Goal: Transaction & Acquisition: Book appointment/travel/reservation

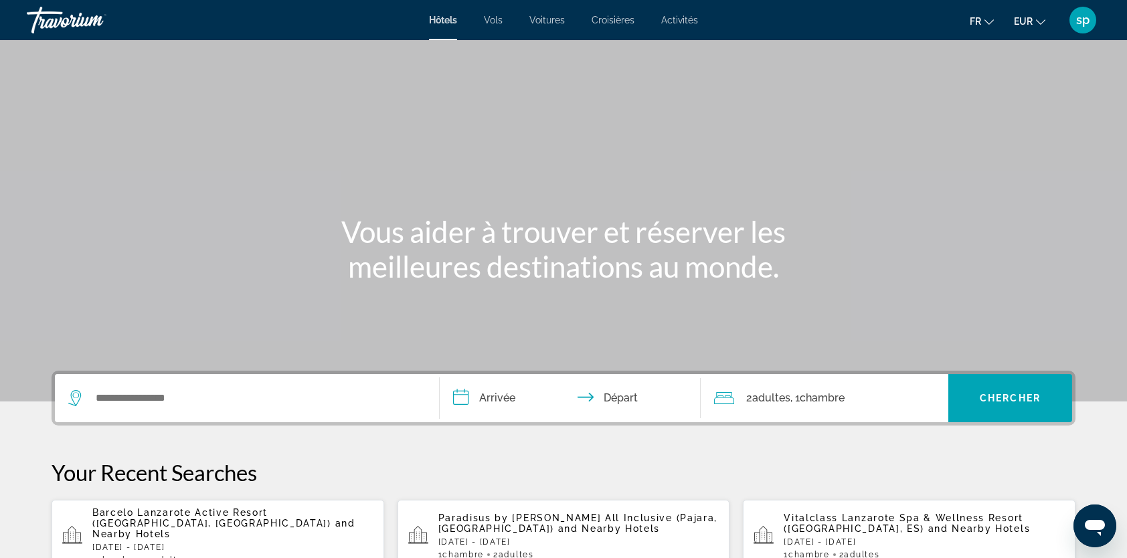
click at [266, 376] on div "Search widget" at bounding box center [246, 398] width 357 height 48
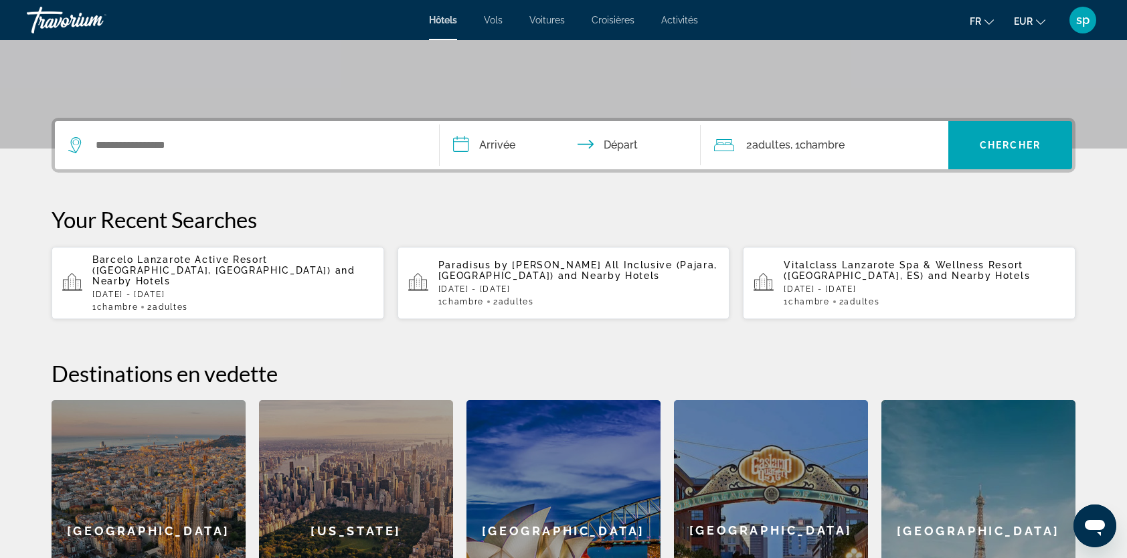
scroll to position [327, 0]
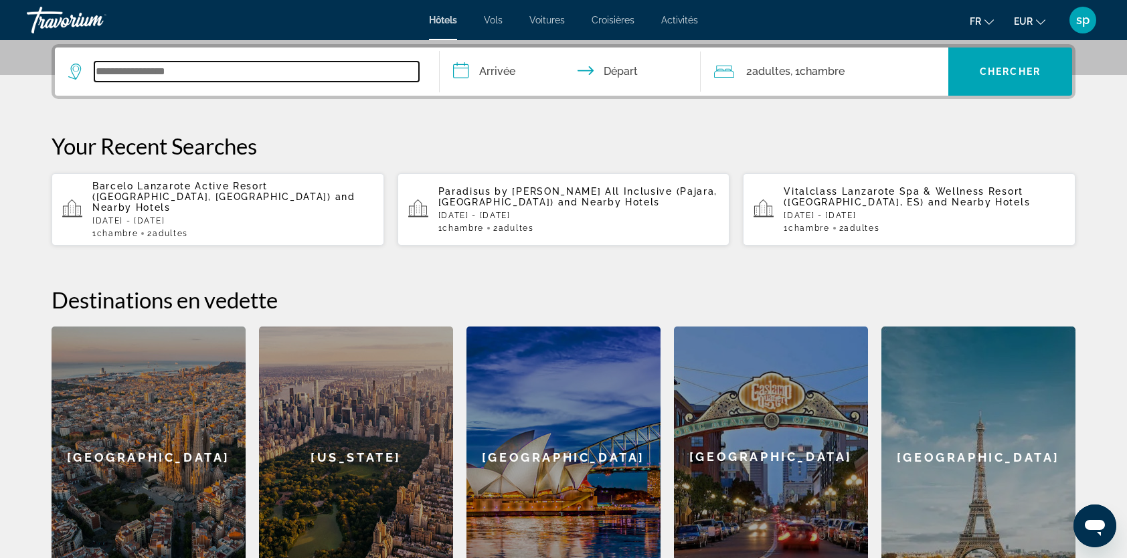
click at [157, 78] on input "Search widget" at bounding box center [256, 72] width 325 height 20
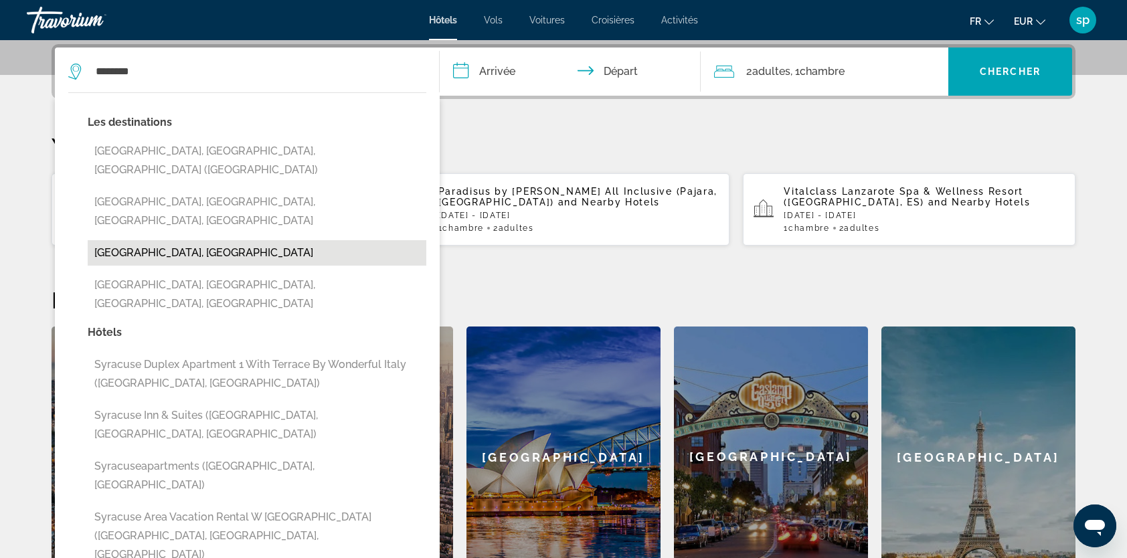
click at [170, 240] on button "[GEOGRAPHIC_DATA], [GEOGRAPHIC_DATA]" at bounding box center [257, 252] width 339 height 25
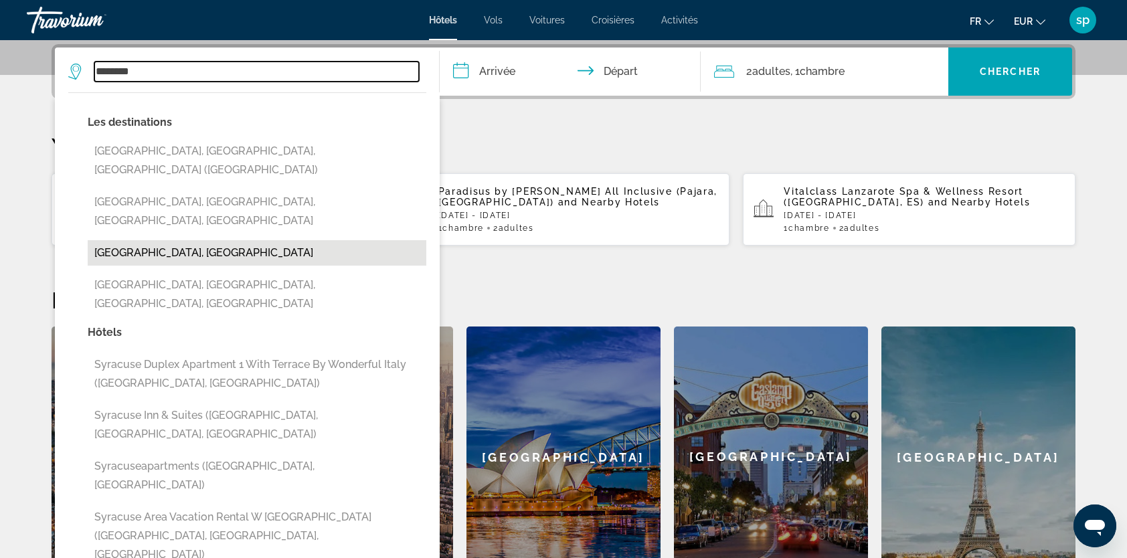
type input "**********"
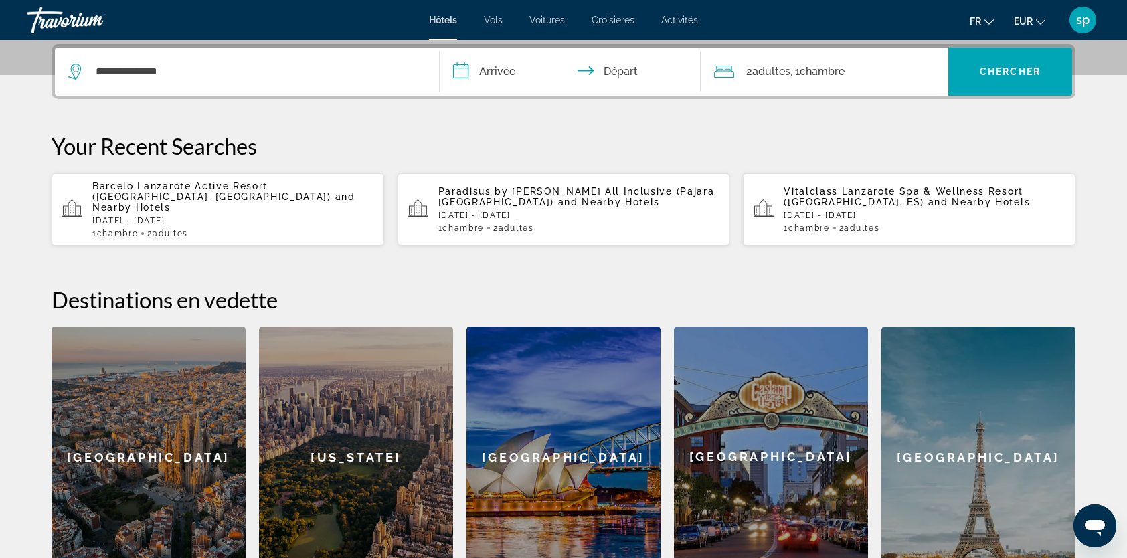
click at [505, 76] on input "**********" at bounding box center [573, 74] width 266 height 52
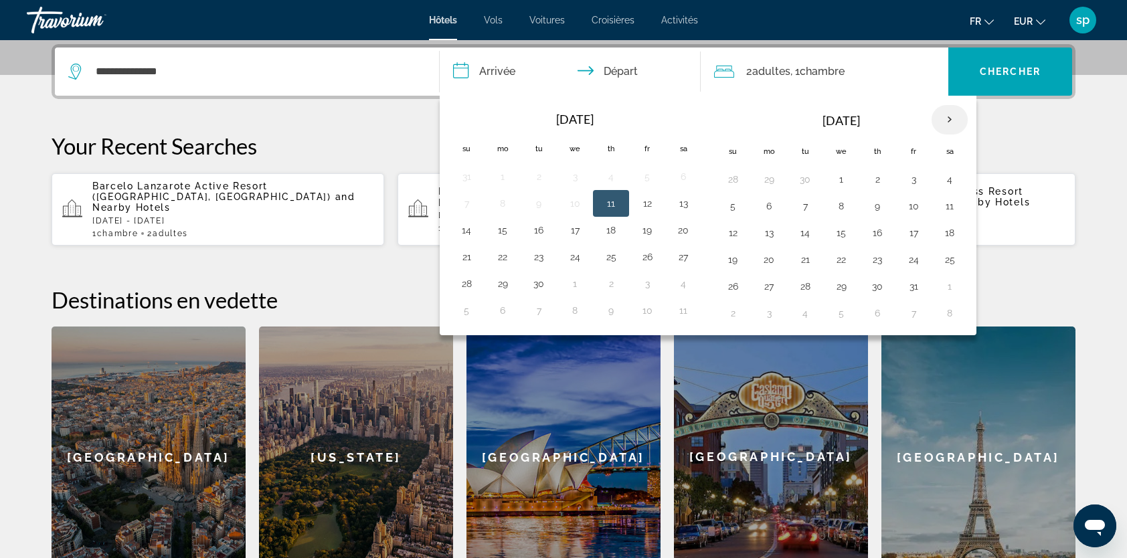
click at [944, 120] on th "Next month" at bounding box center [950, 119] width 36 height 29
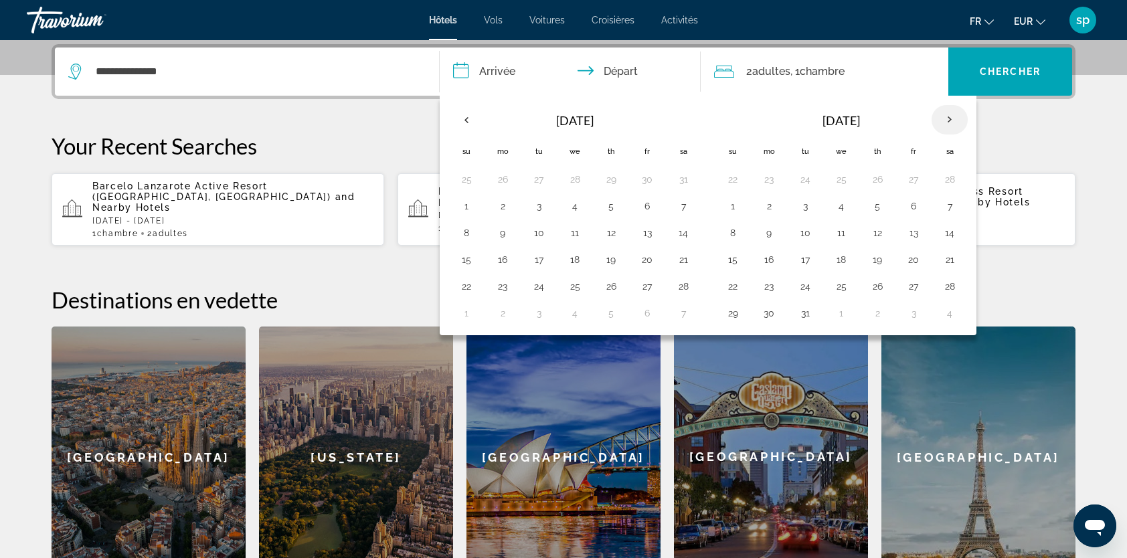
click at [944, 120] on th "Next month" at bounding box center [950, 119] width 36 height 29
click at [458, 115] on th "Previous month" at bounding box center [466, 119] width 36 height 29
click at [504, 278] on button "23" at bounding box center [502, 286] width 21 height 19
click at [644, 283] on button "27" at bounding box center [647, 286] width 21 height 19
type input "**********"
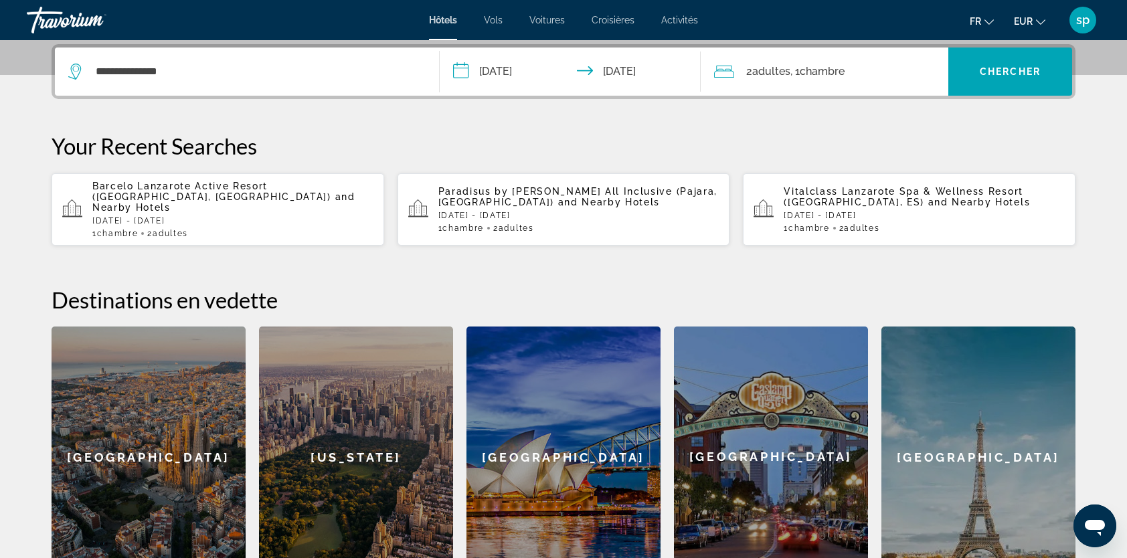
click at [863, 67] on div "2 Adulte Adultes , 1 Chambre pièces" at bounding box center [831, 71] width 234 height 19
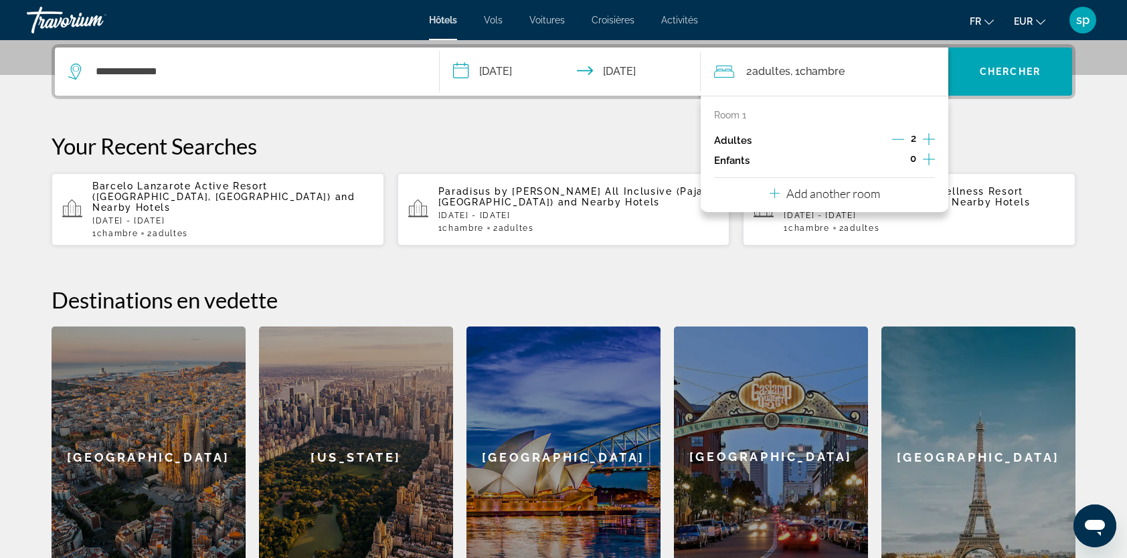
click at [925, 152] on icon "Increment children" at bounding box center [929, 159] width 12 height 16
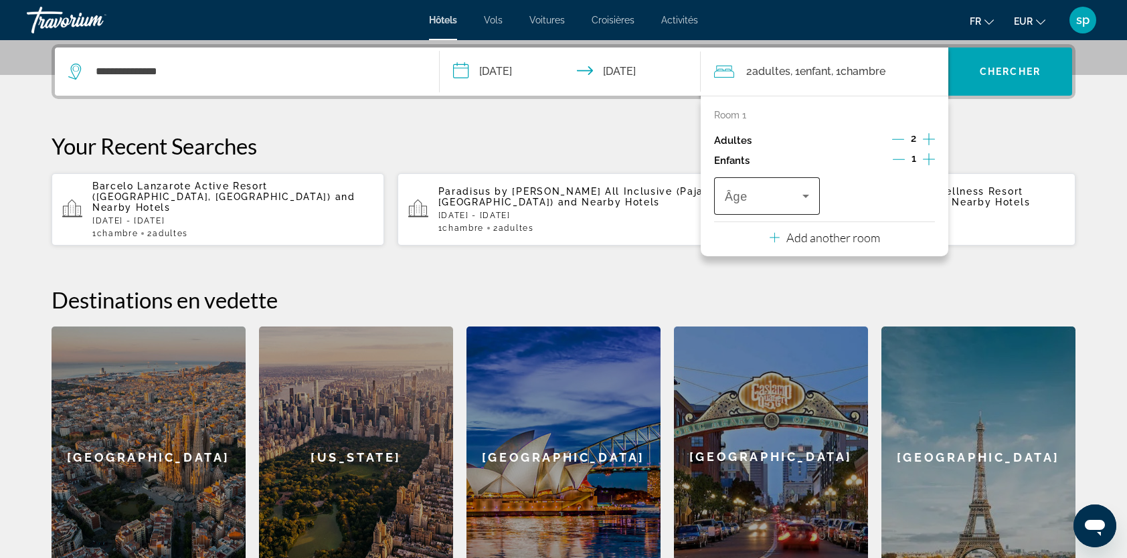
click at [754, 199] on span "Travelers: 2 adults, 1 child" at bounding box center [764, 196] width 78 height 16
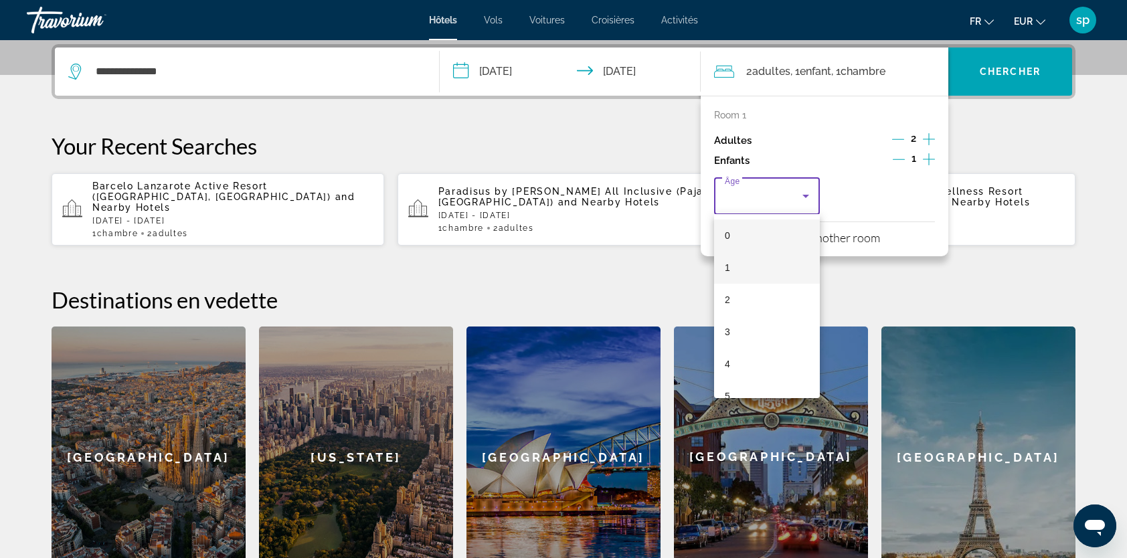
click at [750, 273] on mat-option "1" at bounding box center [767, 268] width 106 height 32
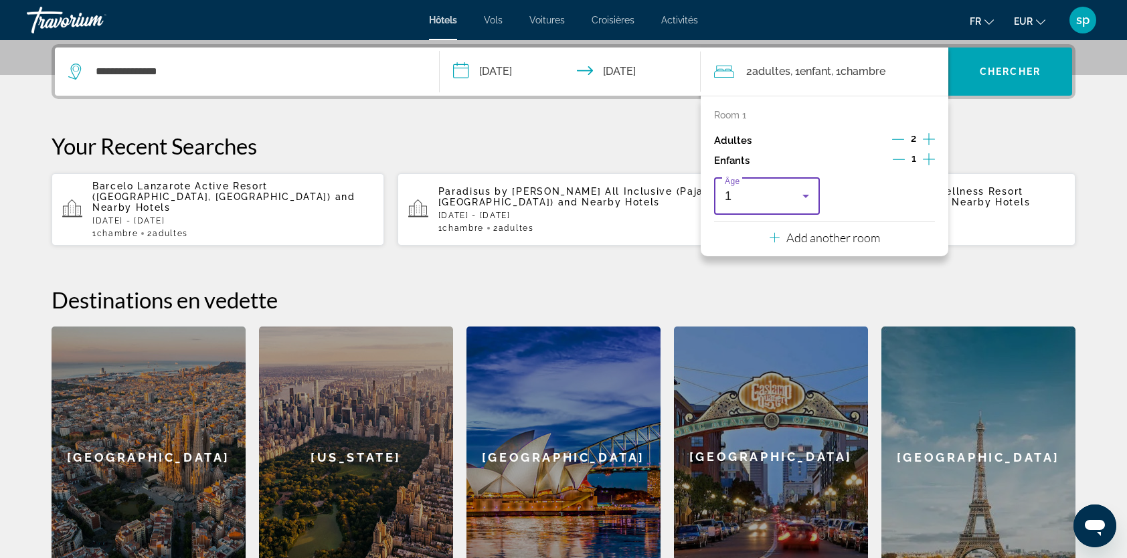
click at [799, 196] on icon "Travelers: 2 adults, 1 child" at bounding box center [806, 196] width 16 height 16
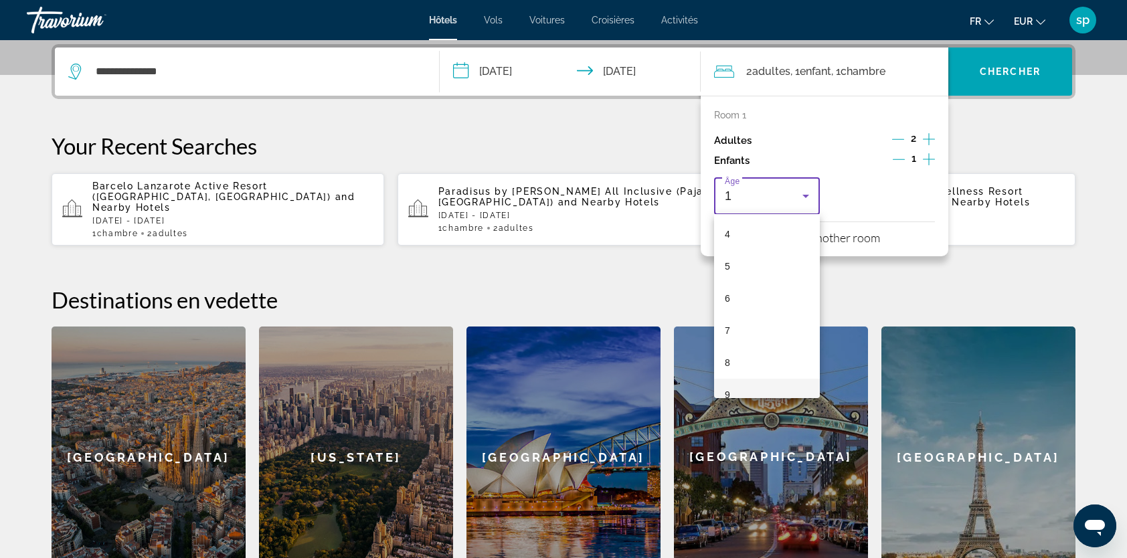
scroll to position [134, 0]
click at [734, 357] on mat-option "8" at bounding box center [767, 359] width 106 height 32
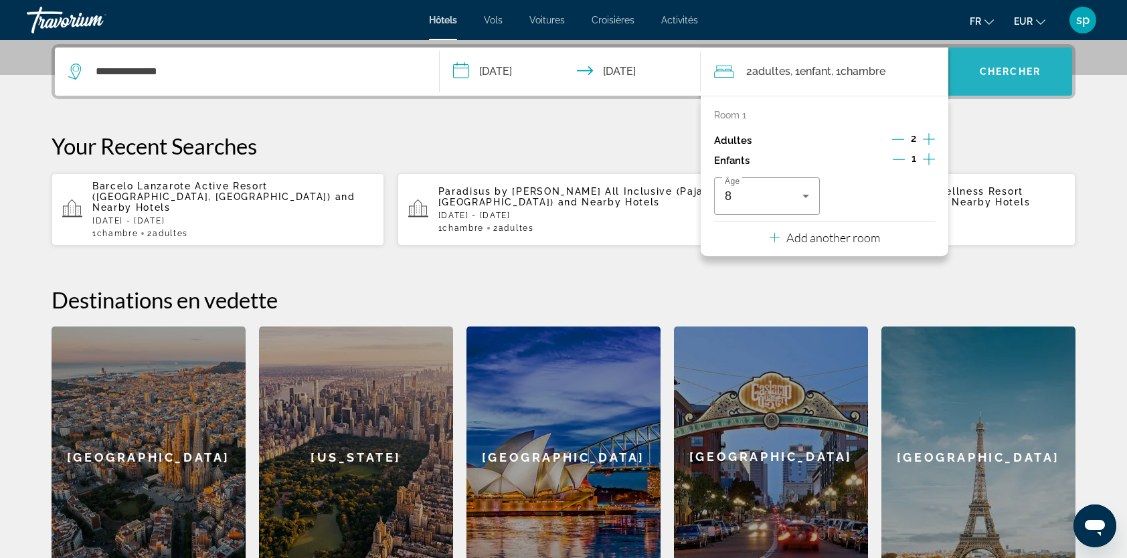
click at [1015, 69] on span "Chercher" at bounding box center [1010, 71] width 61 height 11
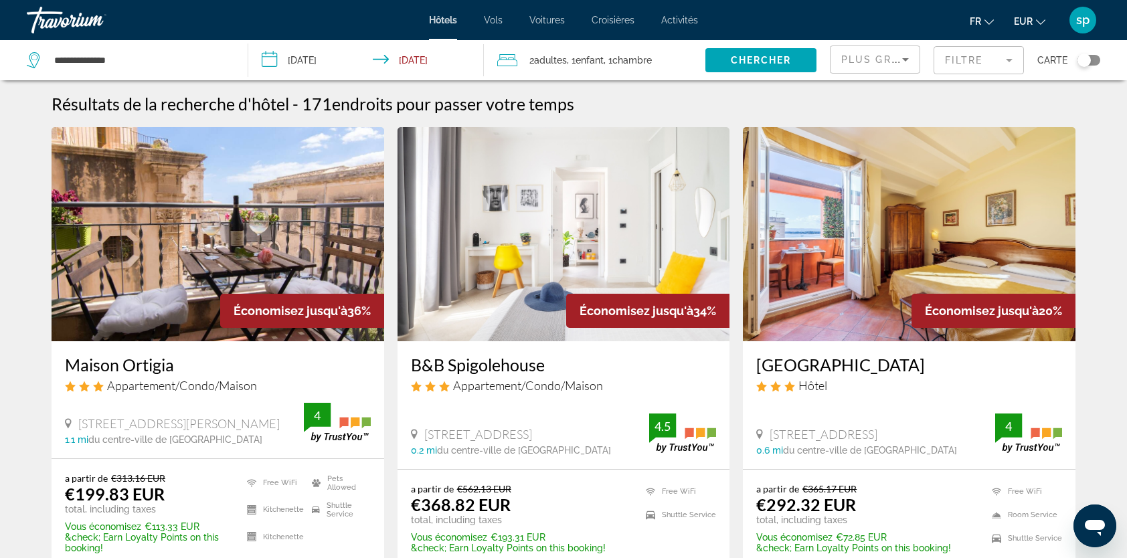
click at [857, 60] on span "Plus grandes économies" at bounding box center [921, 59] width 160 height 11
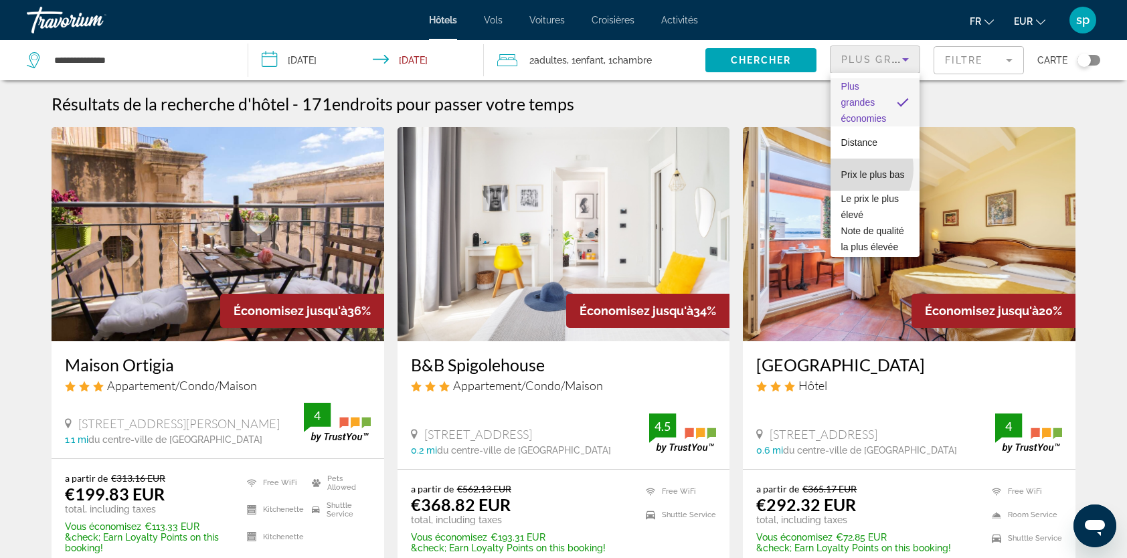
click at [851, 169] on span "Prix le plus bas" at bounding box center [873, 174] width 64 height 11
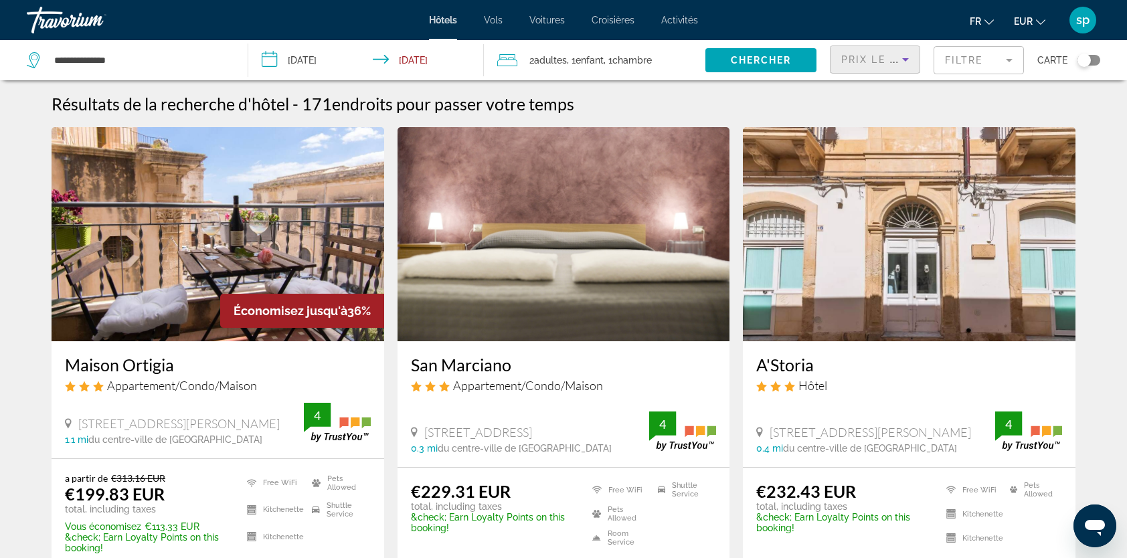
click at [969, 62] on mat-form-field "Filtre" at bounding box center [979, 60] width 90 height 28
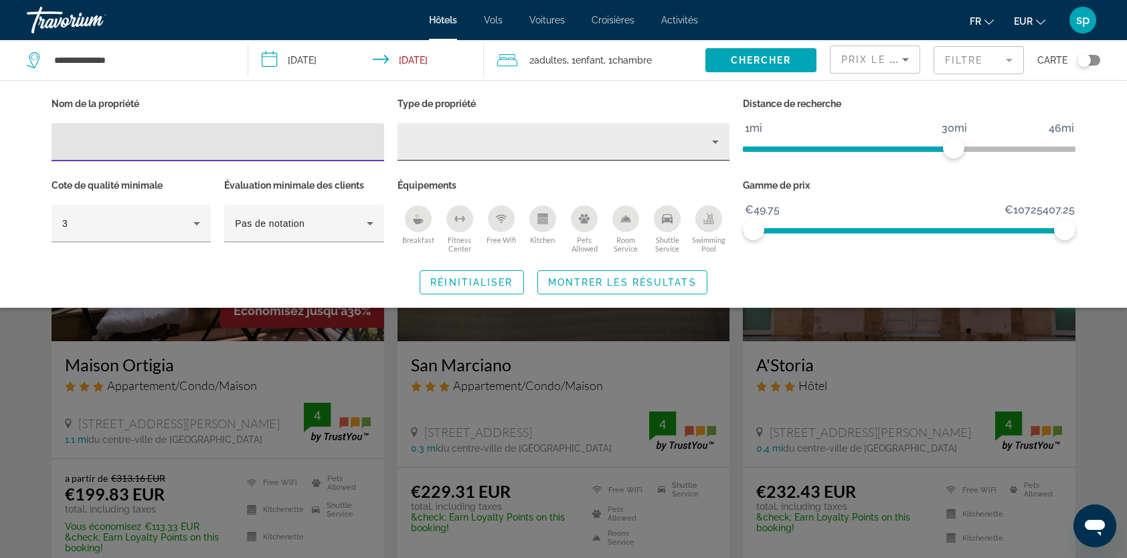
click at [467, 135] on div "Property type" at bounding box center [560, 142] width 305 height 16
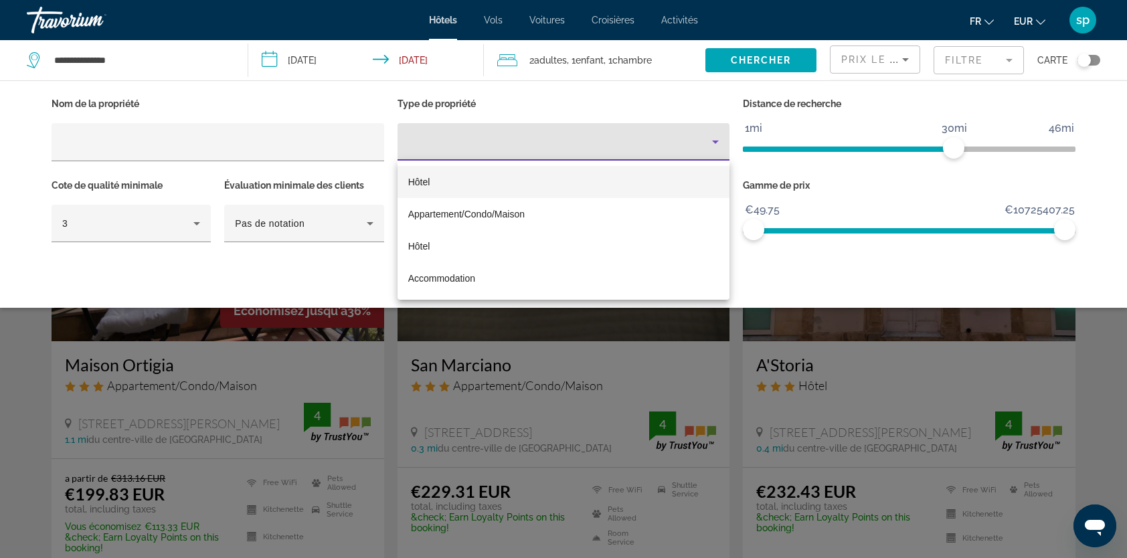
click at [444, 182] on mat-option "Hôtel" at bounding box center [564, 182] width 333 height 32
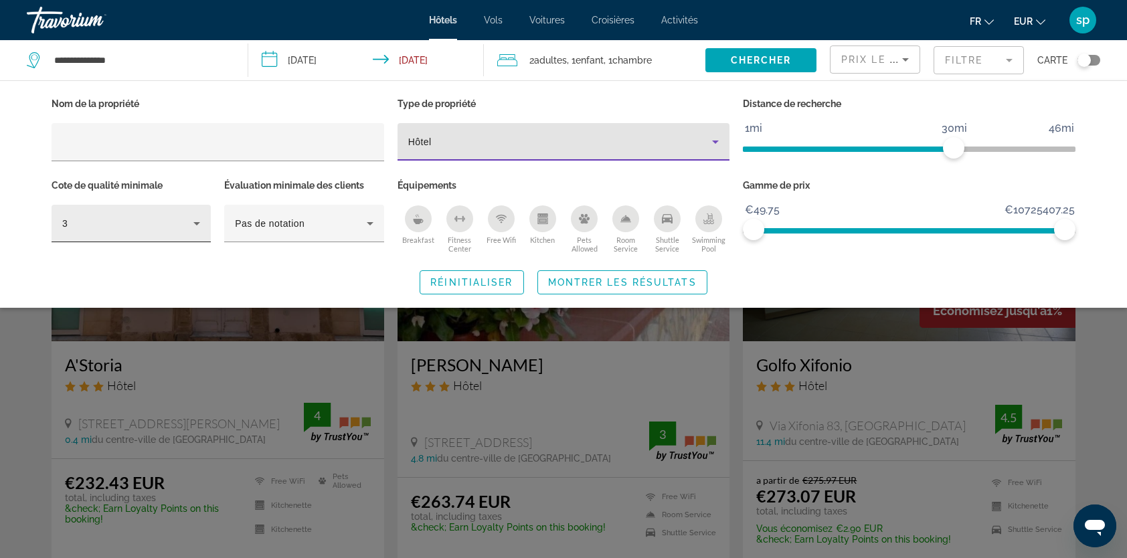
click at [141, 227] on div "3" at bounding box center [127, 224] width 131 height 16
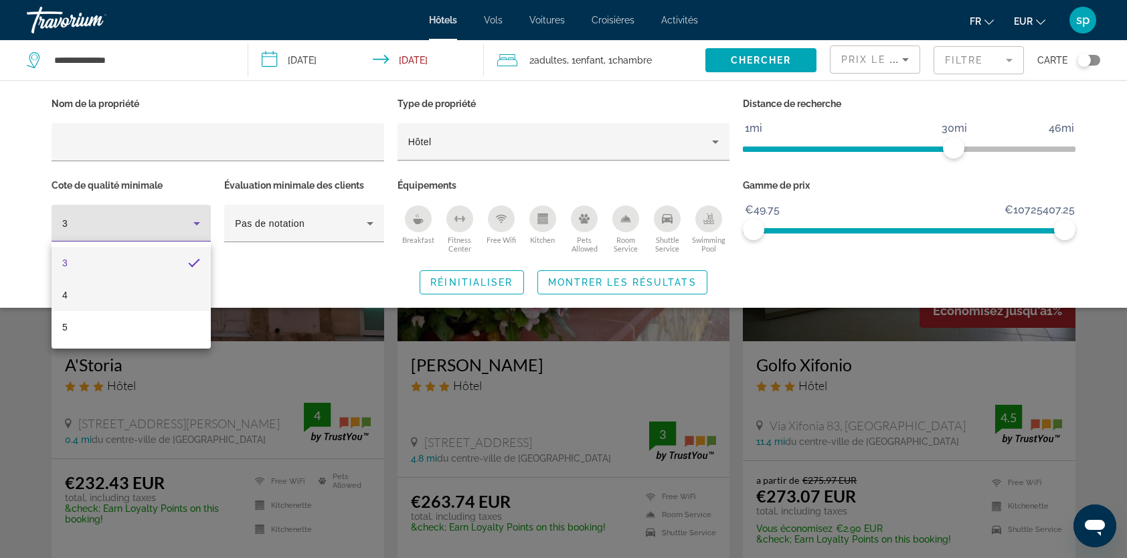
click at [108, 295] on mat-option "4" at bounding box center [131, 295] width 159 height 32
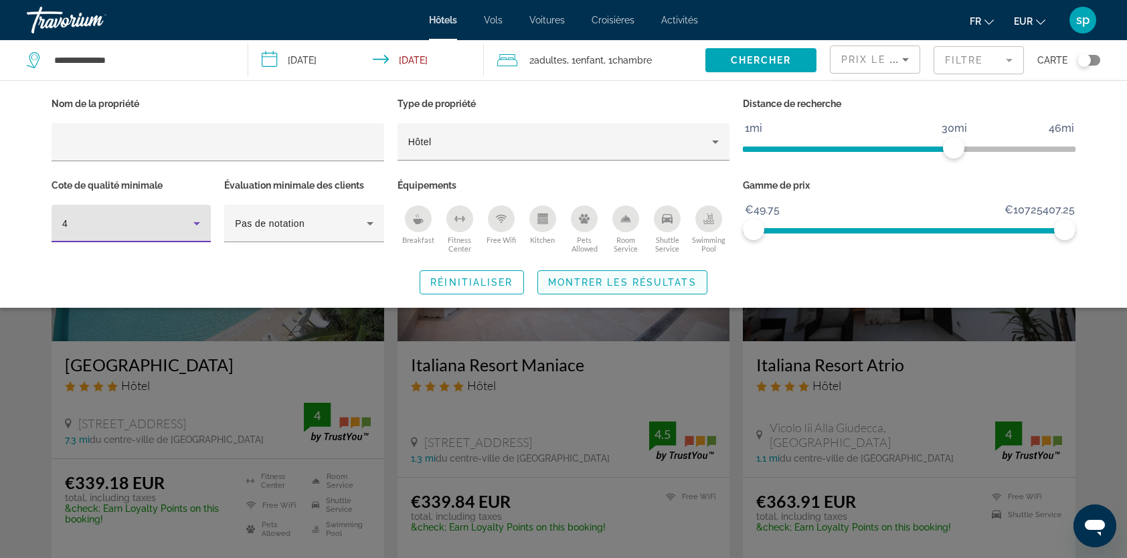
click at [634, 282] on span "Montrer les résultats" at bounding box center [622, 282] width 149 height 11
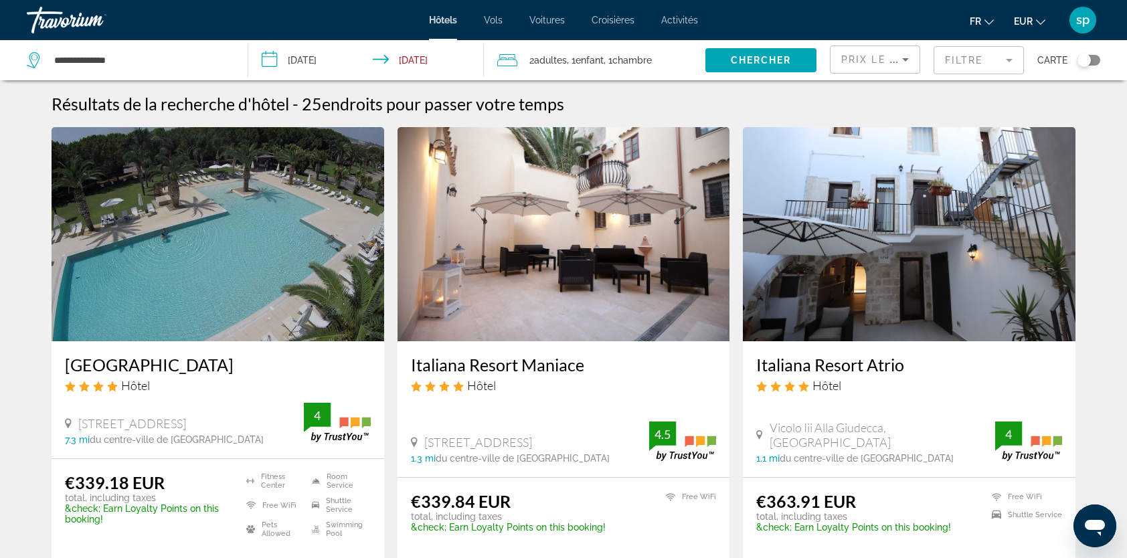
click at [232, 220] on img "Main content" at bounding box center [218, 234] width 333 height 214
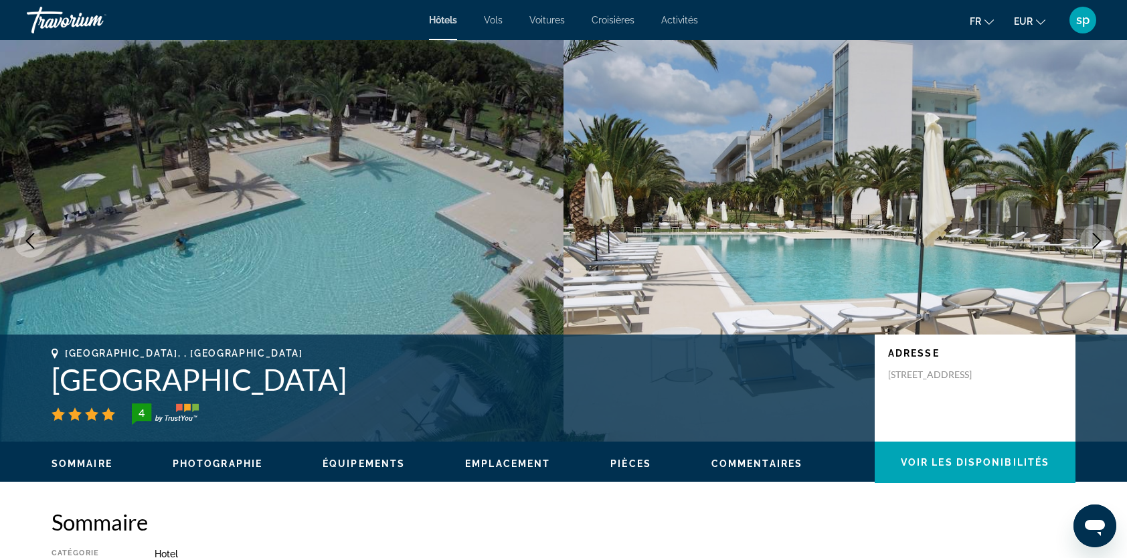
click at [1102, 240] on icon "Next image" at bounding box center [1097, 241] width 16 height 16
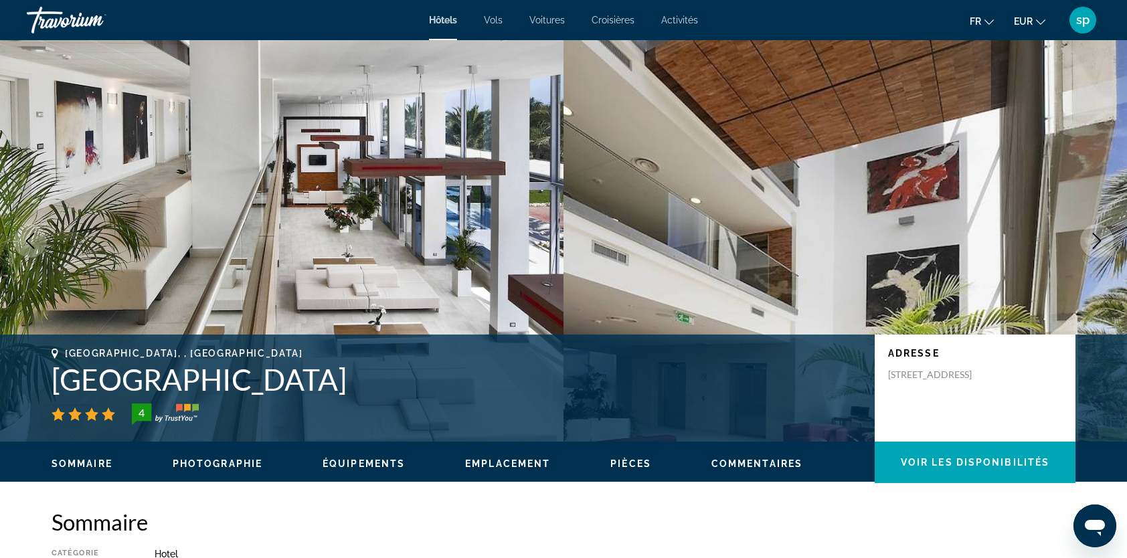
click at [1101, 241] on icon "Next image" at bounding box center [1097, 241] width 9 height 16
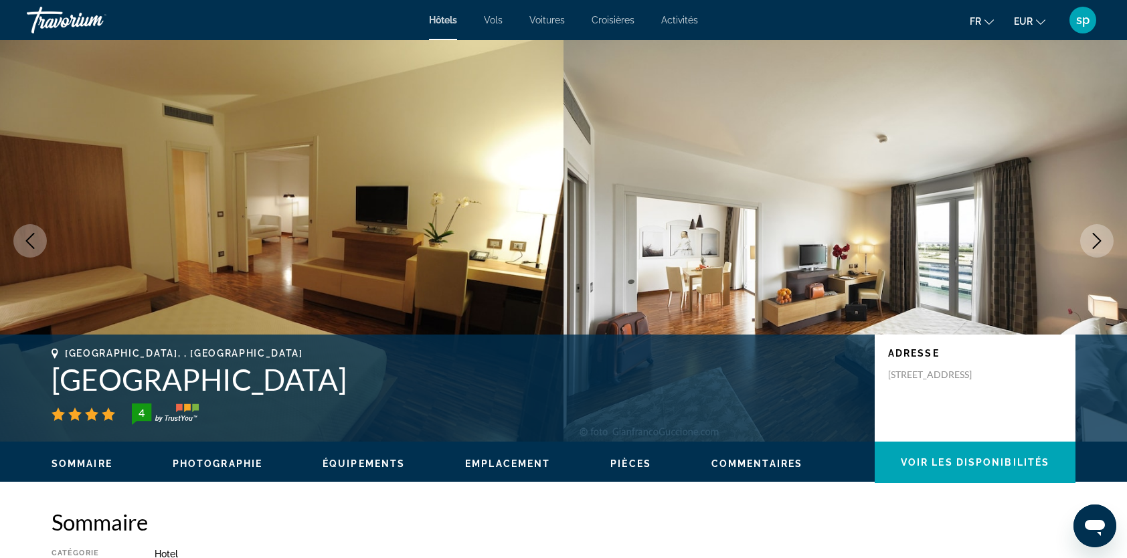
click at [1100, 240] on icon "Next image" at bounding box center [1097, 241] width 16 height 16
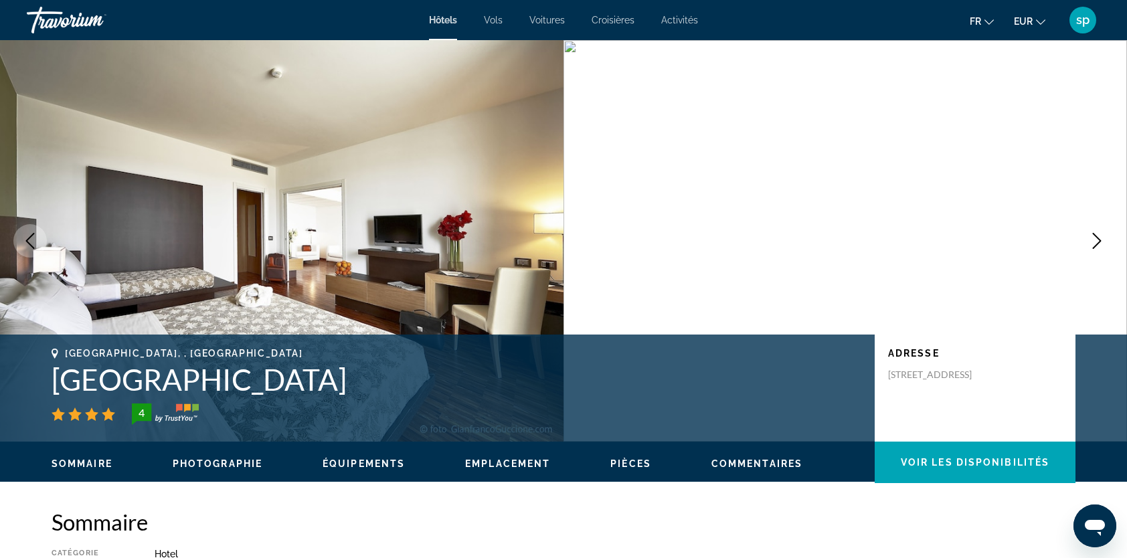
click at [1100, 240] on icon "Next image" at bounding box center [1097, 241] width 16 height 16
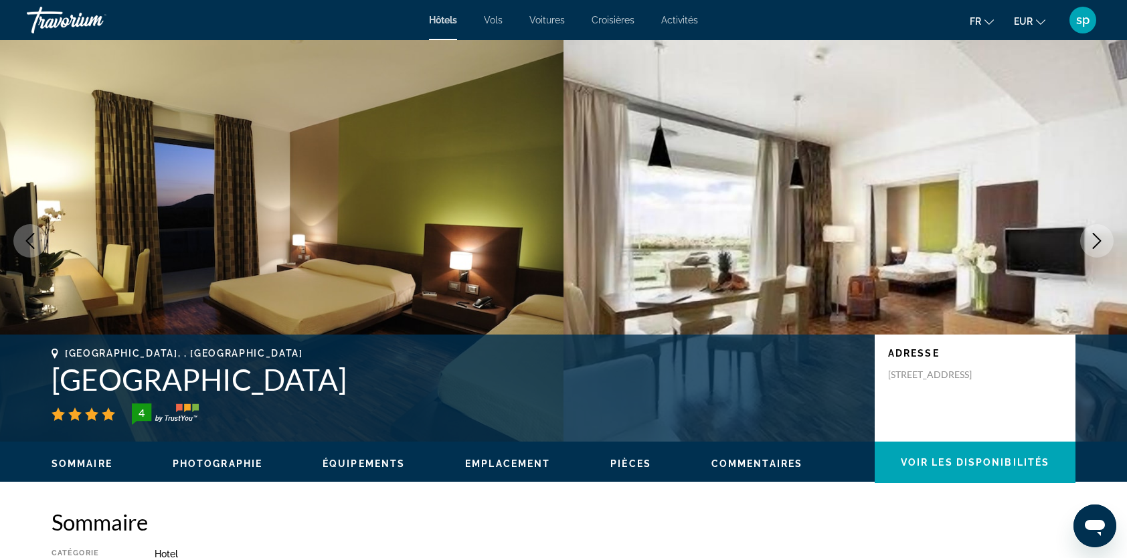
click at [1100, 240] on icon "Next image" at bounding box center [1097, 241] width 9 height 16
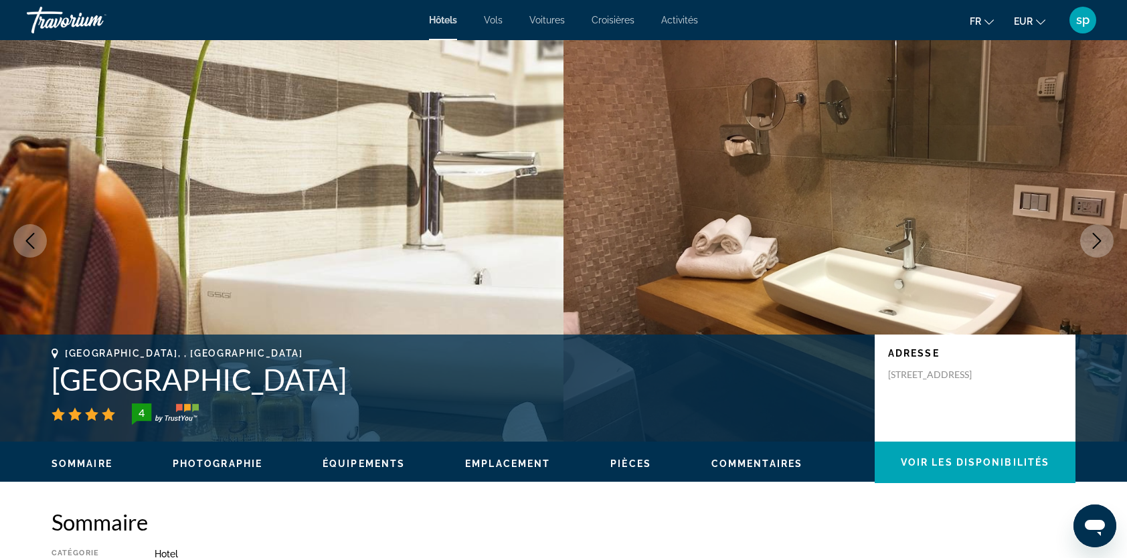
click at [1097, 241] on icon "Next image" at bounding box center [1097, 241] width 16 height 16
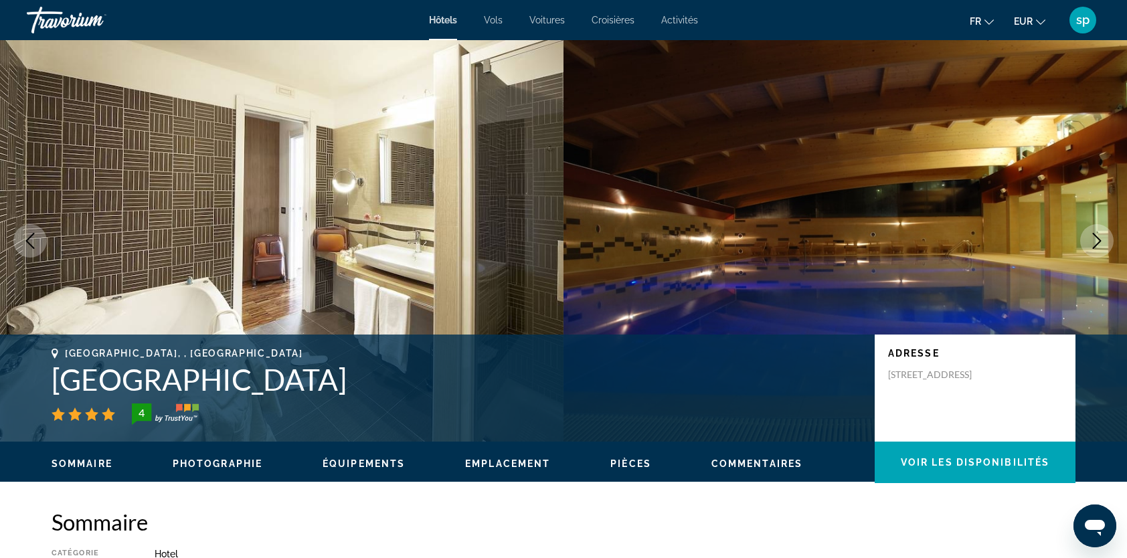
click at [1097, 240] on icon "Next image" at bounding box center [1097, 241] width 16 height 16
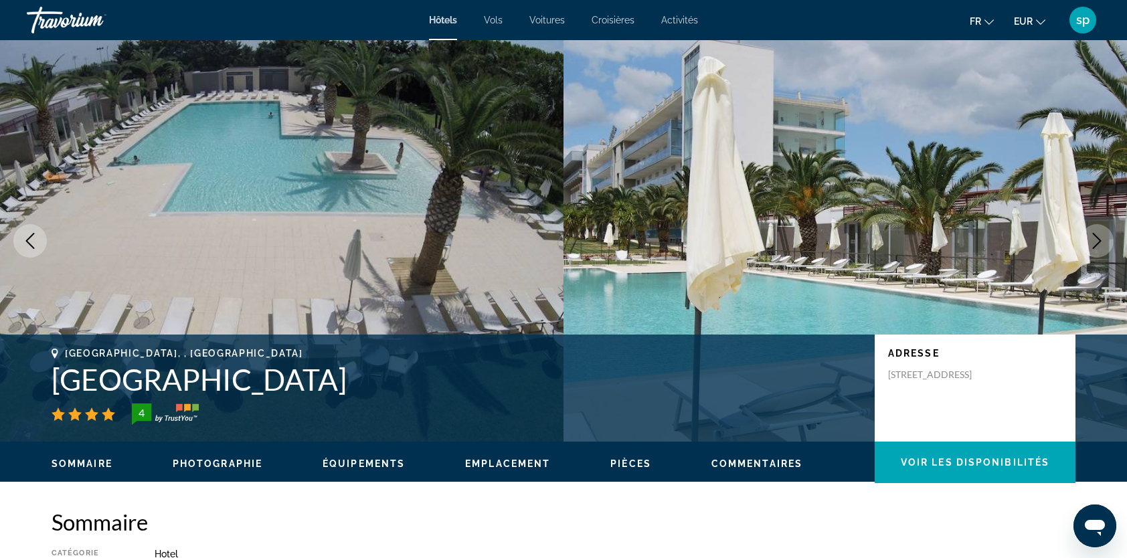
click at [1097, 240] on icon "Next image" at bounding box center [1097, 241] width 16 height 16
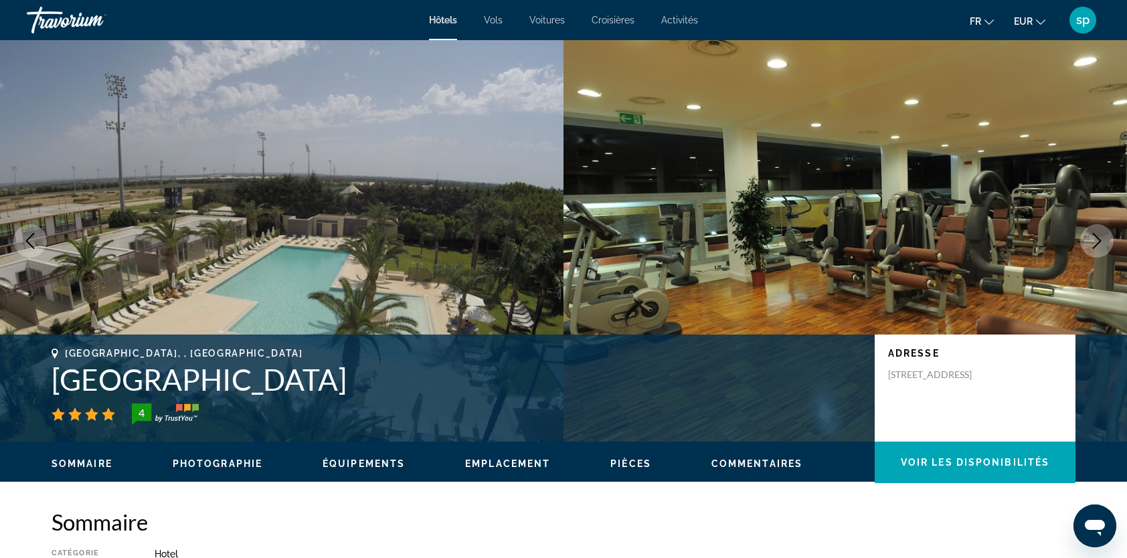
click at [1097, 240] on icon "Next image" at bounding box center [1097, 241] width 16 height 16
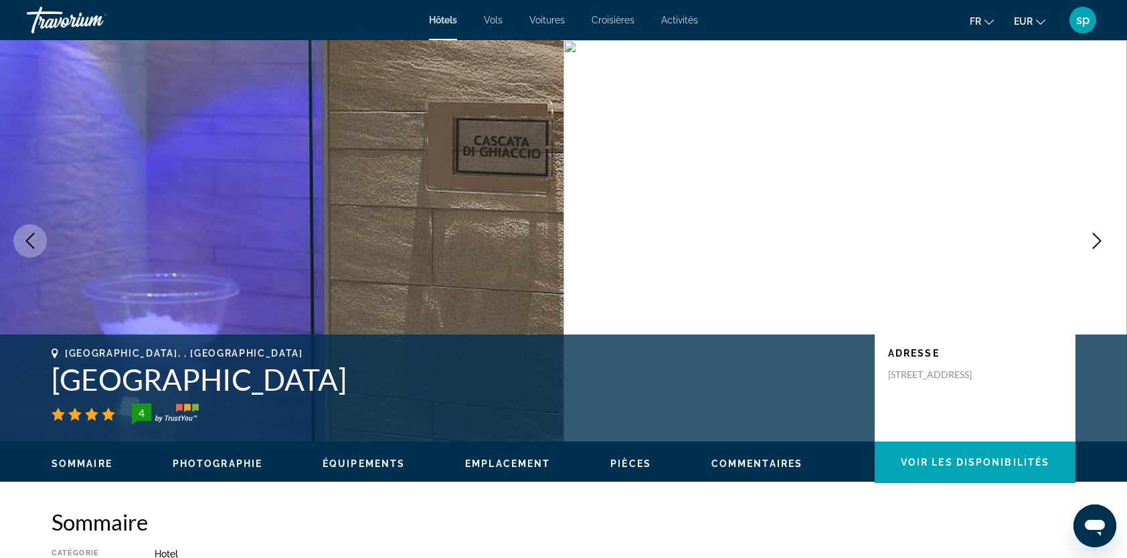
click at [1098, 240] on icon "Next image" at bounding box center [1097, 241] width 16 height 16
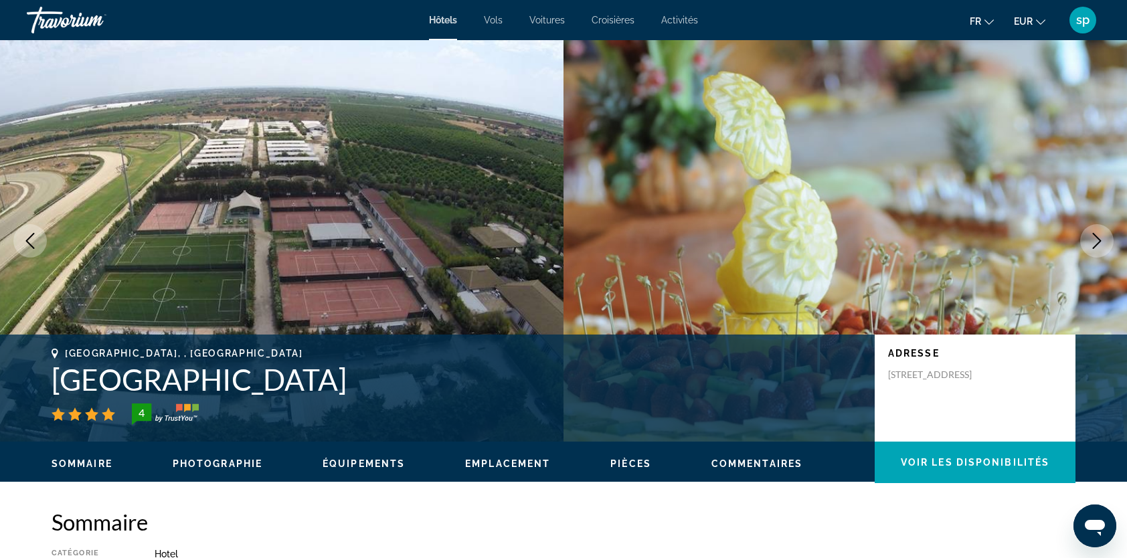
click at [1098, 233] on icon "Next image" at bounding box center [1097, 241] width 16 height 16
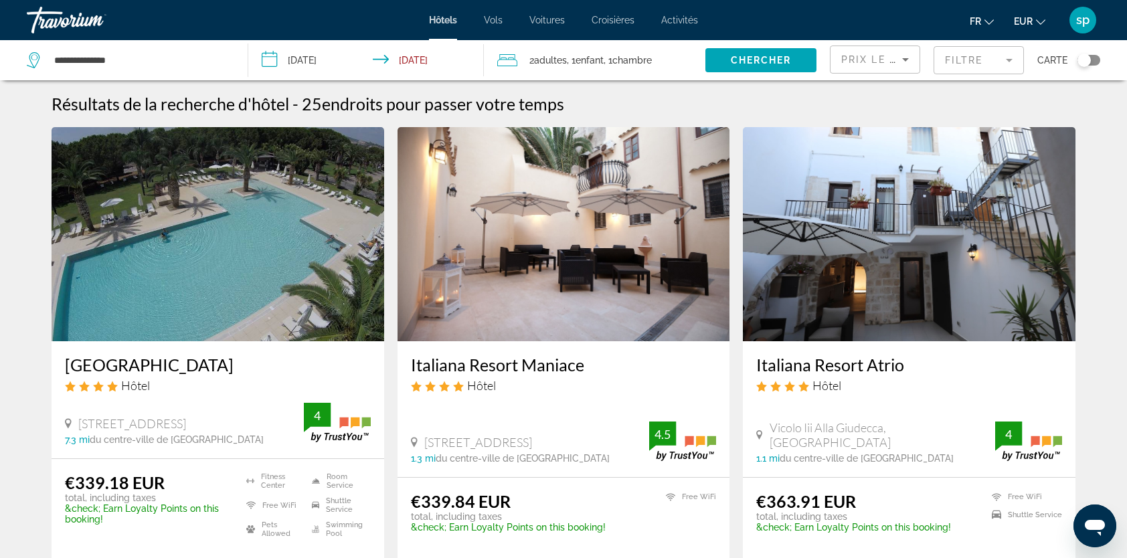
click at [550, 232] on img "Main content" at bounding box center [564, 234] width 333 height 214
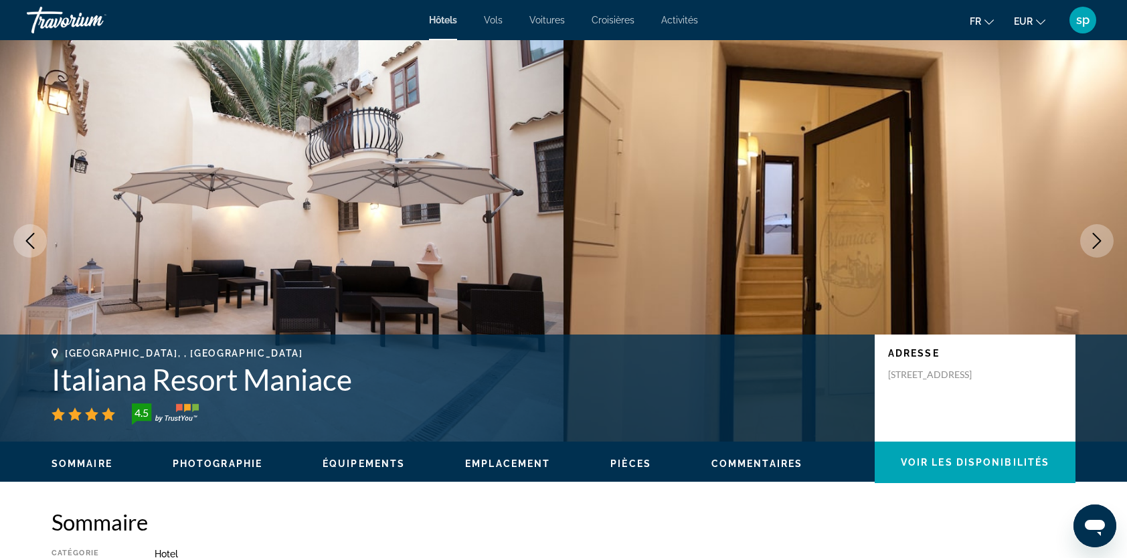
click at [1102, 242] on icon "Next image" at bounding box center [1097, 241] width 16 height 16
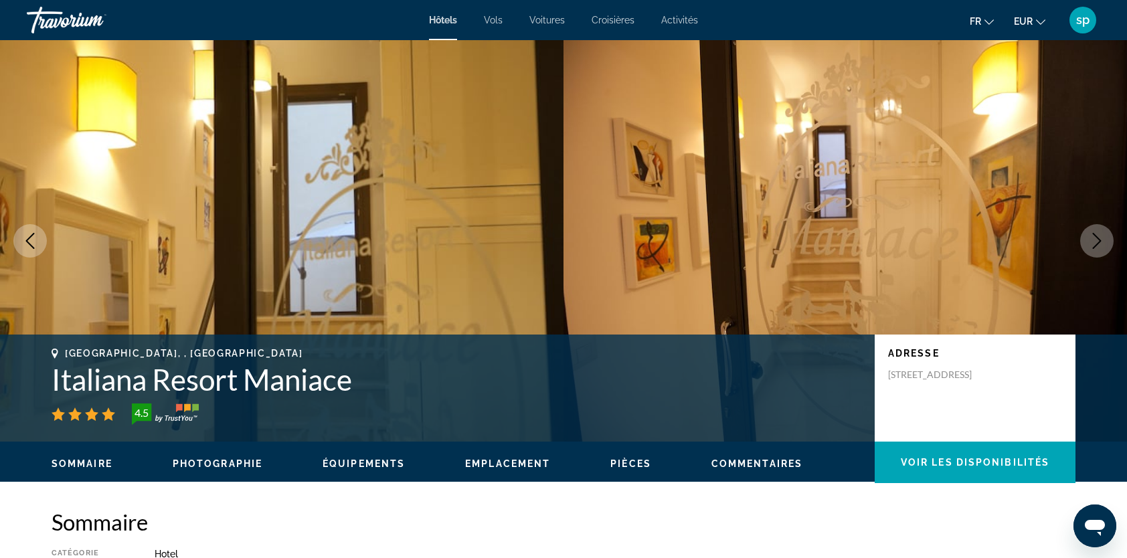
click at [1096, 242] on icon "Next image" at bounding box center [1097, 241] width 16 height 16
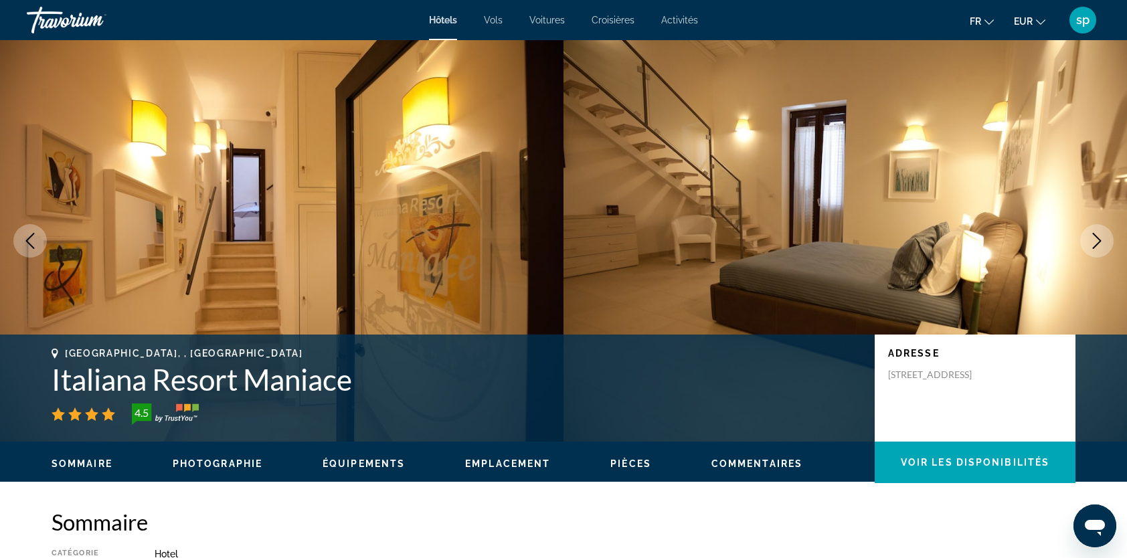
click at [1095, 242] on icon "Next image" at bounding box center [1097, 241] width 16 height 16
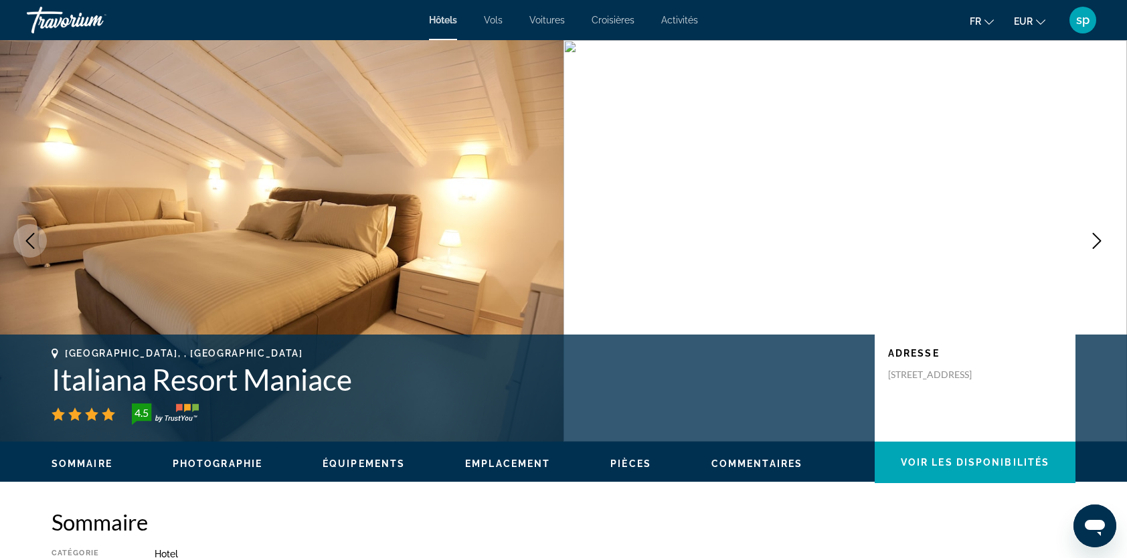
click at [1094, 242] on icon "Next image" at bounding box center [1097, 241] width 16 height 16
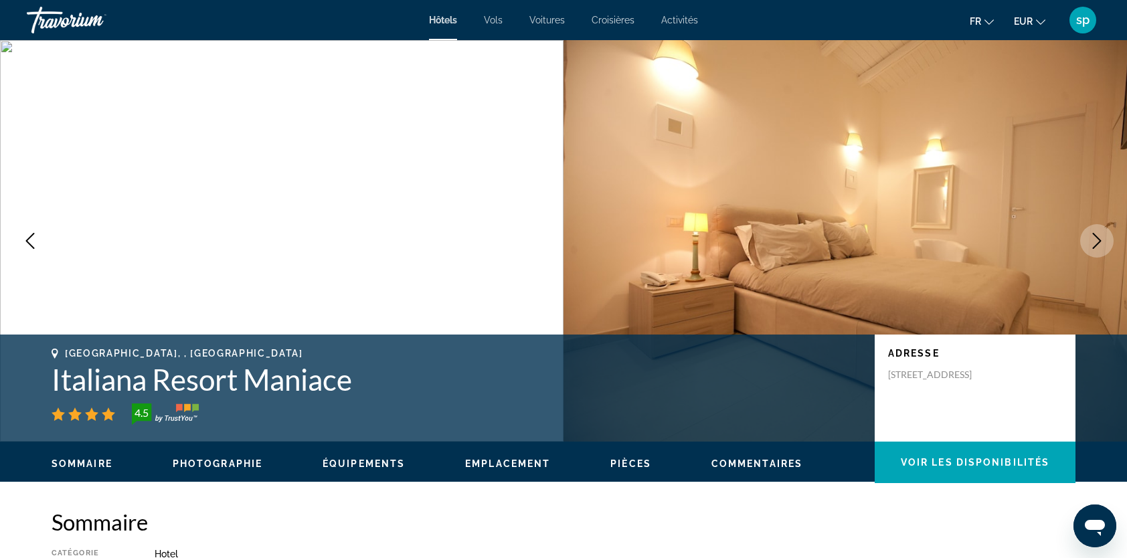
click at [1094, 242] on icon "Next image" at bounding box center [1097, 241] width 16 height 16
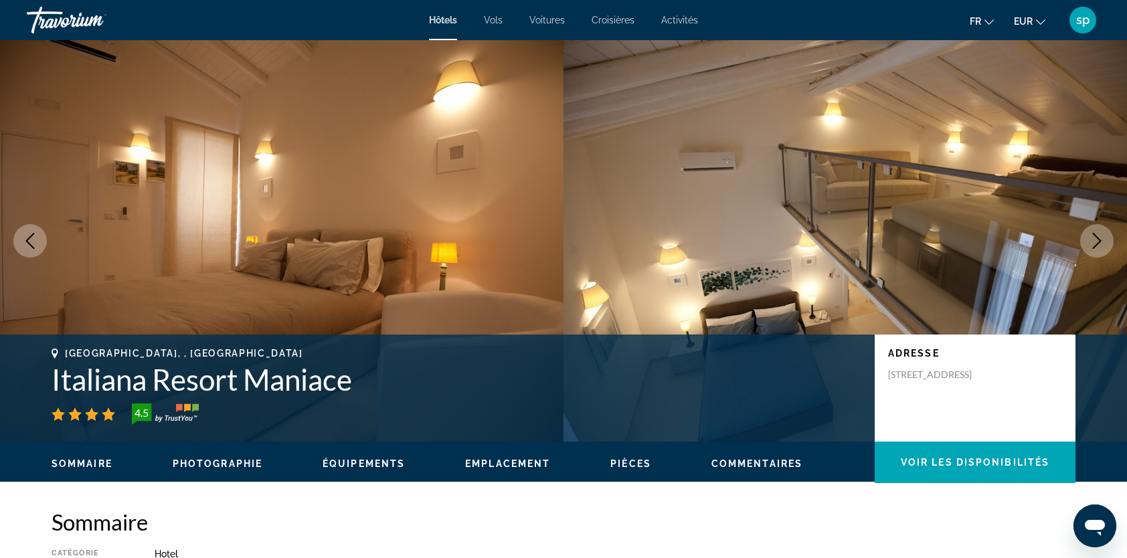
click at [1094, 242] on icon "Next image" at bounding box center [1097, 241] width 16 height 16
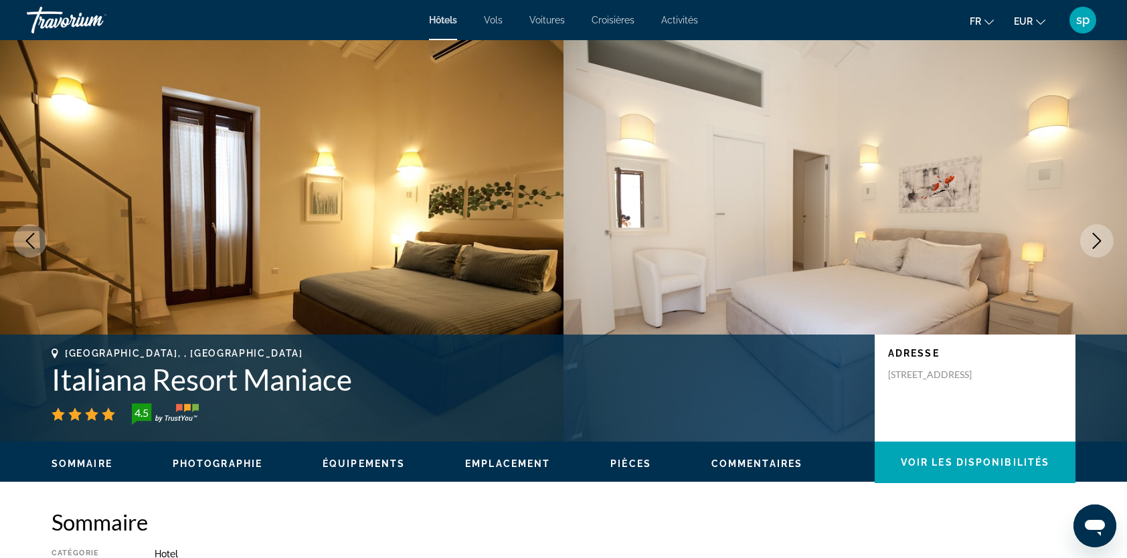
click at [1094, 242] on icon "Next image" at bounding box center [1097, 241] width 16 height 16
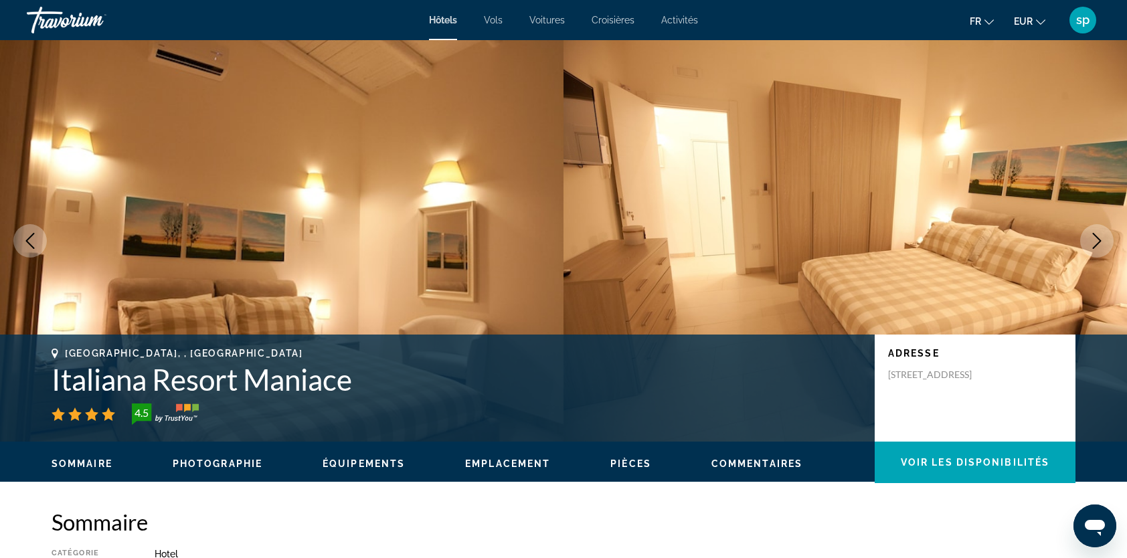
click at [1094, 242] on icon "Next image" at bounding box center [1097, 241] width 16 height 16
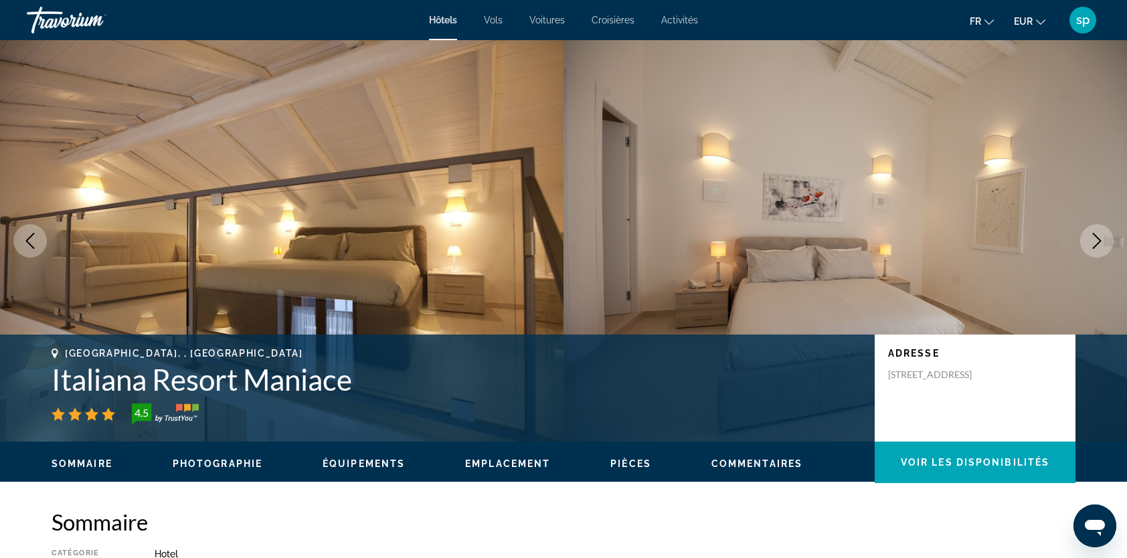
click at [1094, 242] on icon "Next image" at bounding box center [1097, 241] width 16 height 16
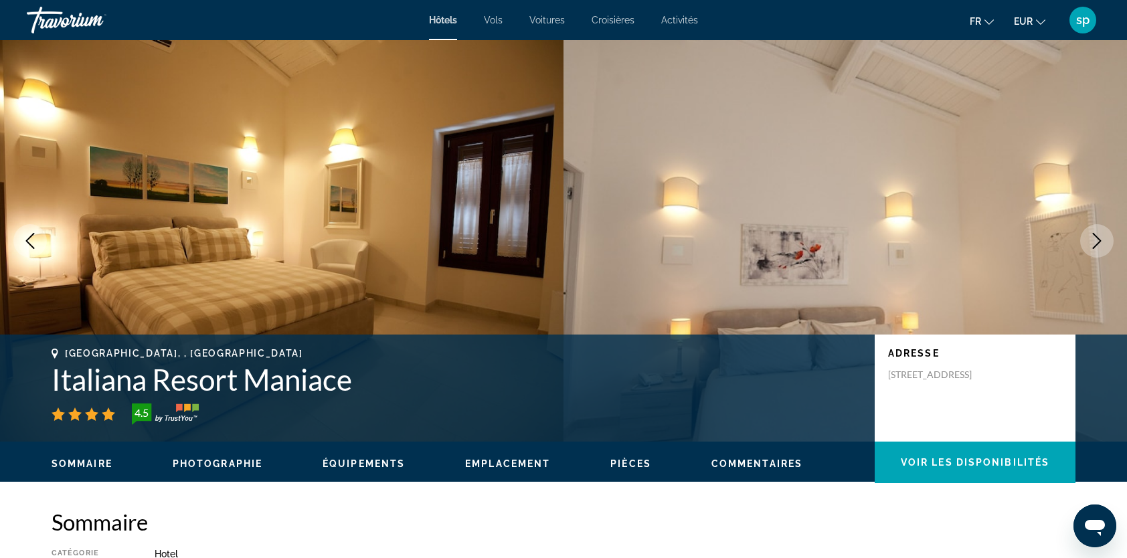
click at [1094, 242] on icon "Next image" at bounding box center [1097, 241] width 16 height 16
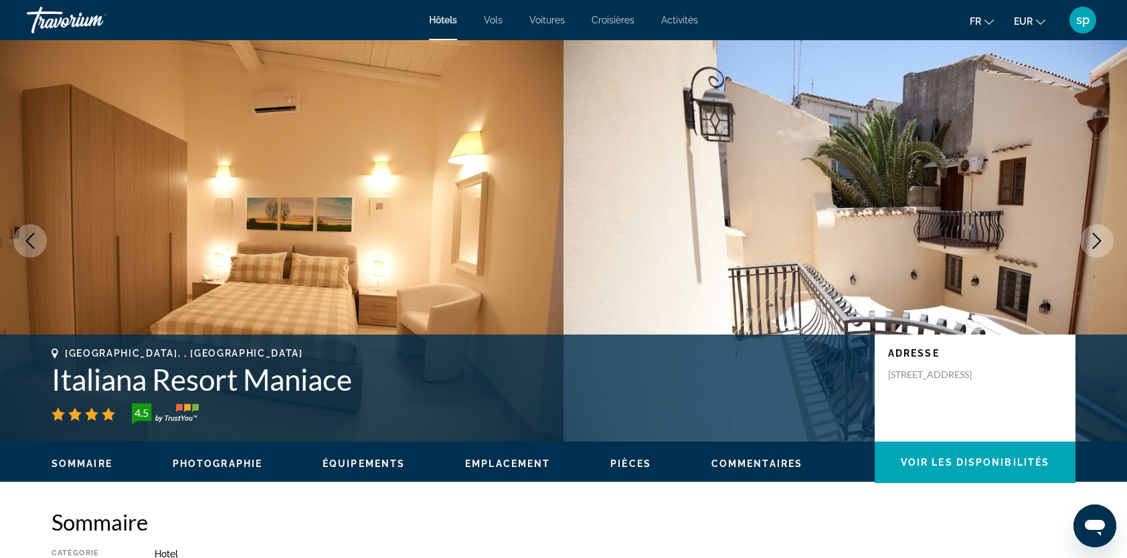
click at [1094, 242] on icon "Next image" at bounding box center [1097, 241] width 16 height 16
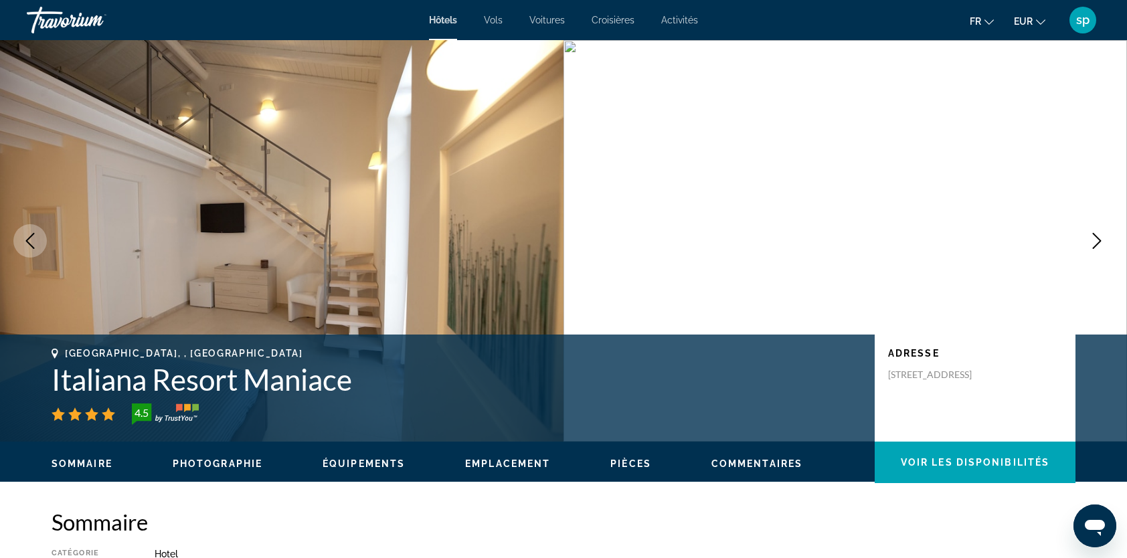
click at [1094, 242] on icon "Next image" at bounding box center [1097, 241] width 16 height 16
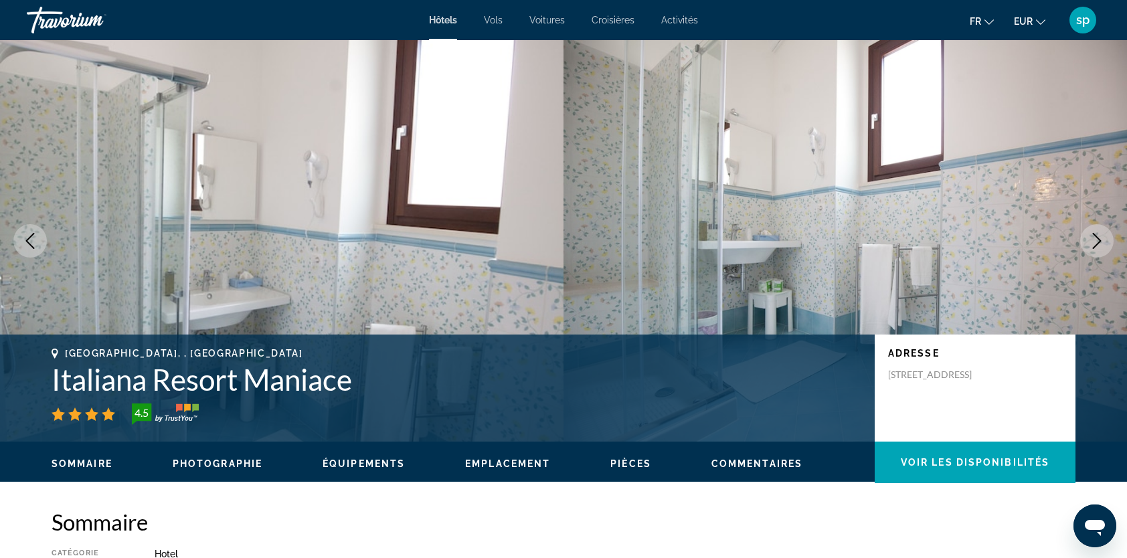
click at [1094, 242] on icon "Next image" at bounding box center [1097, 241] width 16 height 16
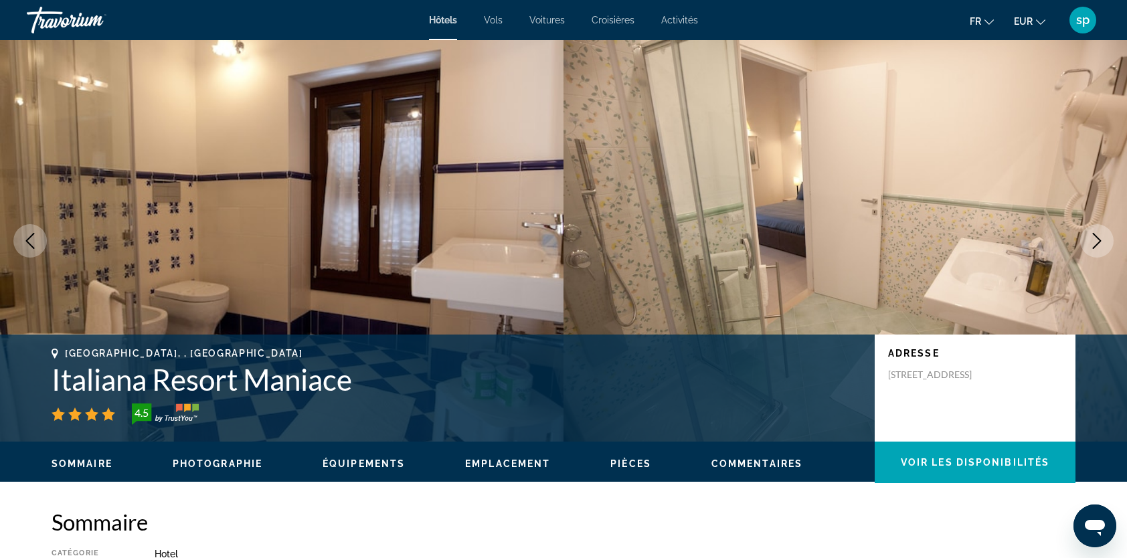
click at [1094, 242] on icon "Next image" at bounding box center [1097, 241] width 16 height 16
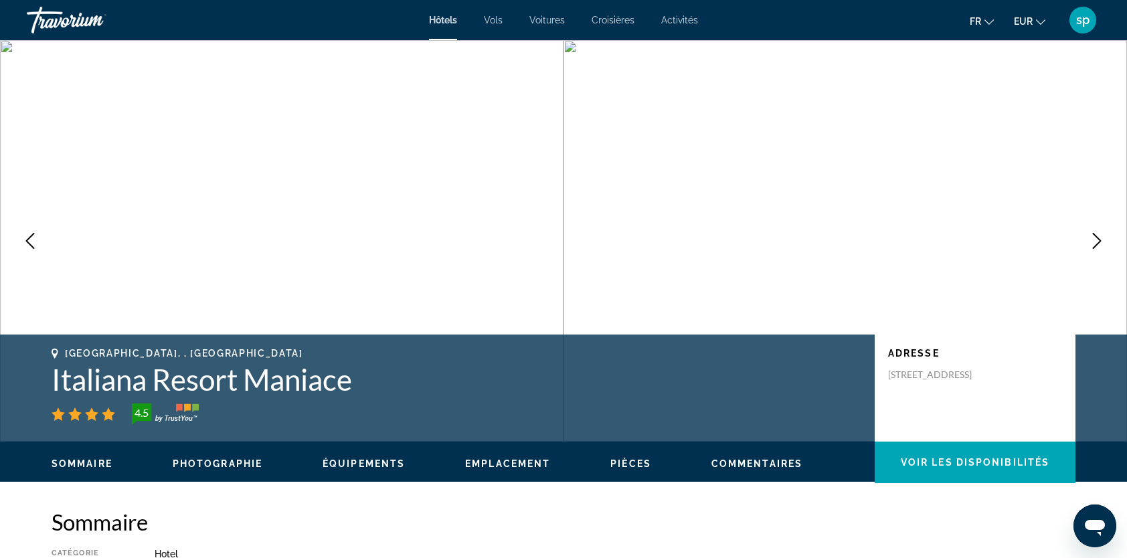
click at [1094, 242] on icon "Next image" at bounding box center [1097, 241] width 16 height 16
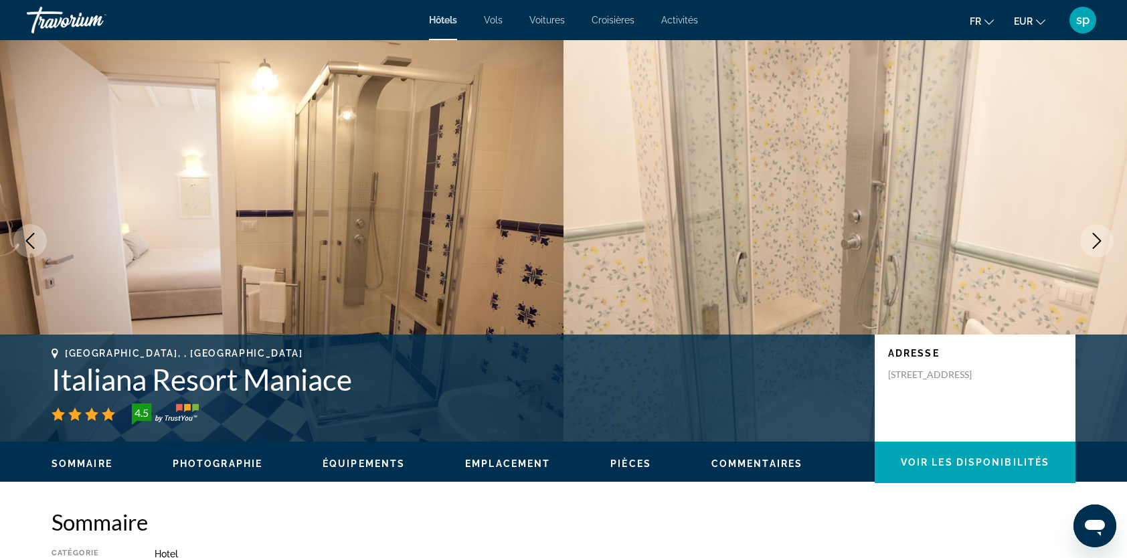
click at [1094, 242] on icon "Next image" at bounding box center [1097, 241] width 16 height 16
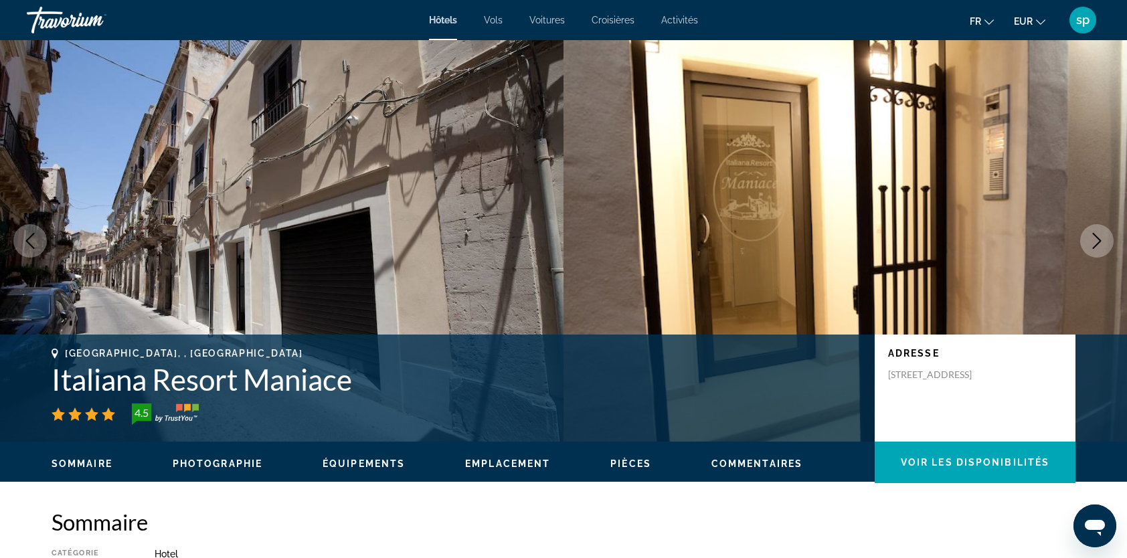
click at [1094, 242] on icon "Next image" at bounding box center [1097, 241] width 16 height 16
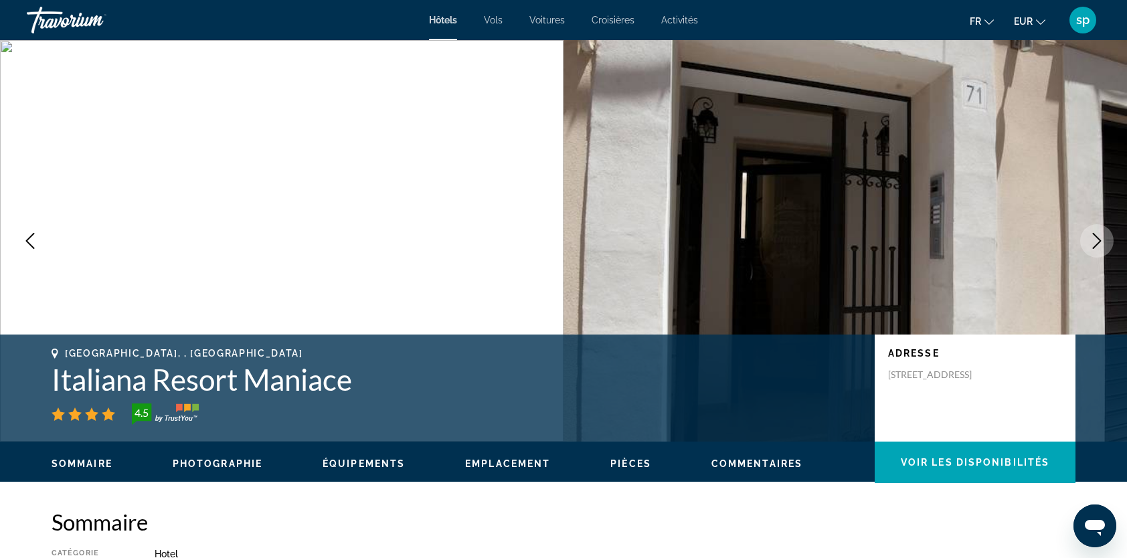
click at [1094, 242] on icon "Next image" at bounding box center [1097, 241] width 16 height 16
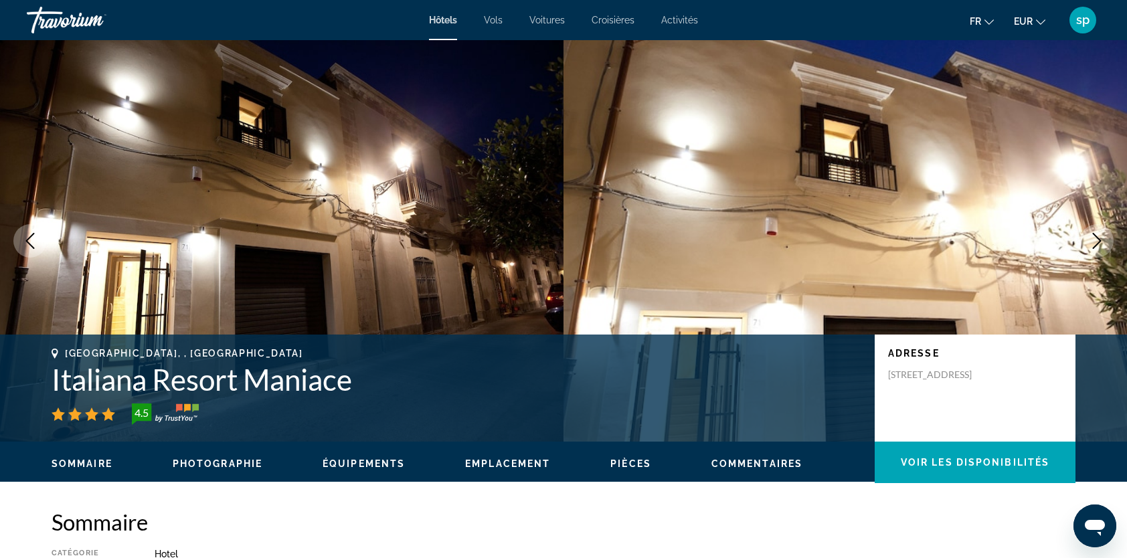
click at [1094, 242] on icon "Next image" at bounding box center [1097, 241] width 16 height 16
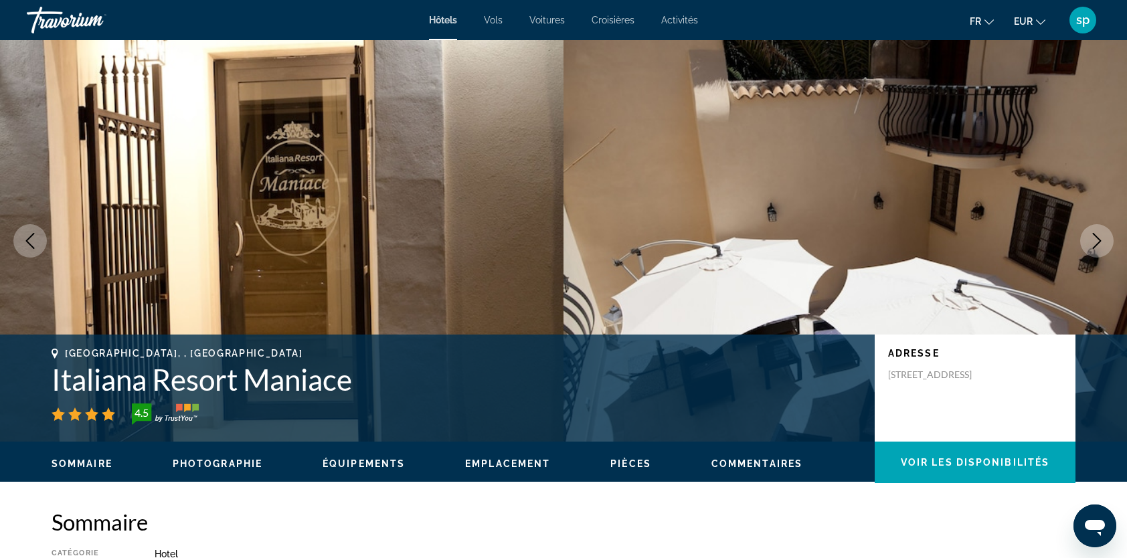
click at [1094, 242] on icon "Next image" at bounding box center [1097, 241] width 16 height 16
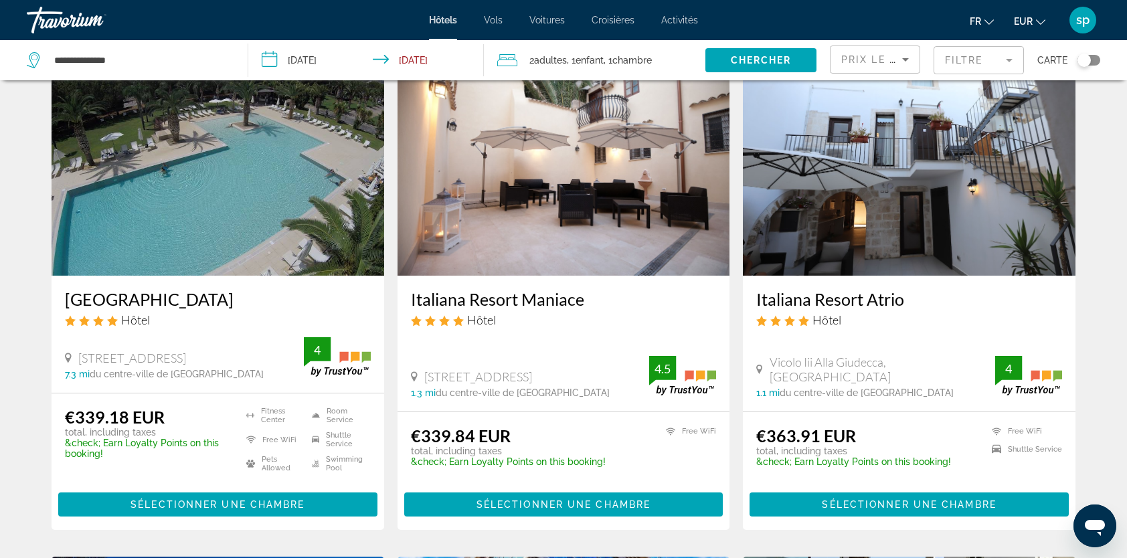
scroll to position [67, 0]
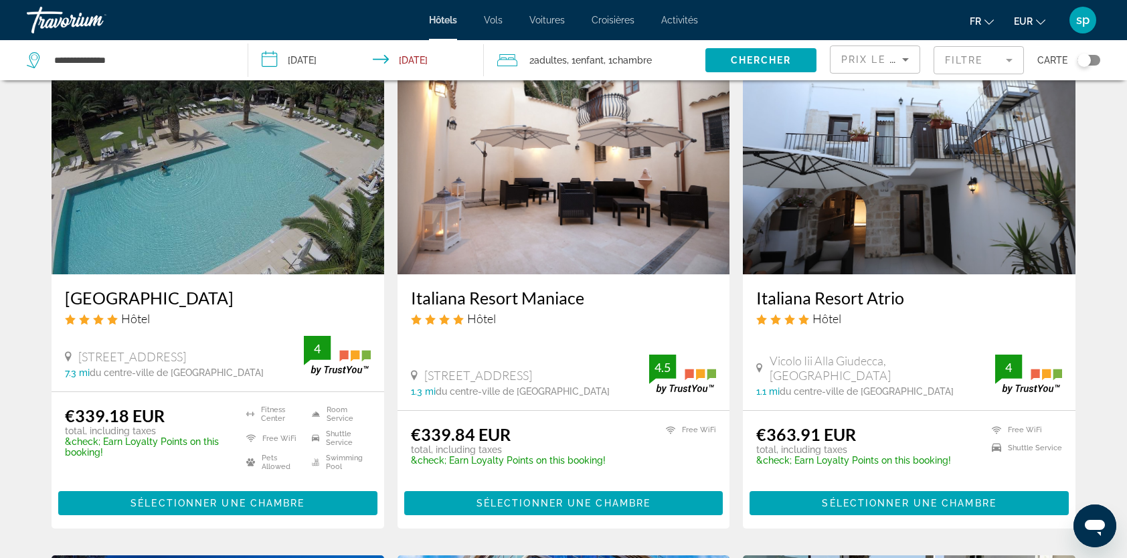
click at [942, 173] on img "Main content" at bounding box center [909, 167] width 333 height 214
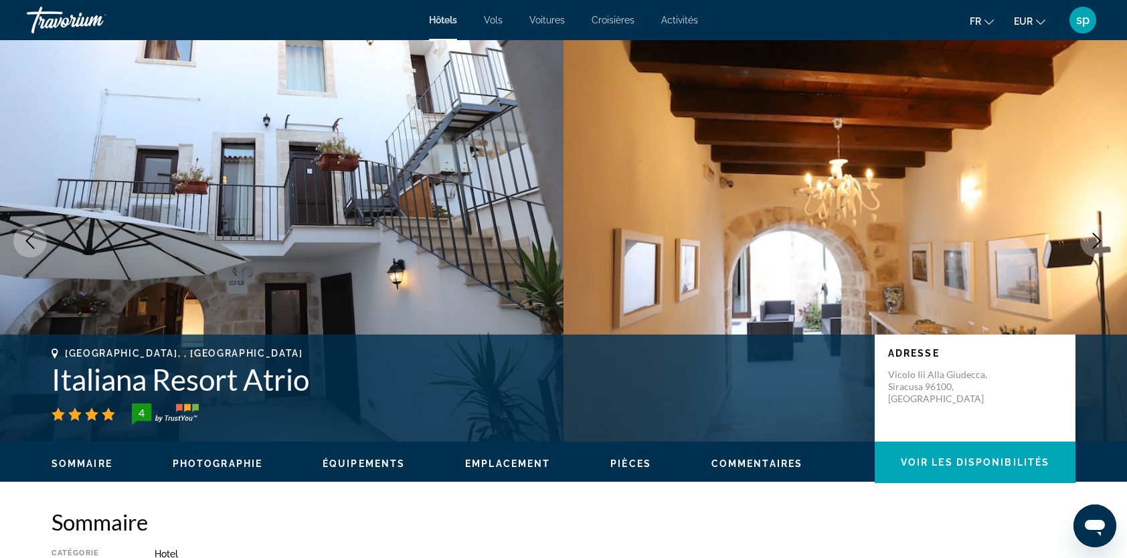
click at [1098, 242] on icon "Next image" at bounding box center [1097, 241] width 16 height 16
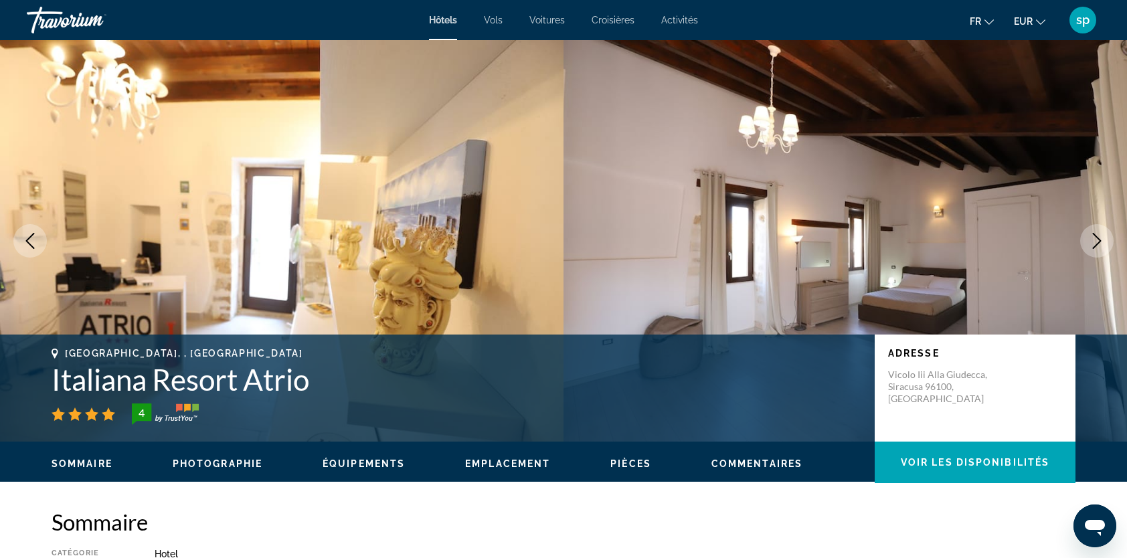
click at [1095, 242] on icon "Next image" at bounding box center [1097, 241] width 16 height 16
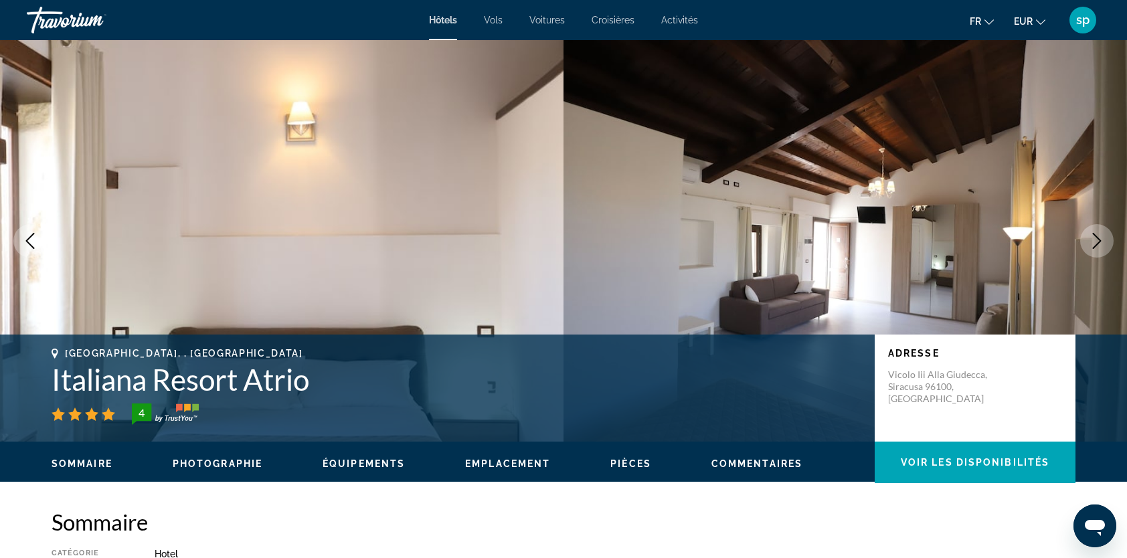
click at [1095, 242] on icon "Next image" at bounding box center [1097, 241] width 16 height 16
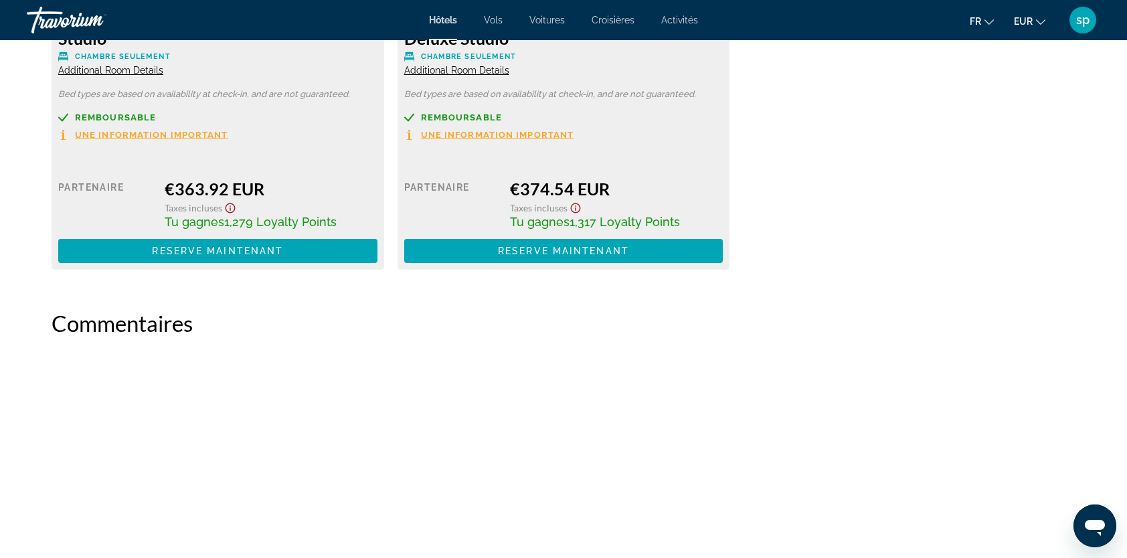
scroll to position [2075, 0]
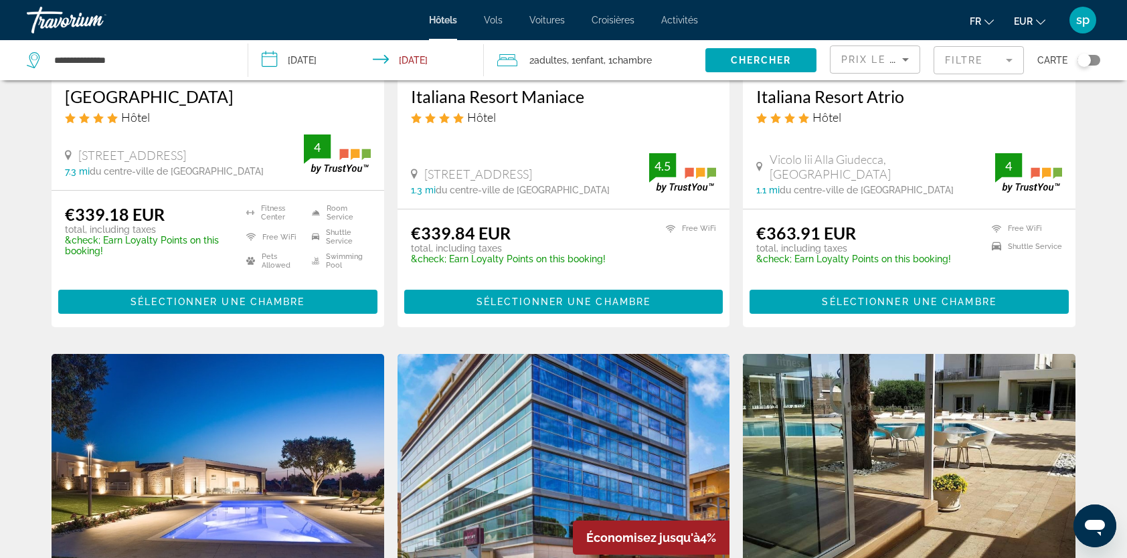
scroll to position [268, 0]
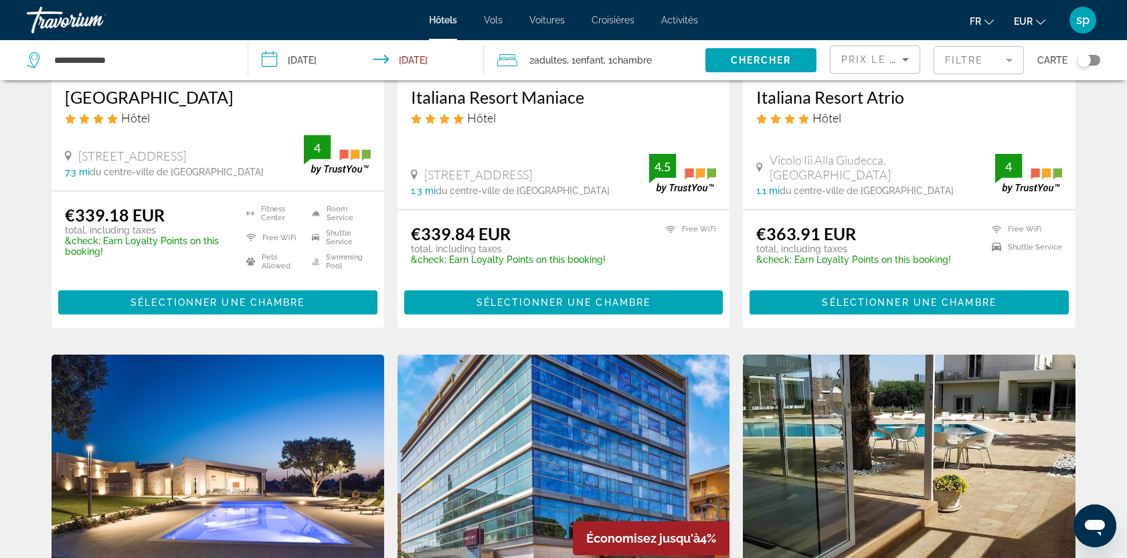
click at [945, 63] on mat-form-field "Filtre" at bounding box center [979, 60] width 90 height 28
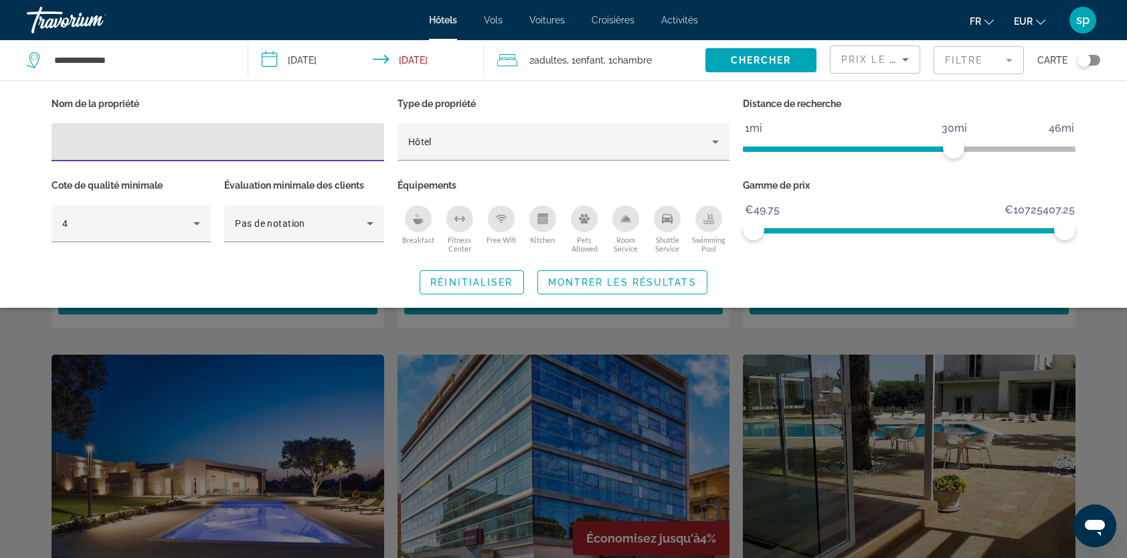
click at [711, 225] on div "Swimming Pool" at bounding box center [708, 218] width 27 height 27
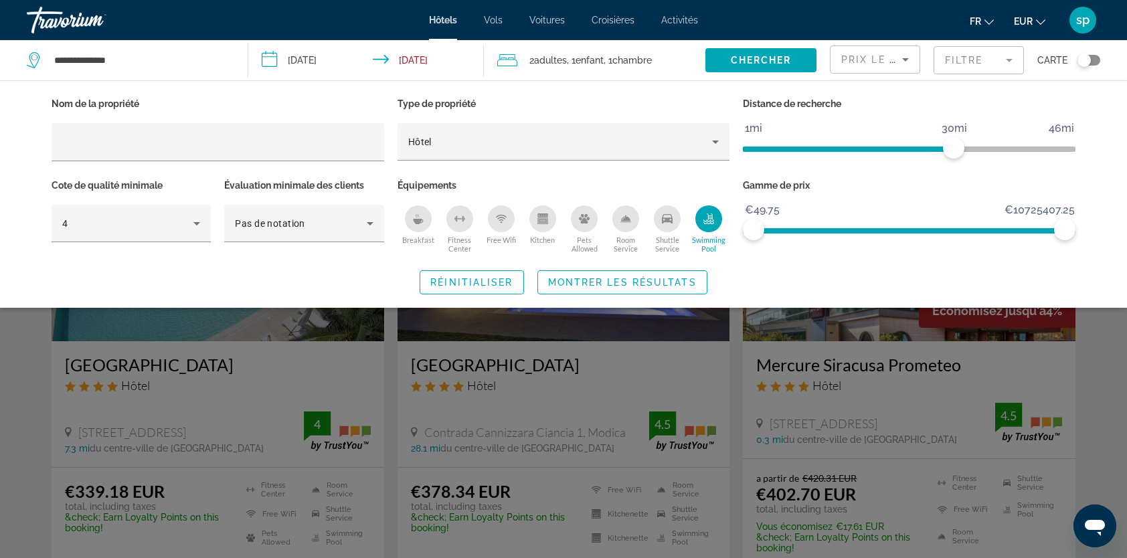
click at [422, 223] on icon "Breakfast" at bounding box center [418, 219] width 11 height 11
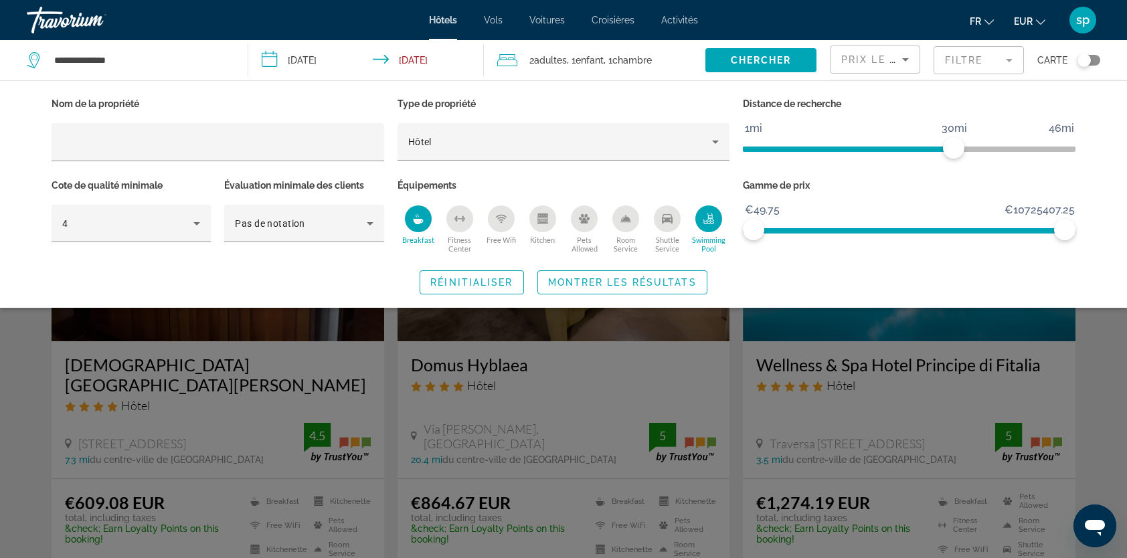
click at [659, 286] on span "Search widget" at bounding box center [622, 282] width 169 height 32
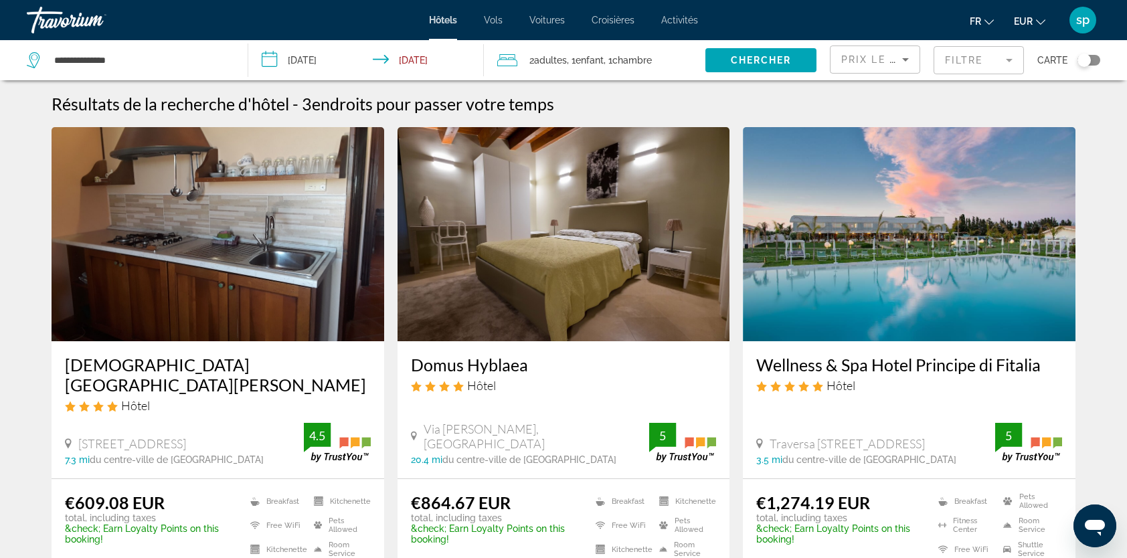
click at [845, 64] on div "Prix le plus bas" at bounding box center [871, 60] width 61 height 16
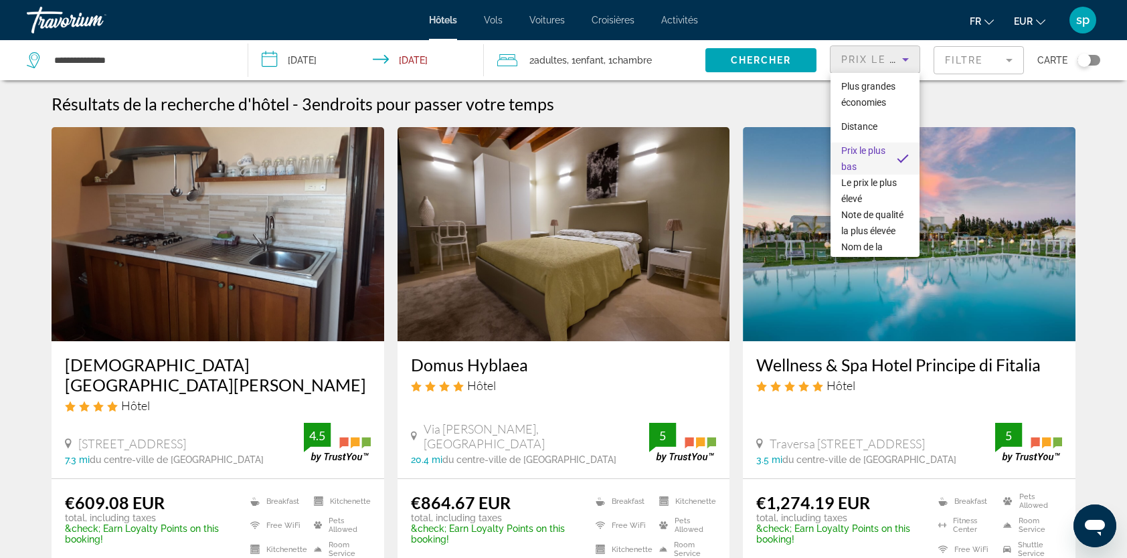
click at [536, 230] on div at bounding box center [563, 279] width 1127 height 558
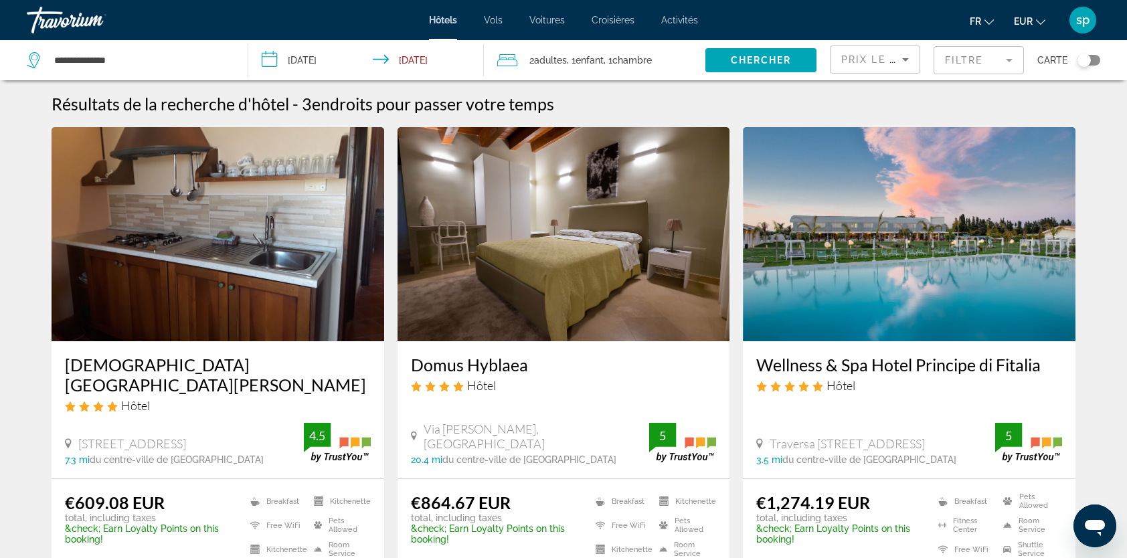
click at [968, 58] on mat-form-field "Filtre" at bounding box center [979, 60] width 90 height 28
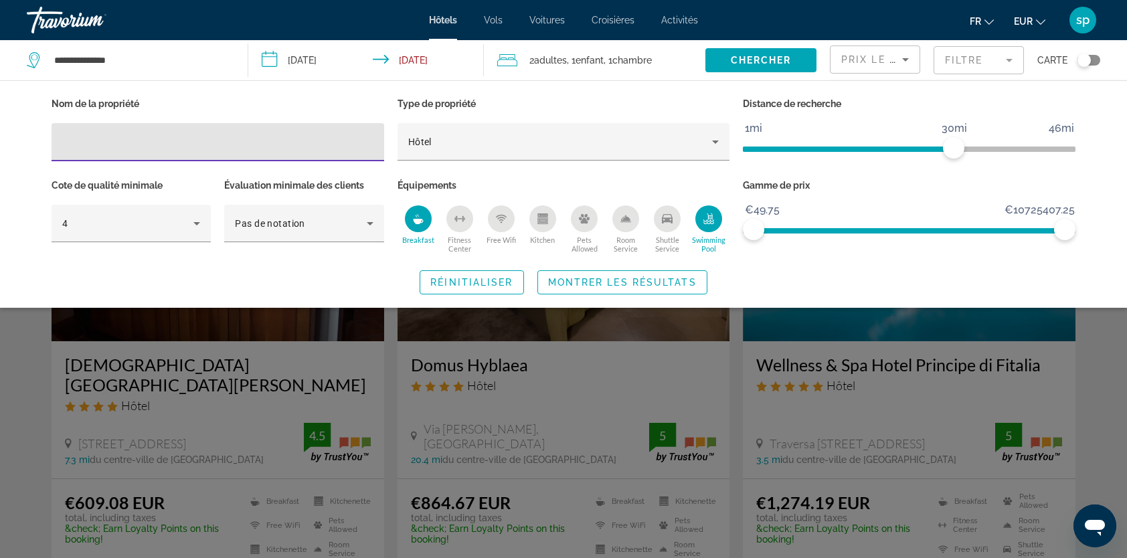
click at [704, 218] on icon "Swimming Pool" at bounding box center [709, 219] width 11 height 11
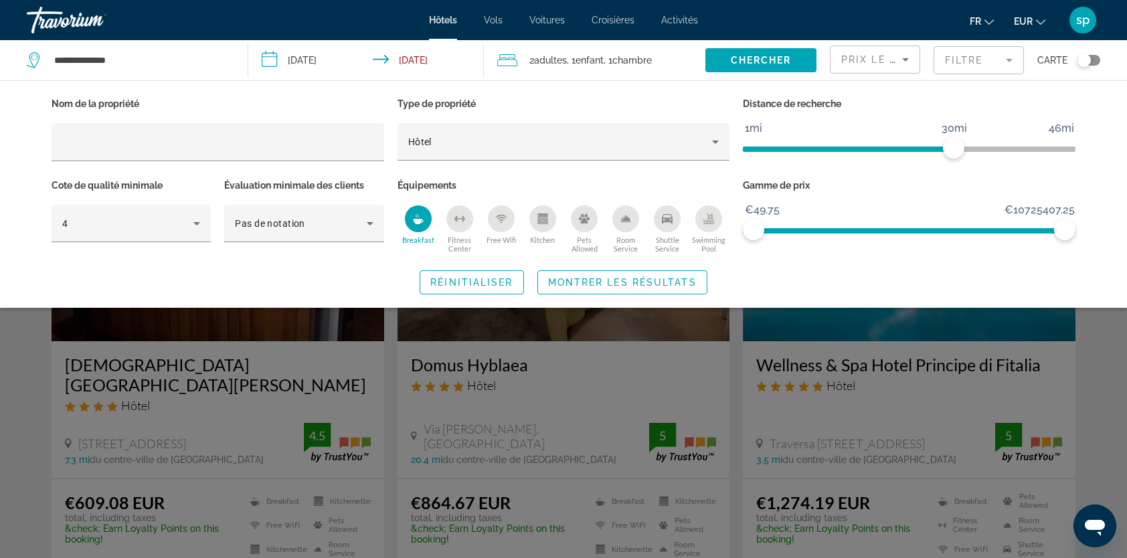
click at [410, 222] on div "Breakfast" at bounding box center [418, 218] width 27 height 27
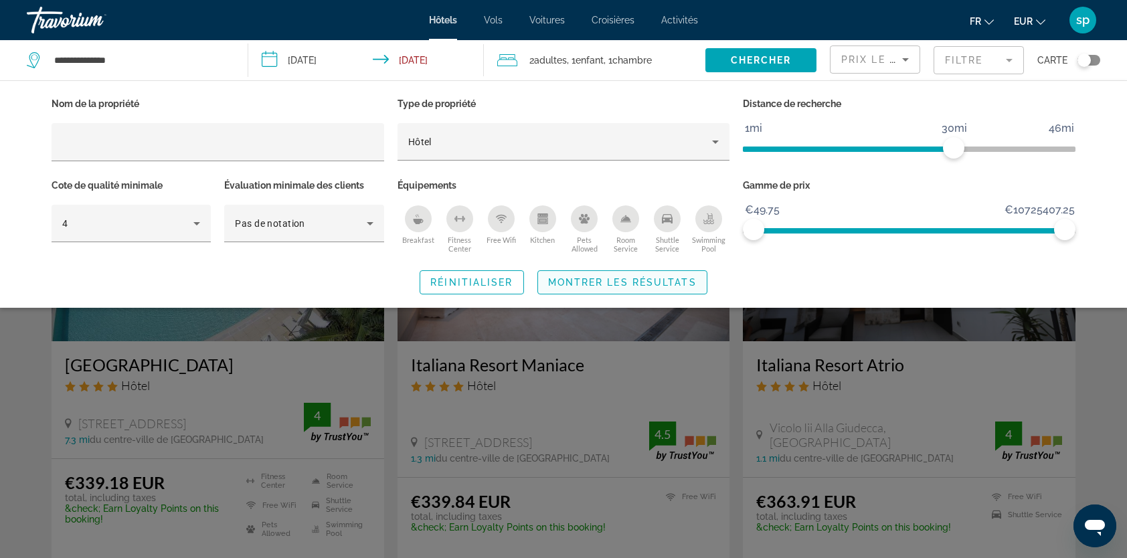
click at [637, 280] on span "Montrer les résultats" at bounding box center [622, 282] width 149 height 11
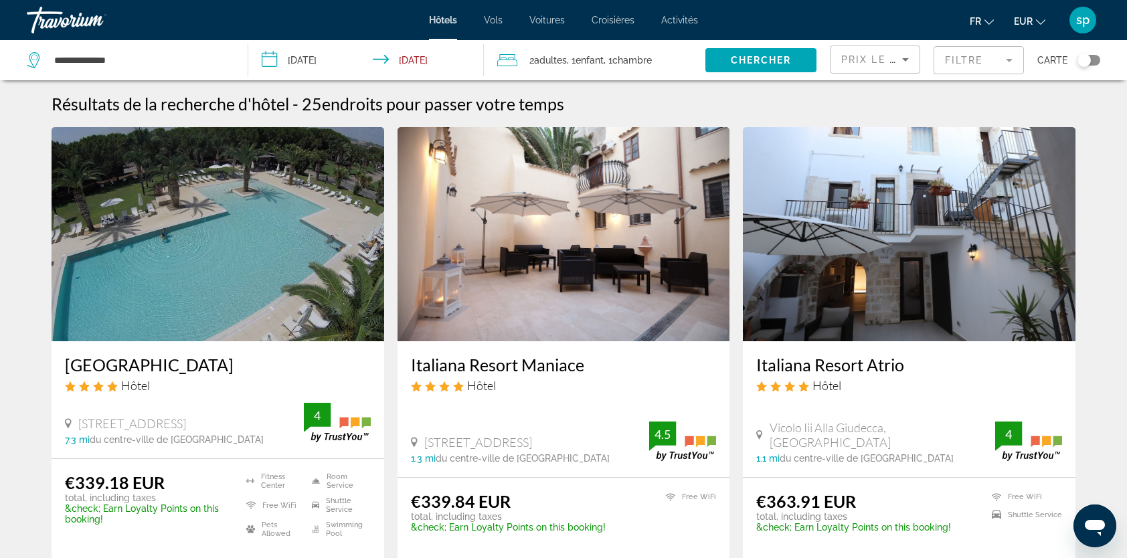
click at [269, 246] on img "Main content" at bounding box center [218, 234] width 333 height 214
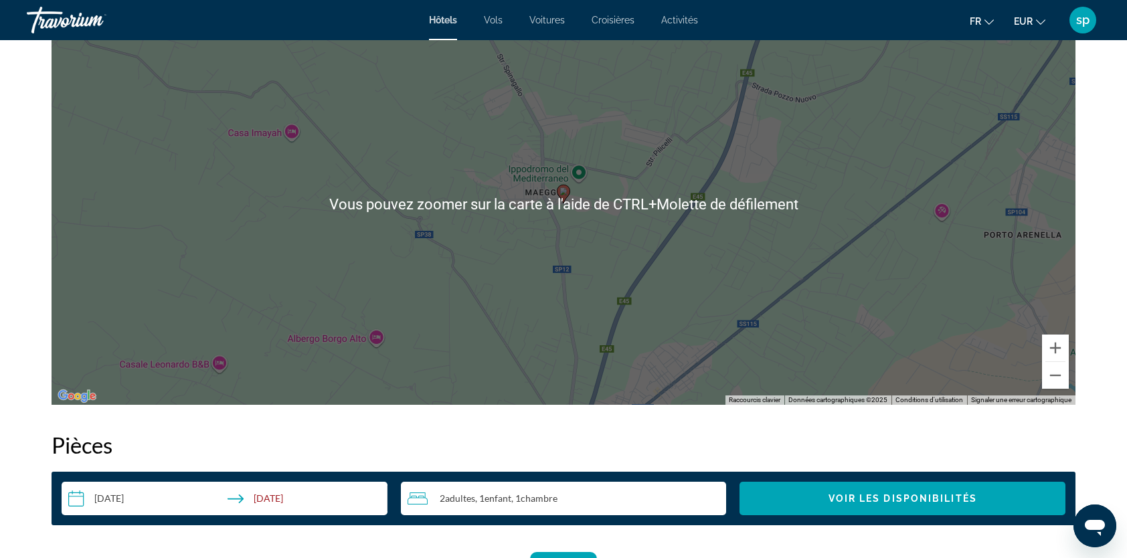
scroll to position [1272, 0]
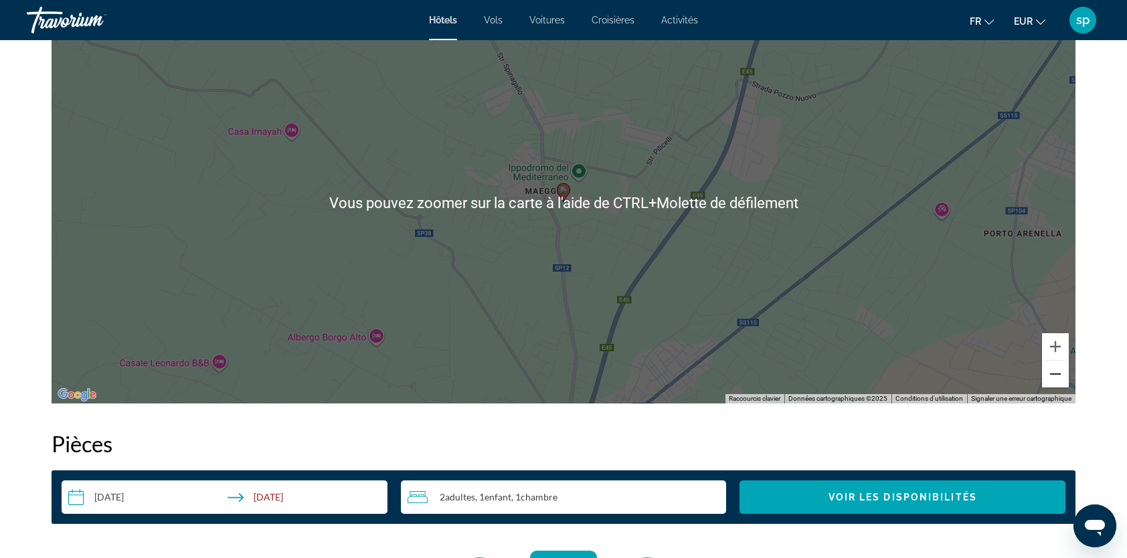
click at [1045, 378] on button "Zoom arrière" at bounding box center [1055, 374] width 27 height 27
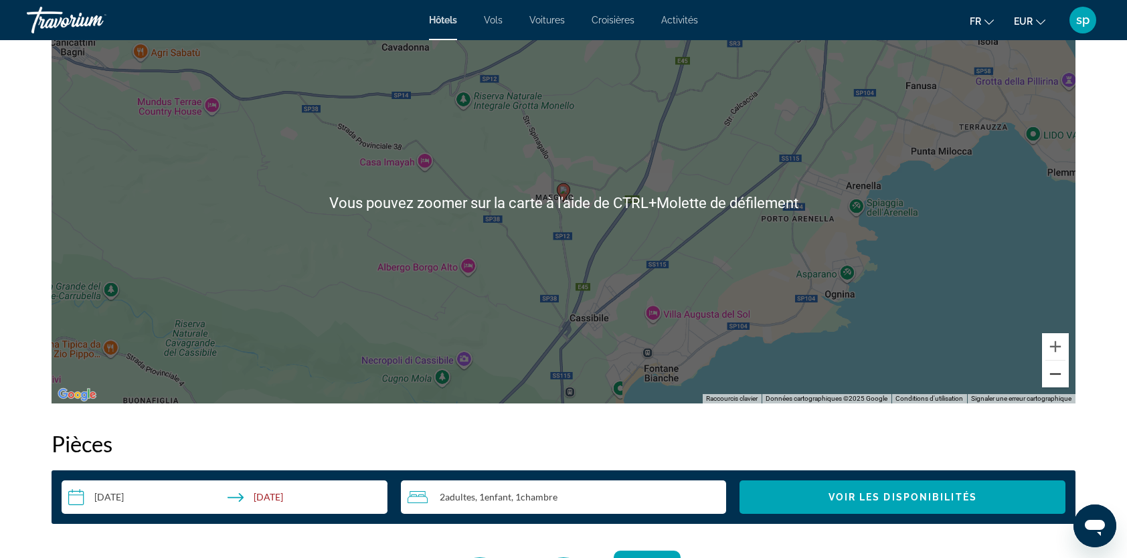
click at [1052, 378] on button "Zoom arrière" at bounding box center [1055, 374] width 27 height 27
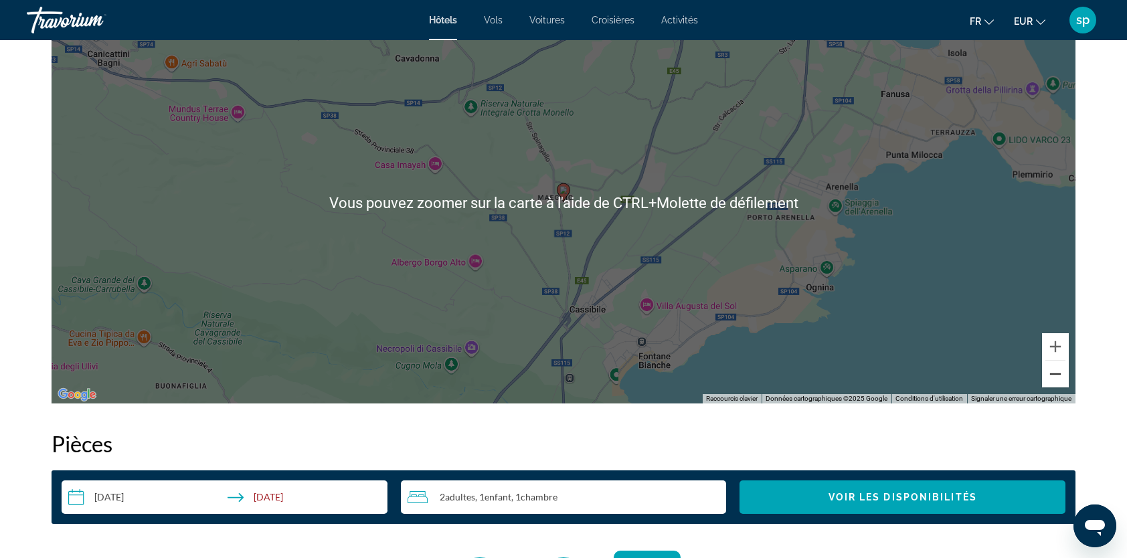
click at [1051, 378] on button "Zoom arrière" at bounding box center [1055, 374] width 27 height 27
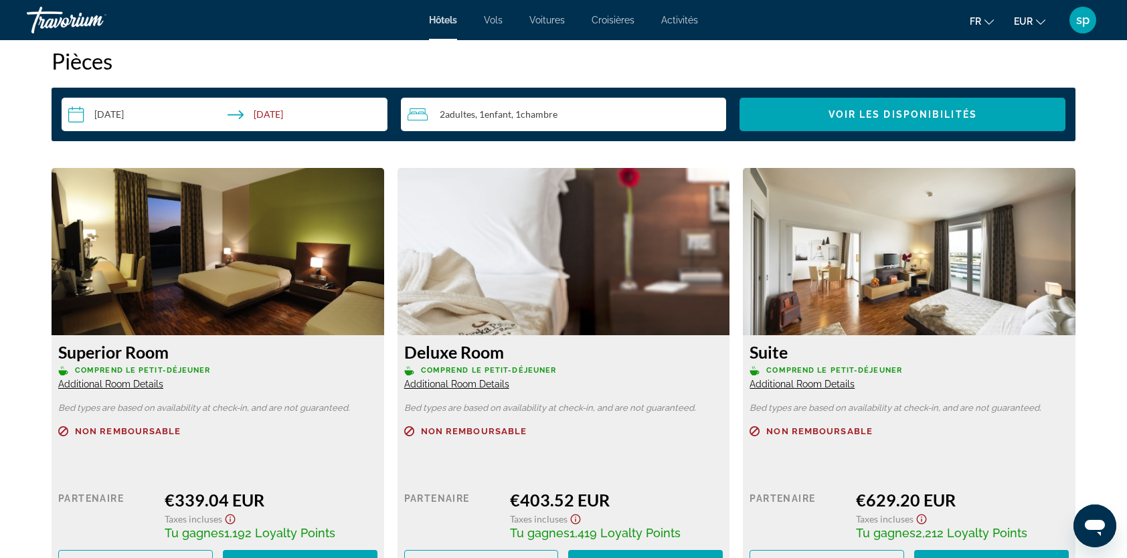
scroll to position [1673, 0]
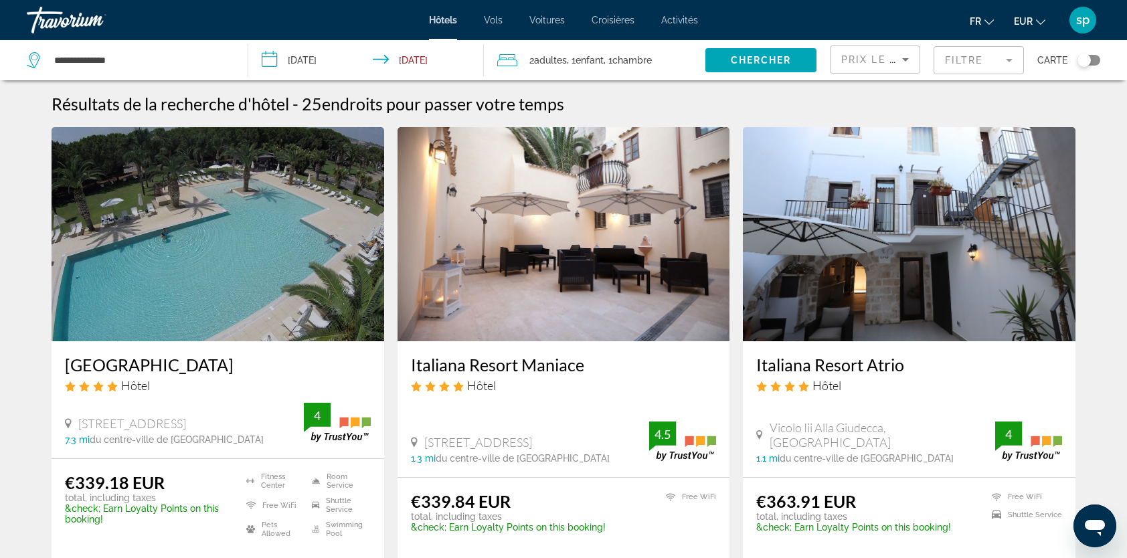
click at [886, 241] on img "Main content" at bounding box center [909, 234] width 333 height 214
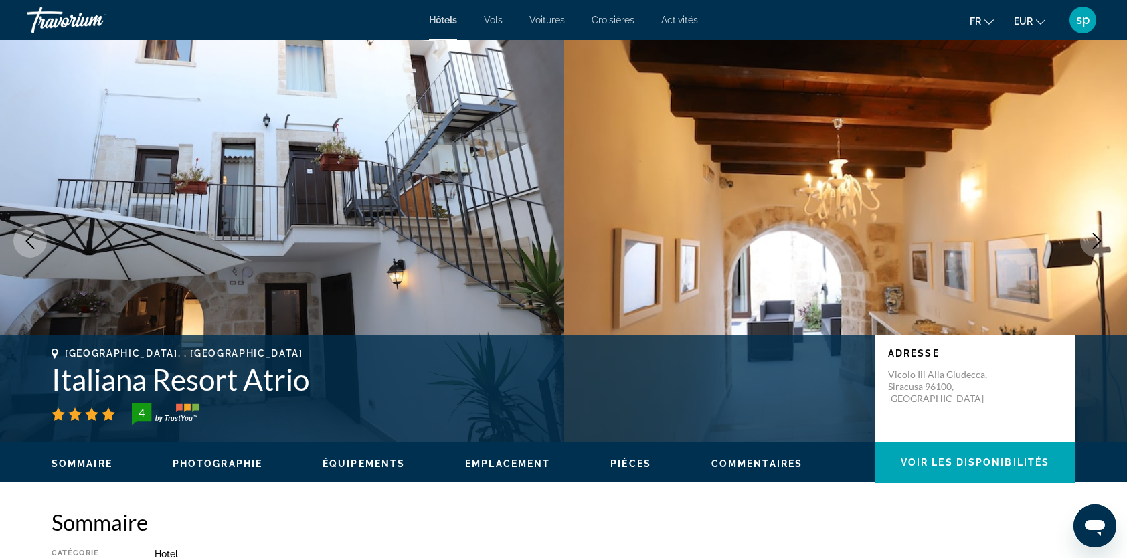
click at [1096, 247] on icon "Next image" at bounding box center [1097, 241] width 16 height 16
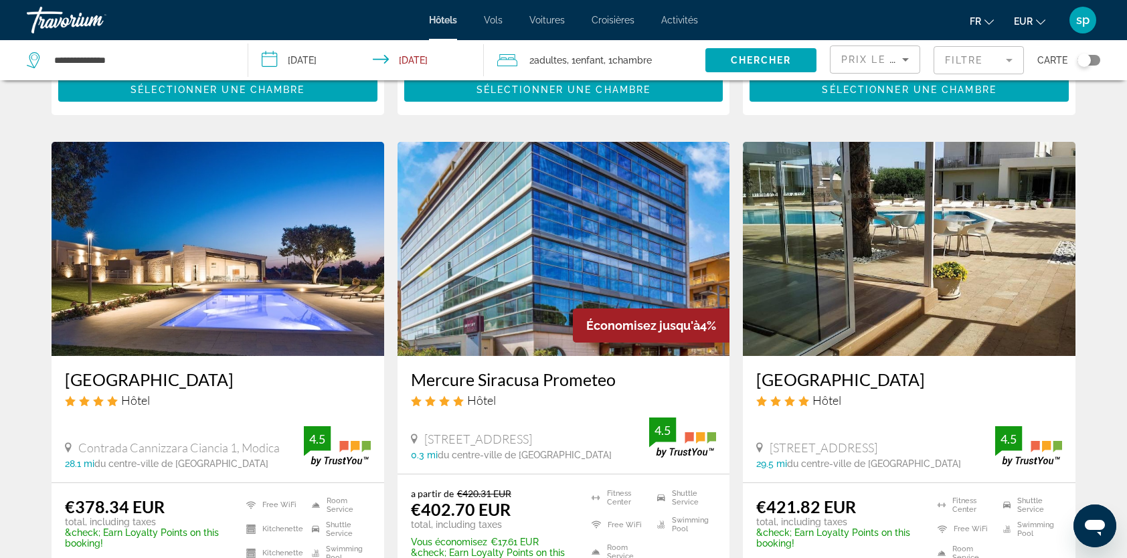
scroll to position [469, 0]
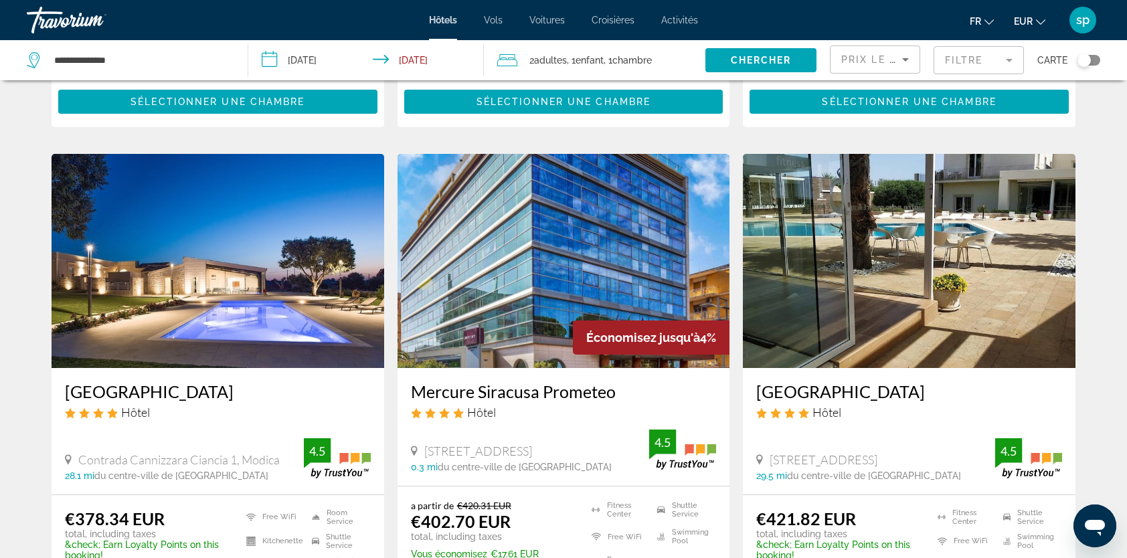
click at [894, 254] on img "Main content" at bounding box center [909, 261] width 333 height 214
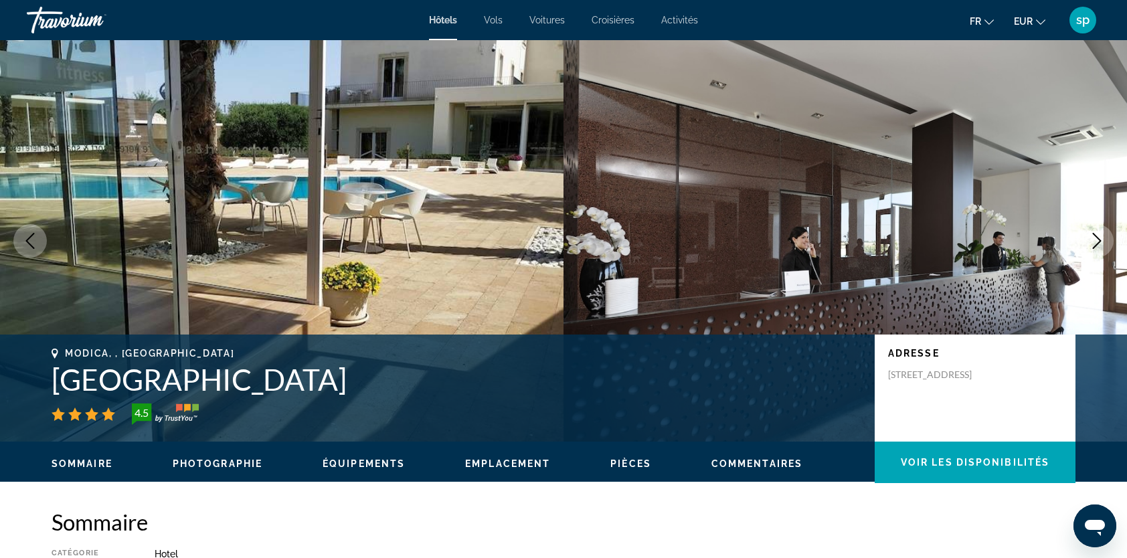
click at [1098, 248] on icon "Next image" at bounding box center [1097, 241] width 16 height 16
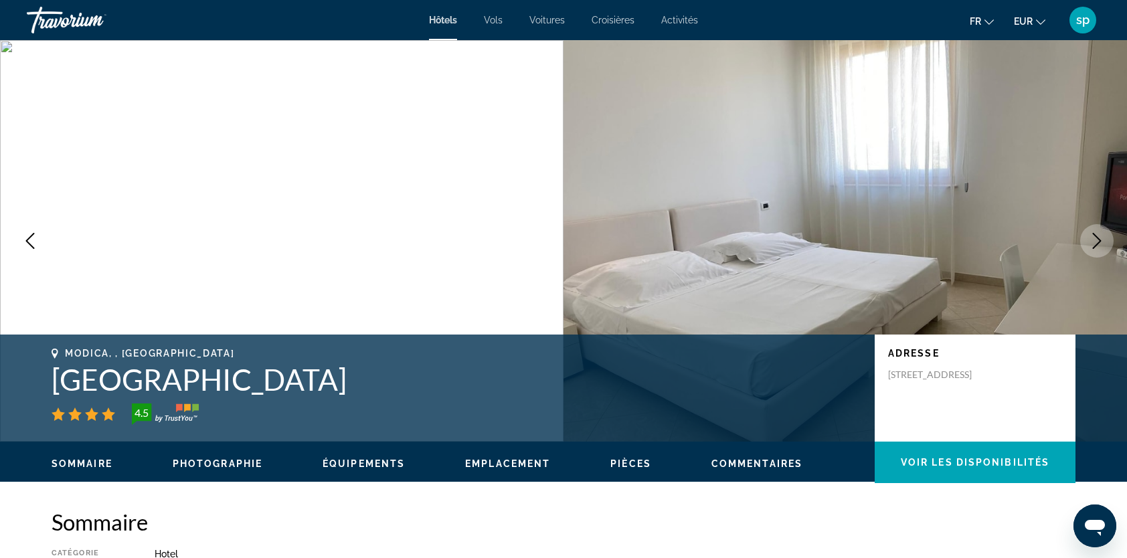
click at [1095, 248] on icon "Next image" at bounding box center [1097, 241] width 16 height 16
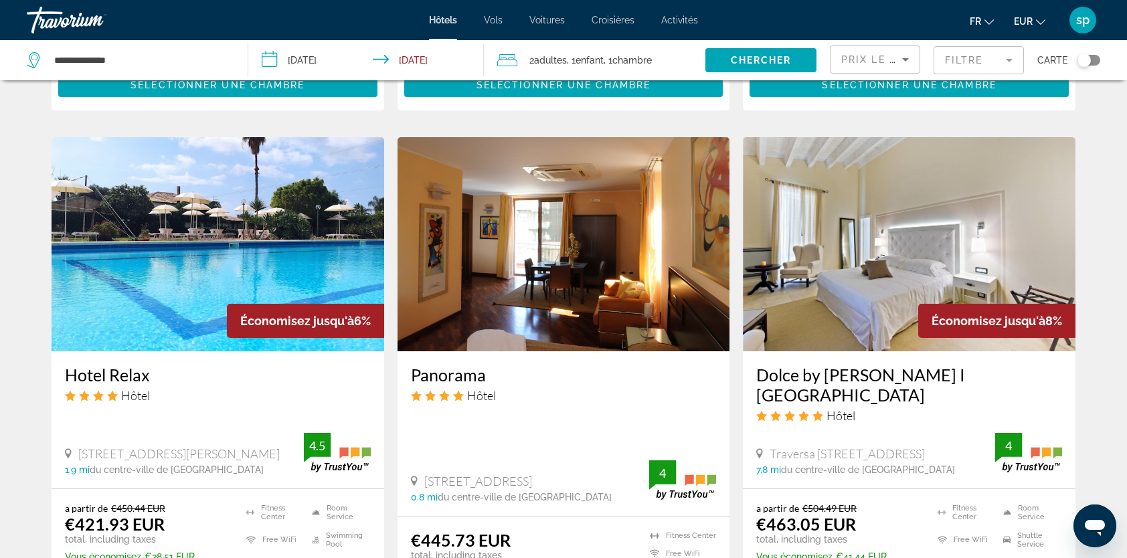
scroll to position [1004, 0]
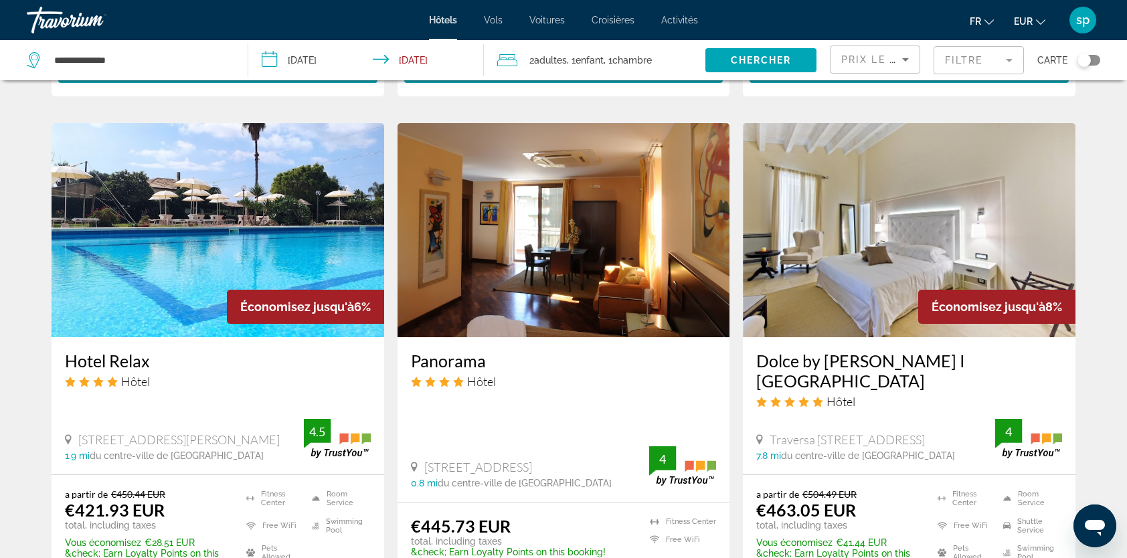
click at [902, 225] on img "Main content" at bounding box center [909, 230] width 333 height 214
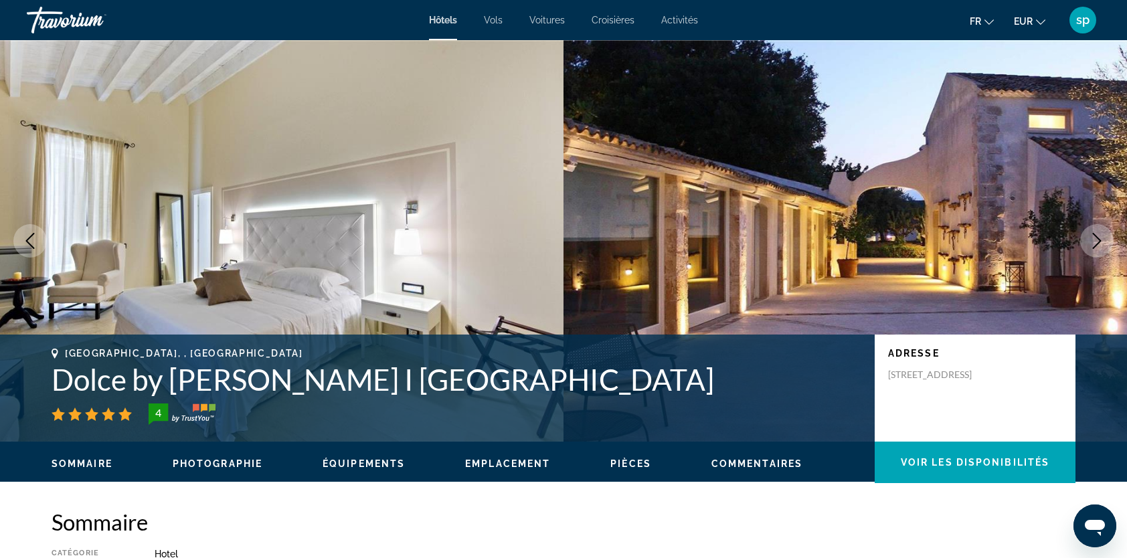
click at [1096, 241] on icon "Next image" at bounding box center [1097, 241] width 16 height 16
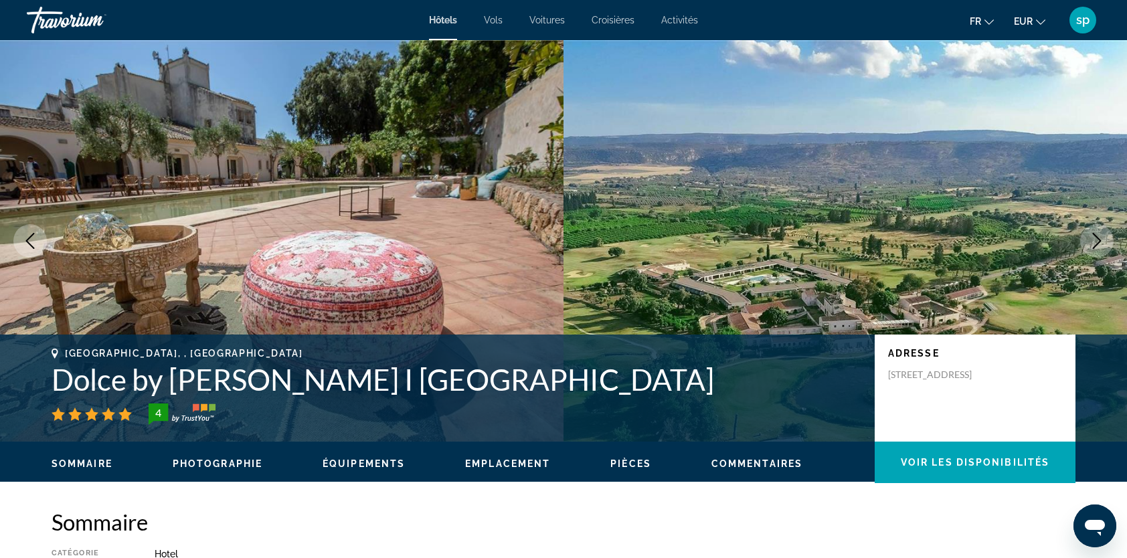
click at [1096, 241] on icon "Next image" at bounding box center [1097, 241] width 16 height 16
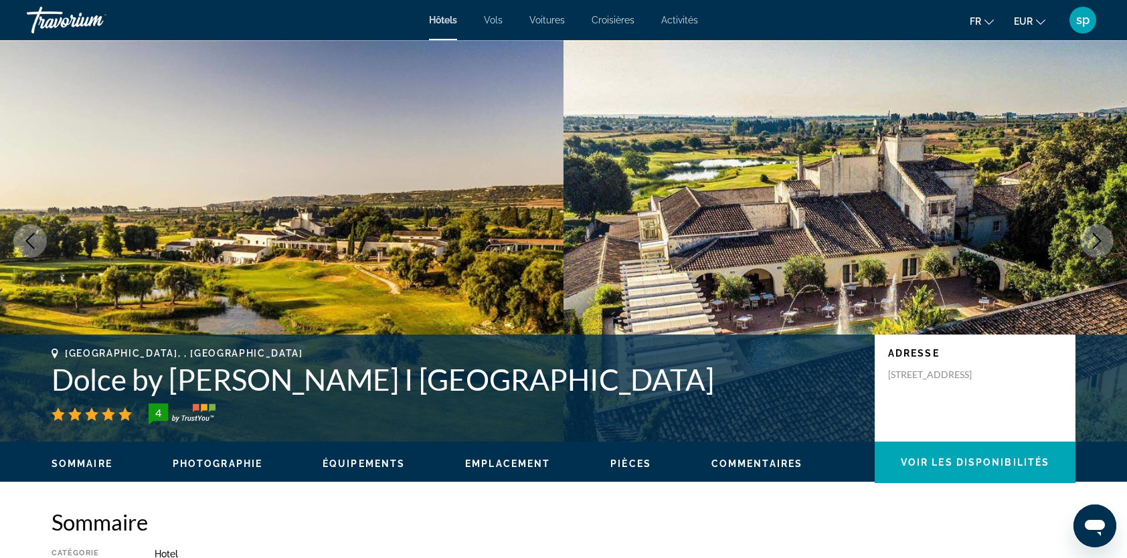
click at [1096, 241] on icon "Next image" at bounding box center [1097, 241] width 16 height 16
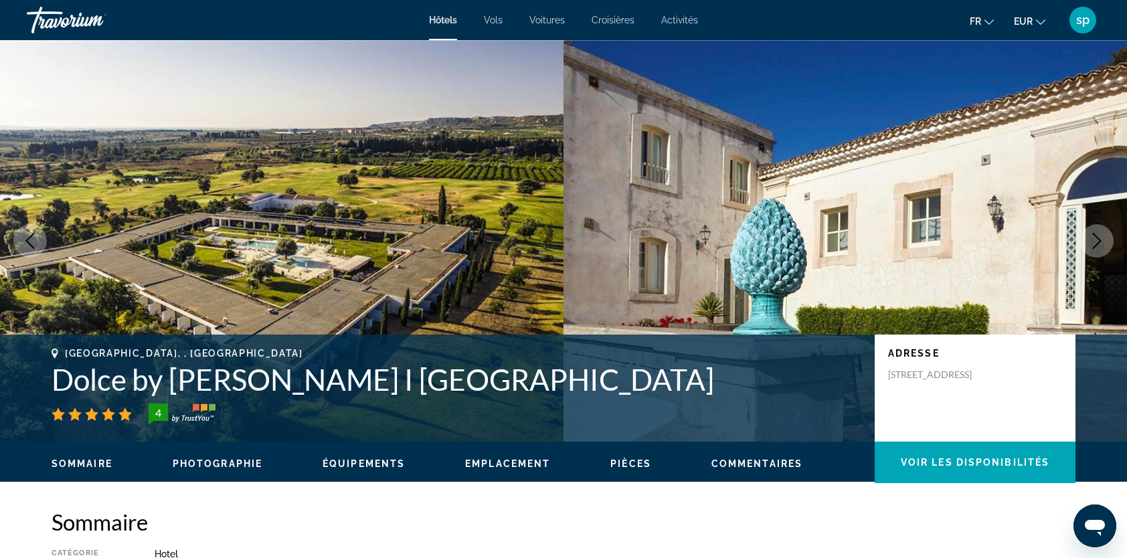
click at [1096, 241] on icon "Next image" at bounding box center [1097, 241] width 16 height 16
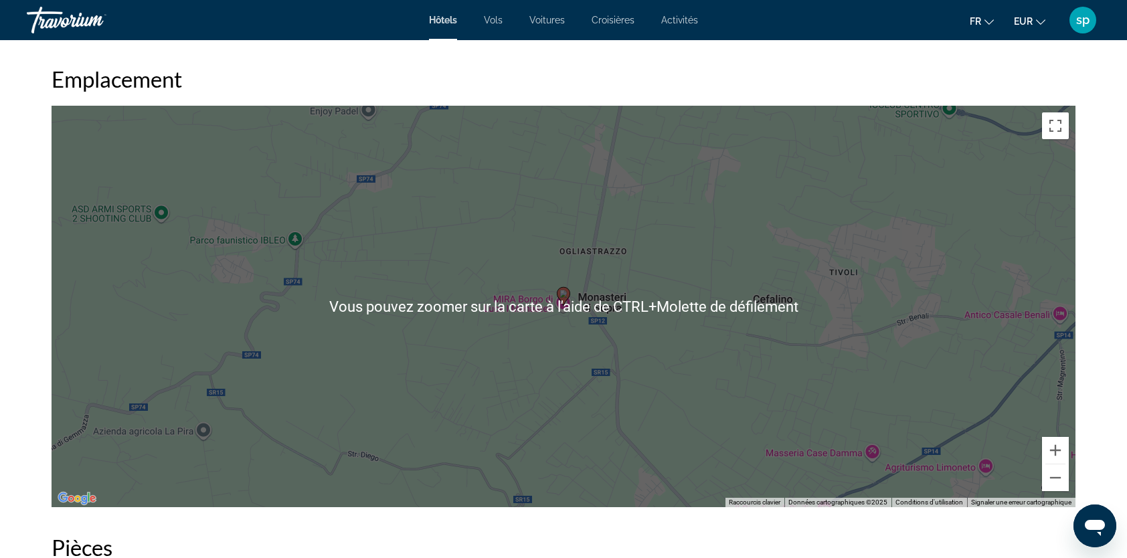
scroll to position [1205, 0]
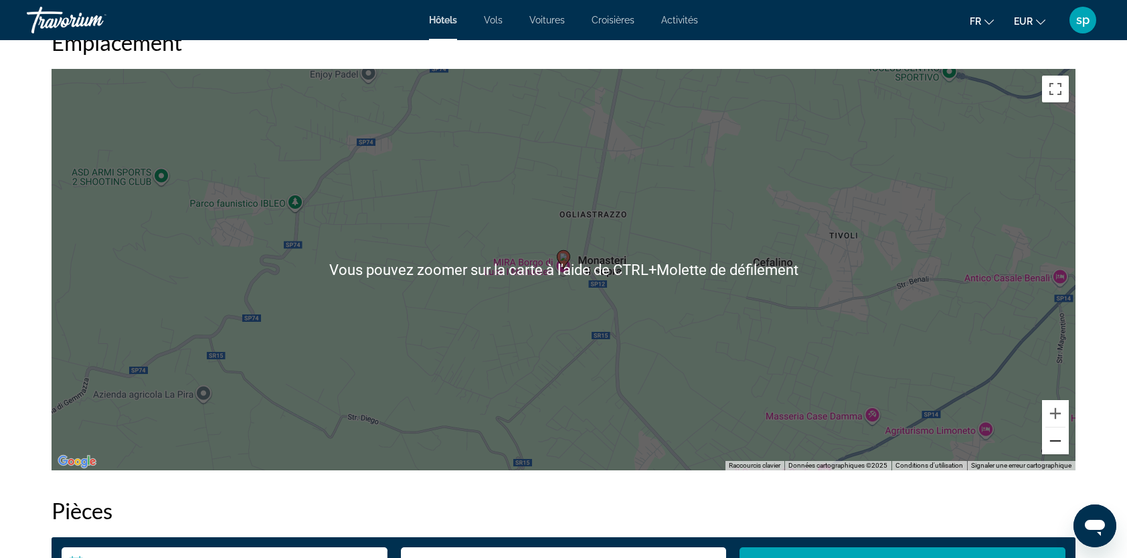
click at [1054, 446] on button "Zoom arrière" at bounding box center [1055, 441] width 27 height 27
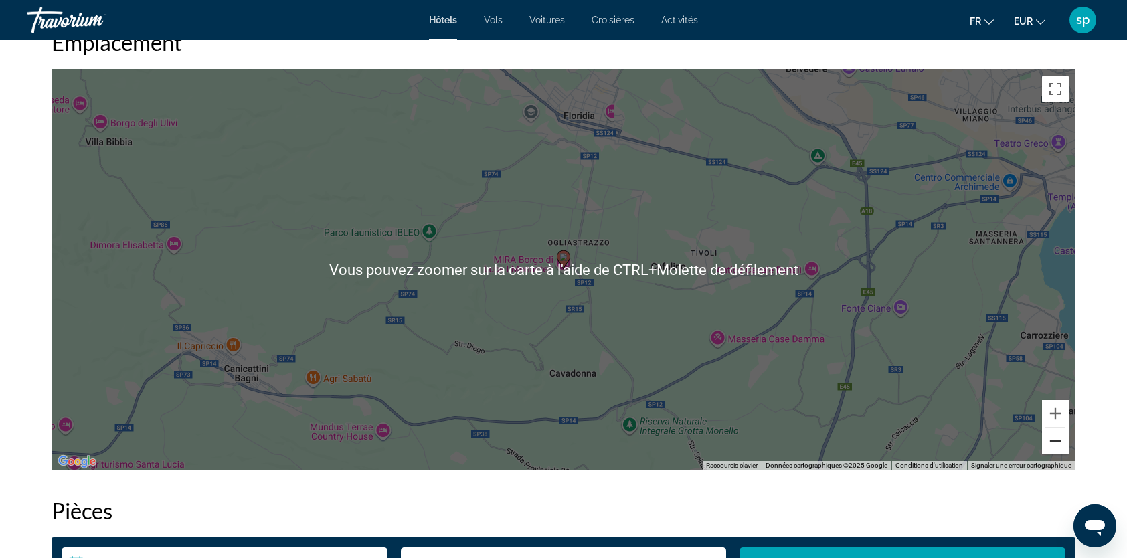
click at [1054, 446] on button "Zoom arrière" at bounding box center [1055, 441] width 27 height 27
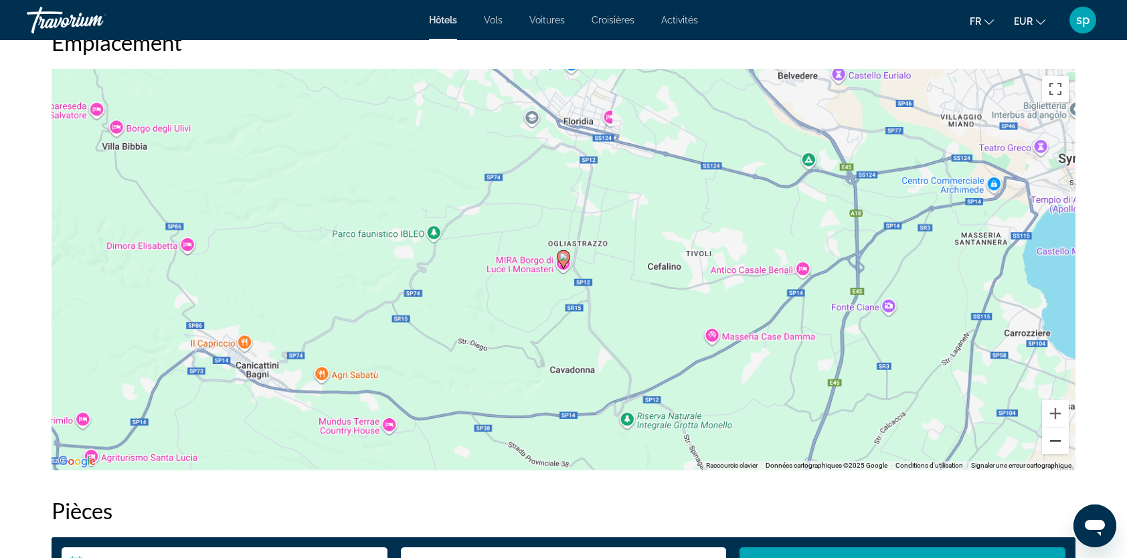
click at [1054, 446] on button "Zoom arrière" at bounding box center [1055, 441] width 27 height 27
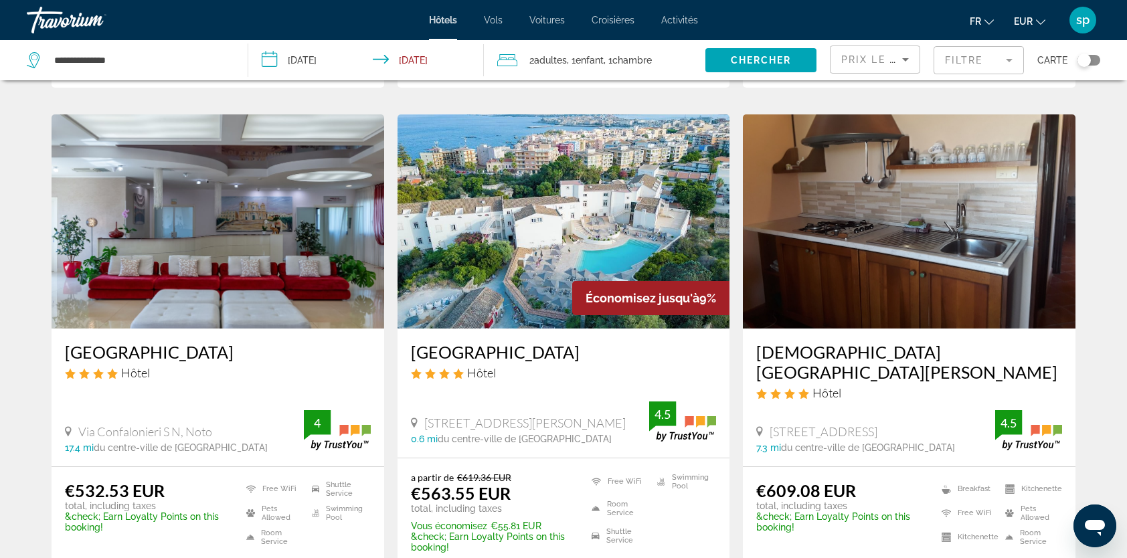
scroll to position [1540, 0]
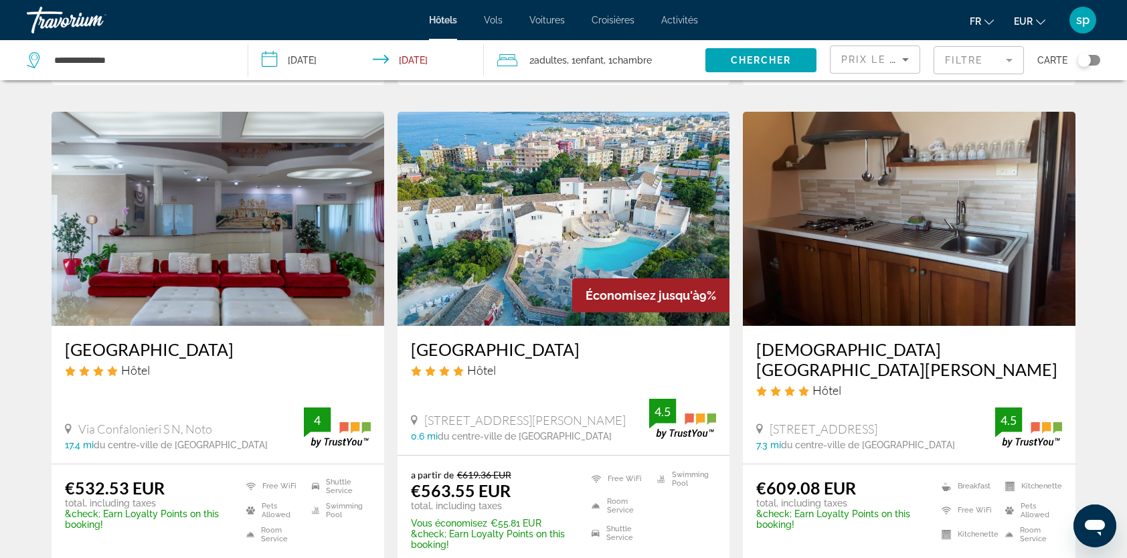
click at [570, 214] on img "Main content" at bounding box center [564, 219] width 333 height 214
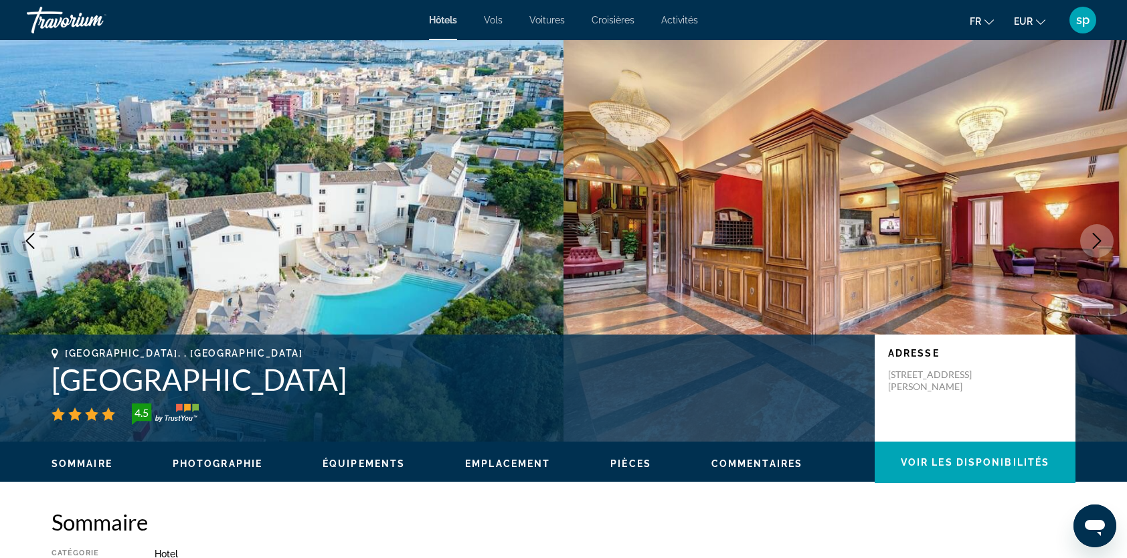
click at [1095, 245] on icon "Next image" at bounding box center [1097, 241] width 9 height 16
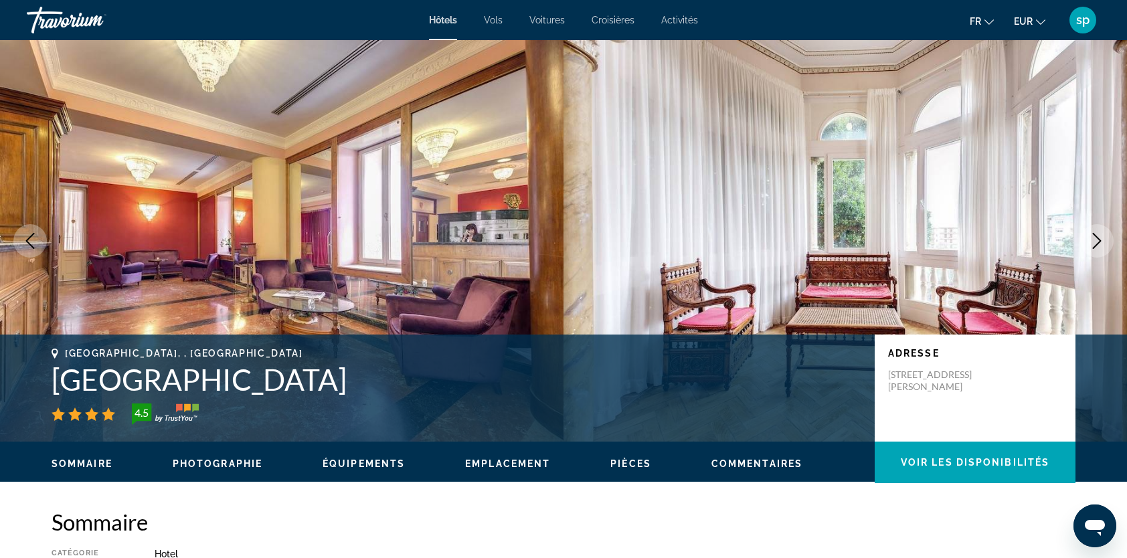
click at [1095, 244] on icon "Next image" at bounding box center [1097, 241] width 16 height 16
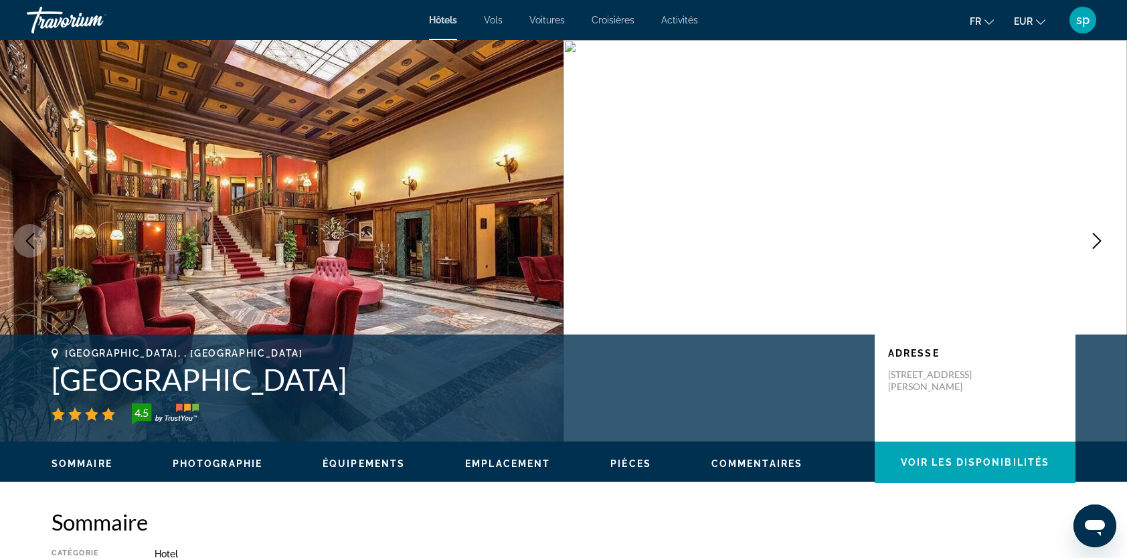
click at [1094, 244] on icon "Next image" at bounding box center [1097, 241] width 16 height 16
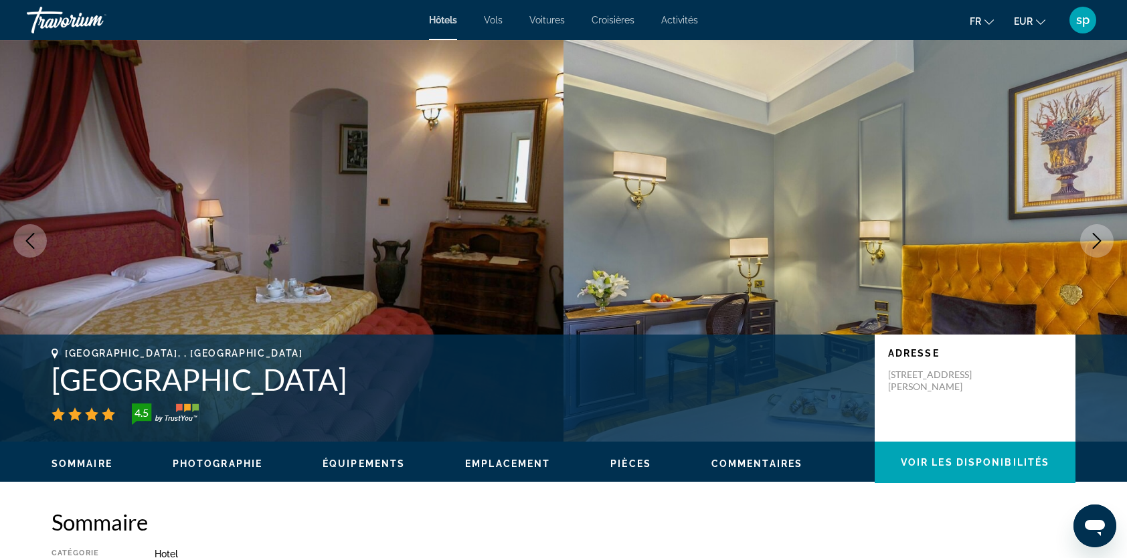
click at [1094, 244] on icon "Next image" at bounding box center [1097, 241] width 16 height 16
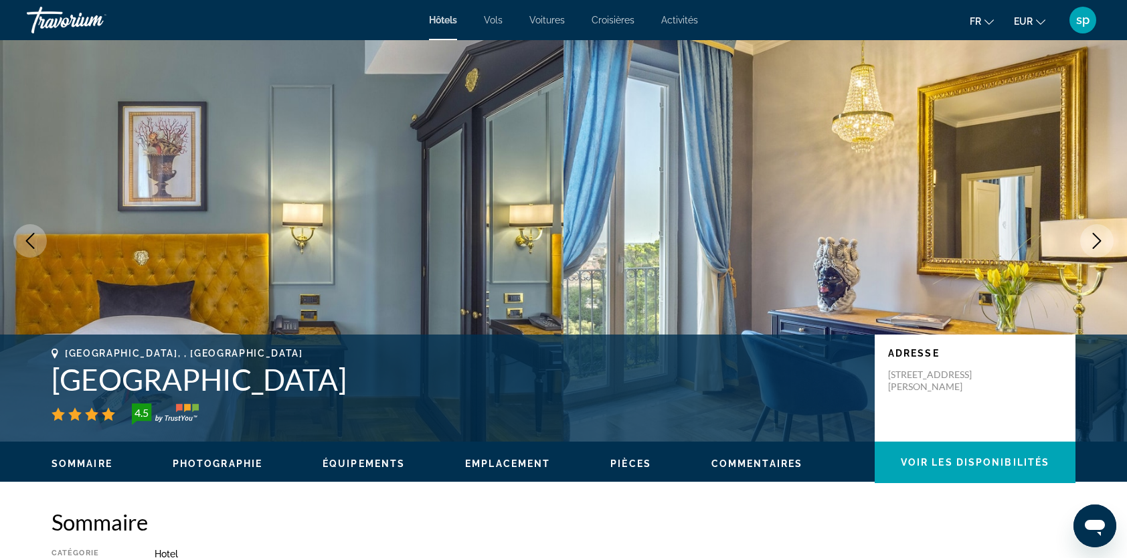
click at [1094, 244] on icon "Next image" at bounding box center [1097, 241] width 16 height 16
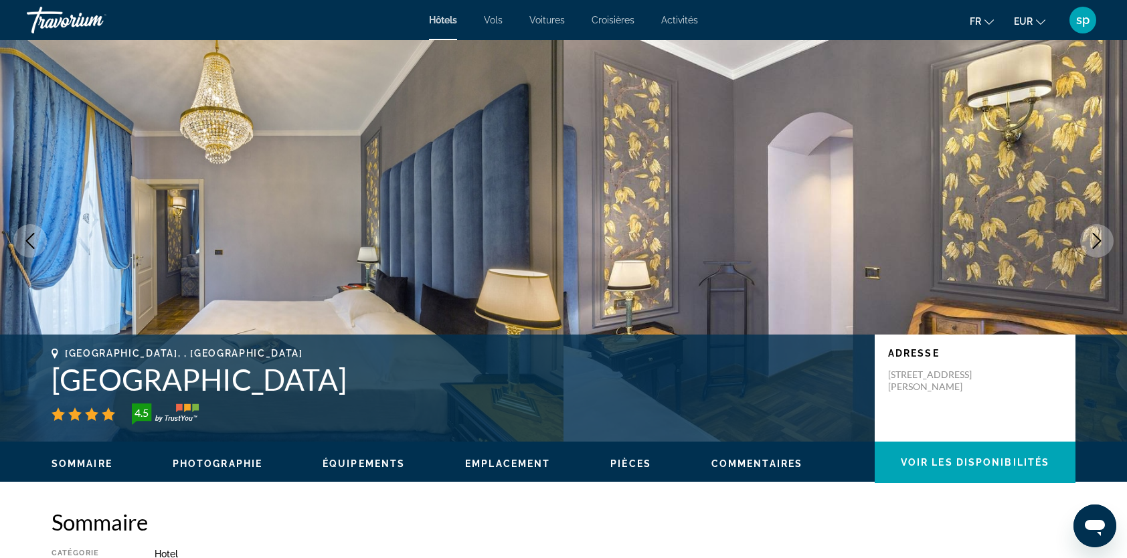
click at [1094, 244] on icon "Next image" at bounding box center [1097, 241] width 16 height 16
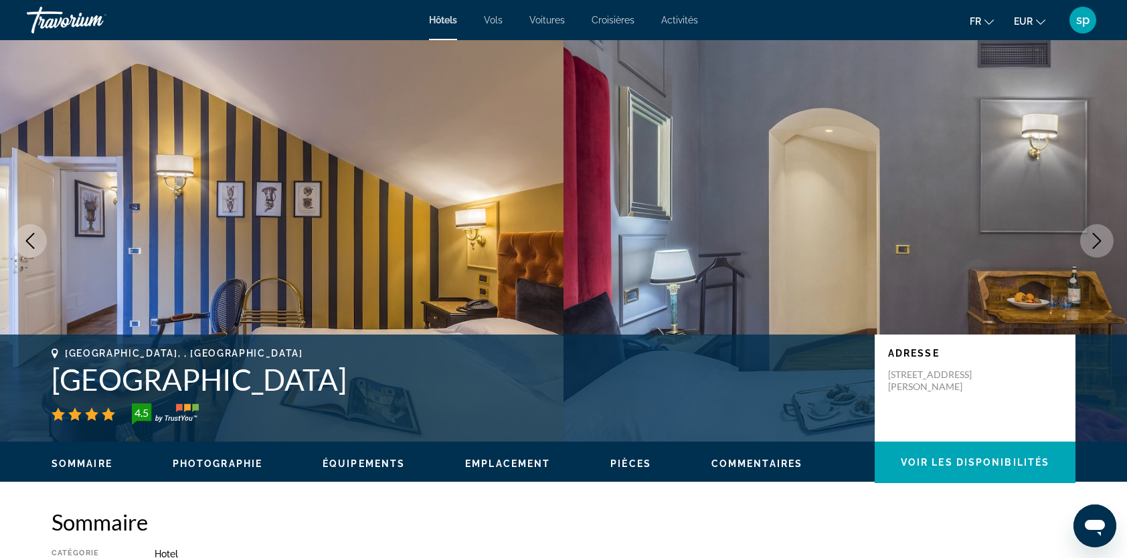
click at [1094, 244] on icon "Next image" at bounding box center [1097, 241] width 16 height 16
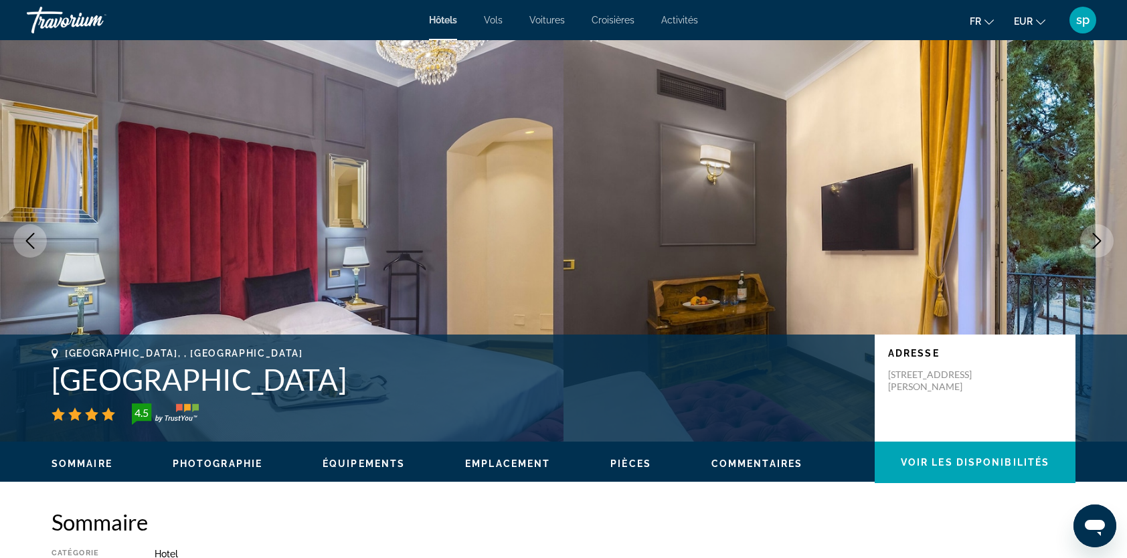
click at [1094, 244] on icon "Next image" at bounding box center [1097, 241] width 16 height 16
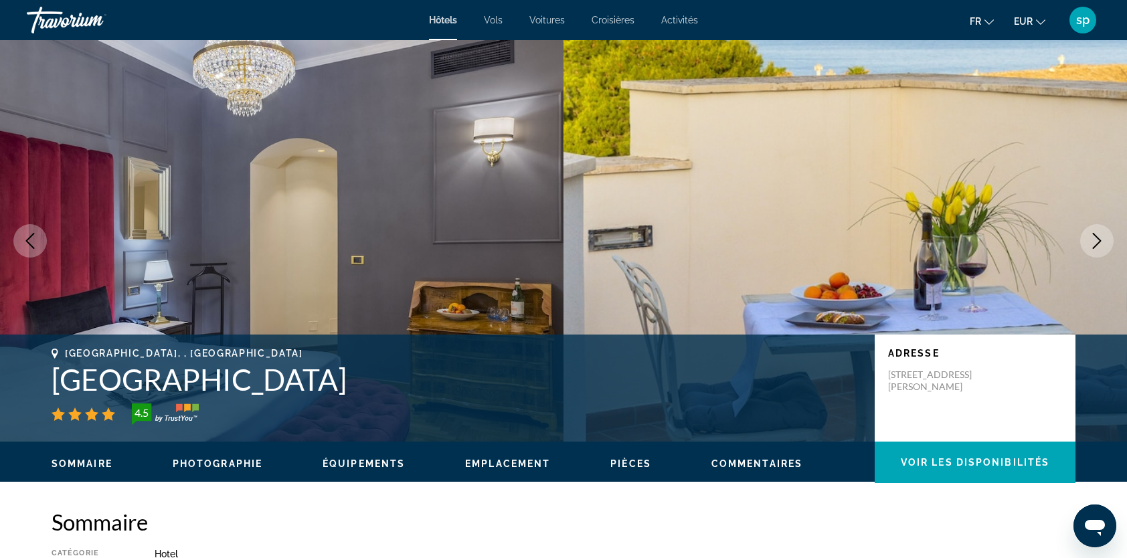
click at [1094, 244] on icon "Next image" at bounding box center [1097, 241] width 16 height 16
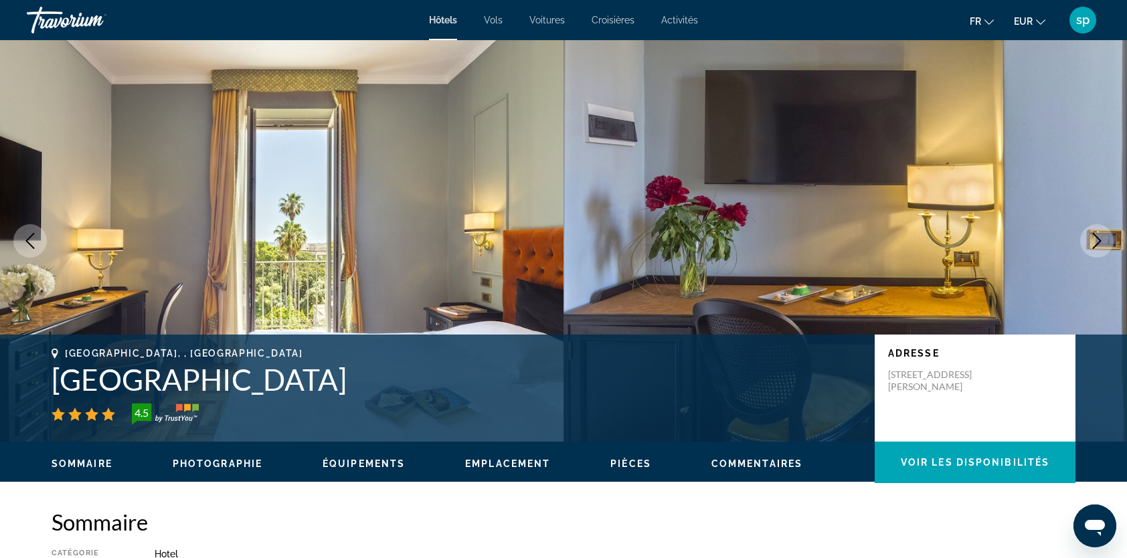
click at [1094, 244] on icon "Next image" at bounding box center [1097, 241] width 16 height 16
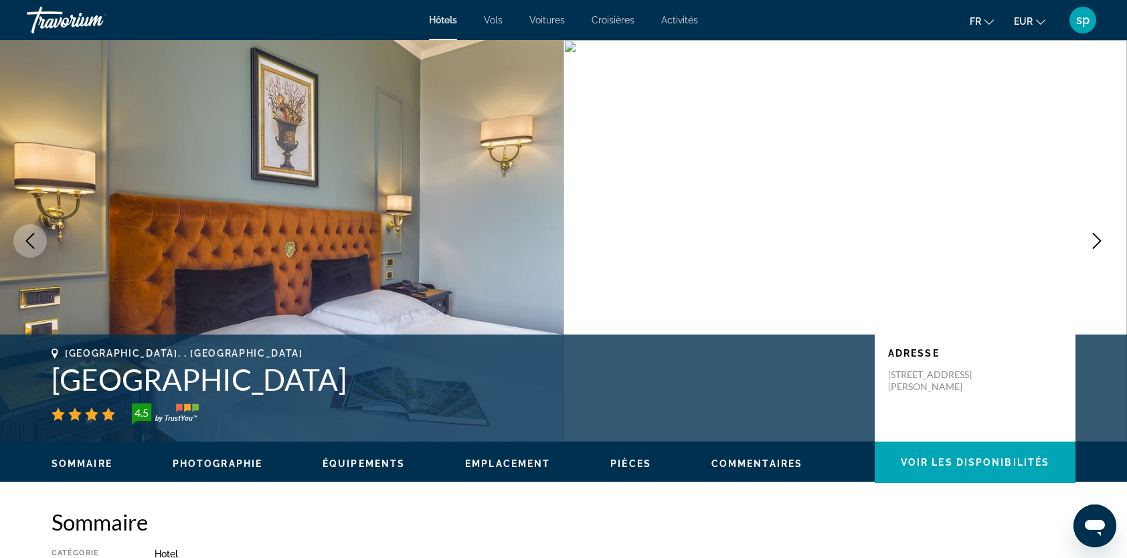
click at [1094, 244] on icon "Next image" at bounding box center [1097, 241] width 16 height 16
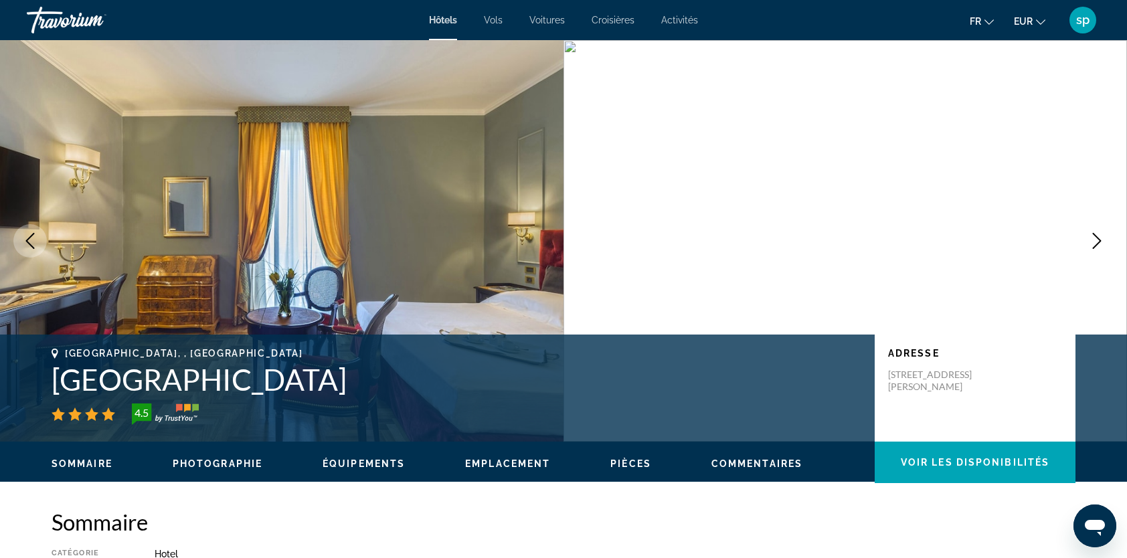
click at [1094, 244] on icon "Next image" at bounding box center [1097, 241] width 16 height 16
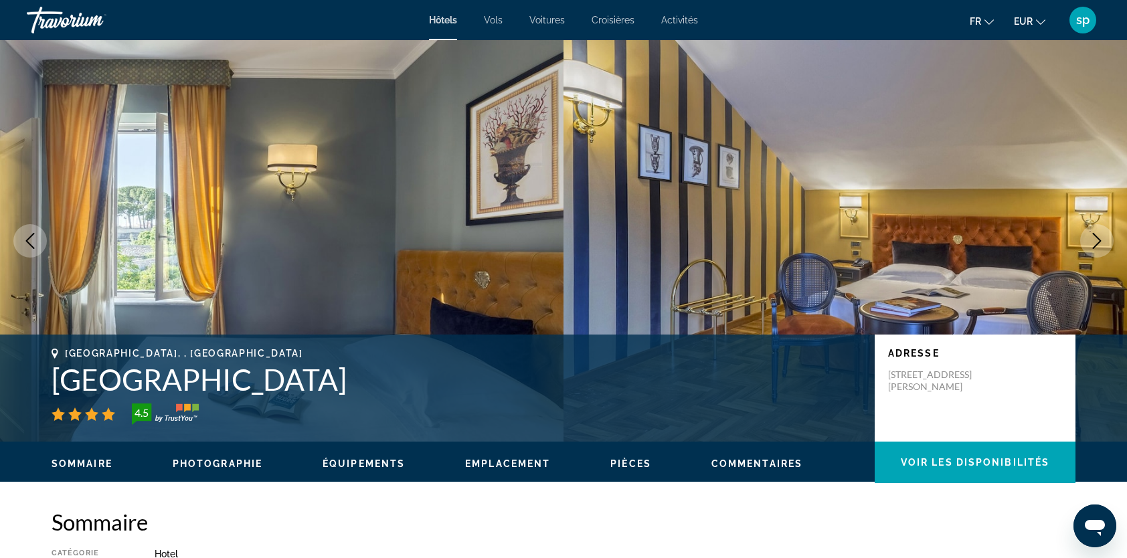
click at [1094, 244] on icon "Next image" at bounding box center [1097, 241] width 16 height 16
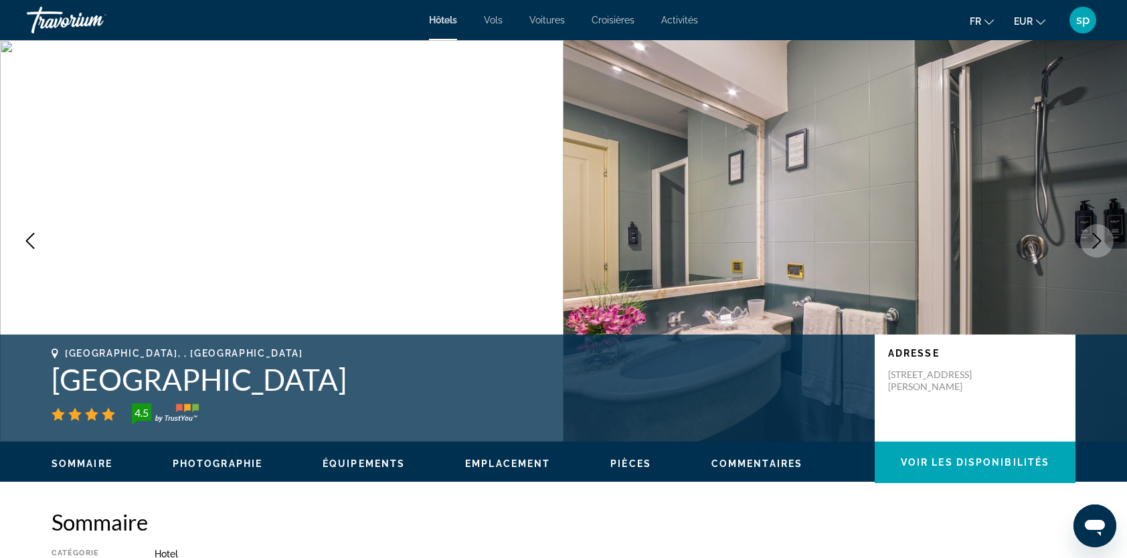
click at [1094, 244] on icon "Next image" at bounding box center [1097, 241] width 16 height 16
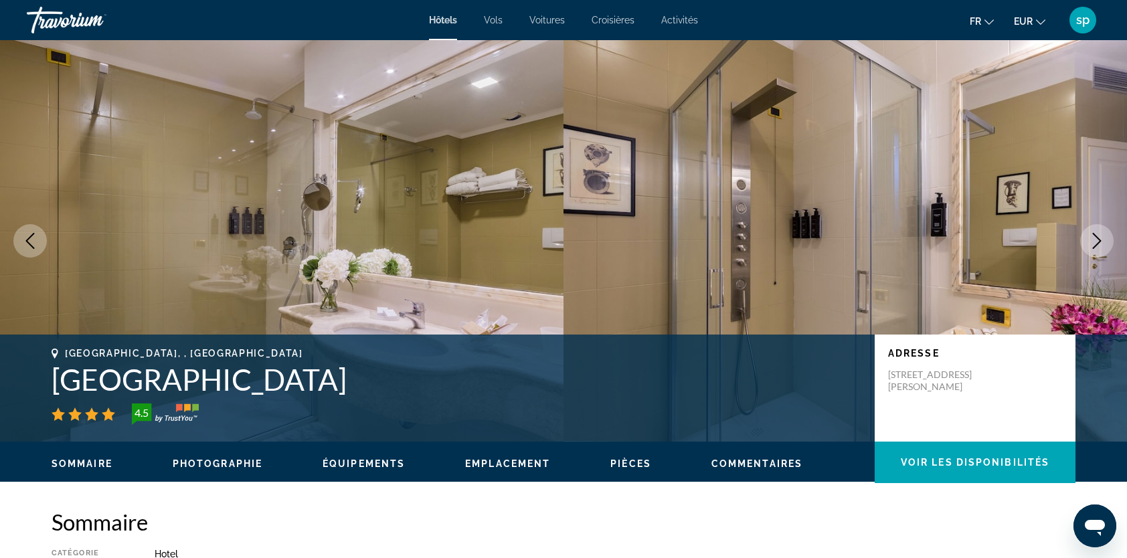
click at [1094, 244] on icon "Next image" at bounding box center [1097, 241] width 16 height 16
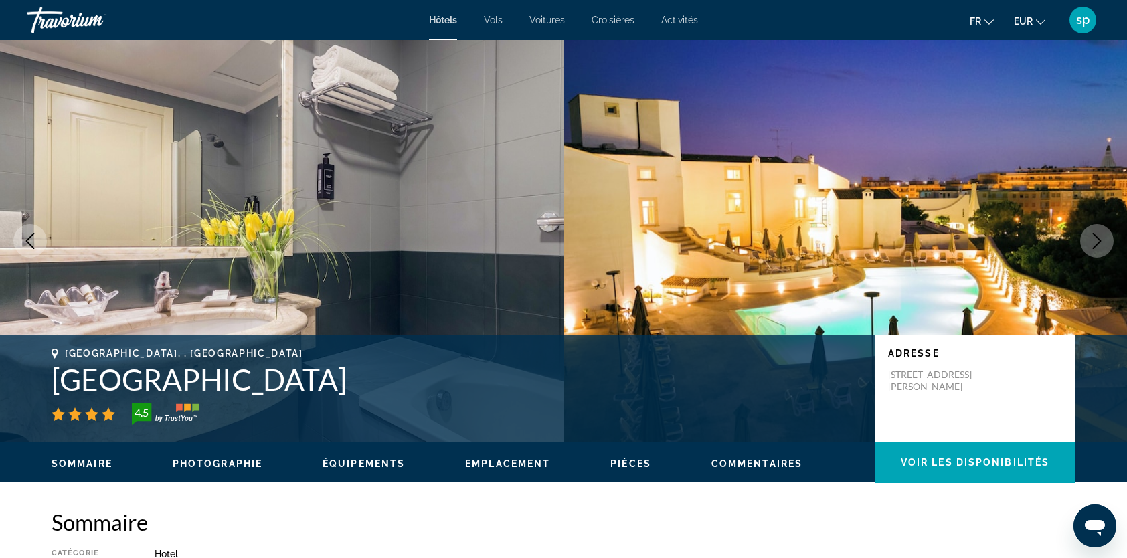
click at [1094, 244] on icon "Next image" at bounding box center [1097, 241] width 16 height 16
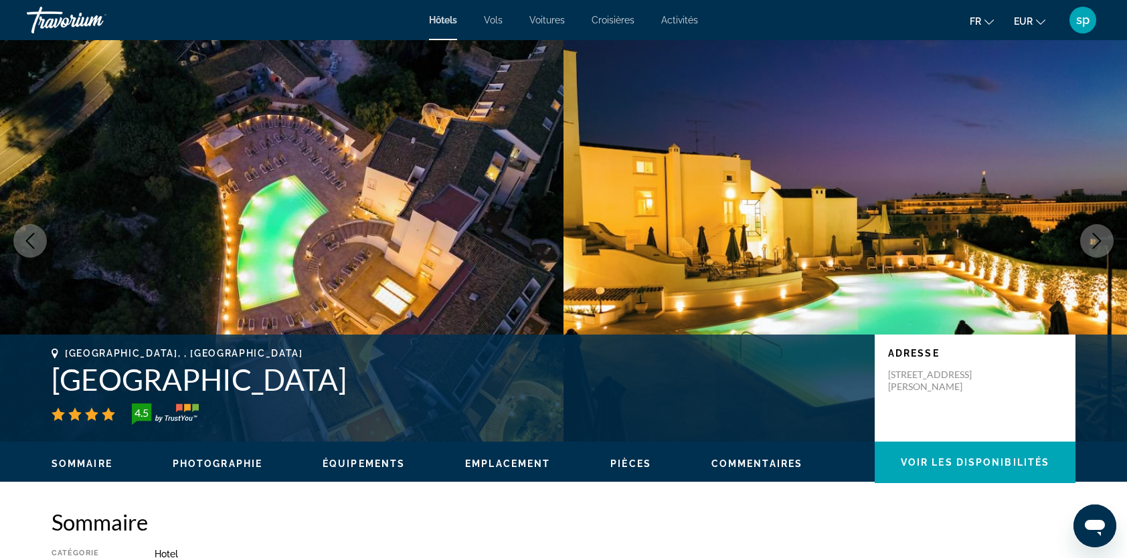
click at [1094, 244] on icon "Next image" at bounding box center [1097, 241] width 16 height 16
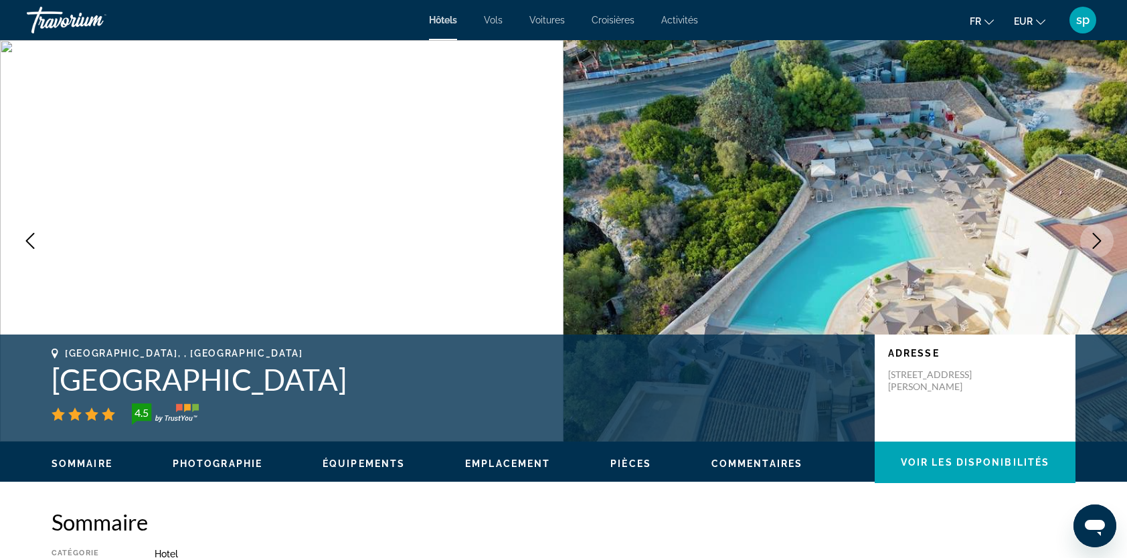
click at [1094, 244] on icon "Next image" at bounding box center [1097, 241] width 16 height 16
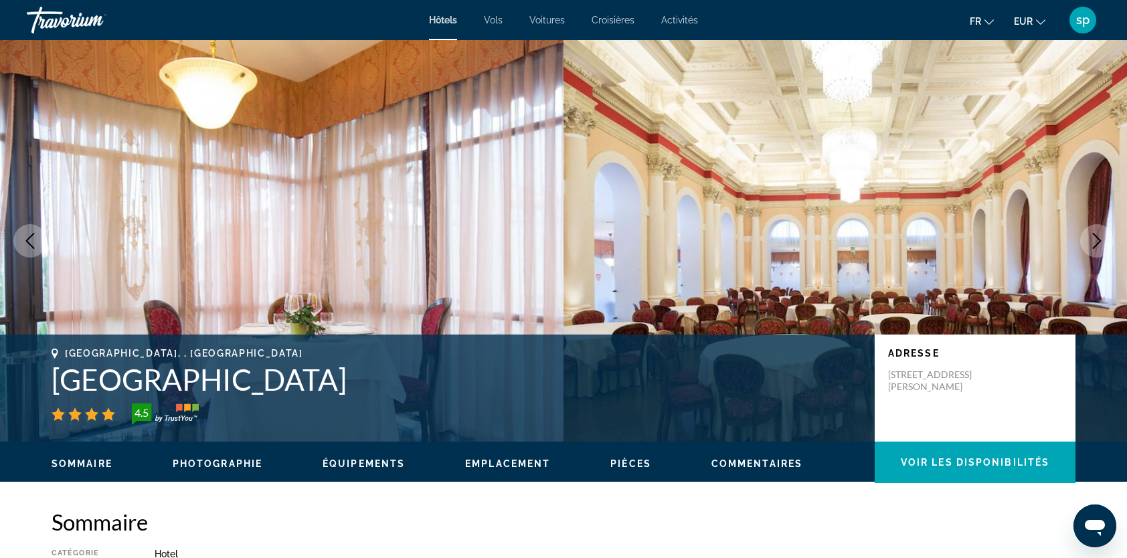
click at [1094, 244] on icon "Next image" at bounding box center [1097, 241] width 16 height 16
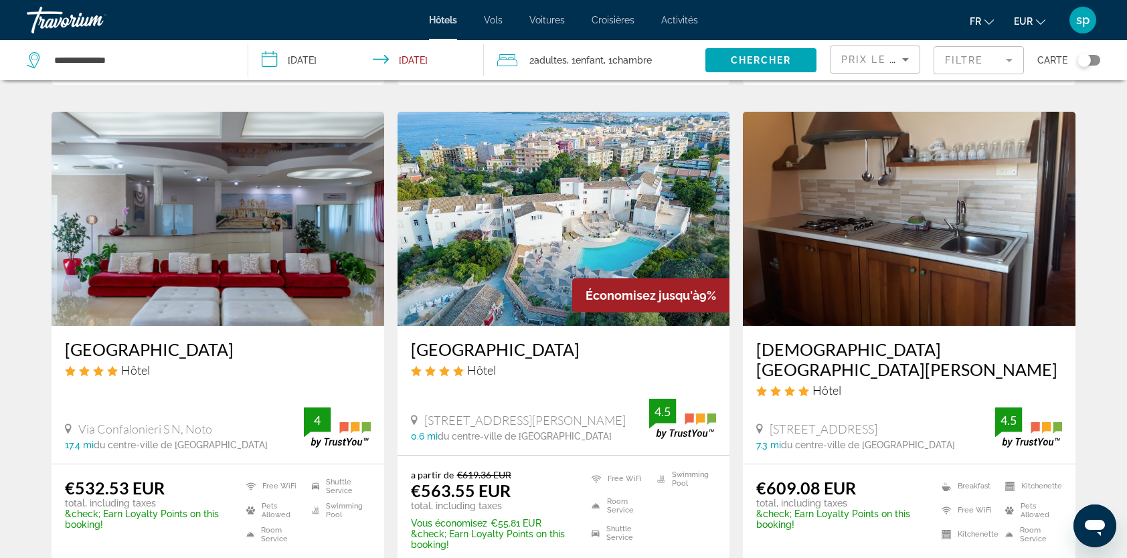
scroll to position [1807, 0]
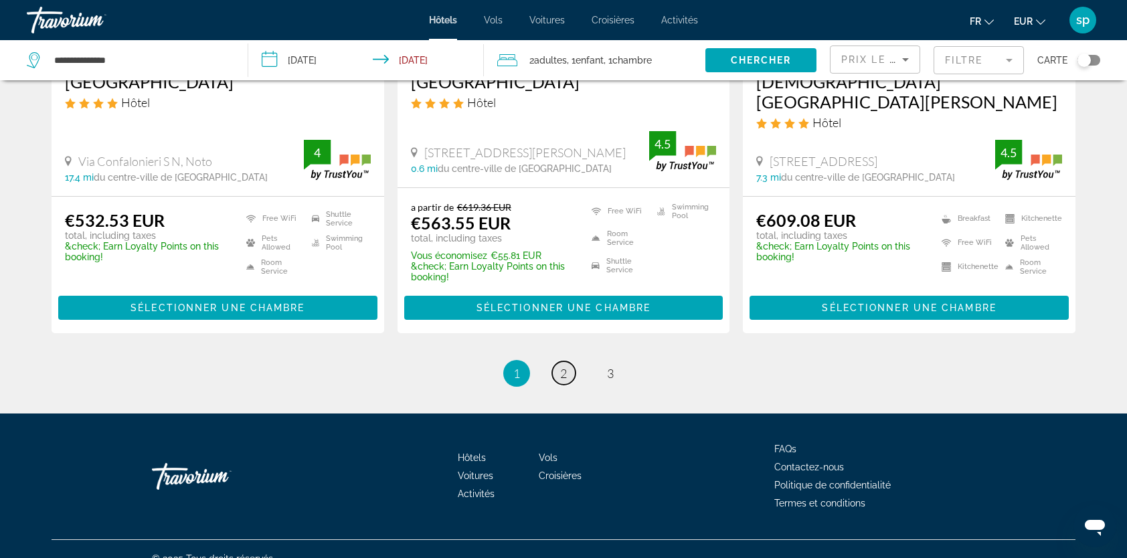
click at [565, 366] on span "2" at bounding box center [563, 373] width 7 height 15
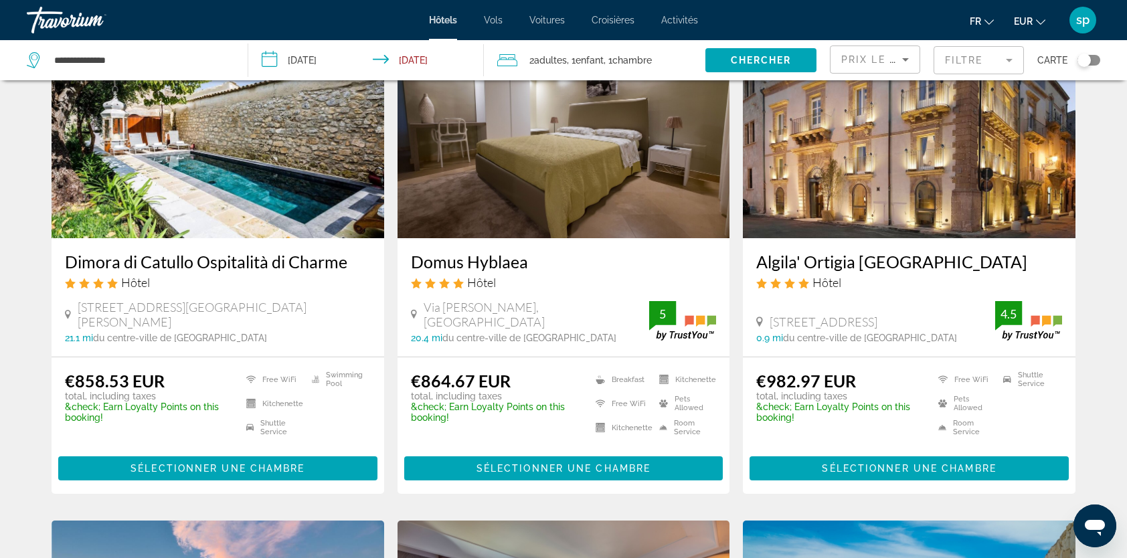
scroll to position [602, 0]
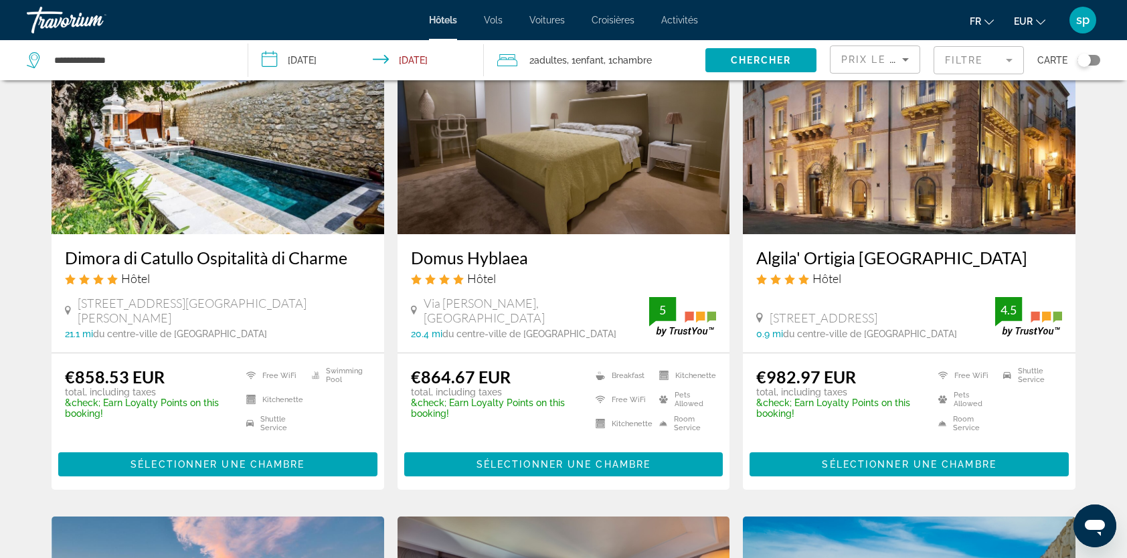
click at [837, 201] on img "Main content" at bounding box center [909, 127] width 333 height 214
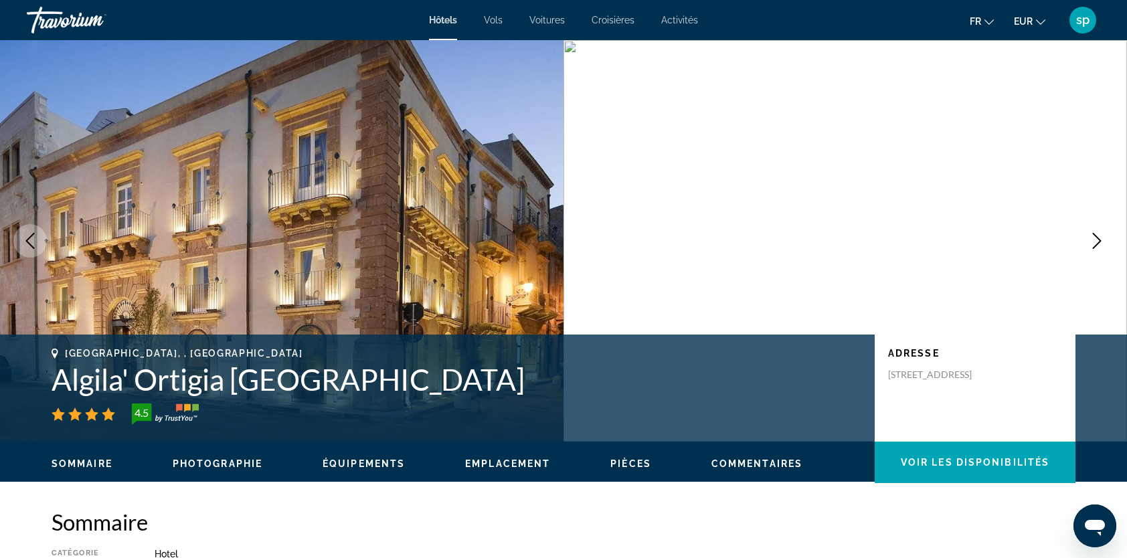
click at [1094, 245] on icon "Next image" at bounding box center [1097, 241] width 16 height 16
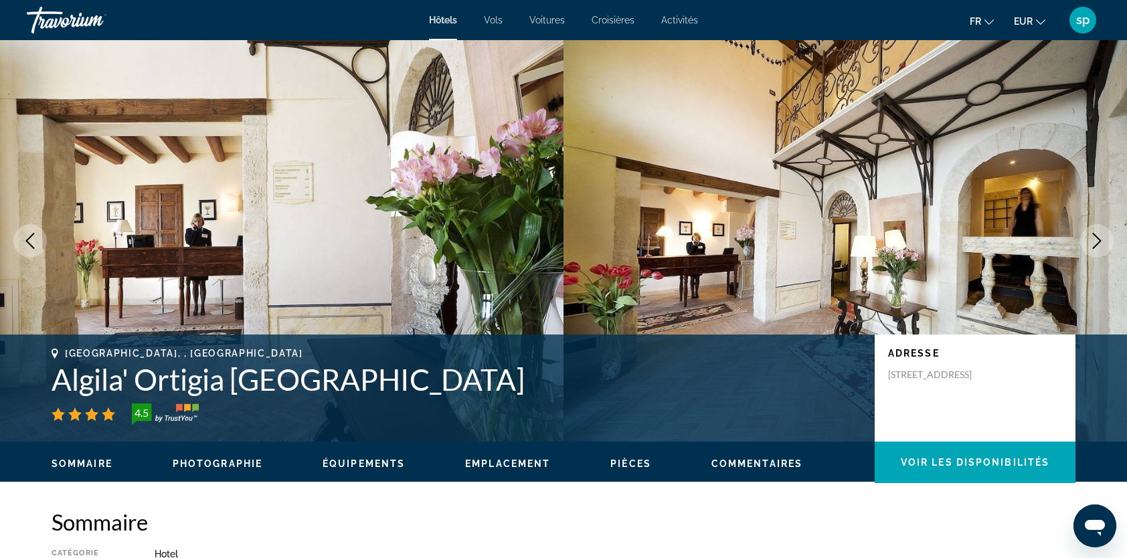
click at [1094, 245] on icon "Next image" at bounding box center [1097, 241] width 16 height 16
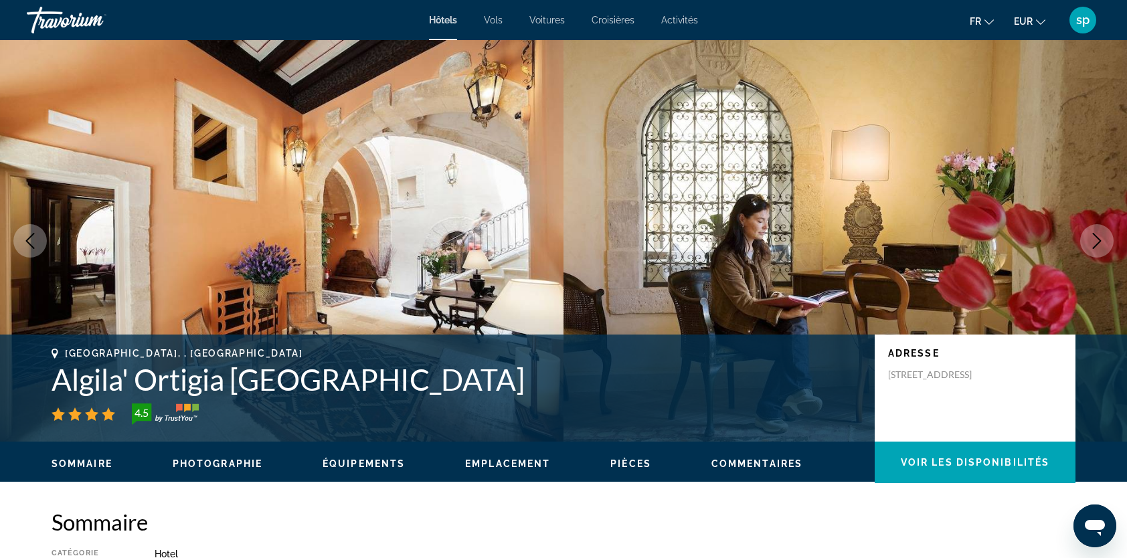
click at [1088, 244] on button "Next image" at bounding box center [1096, 240] width 33 height 33
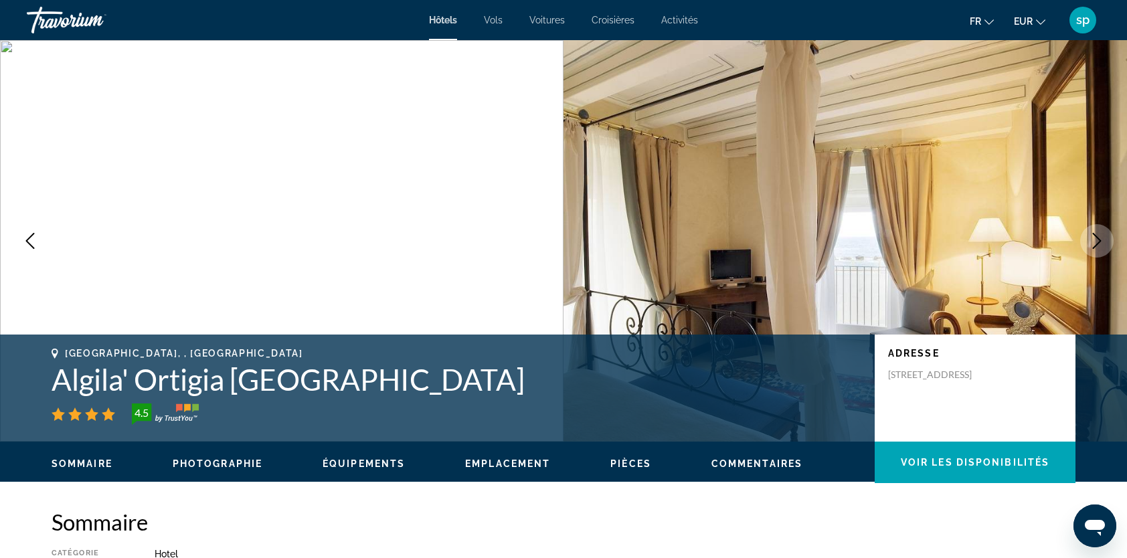
click at [1095, 239] on icon "Next image" at bounding box center [1097, 241] width 16 height 16
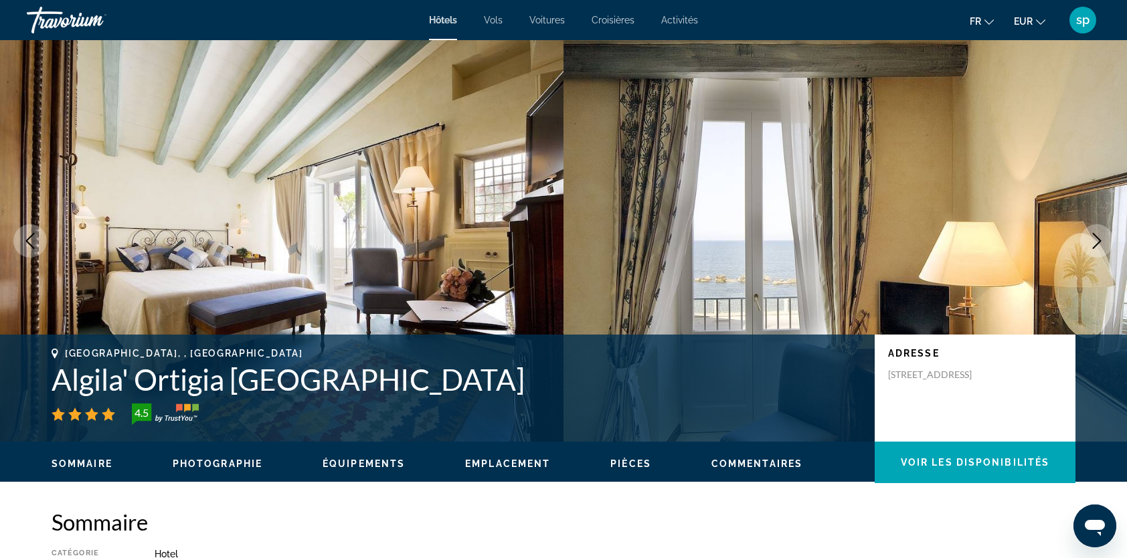
click at [1095, 239] on icon "Next image" at bounding box center [1097, 241] width 16 height 16
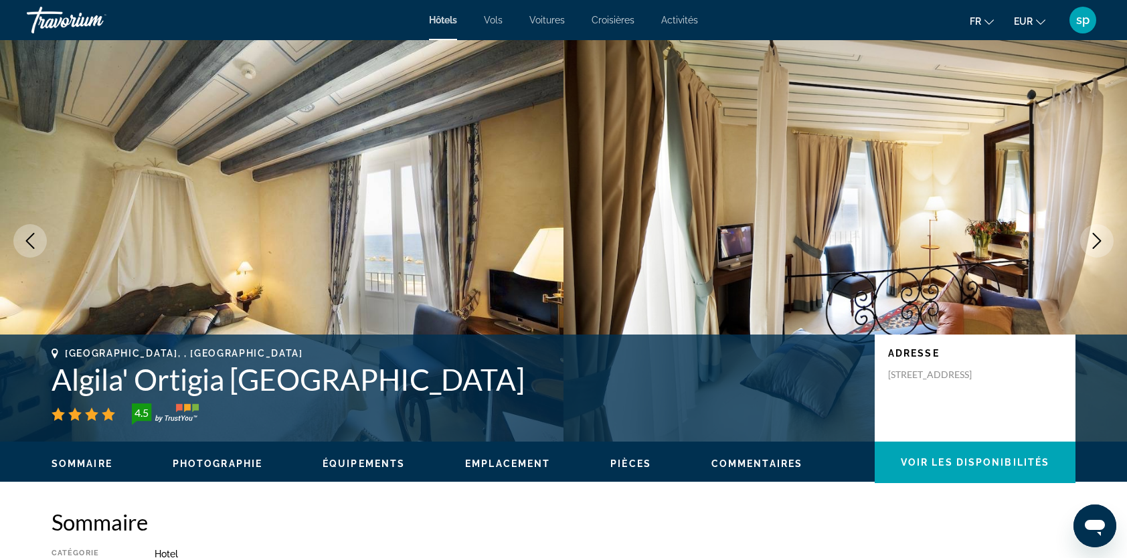
click at [1095, 239] on icon "Next image" at bounding box center [1097, 241] width 16 height 16
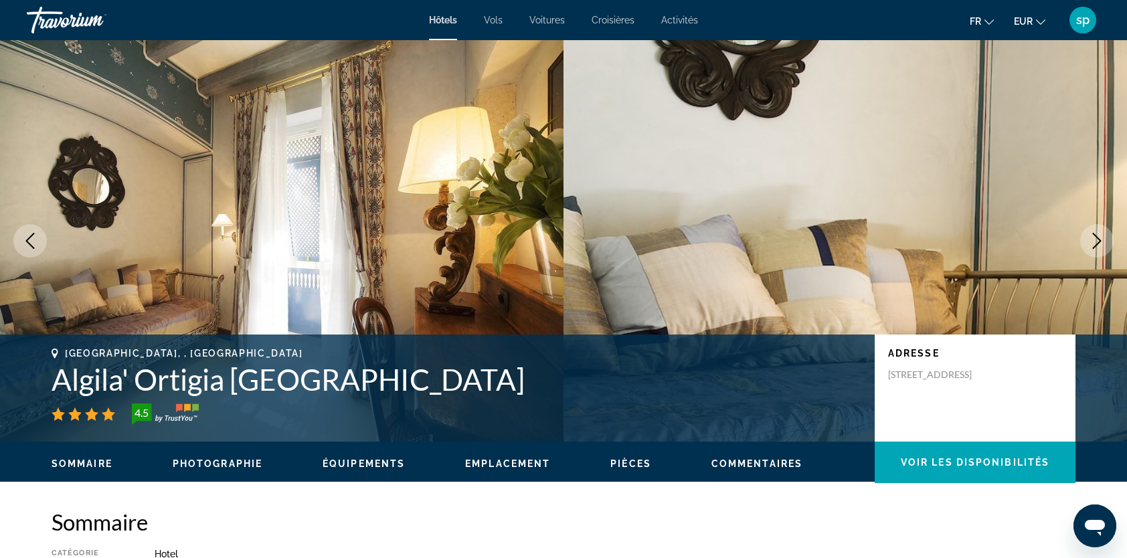
click at [1095, 239] on icon "Next image" at bounding box center [1097, 241] width 16 height 16
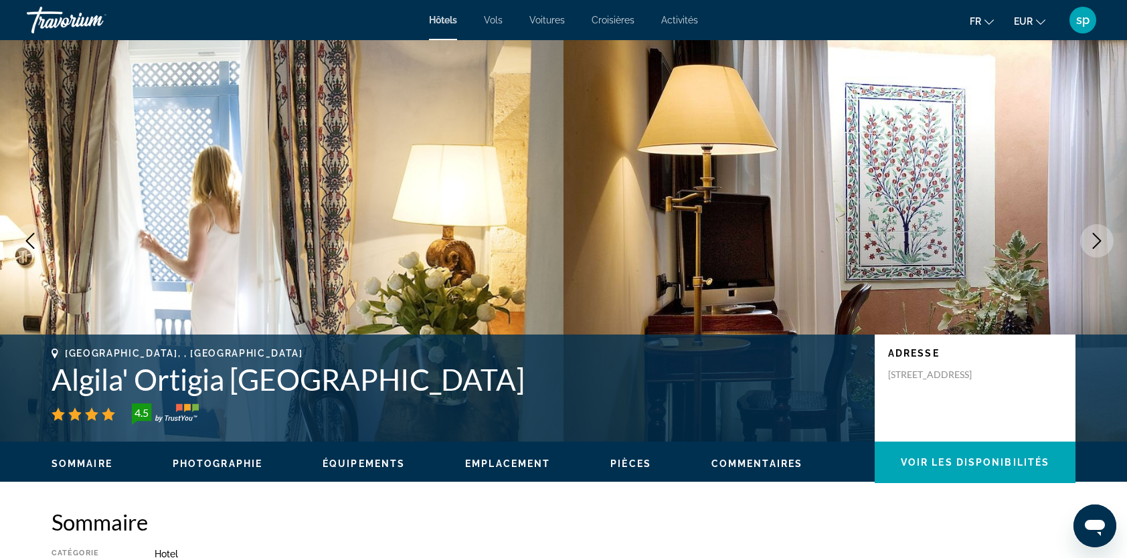
click at [1096, 239] on icon "Next image" at bounding box center [1097, 241] width 16 height 16
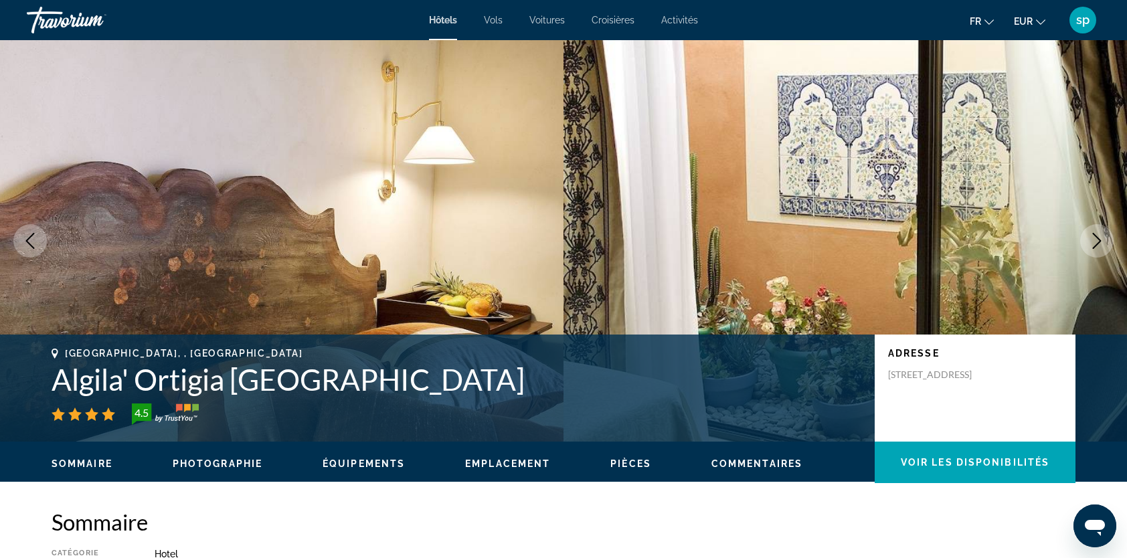
click at [1096, 239] on icon "Next image" at bounding box center [1097, 241] width 16 height 16
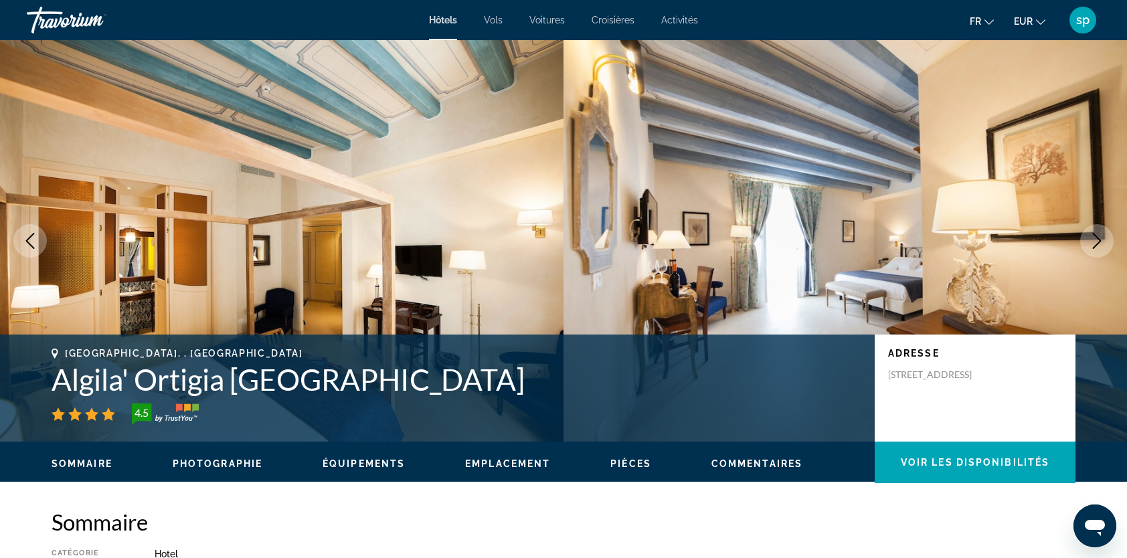
click at [1096, 239] on icon "Next image" at bounding box center [1097, 241] width 16 height 16
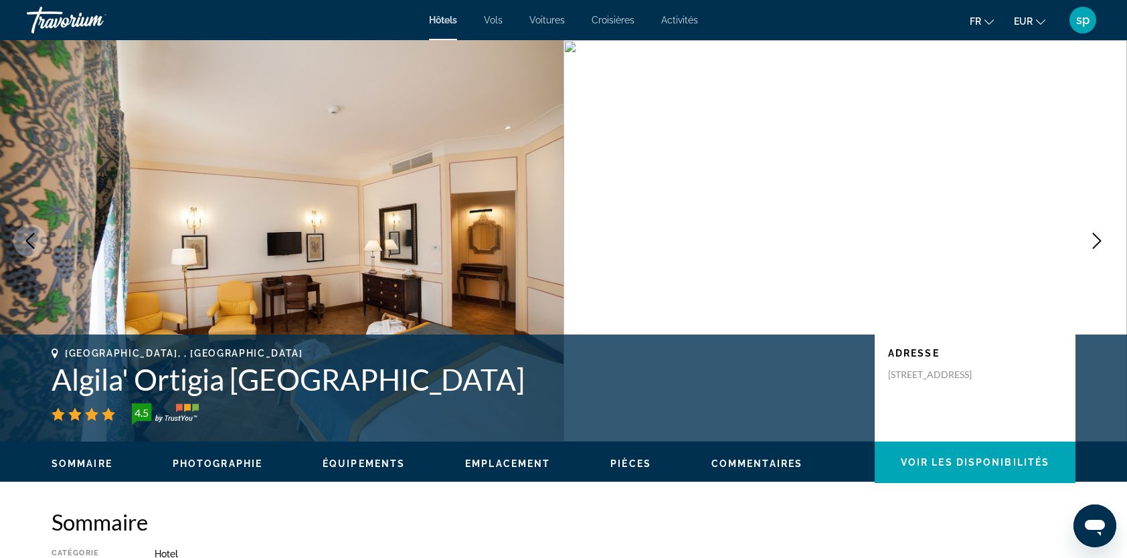
click at [1096, 239] on icon "Next image" at bounding box center [1097, 241] width 16 height 16
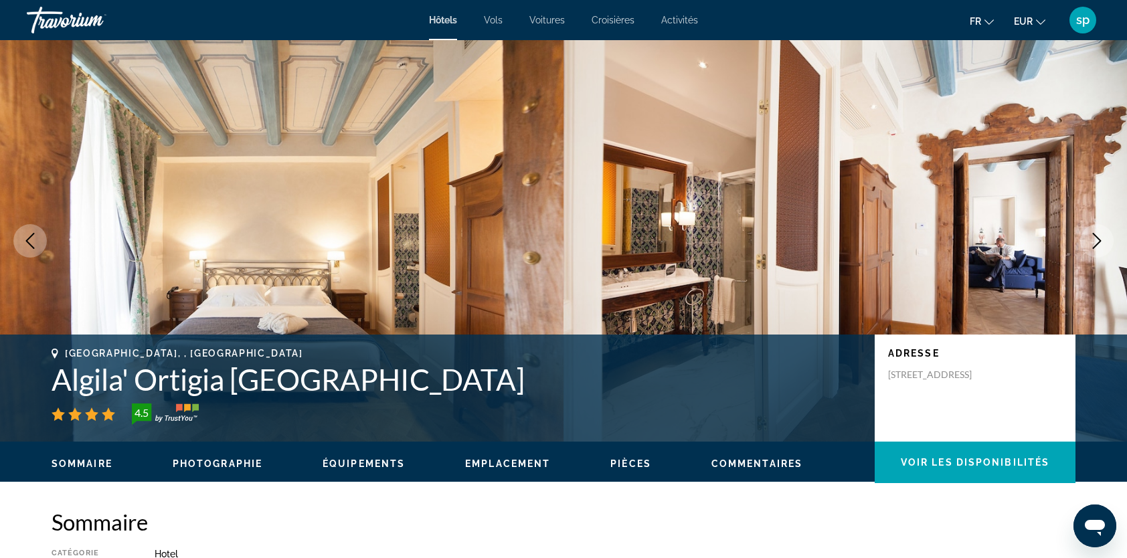
click at [1096, 239] on icon "Next image" at bounding box center [1097, 241] width 16 height 16
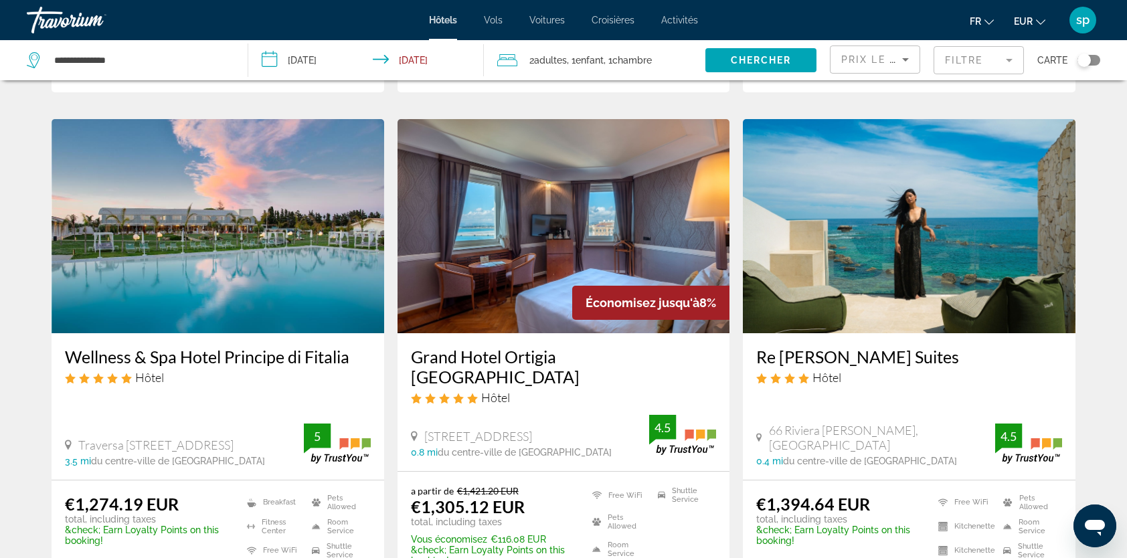
scroll to position [1004, 0]
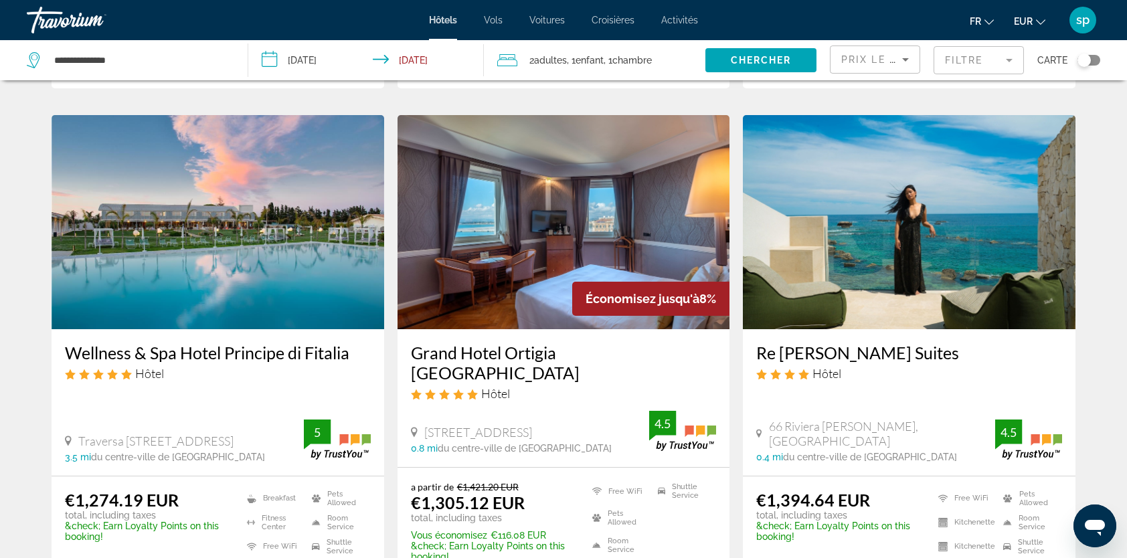
click at [885, 218] on img "Main content" at bounding box center [909, 222] width 333 height 214
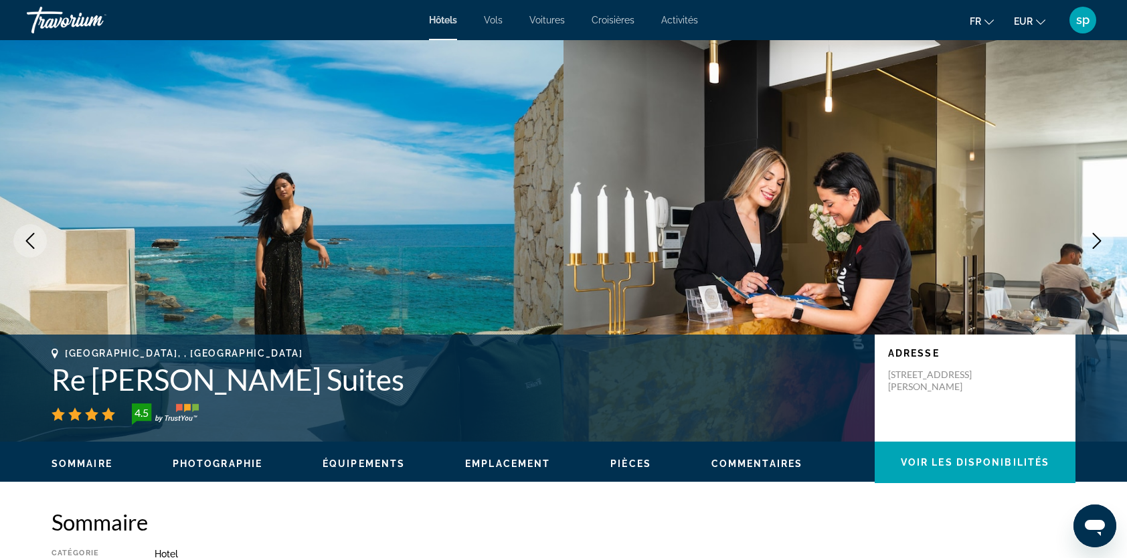
click at [1092, 236] on icon "Next image" at bounding box center [1097, 241] width 16 height 16
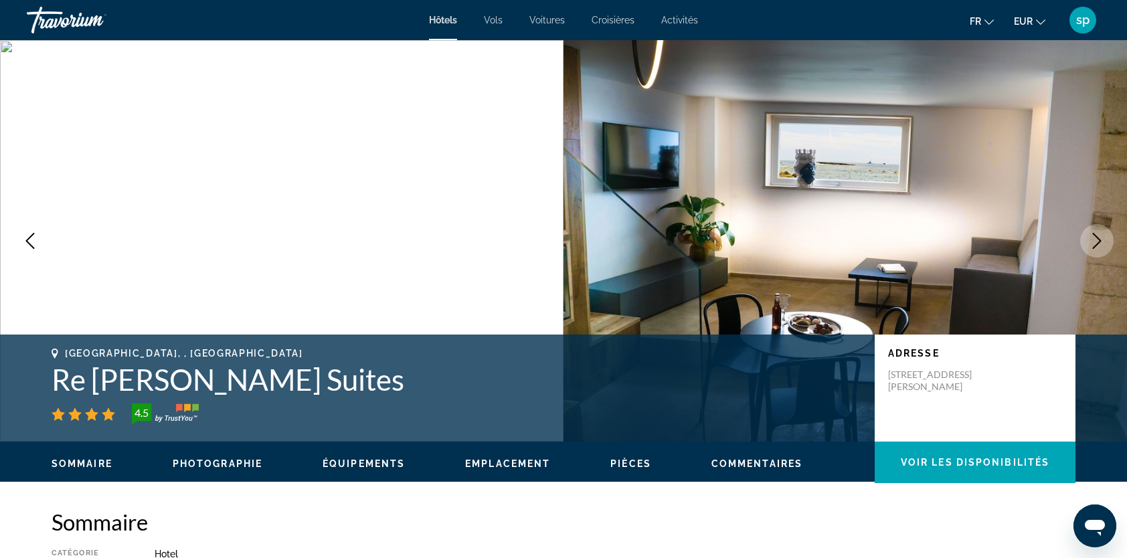
click at [1088, 236] on button "Next image" at bounding box center [1096, 240] width 33 height 33
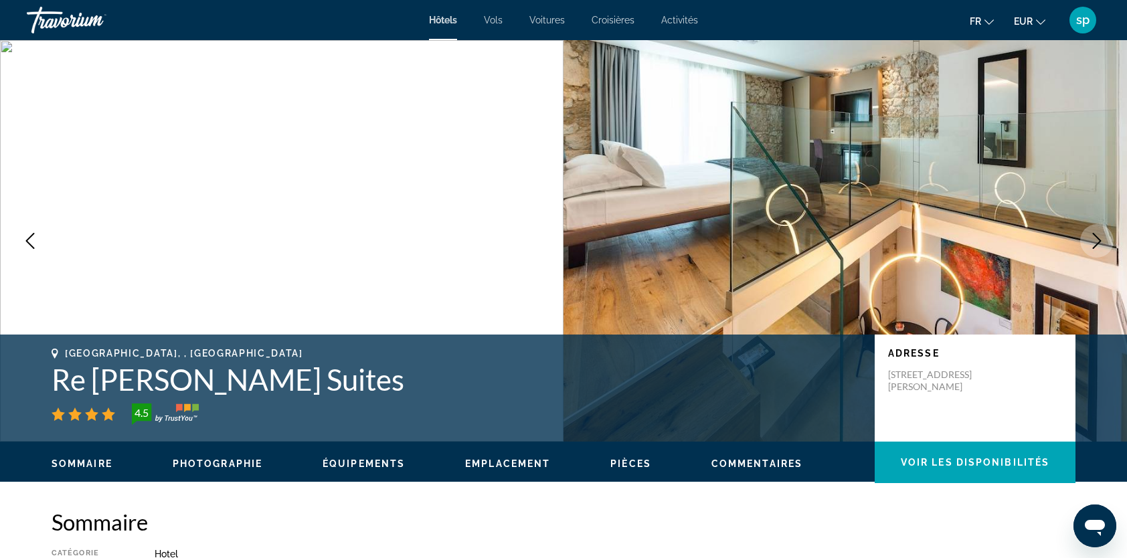
click at [1088, 236] on button "Next image" at bounding box center [1096, 240] width 33 height 33
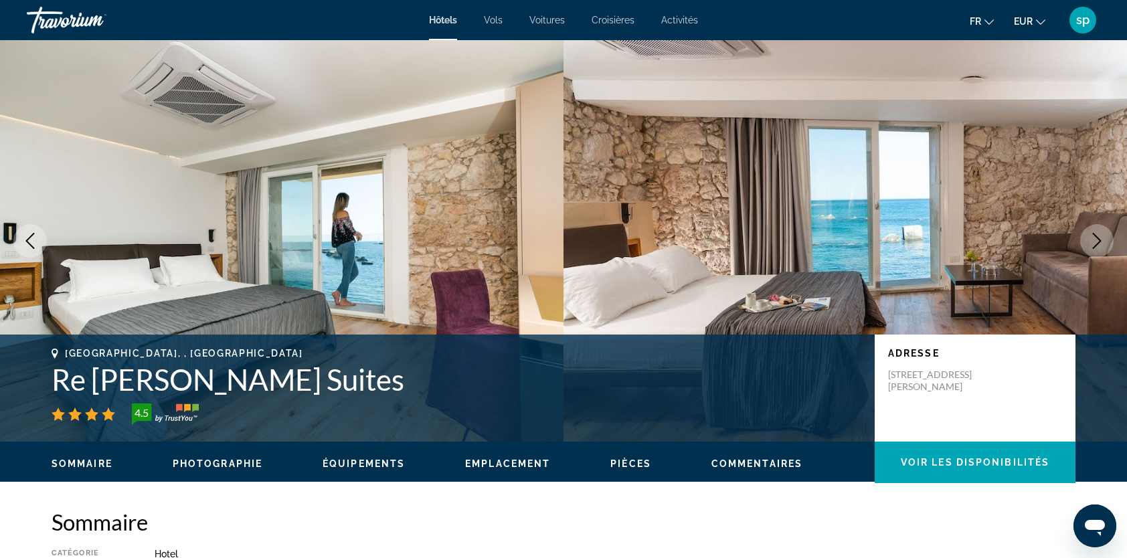
click at [1088, 236] on button "Next image" at bounding box center [1096, 240] width 33 height 33
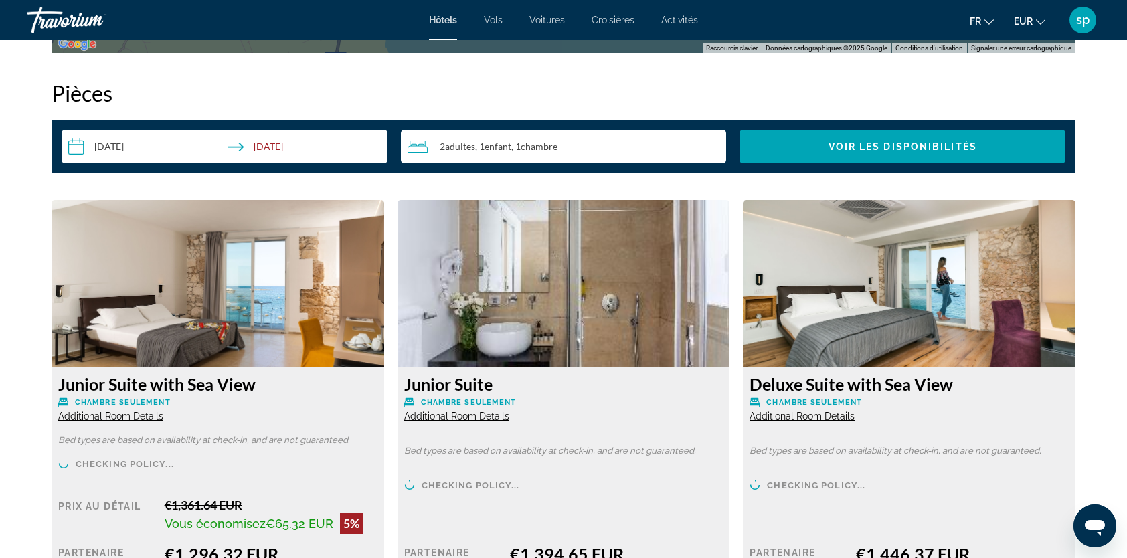
scroll to position [1740, 0]
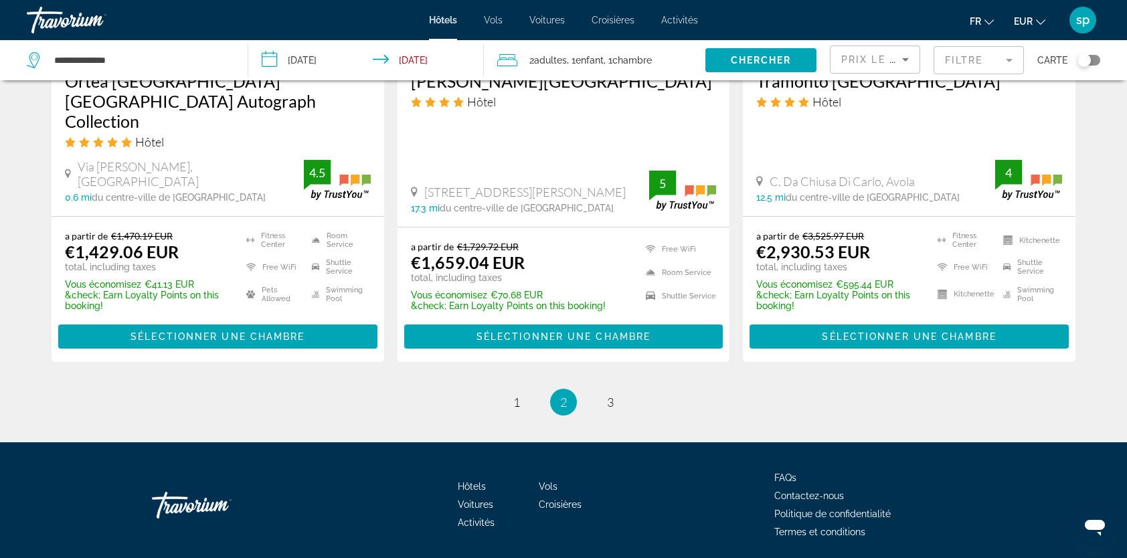
scroll to position [1806, 0]
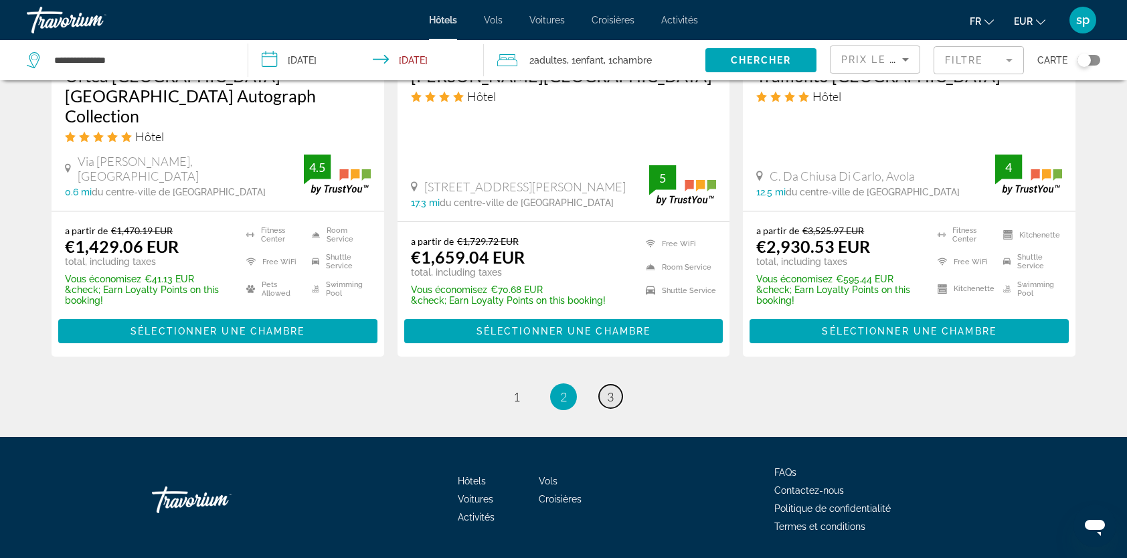
click at [612, 390] on span "3" at bounding box center [610, 397] width 7 height 15
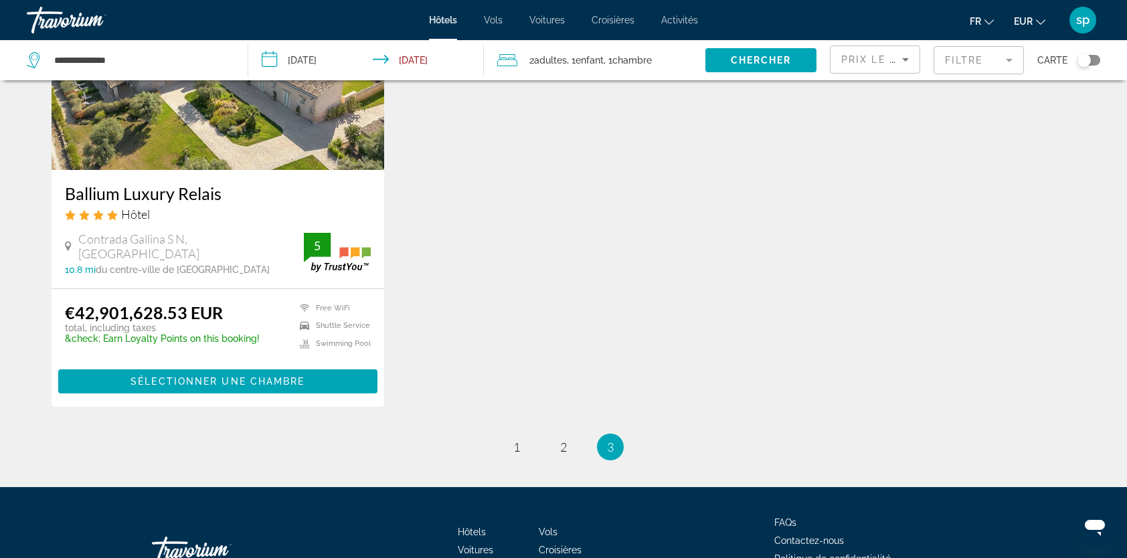
scroll to position [201, 0]
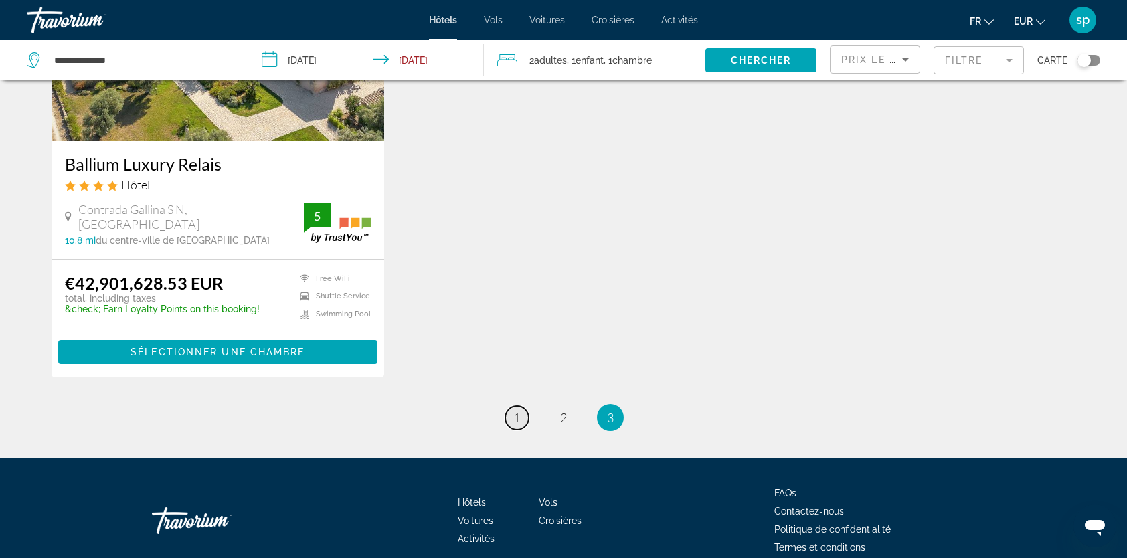
click at [516, 406] on link "page 1" at bounding box center [516, 417] width 23 height 23
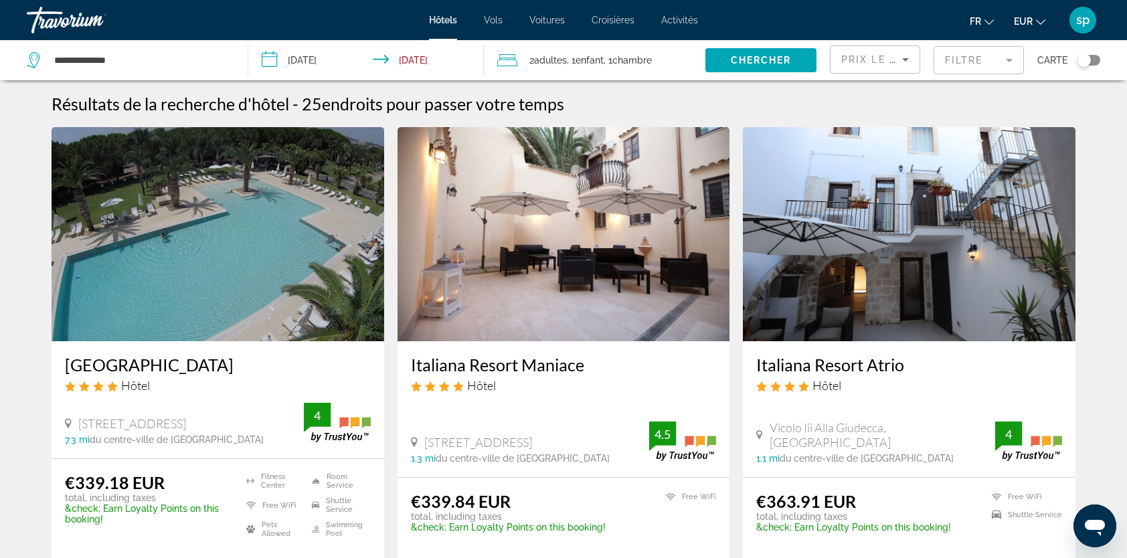
click at [274, 246] on img "Main content" at bounding box center [218, 234] width 333 height 214
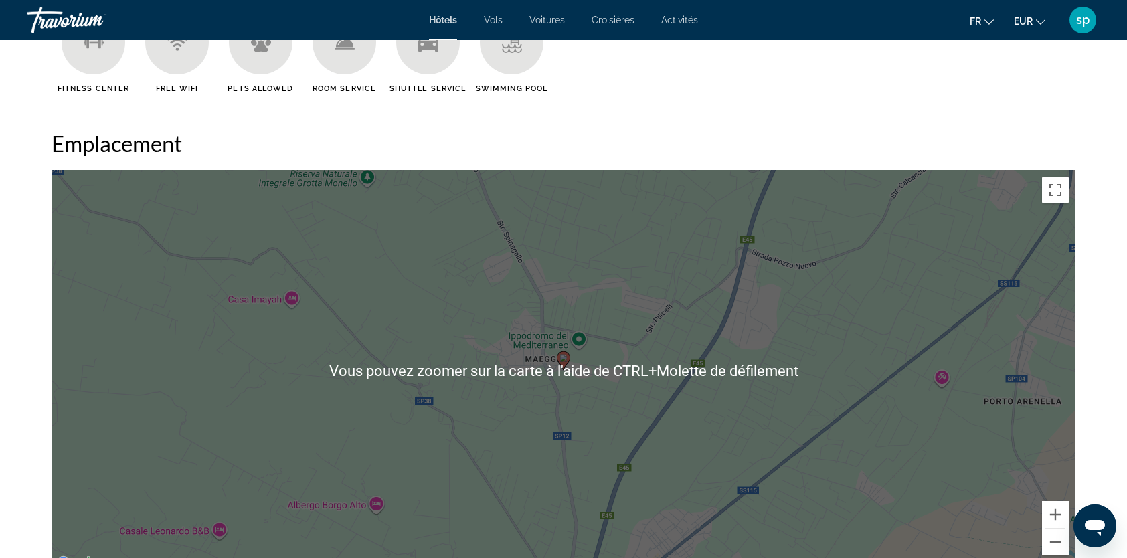
scroll to position [1205, 0]
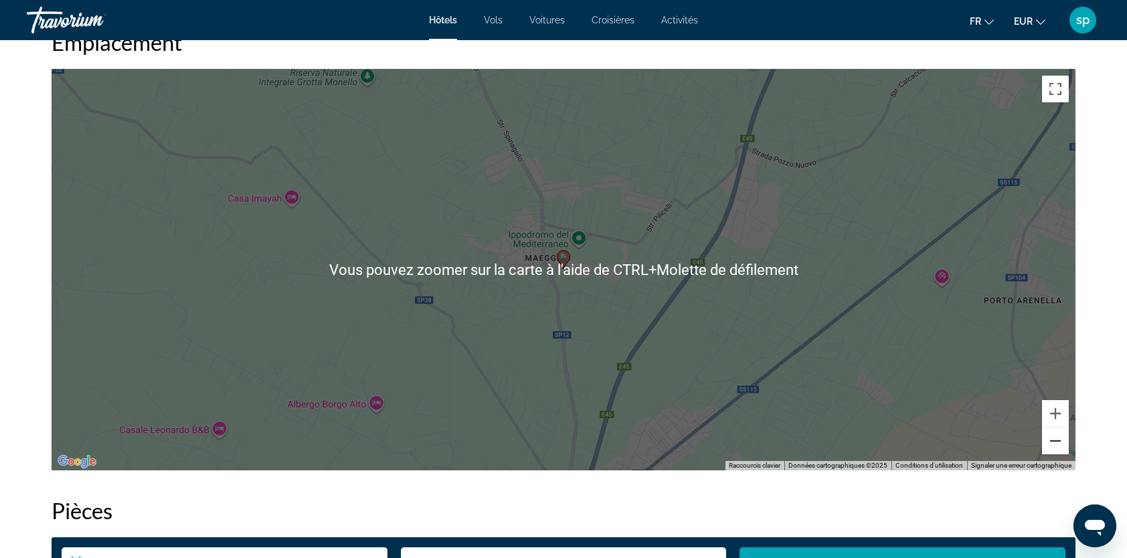
click at [1051, 447] on button "Zoom arrière" at bounding box center [1055, 441] width 27 height 27
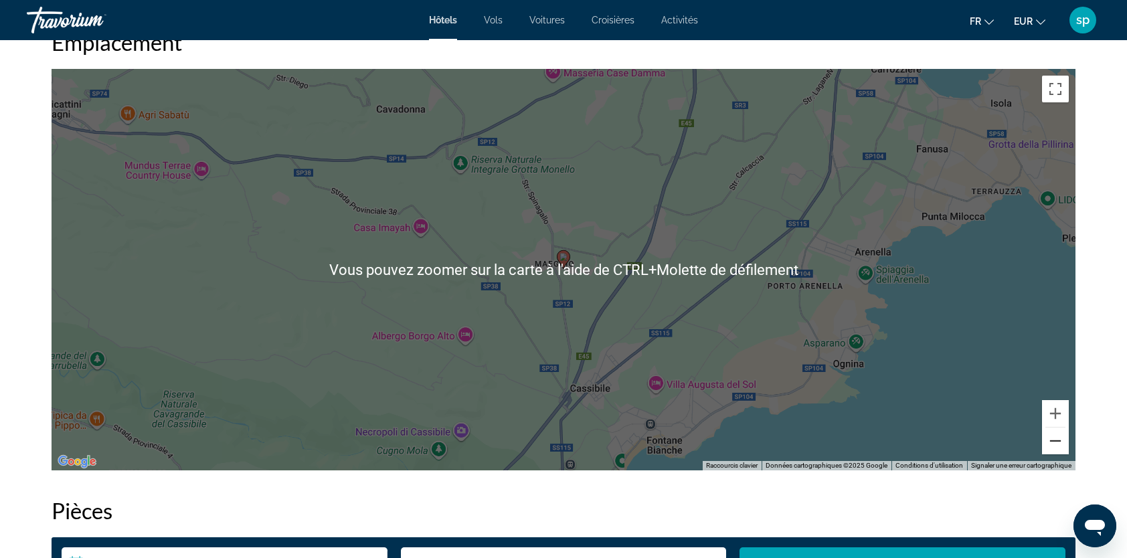
click at [1051, 447] on button "Zoom arrière" at bounding box center [1055, 441] width 27 height 27
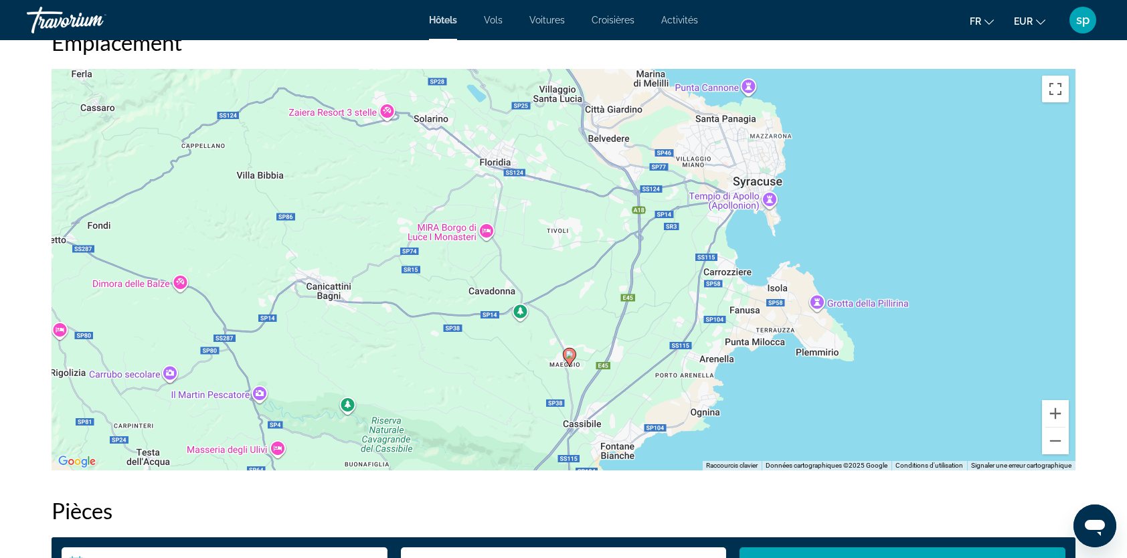
drag, startPoint x: 827, startPoint y: 309, endPoint x: 834, endPoint y: 408, distance: 99.3
click at [834, 408] on div "Pour activer le glissement avec le clavier, appuyez sur Alt+Entrée. Une fois ce…" at bounding box center [564, 270] width 1024 height 402
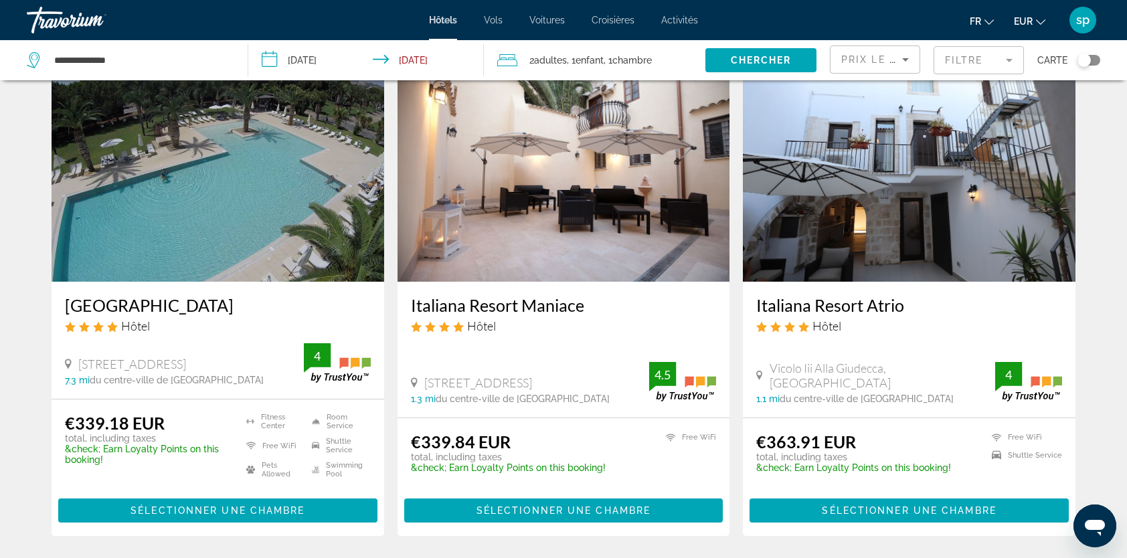
scroll to position [67, 0]
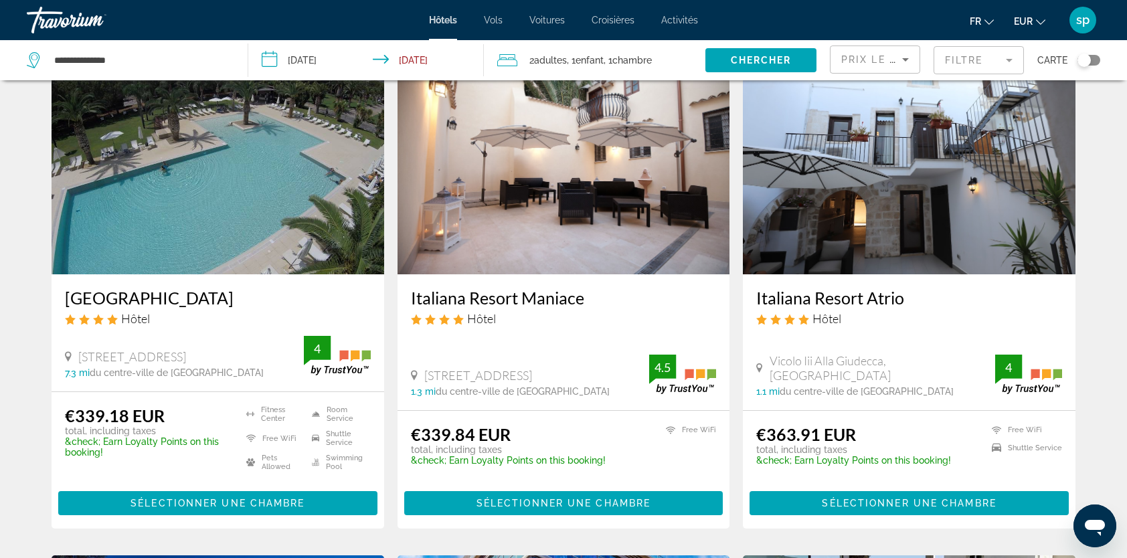
click at [603, 179] on img "Main content" at bounding box center [564, 167] width 333 height 214
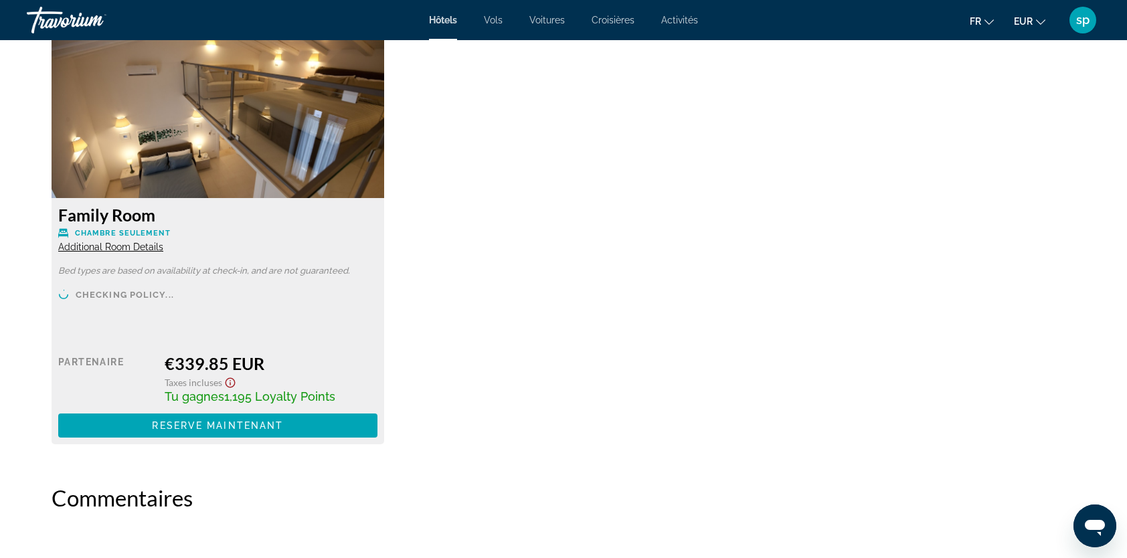
scroll to position [1874, 0]
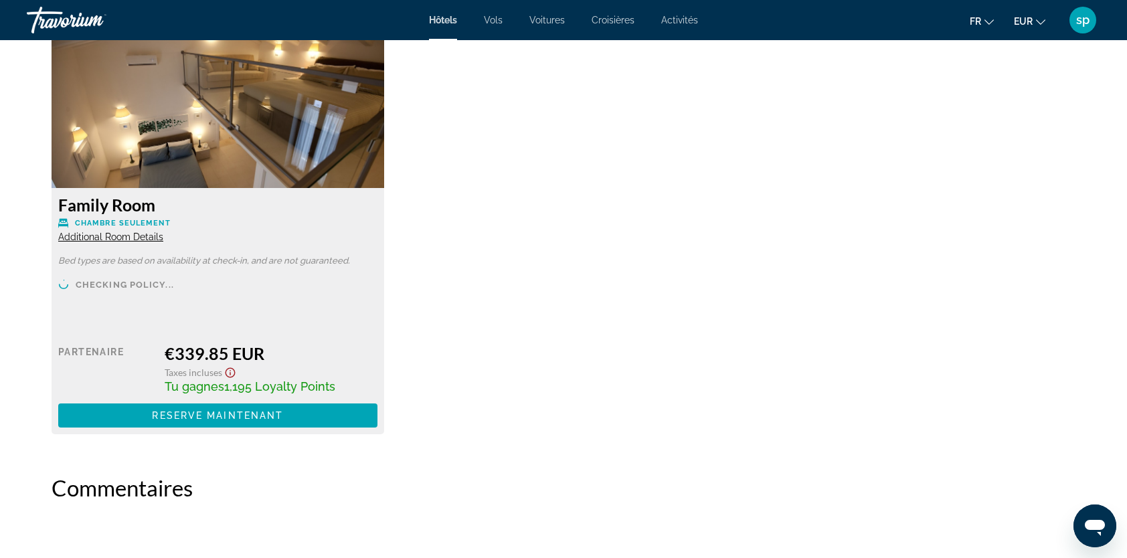
click at [114, 238] on span "Additional Room Details" at bounding box center [110, 237] width 105 height 11
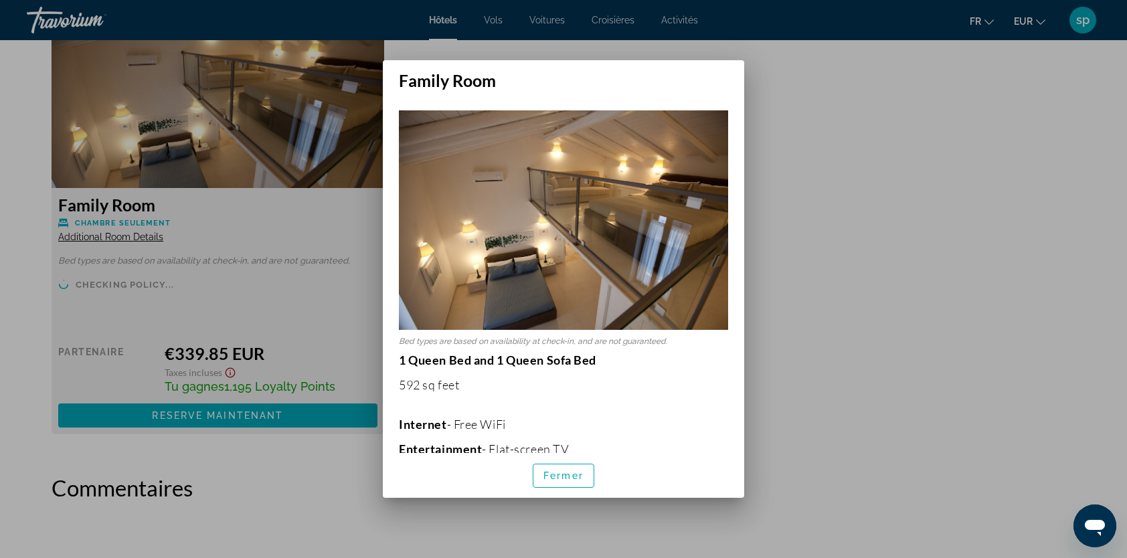
scroll to position [0, 0]
click at [562, 473] on span "Fermer" at bounding box center [564, 476] width 40 height 11
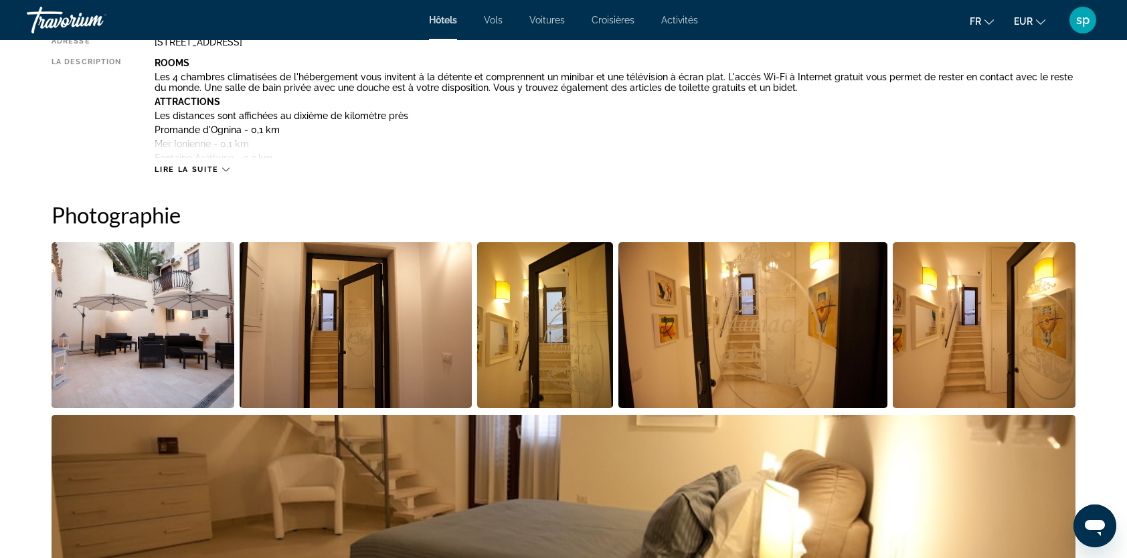
scroll to position [335, 0]
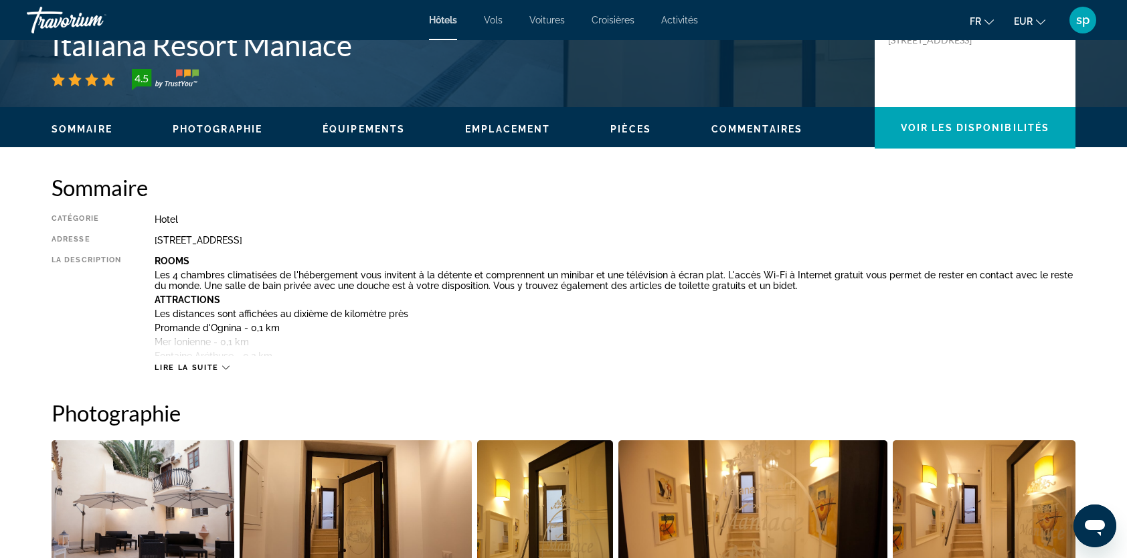
click at [217, 369] on span "Lire la suite" at bounding box center [187, 367] width 64 height 9
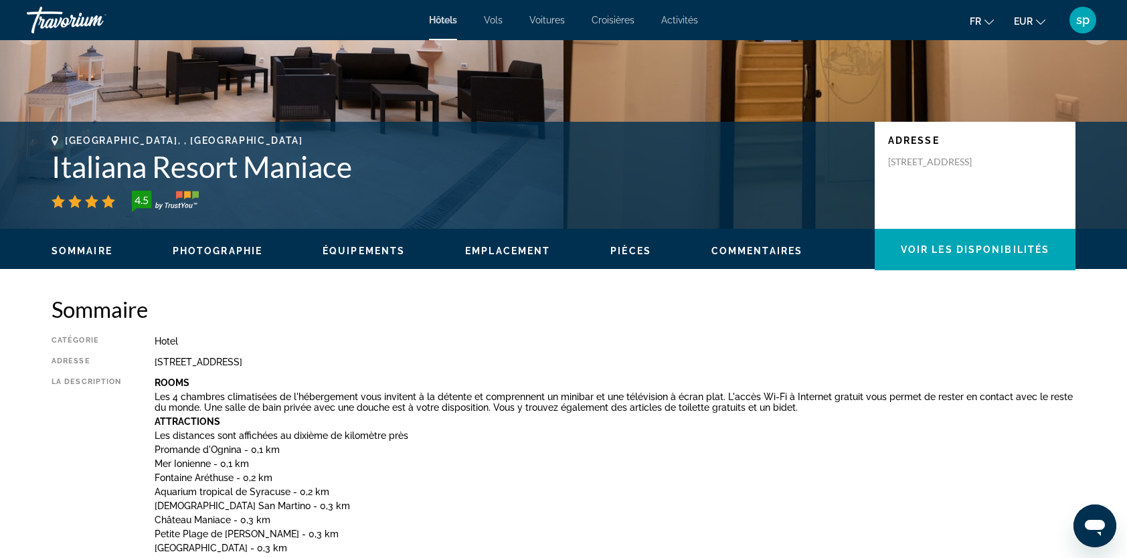
scroll to position [67, 0]
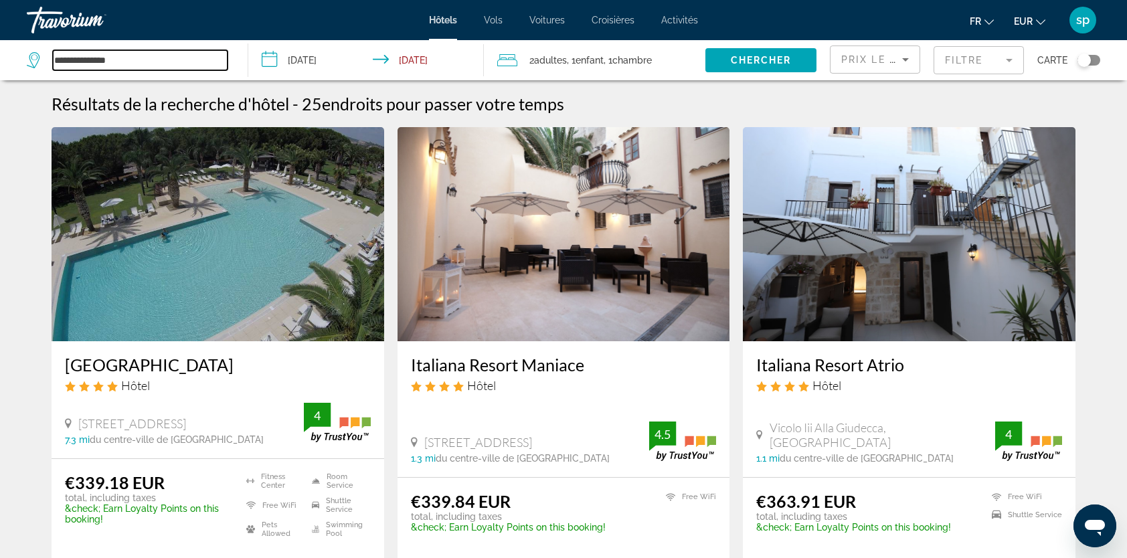
drag, startPoint x: 146, startPoint y: 63, endPoint x: -48, endPoint y: 60, distance: 194.1
click at [0, 60] on html "**********" at bounding box center [563, 279] width 1127 height 558
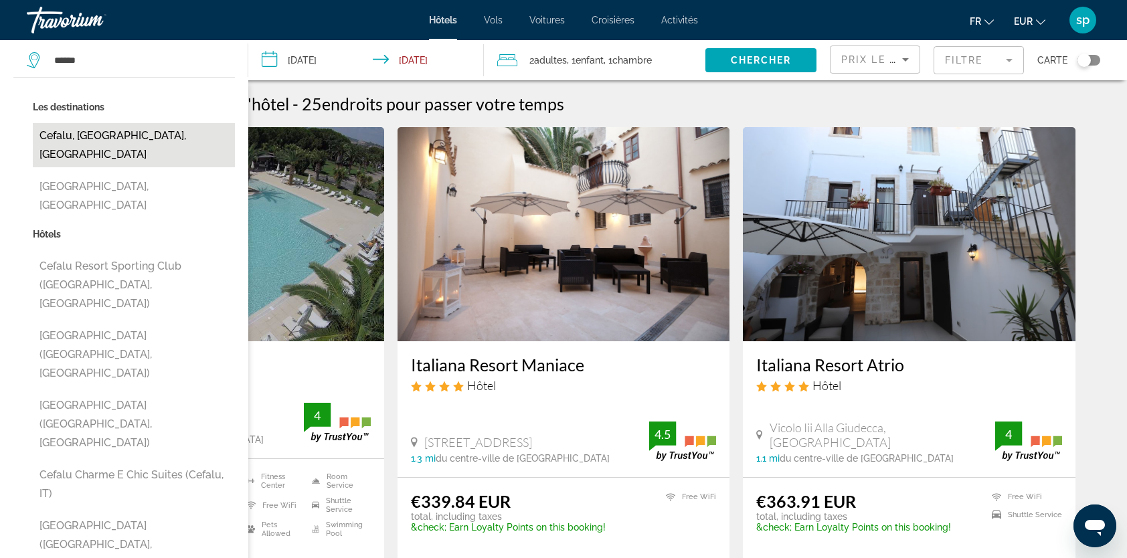
click at [148, 141] on button "Cefalu, [GEOGRAPHIC_DATA], [GEOGRAPHIC_DATA]" at bounding box center [134, 145] width 202 height 44
type input "**********"
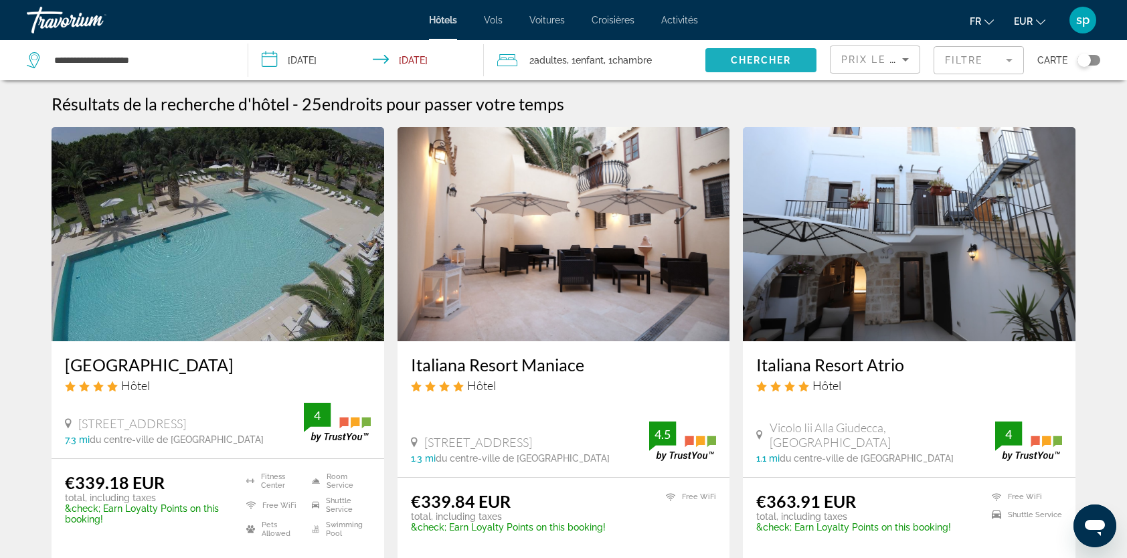
click at [758, 59] on span "Chercher" at bounding box center [761, 60] width 61 height 11
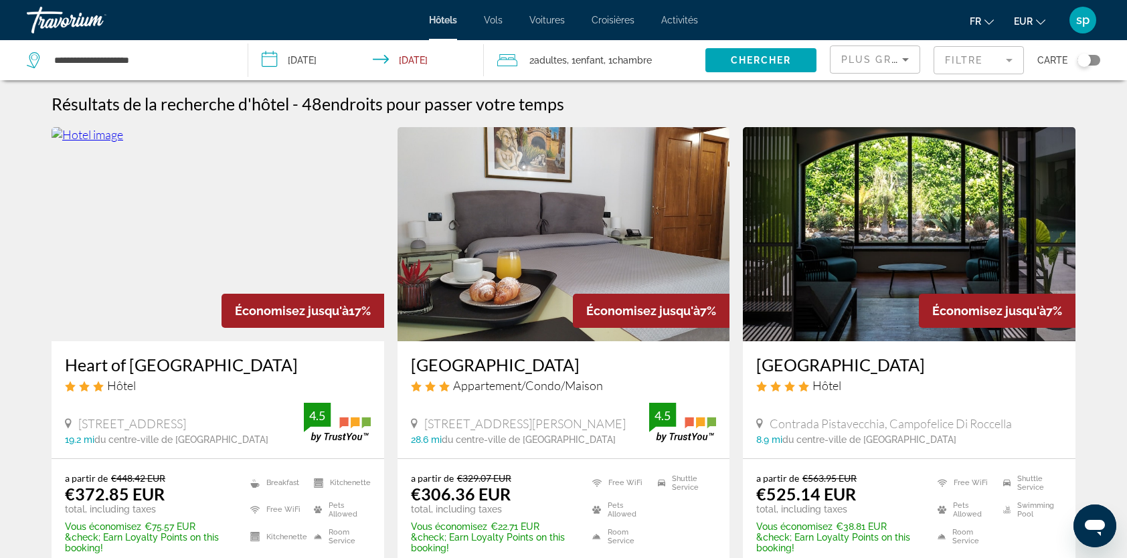
click at [257, 228] on img "Main content" at bounding box center [218, 234] width 333 height 214
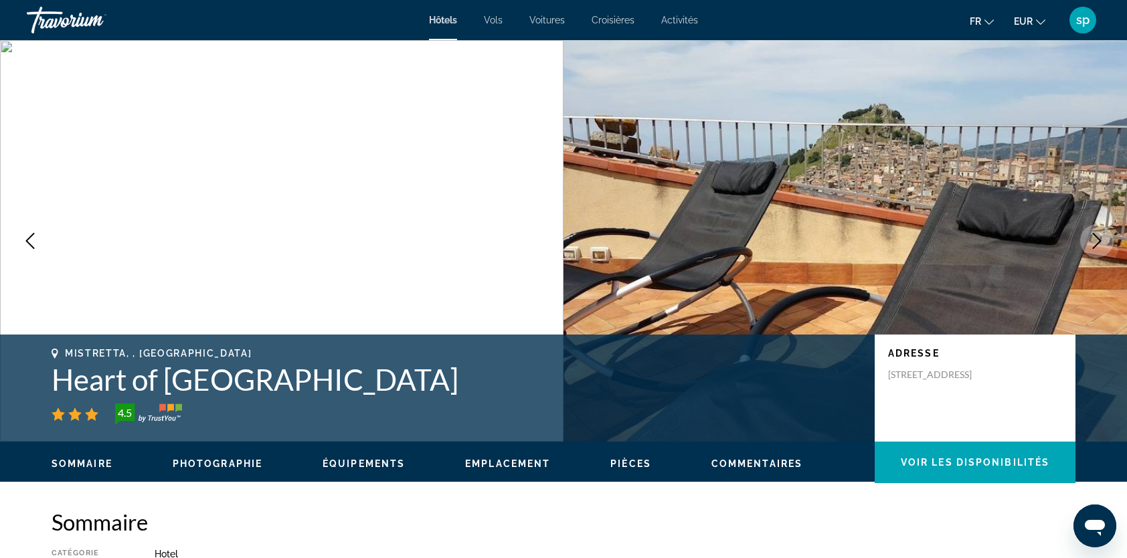
click at [1092, 246] on icon "Next image" at bounding box center [1097, 241] width 16 height 16
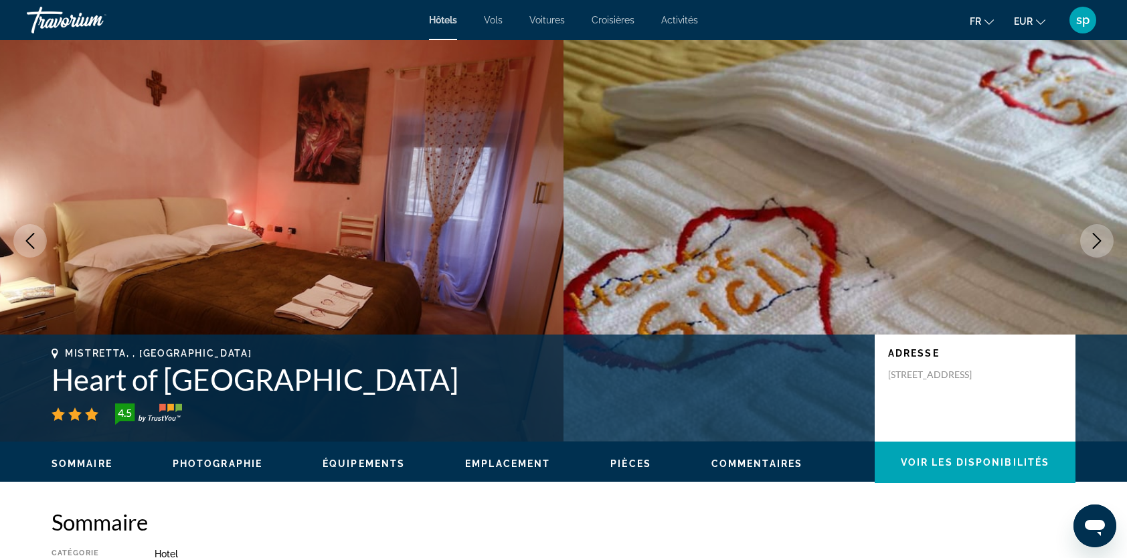
click at [1091, 246] on icon "Next image" at bounding box center [1097, 241] width 16 height 16
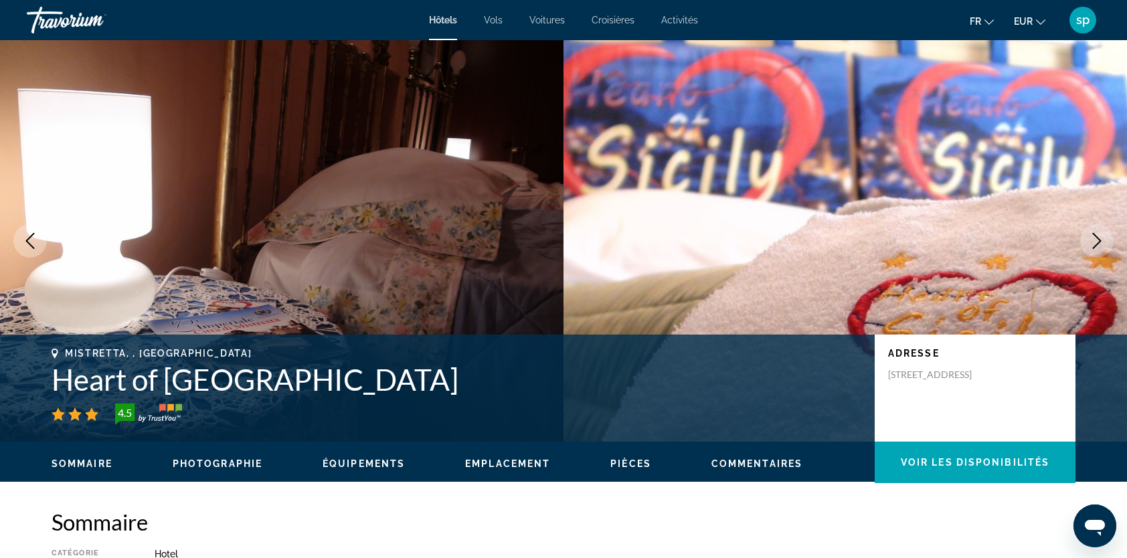
click at [1091, 247] on icon "Next image" at bounding box center [1097, 241] width 16 height 16
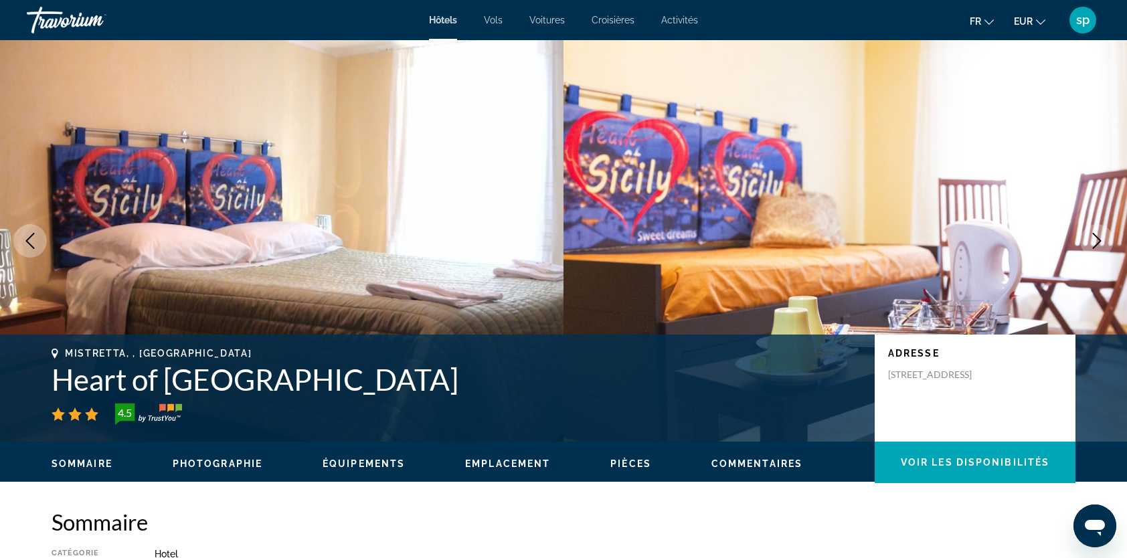
click at [1091, 247] on icon "Next image" at bounding box center [1097, 241] width 16 height 16
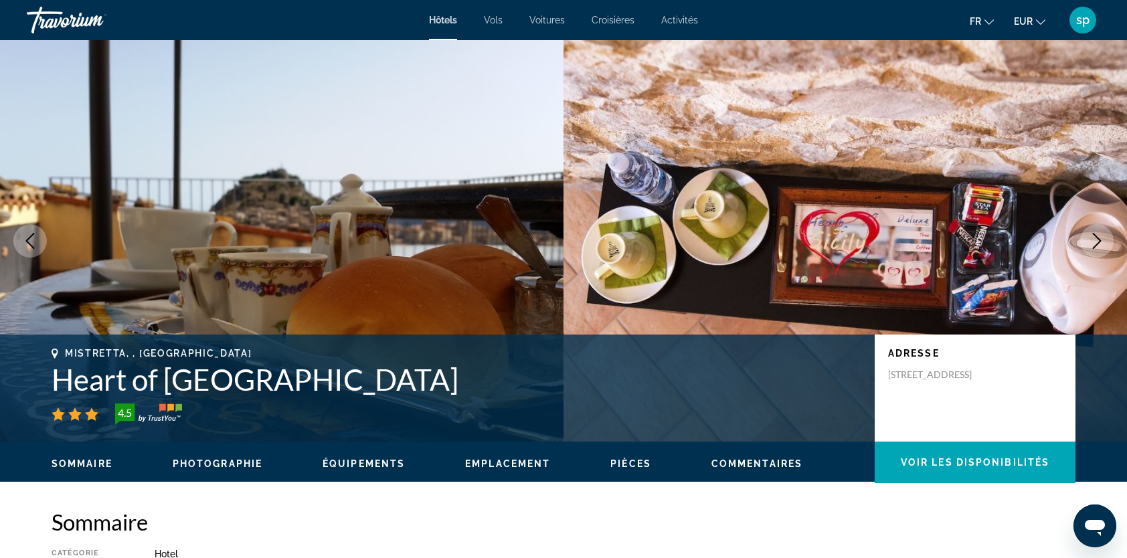
click at [1090, 248] on icon "Next image" at bounding box center [1097, 241] width 16 height 16
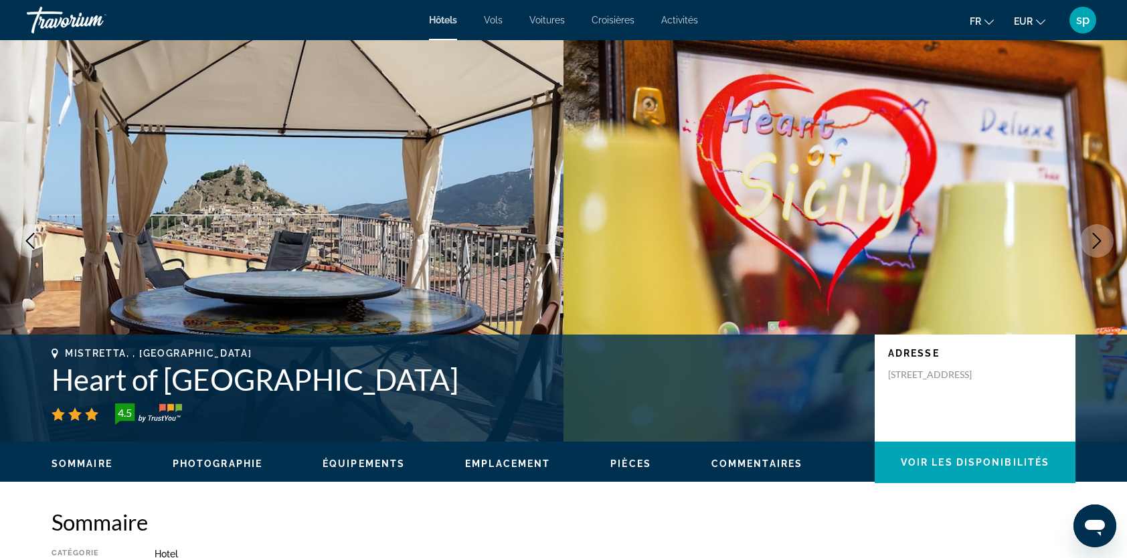
click at [1089, 248] on icon "Next image" at bounding box center [1097, 241] width 16 height 16
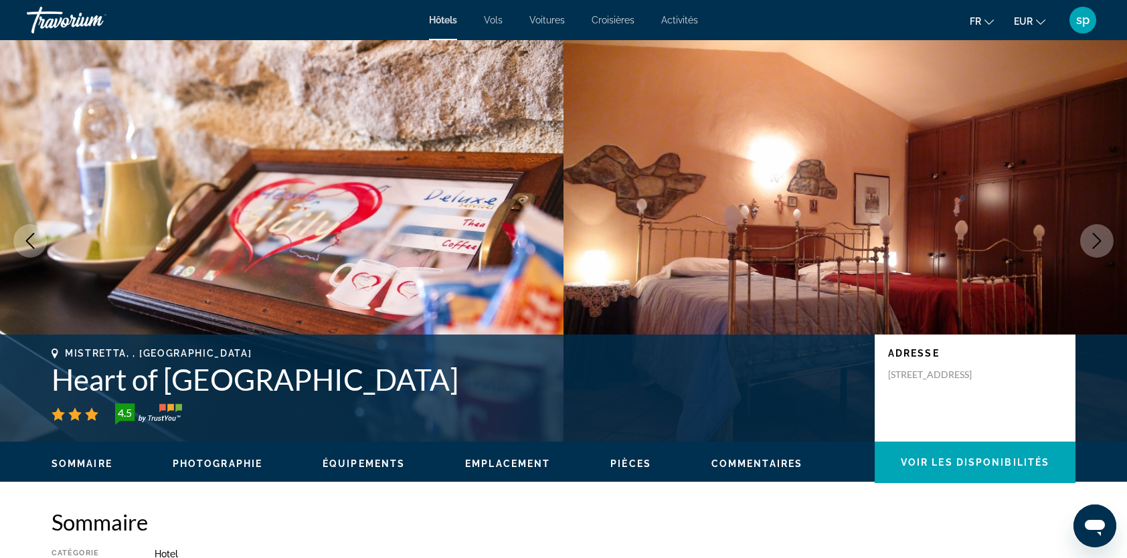
click at [1089, 248] on icon "Next image" at bounding box center [1097, 241] width 16 height 16
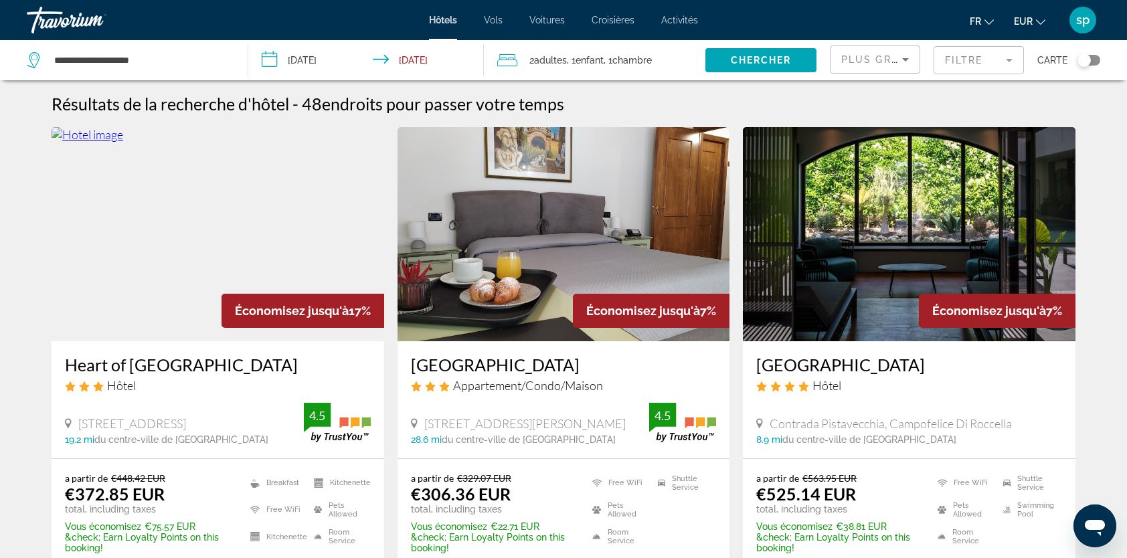
click at [908, 217] on img "Main content" at bounding box center [909, 234] width 333 height 214
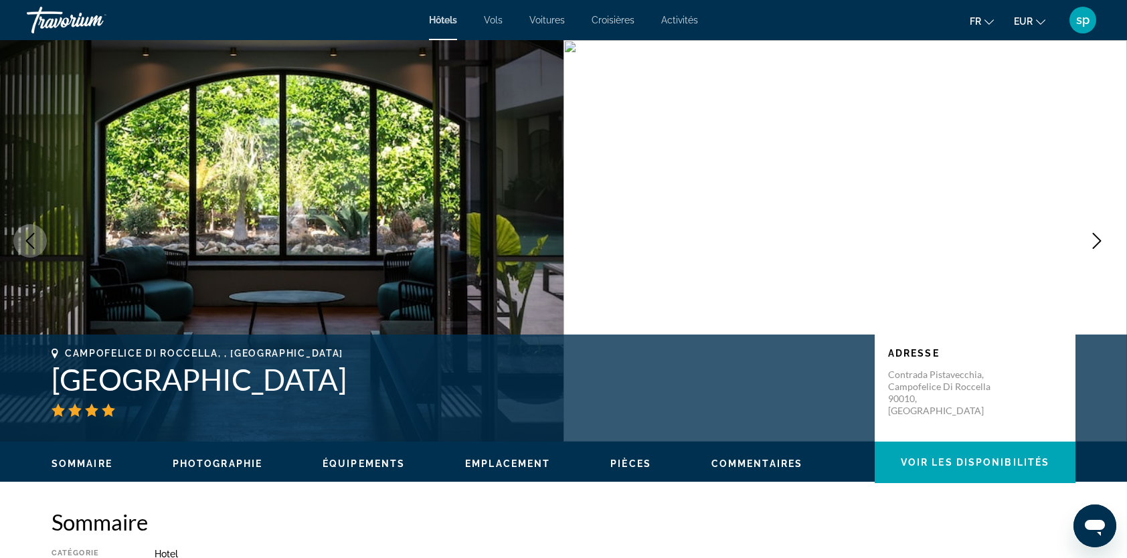
click at [1096, 241] on icon "Next image" at bounding box center [1097, 241] width 16 height 16
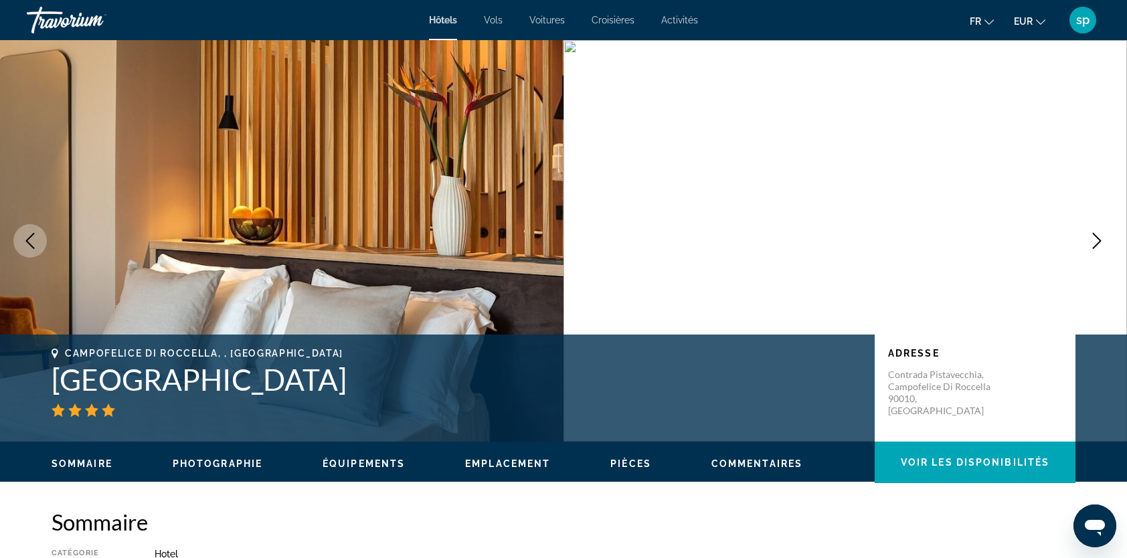
click at [1097, 241] on icon "Next image" at bounding box center [1097, 241] width 16 height 16
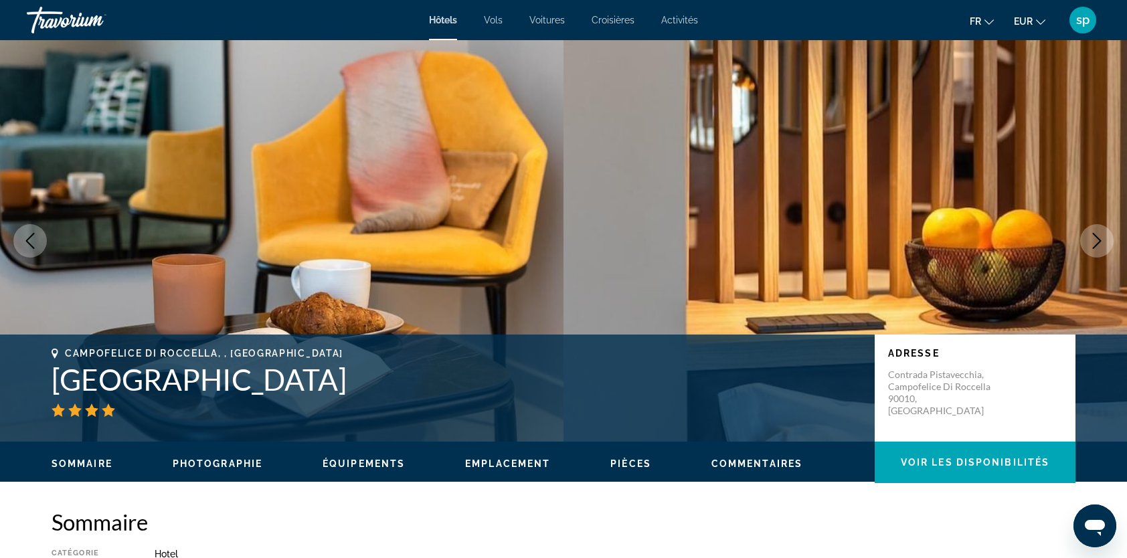
click at [1097, 241] on icon "Next image" at bounding box center [1097, 241] width 16 height 16
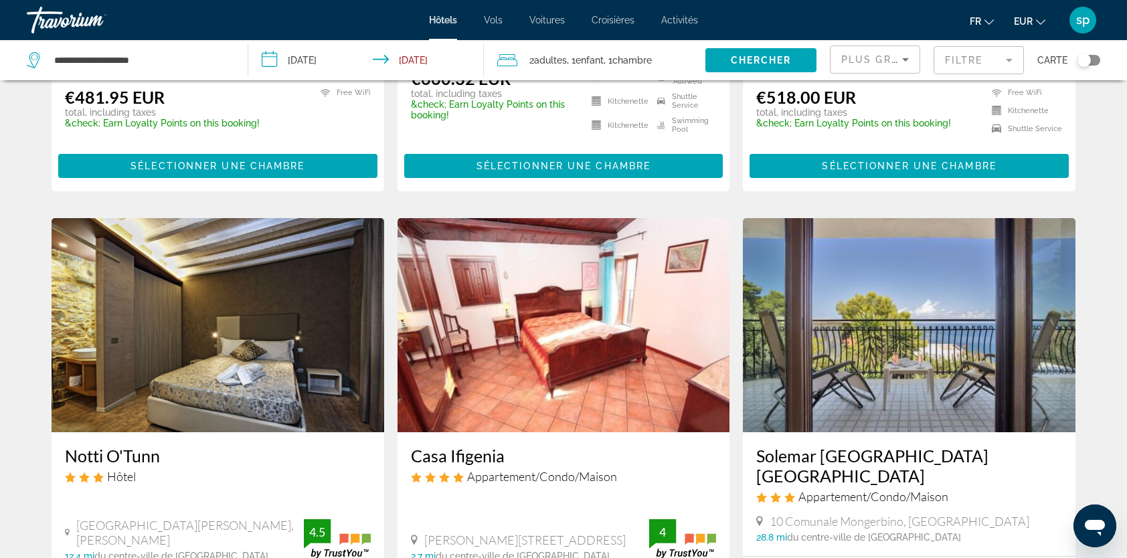
scroll to position [1473, 0]
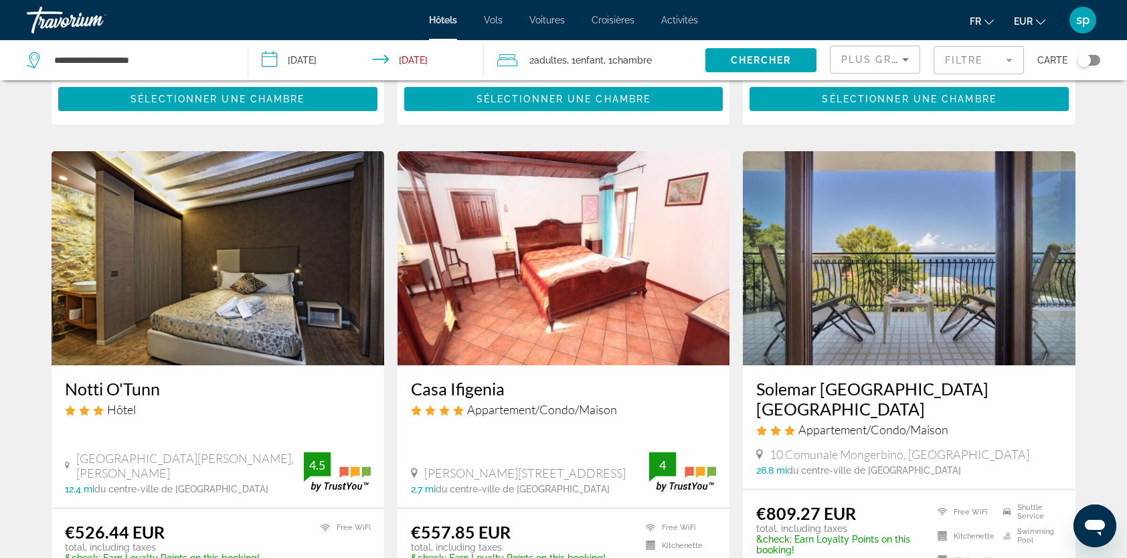
click at [936, 273] on img "Main content" at bounding box center [909, 258] width 333 height 214
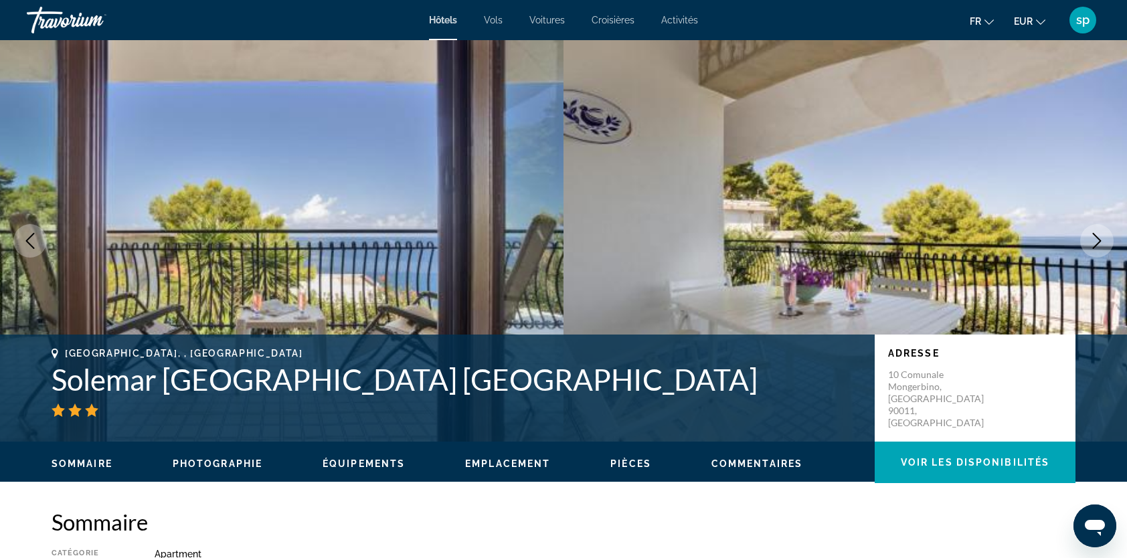
click at [1092, 245] on icon "Next image" at bounding box center [1097, 241] width 16 height 16
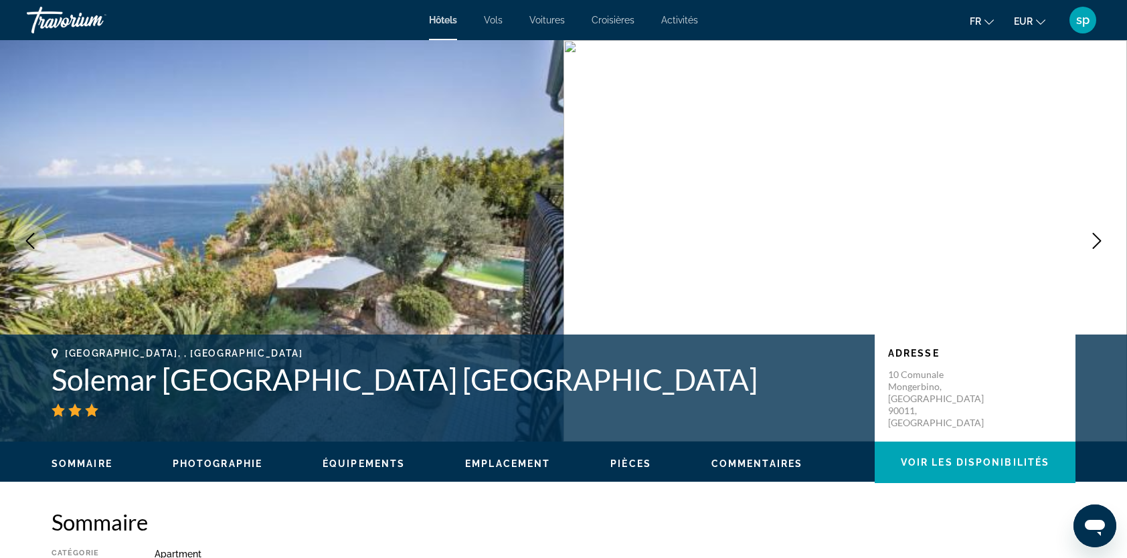
click at [1092, 242] on icon "Next image" at bounding box center [1097, 241] width 16 height 16
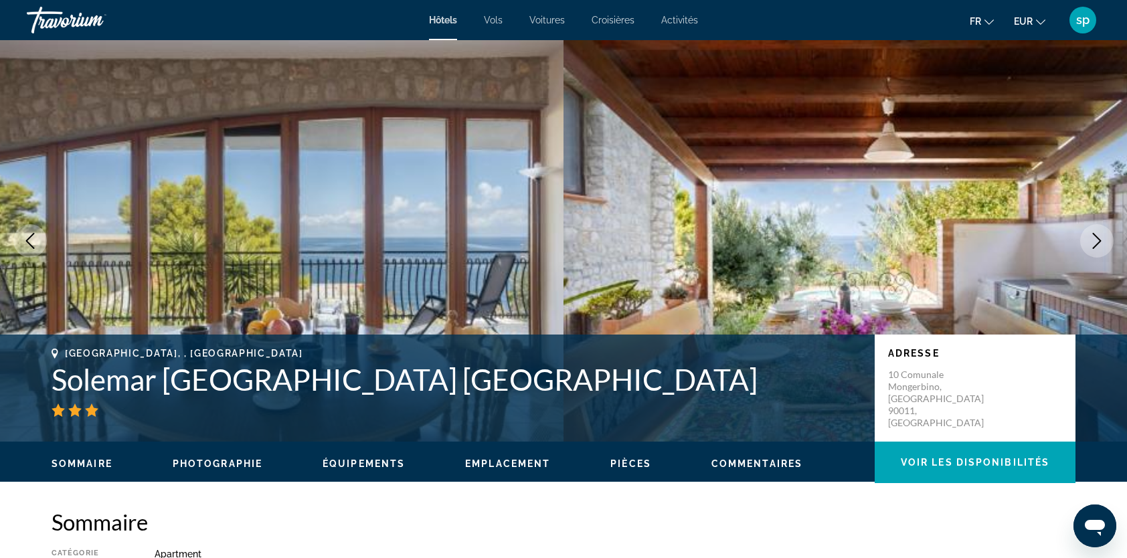
click at [1092, 242] on icon "Next image" at bounding box center [1097, 241] width 16 height 16
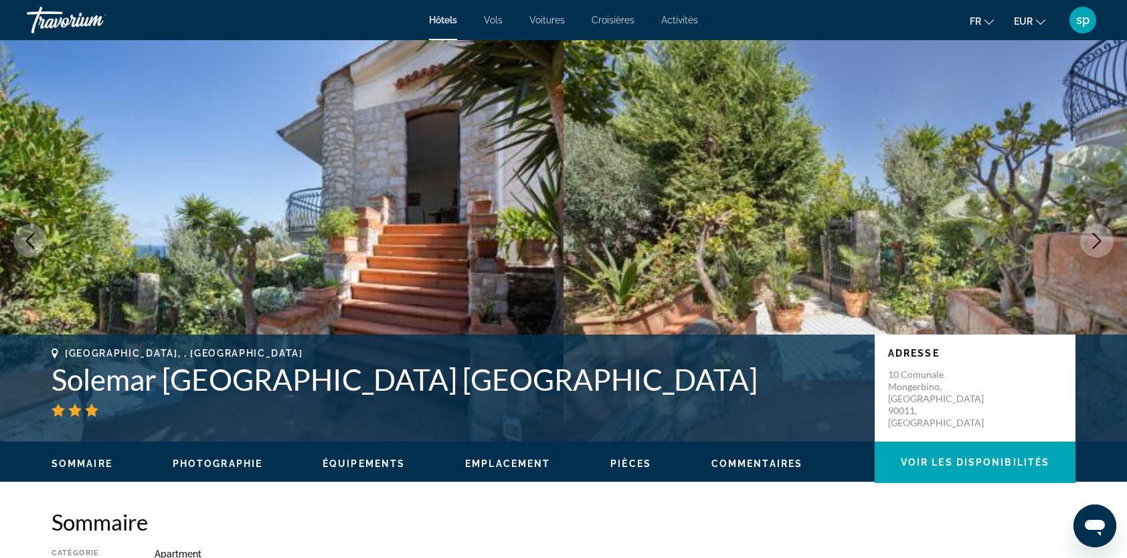
click at [1092, 242] on icon "Next image" at bounding box center [1097, 241] width 16 height 16
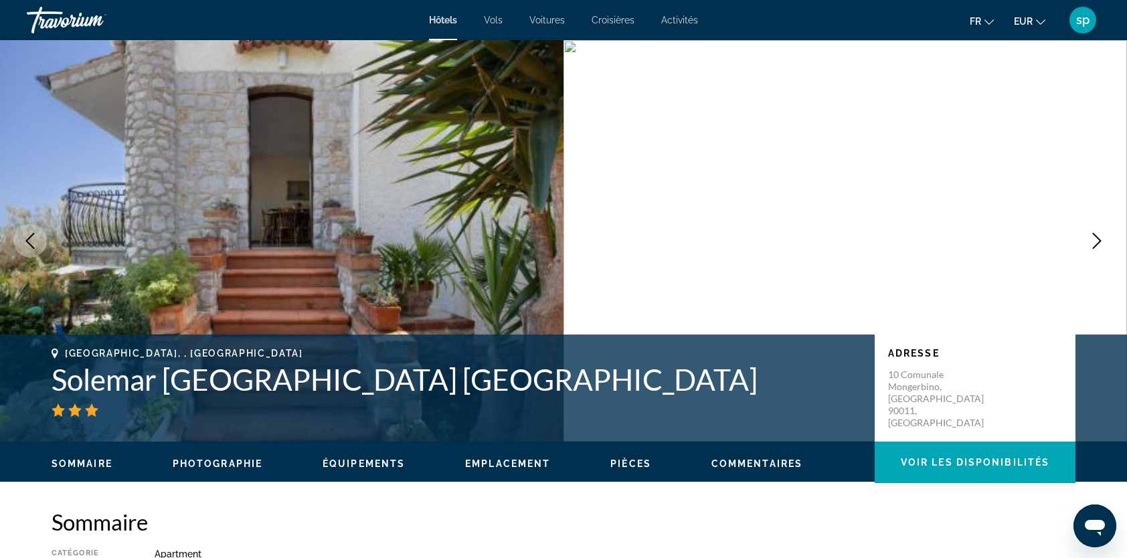
click at [1093, 243] on icon "Next image" at bounding box center [1097, 241] width 16 height 16
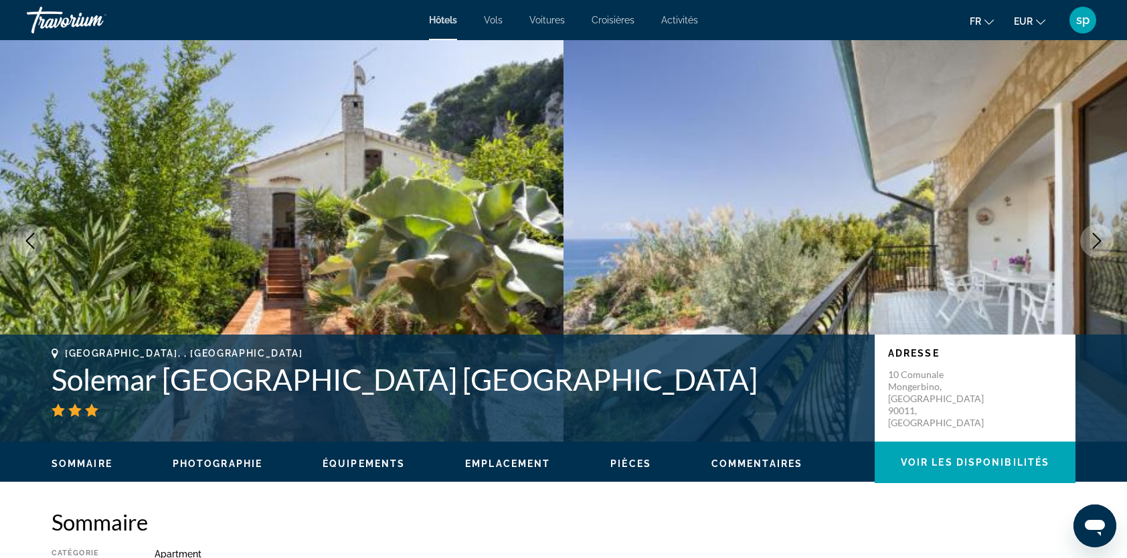
click at [1093, 243] on icon "Next image" at bounding box center [1097, 241] width 16 height 16
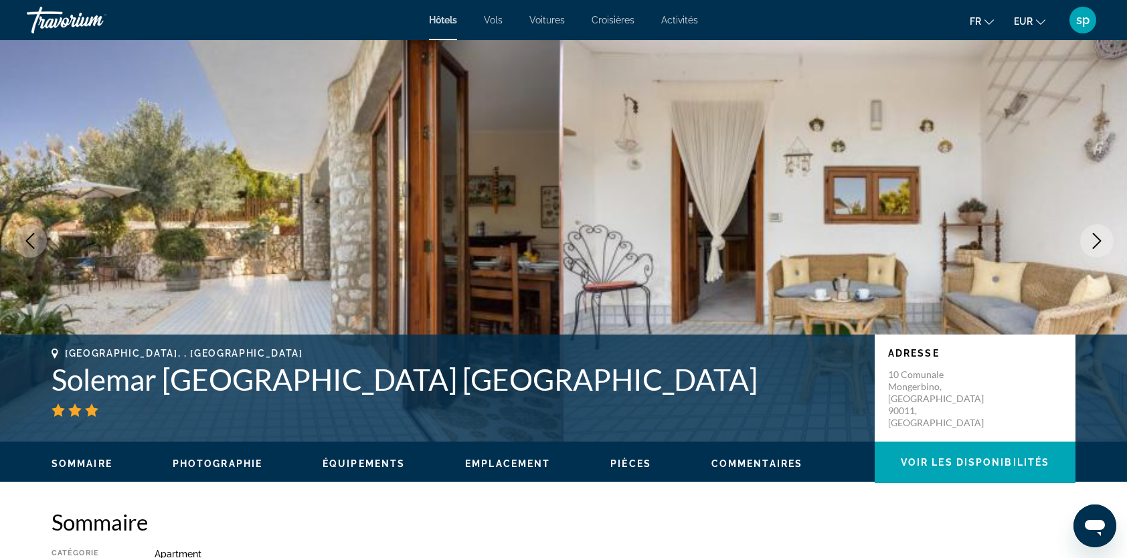
click at [1093, 243] on icon "Next image" at bounding box center [1097, 241] width 16 height 16
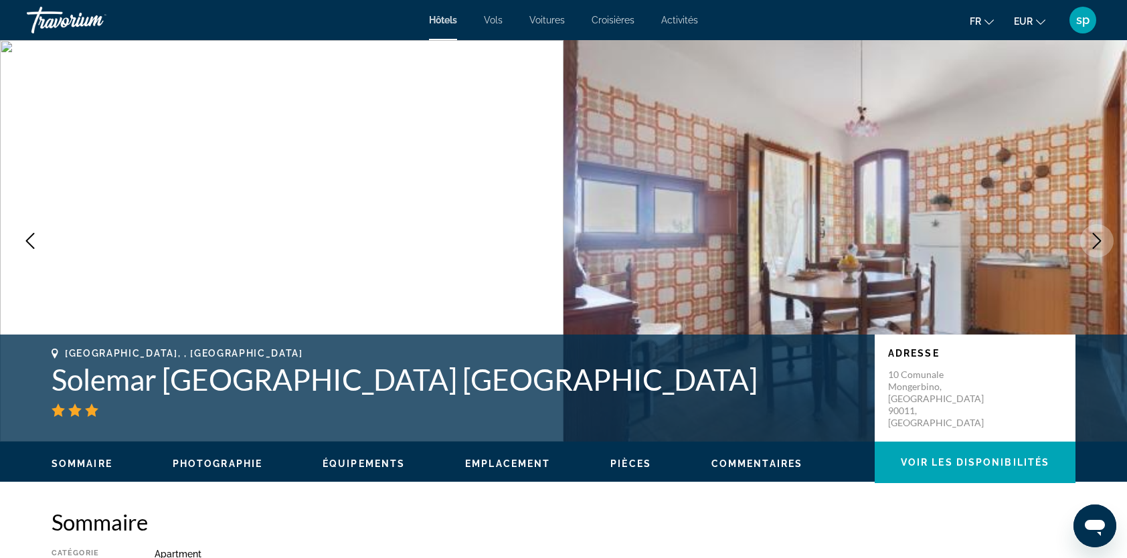
click at [1093, 243] on icon "Next image" at bounding box center [1097, 241] width 16 height 16
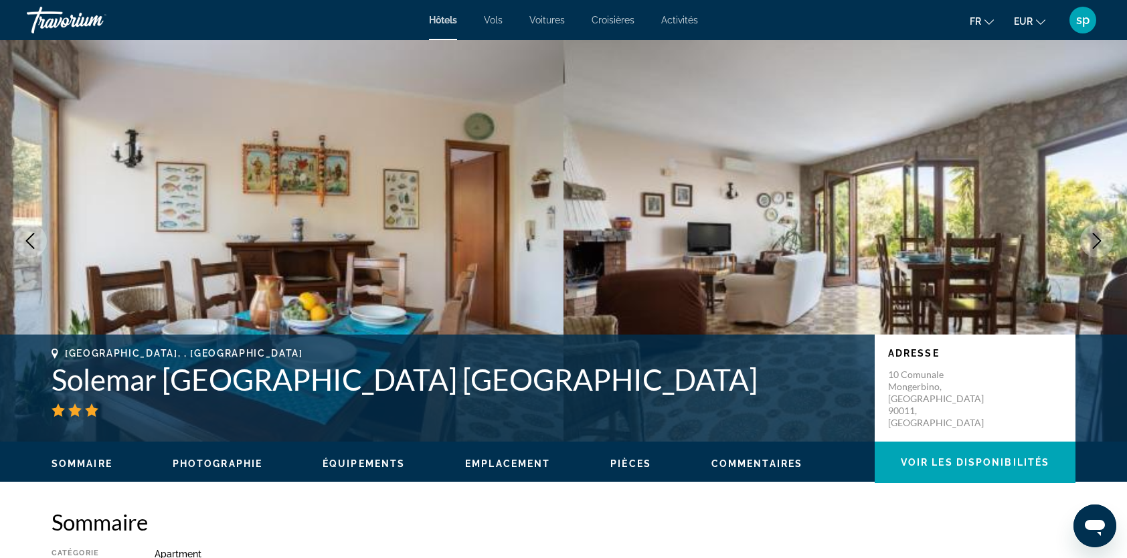
click at [1093, 243] on icon "Next image" at bounding box center [1097, 241] width 16 height 16
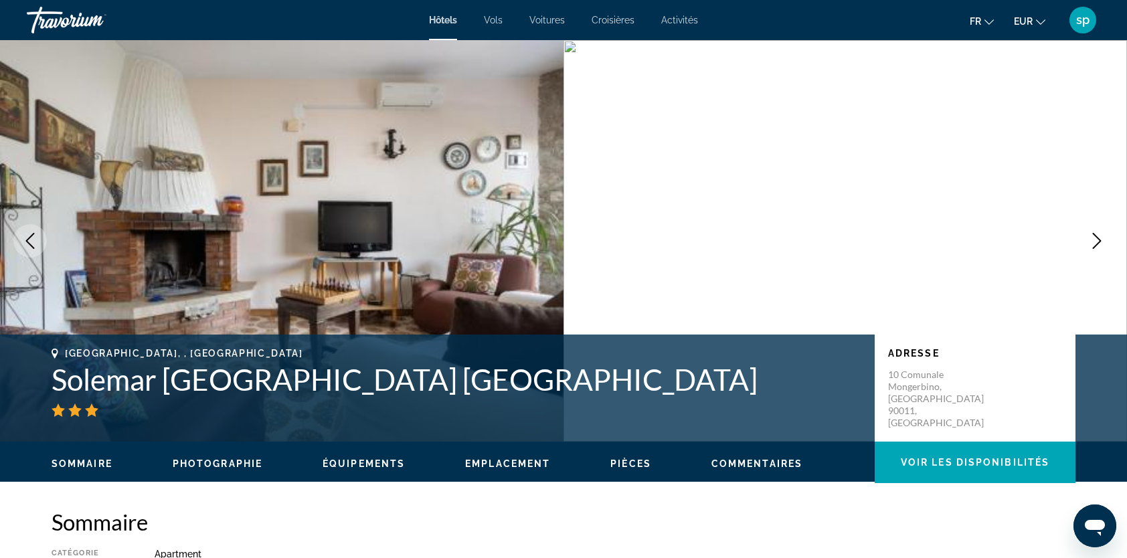
click at [1093, 243] on icon "Next image" at bounding box center [1097, 241] width 16 height 16
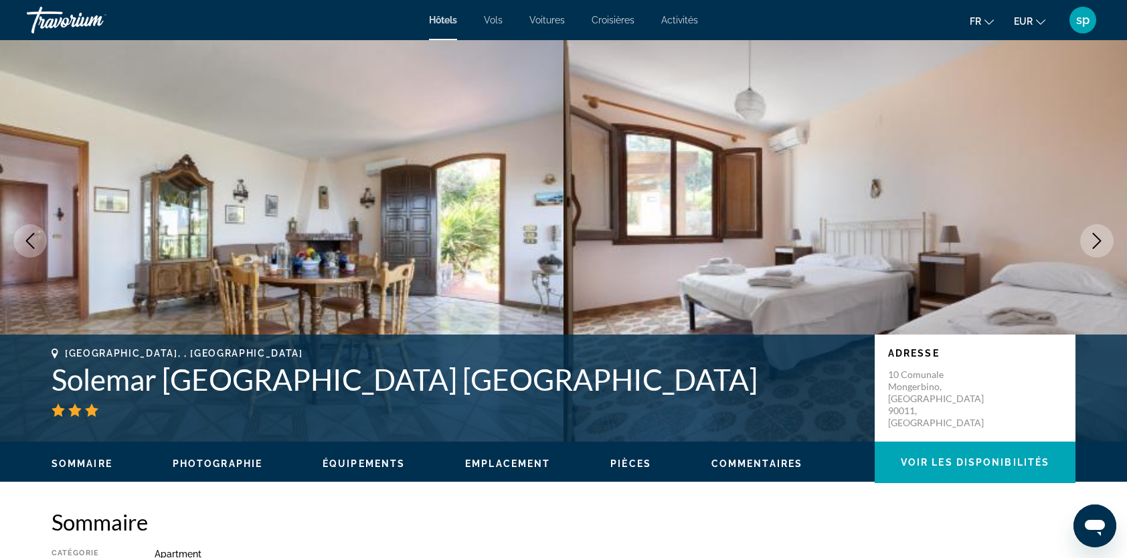
click at [1093, 243] on icon "Next image" at bounding box center [1097, 241] width 16 height 16
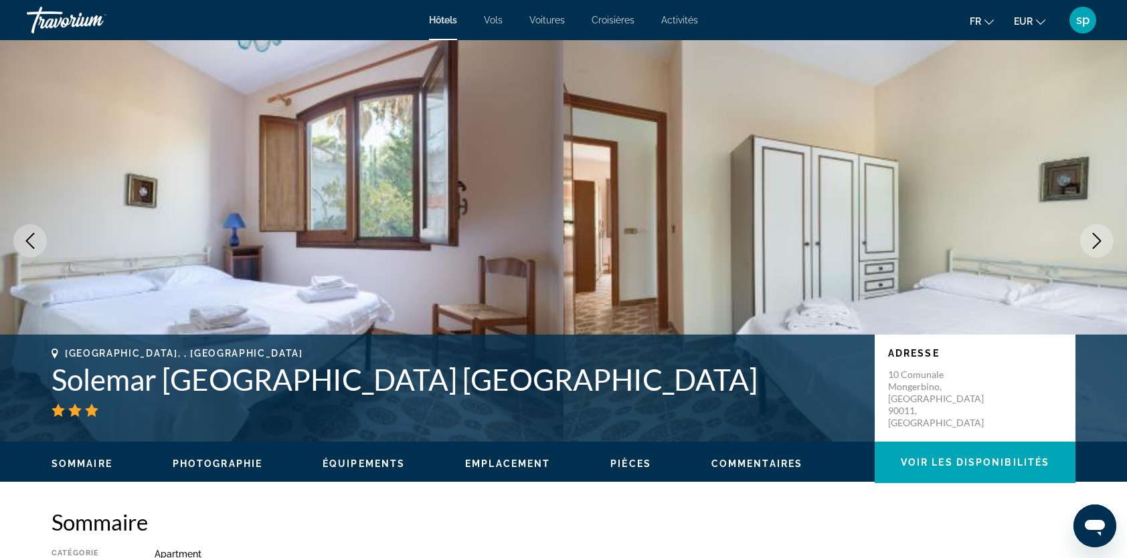
click at [1093, 243] on icon "Next image" at bounding box center [1097, 241] width 16 height 16
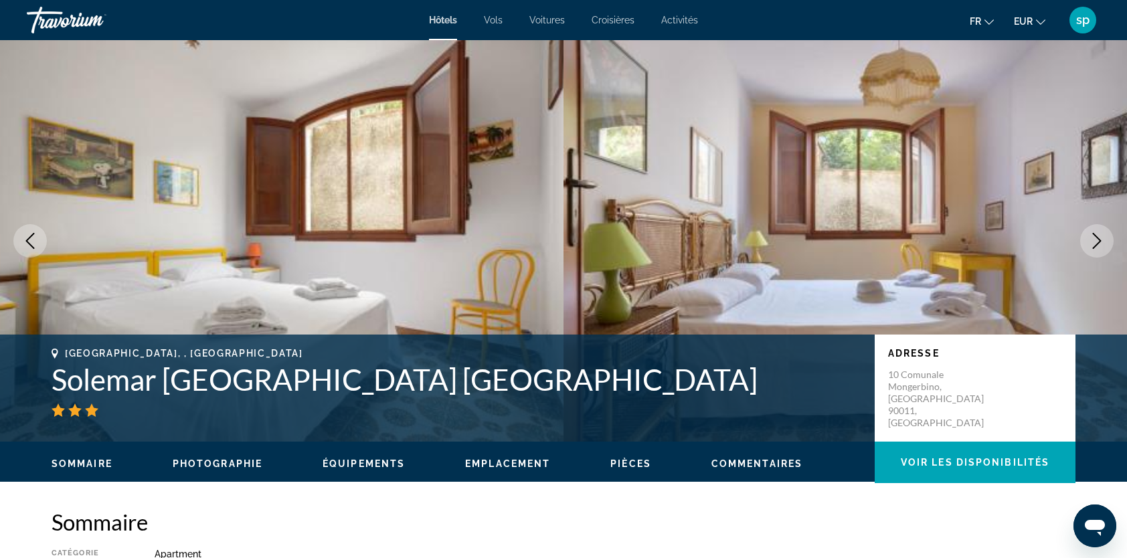
click at [1093, 243] on icon "Next image" at bounding box center [1097, 241] width 16 height 16
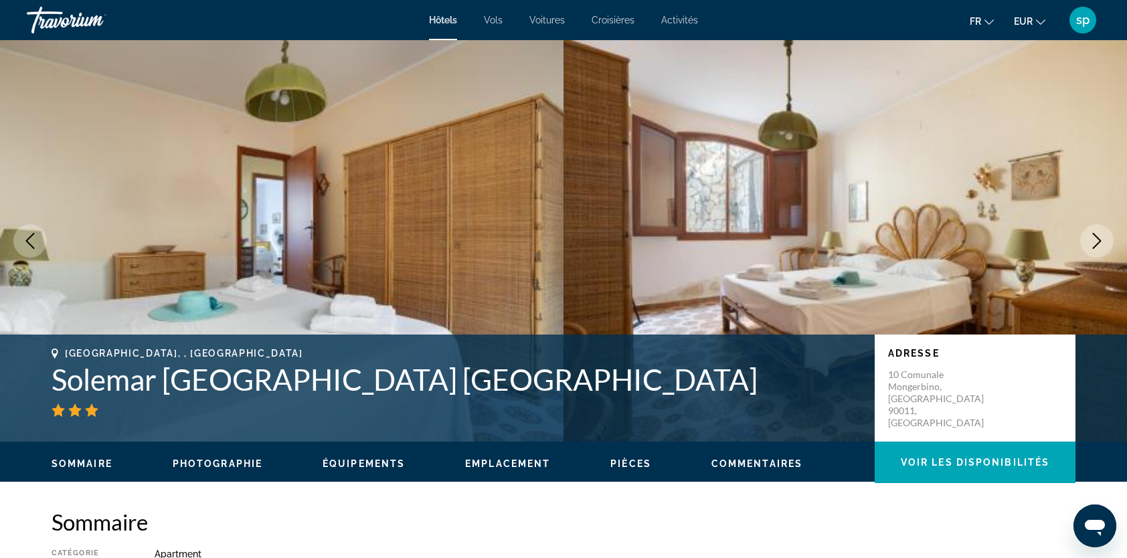
click at [1093, 243] on icon "Next image" at bounding box center [1097, 241] width 16 height 16
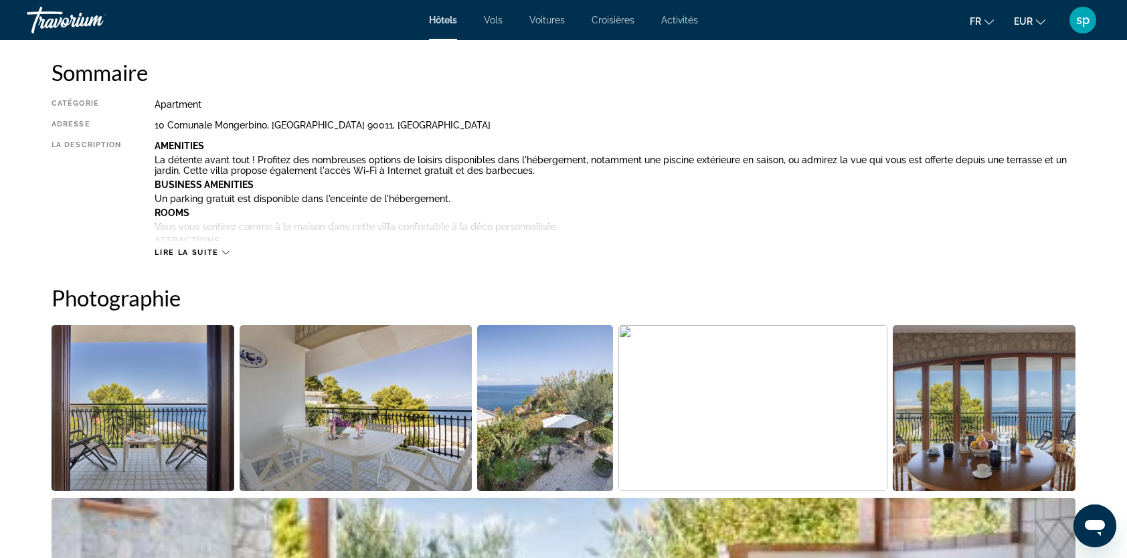
scroll to position [469, 0]
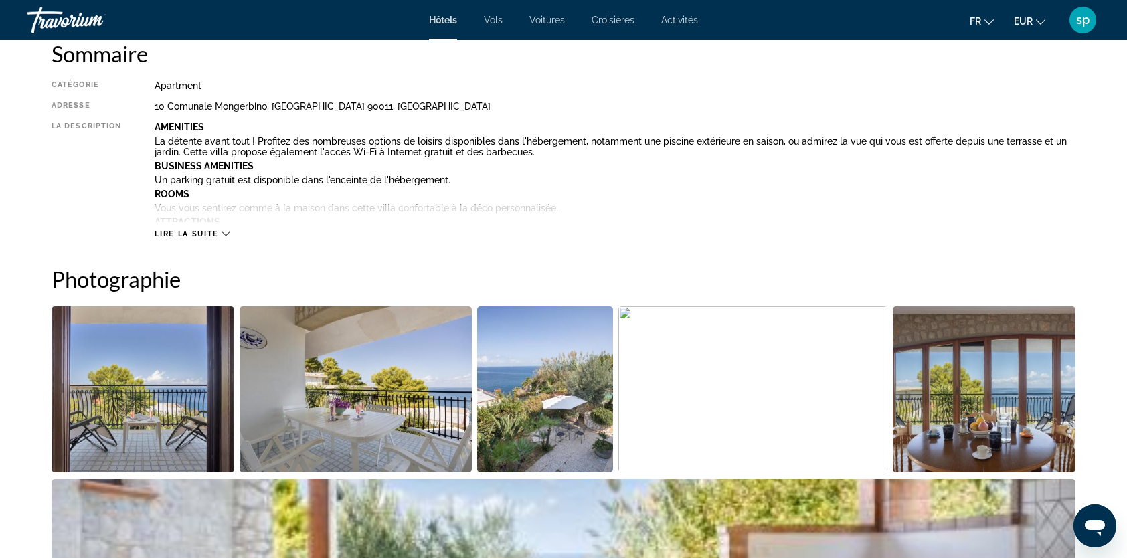
click at [179, 234] on span "Lire la suite" at bounding box center [187, 234] width 64 height 9
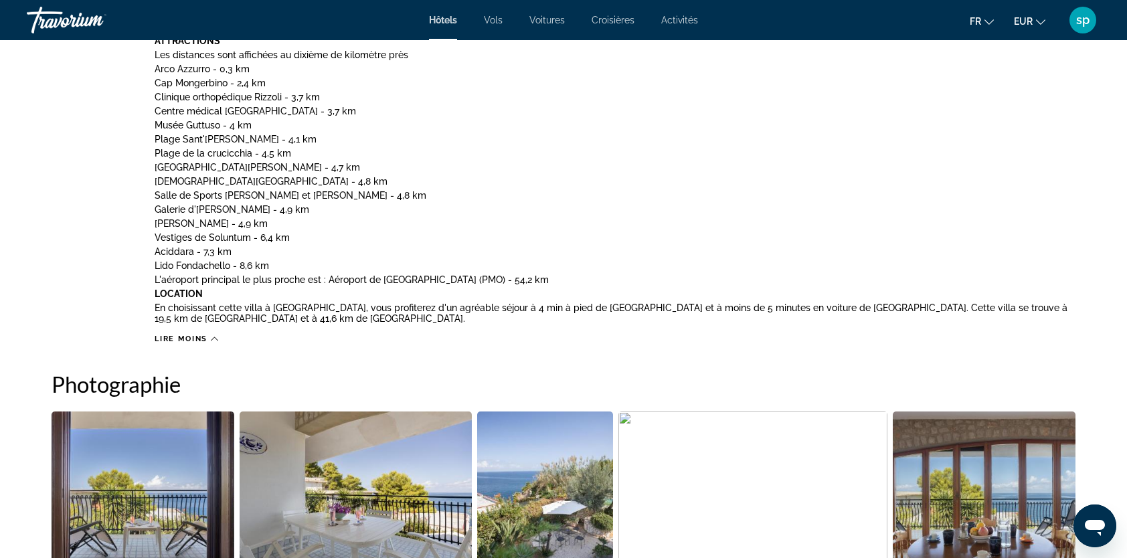
scroll to position [803, 0]
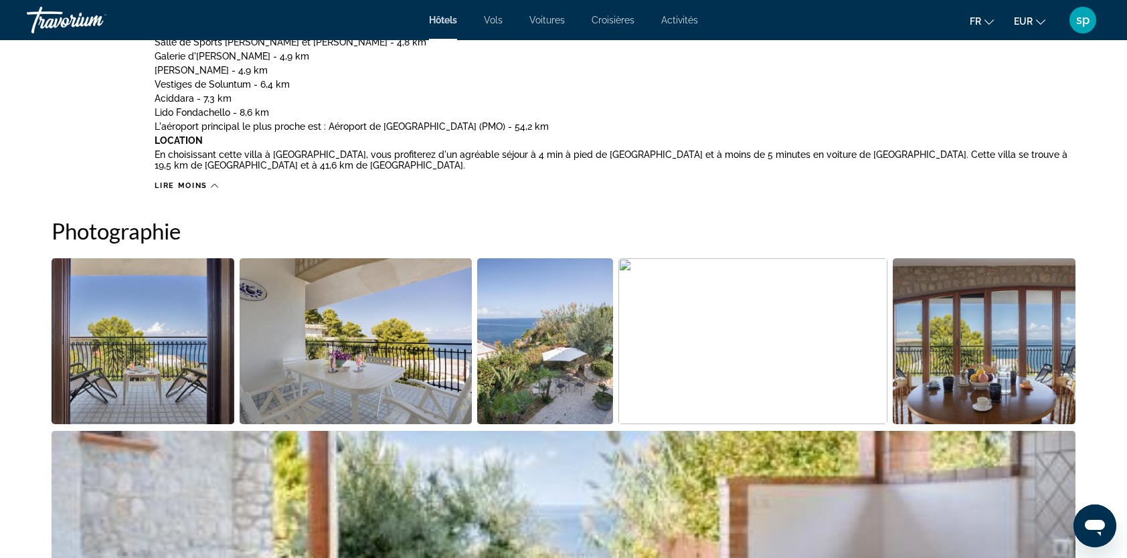
click at [197, 348] on img "Open full-screen image slider" at bounding box center [143, 341] width 183 height 166
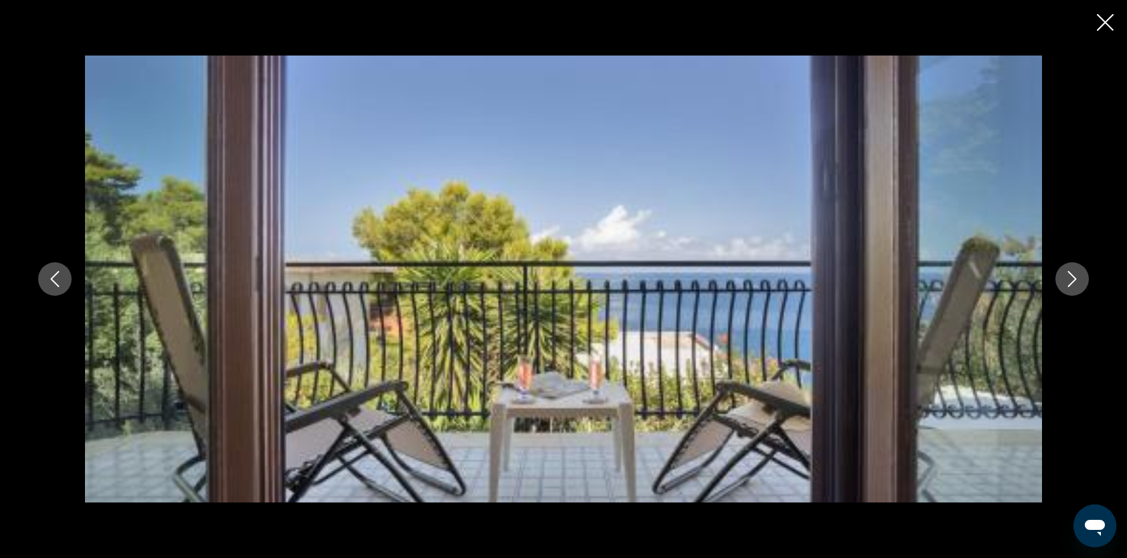
click at [1101, 26] on icon "Close slideshow" at bounding box center [1105, 22] width 17 height 17
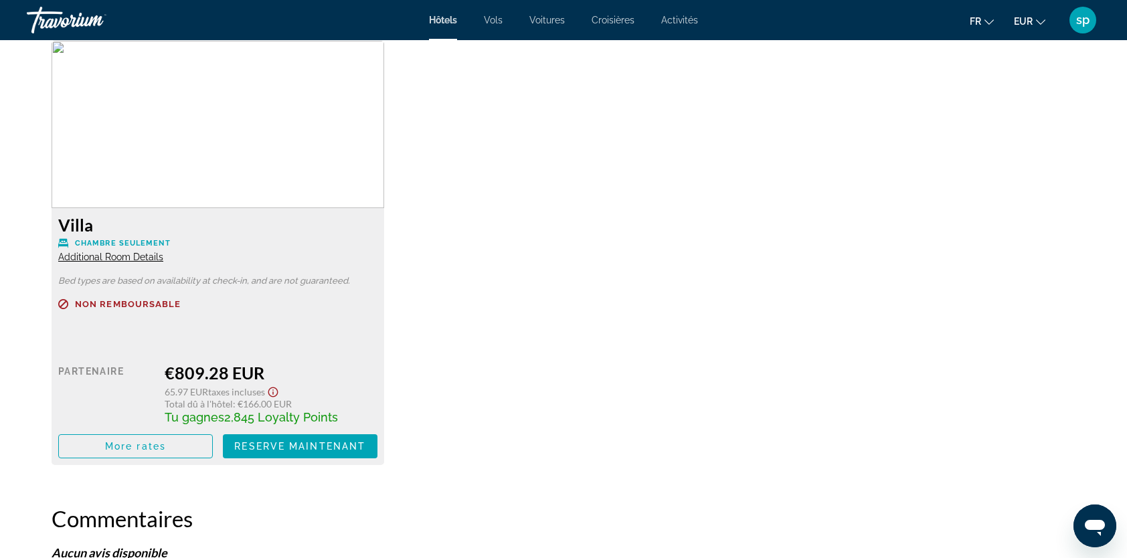
scroll to position [2142, 0]
click at [126, 254] on span "Additional Room Details" at bounding box center [110, 255] width 105 height 11
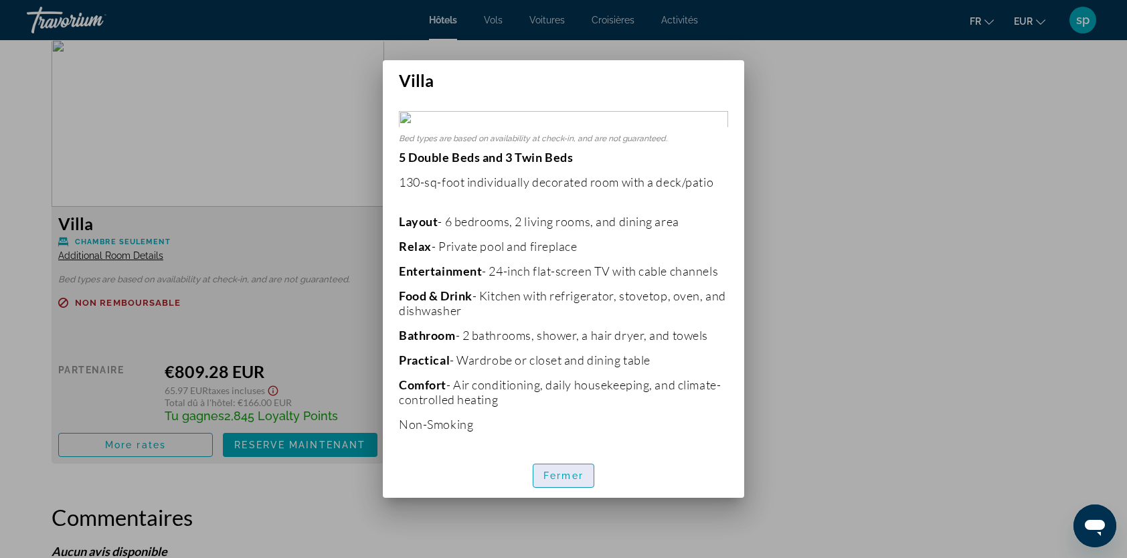
click at [576, 476] on span "Fermer" at bounding box center [564, 476] width 40 height 11
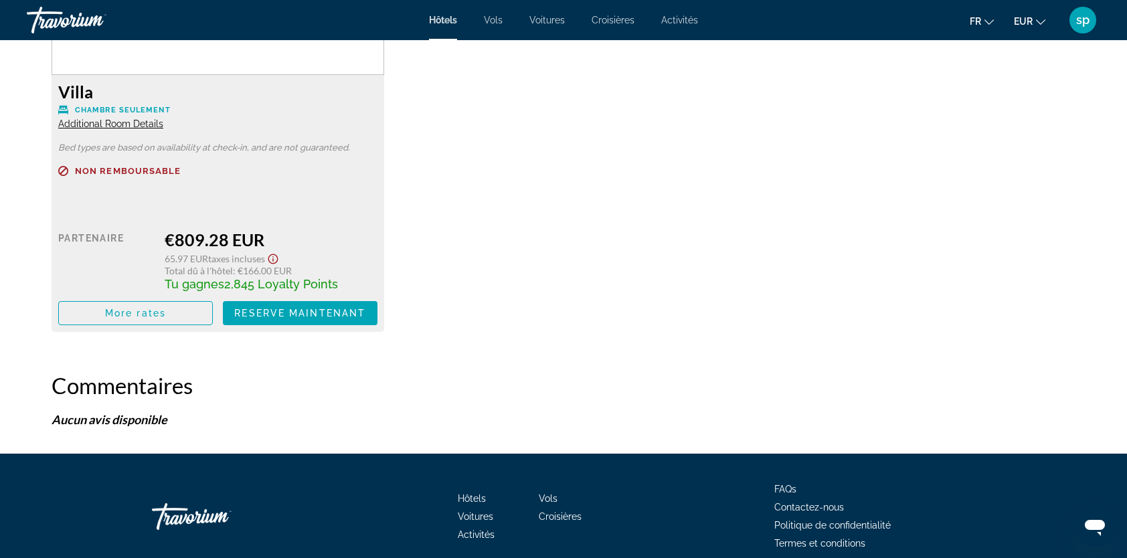
scroll to position [2276, 0]
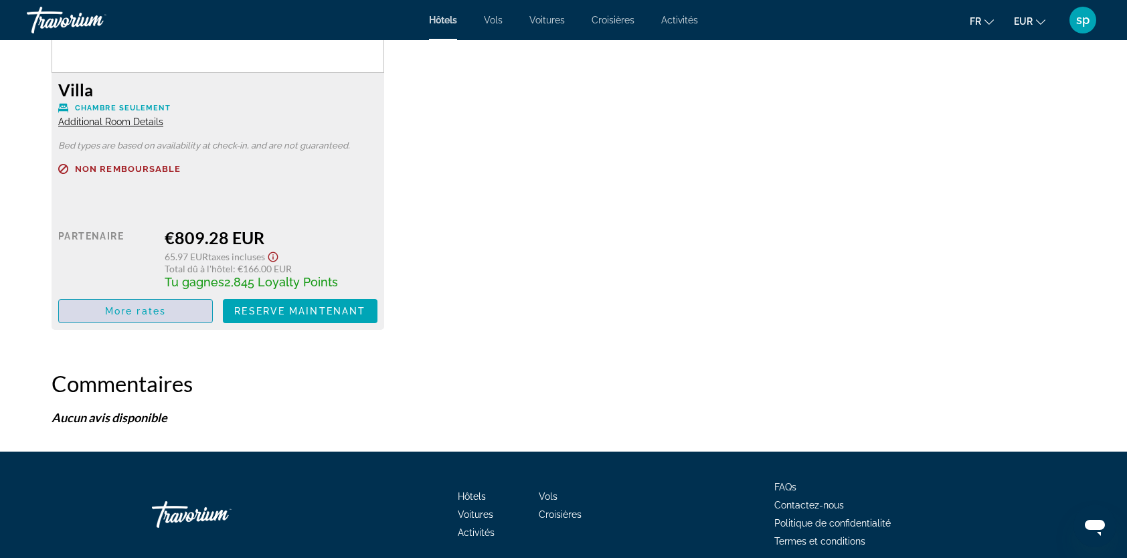
click at [168, 311] on span "Main content" at bounding box center [135, 311] width 153 height 32
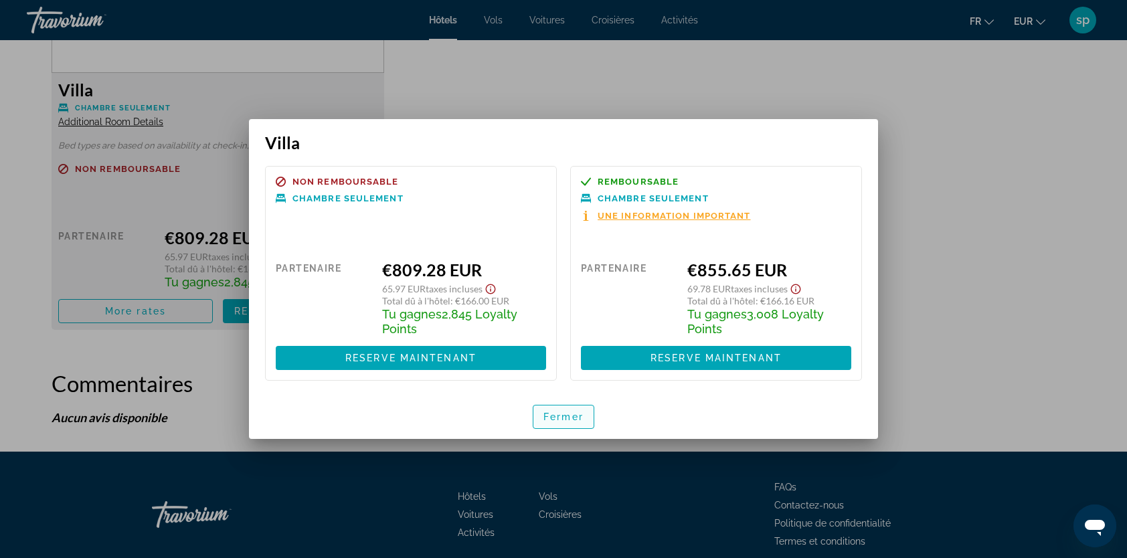
click at [554, 420] on span "Fermer" at bounding box center [564, 417] width 40 height 11
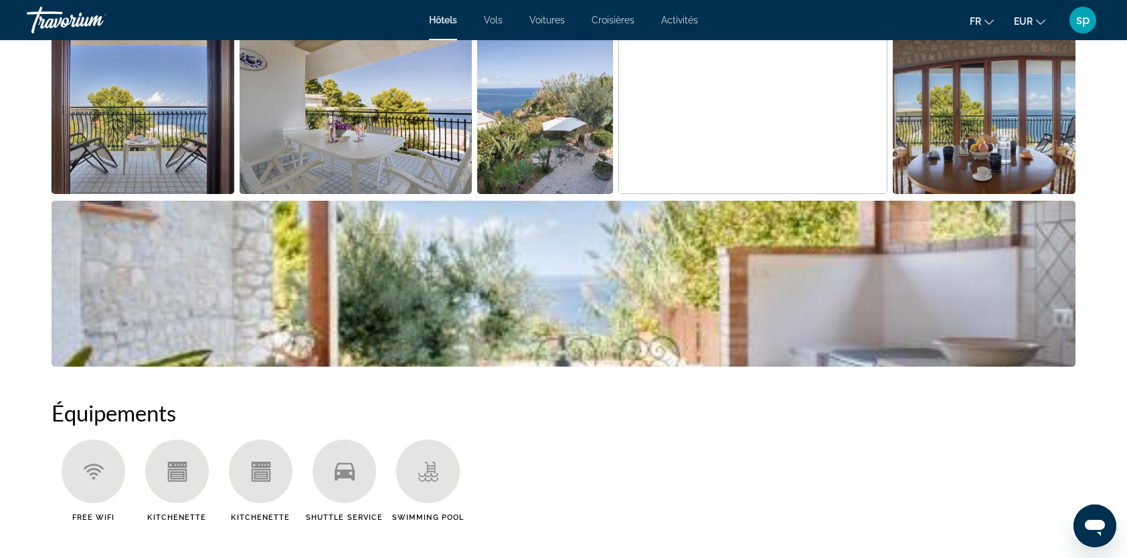
scroll to position [1004, 0]
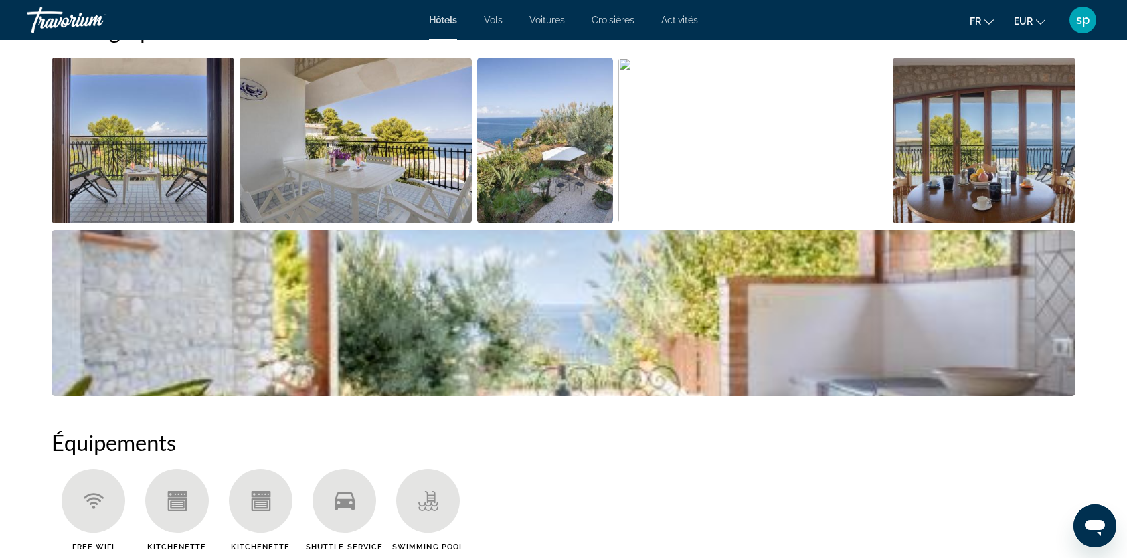
click at [103, 155] on img "Open full-screen image slider" at bounding box center [143, 141] width 183 height 166
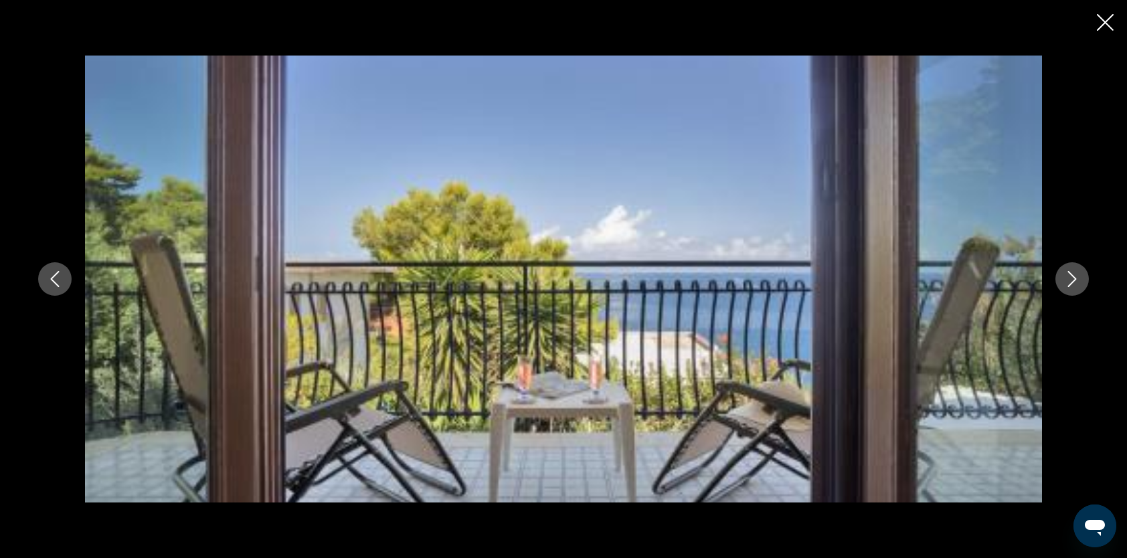
click at [1068, 282] on icon "Next image" at bounding box center [1072, 279] width 16 height 16
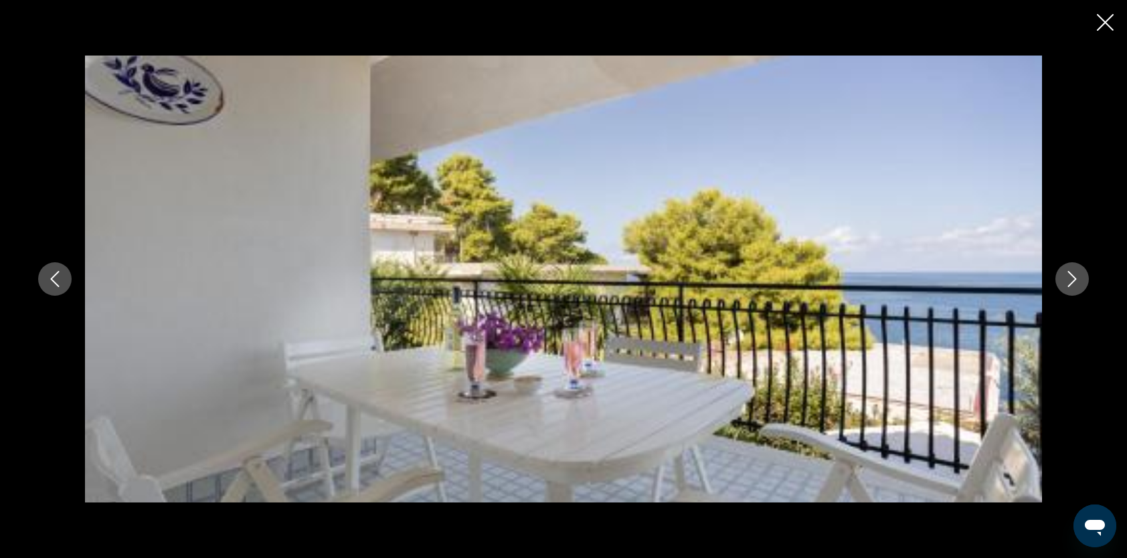
click at [1068, 282] on icon "Next image" at bounding box center [1072, 279] width 16 height 16
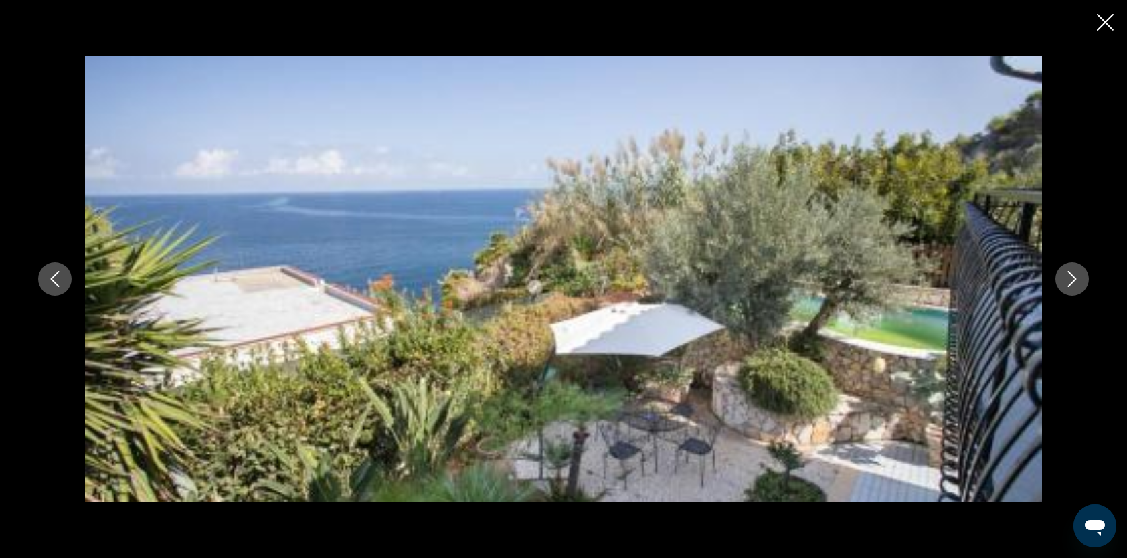
click at [1068, 282] on icon "Next image" at bounding box center [1072, 279] width 16 height 16
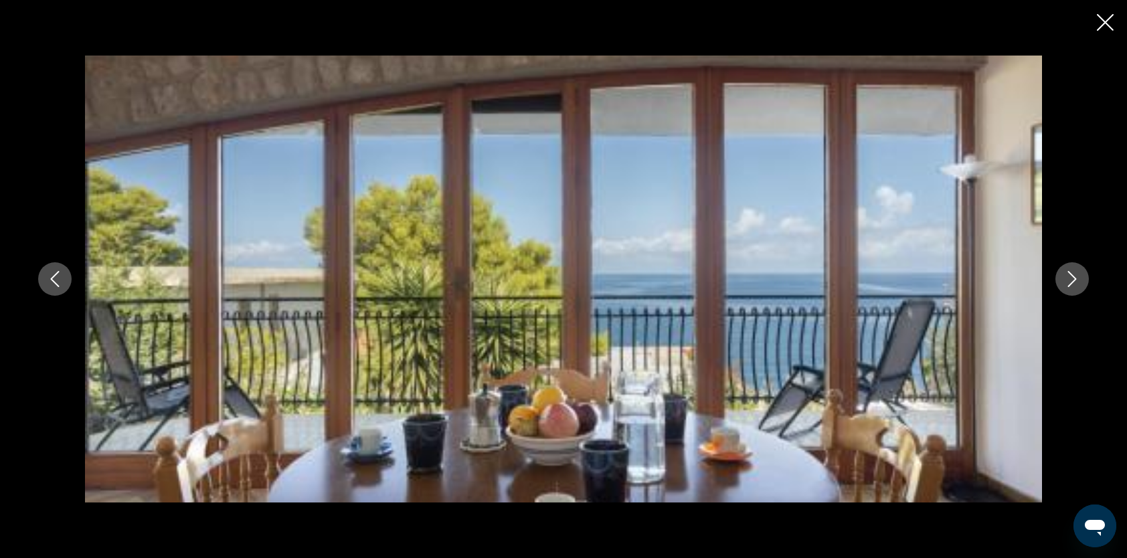
click at [1068, 282] on icon "Next image" at bounding box center [1072, 279] width 16 height 16
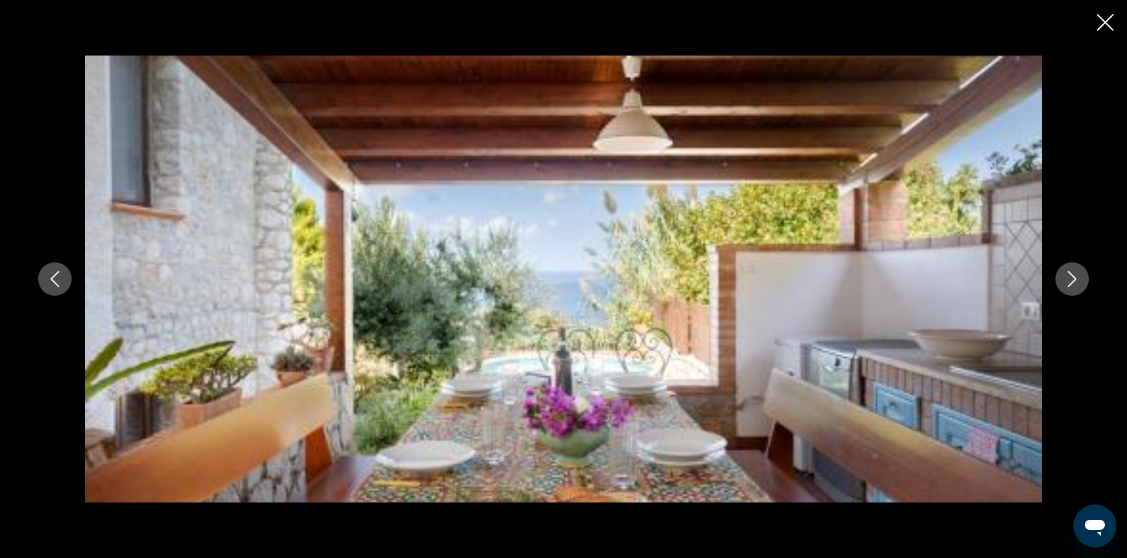
click at [1101, 22] on icon "Close slideshow" at bounding box center [1105, 22] width 17 height 17
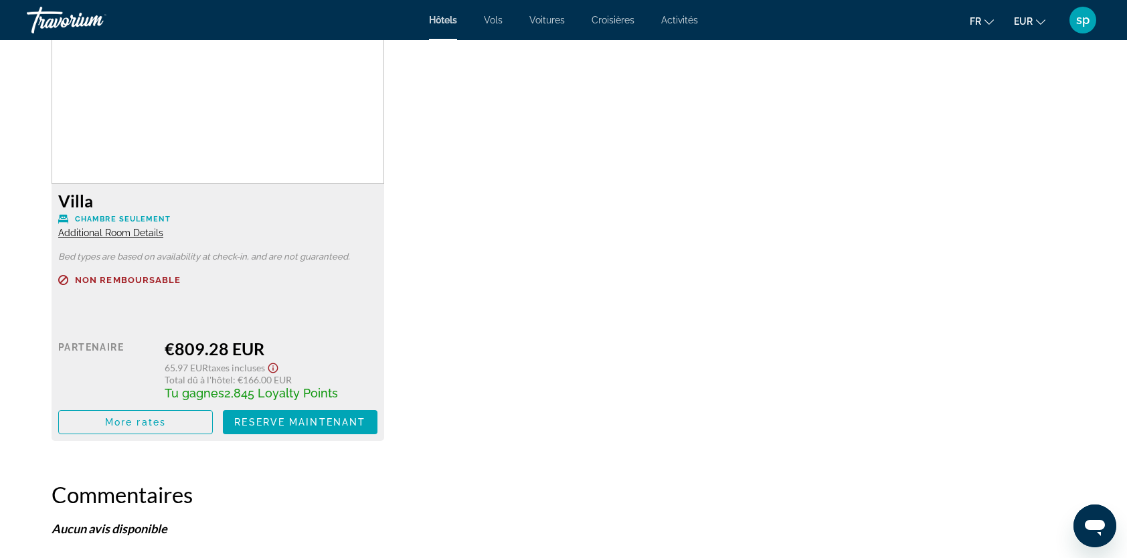
scroll to position [2133, 0]
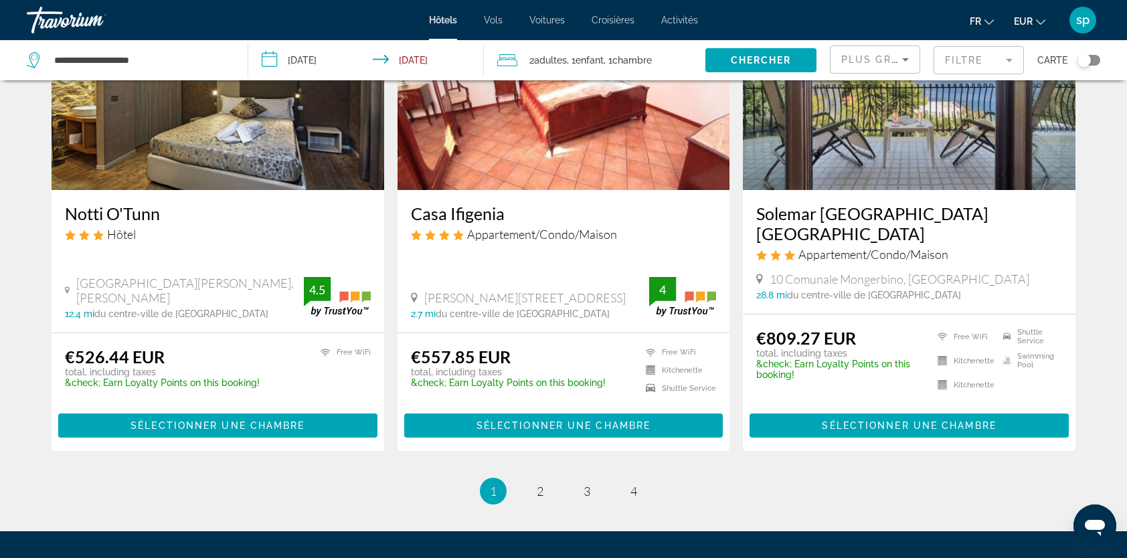
scroll to position [1764, 0]
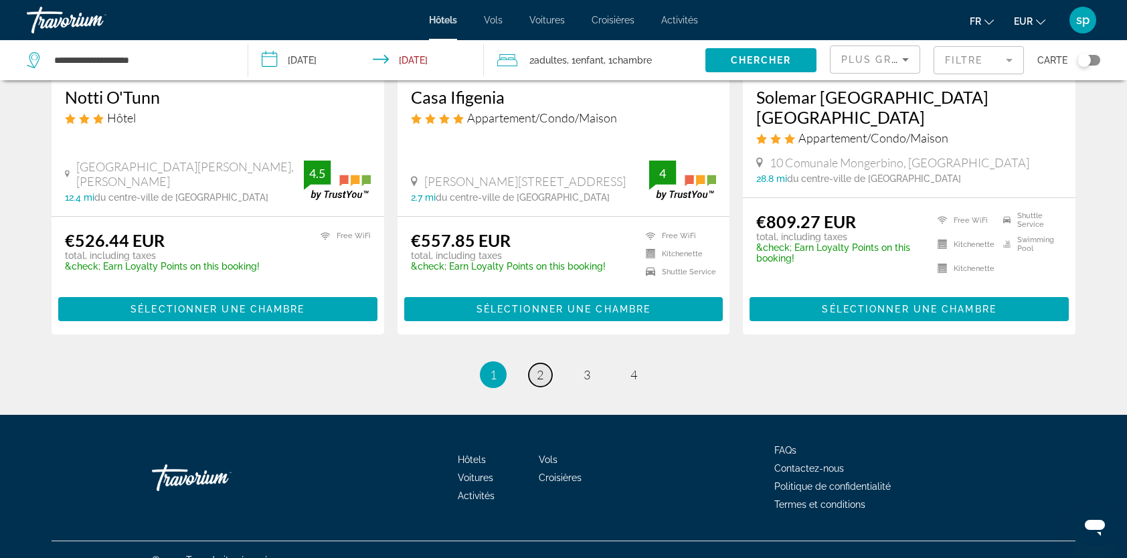
click at [538, 367] on span "2" at bounding box center [540, 374] width 7 height 15
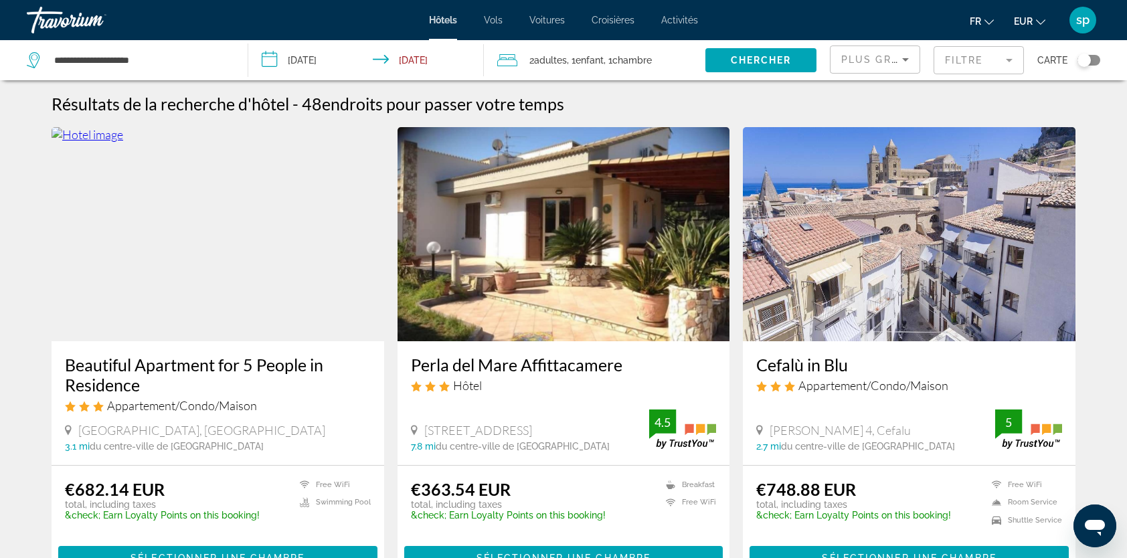
click at [854, 259] on img "Main content" at bounding box center [909, 234] width 333 height 214
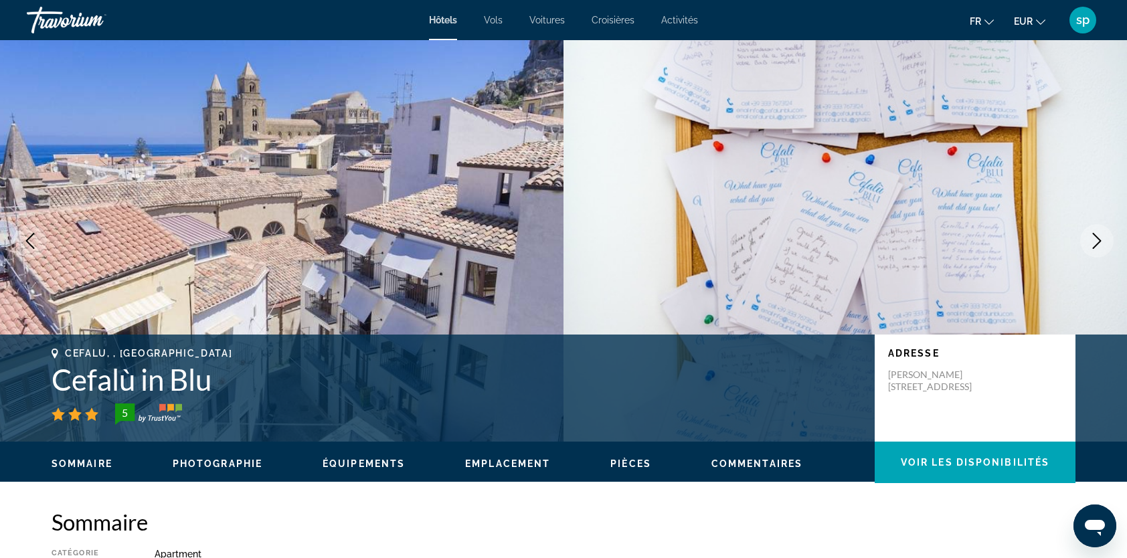
click at [1096, 240] on icon "Next image" at bounding box center [1097, 241] width 16 height 16
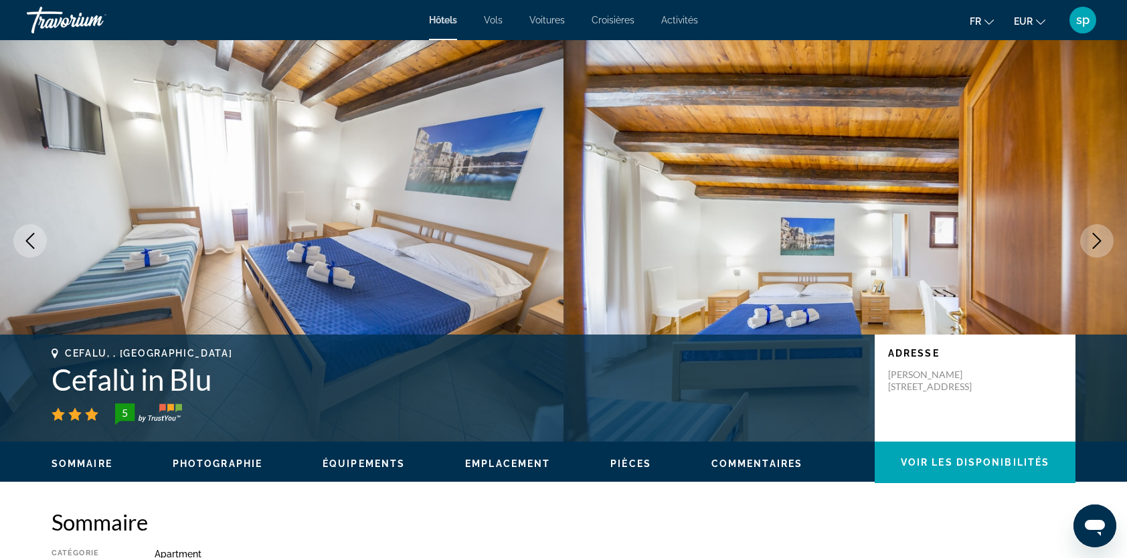
click at [1096, 240] on icon "Next image" at bounding box center [1097, 241] width 16 height 16
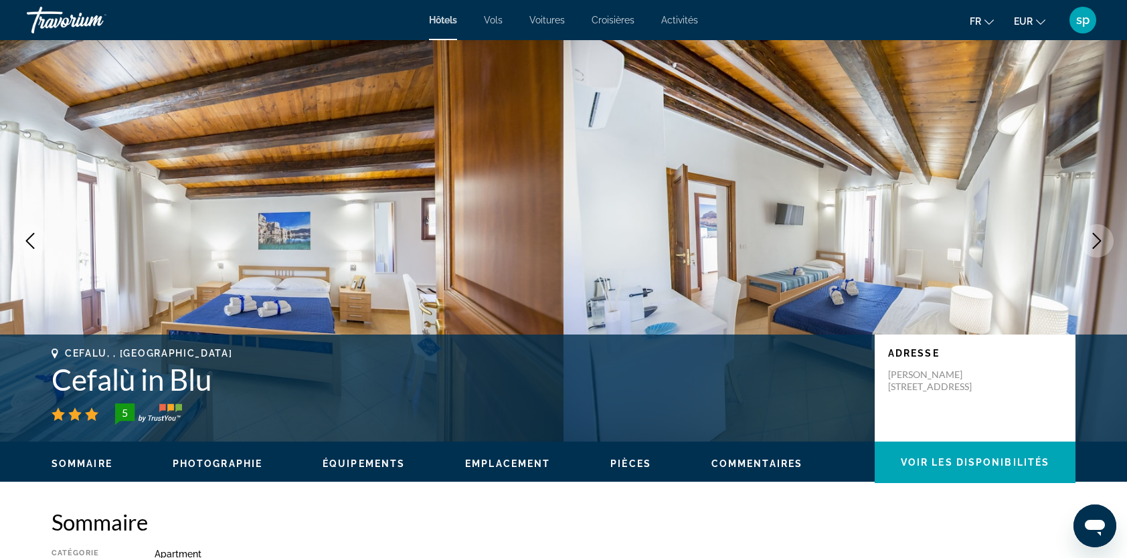
click at [1096, 240] on icon "Next image" at bounding box center [1097, 241] width 16 height 16
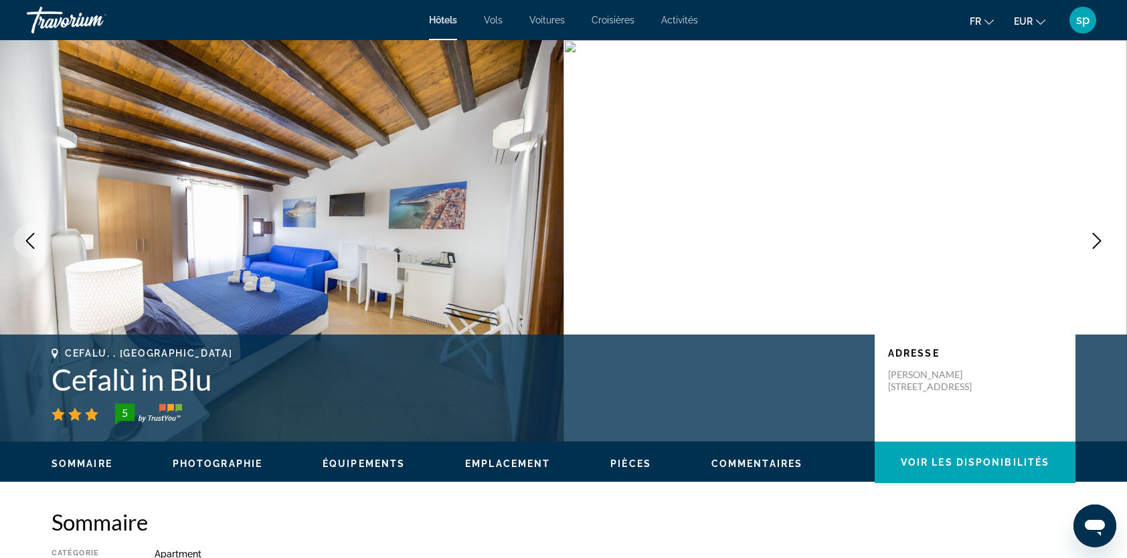
click at [1096, 240] on icon "Next image" at bounding box center [1097, 241] width 16 height 16
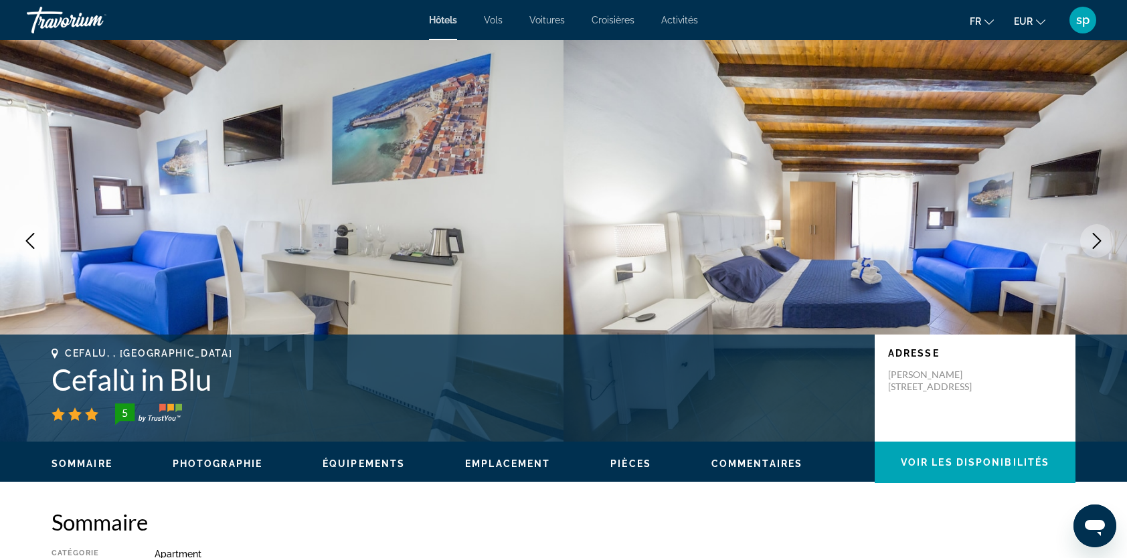
click at [1096, 240] on icon "Next image" at bounding box center [1097, 241] width 16 height 16
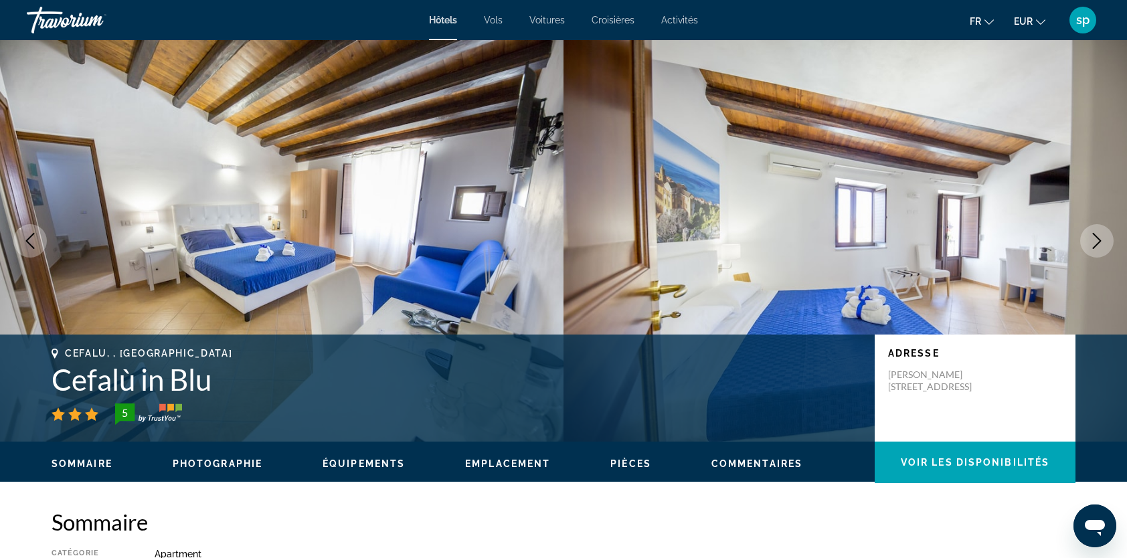
click at [1096, 240] on icon "Next image" at bounding box center [1097, 241] width 16 height 16
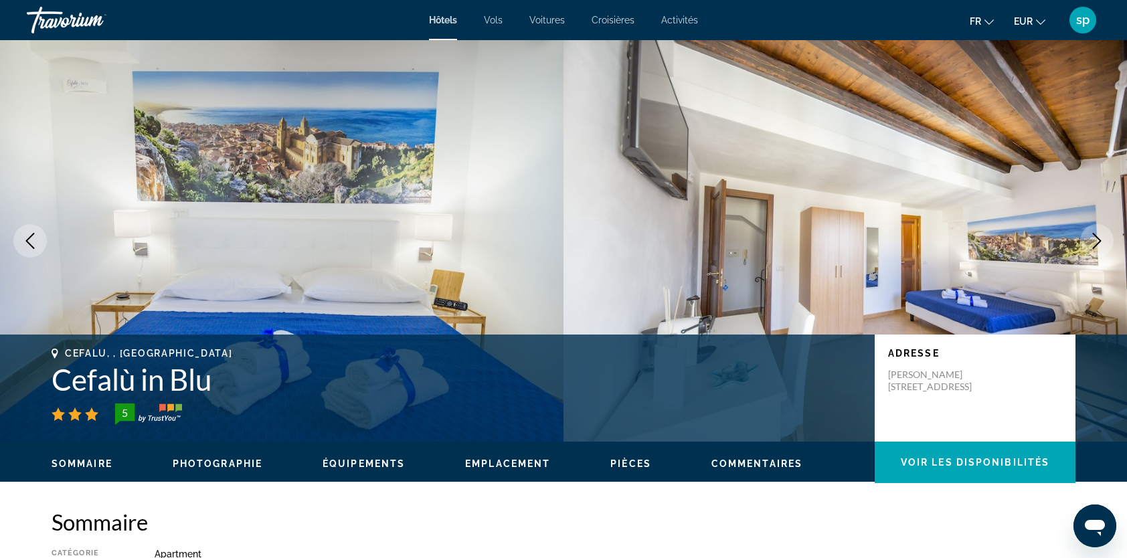
click at [1096, 240] on icon "Next image" at bounding box center [1097, 241] width 16 height 16
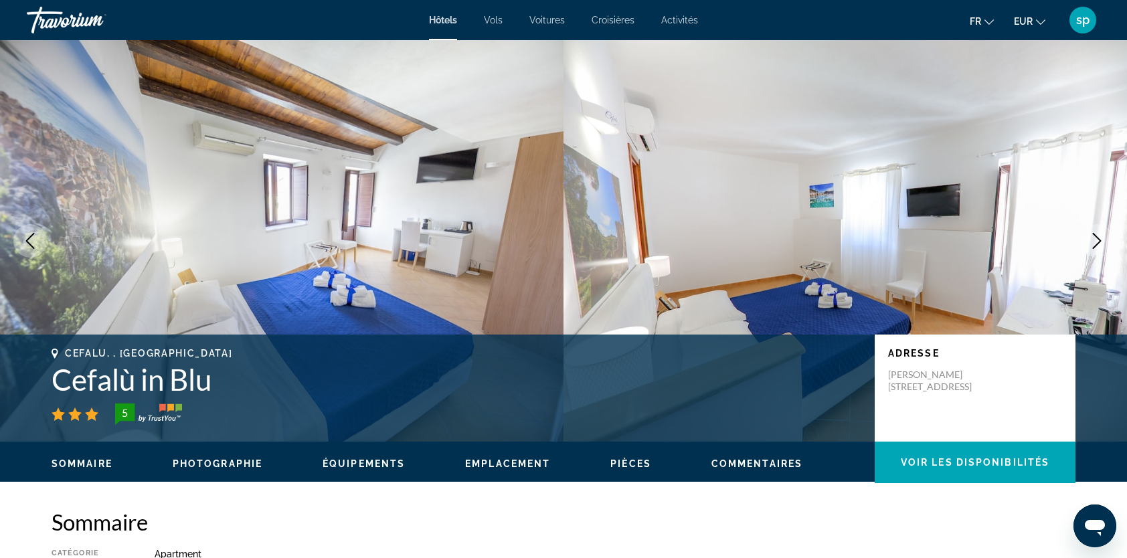
click at [1094, 242] on icon "Next image" at bounding box center [1097, 241] width 16 height 16
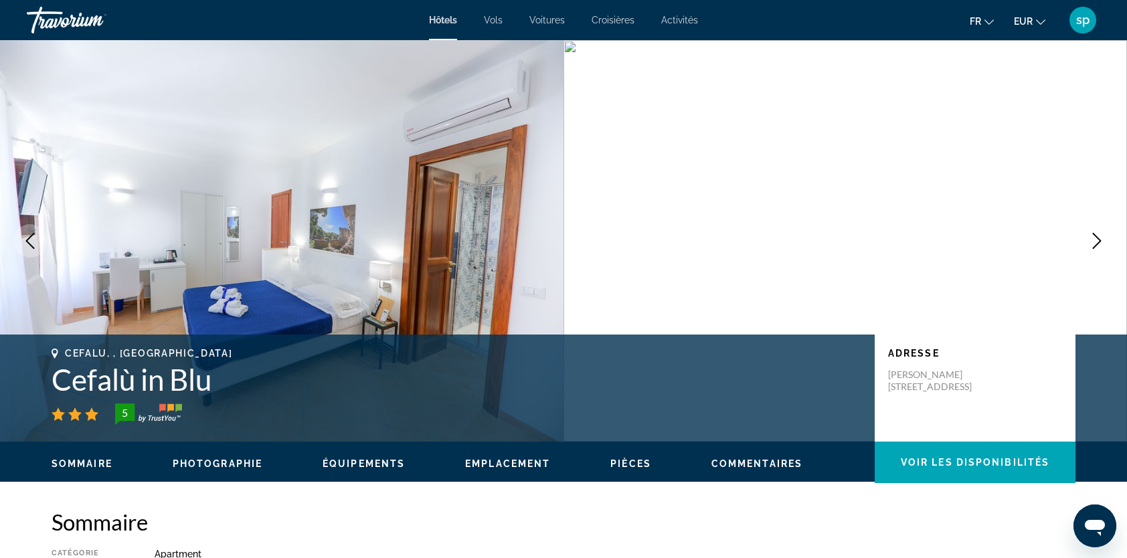
click at [1094, 242] on icon "Next image" at bounding box center [1097, 241] width 16 height 16
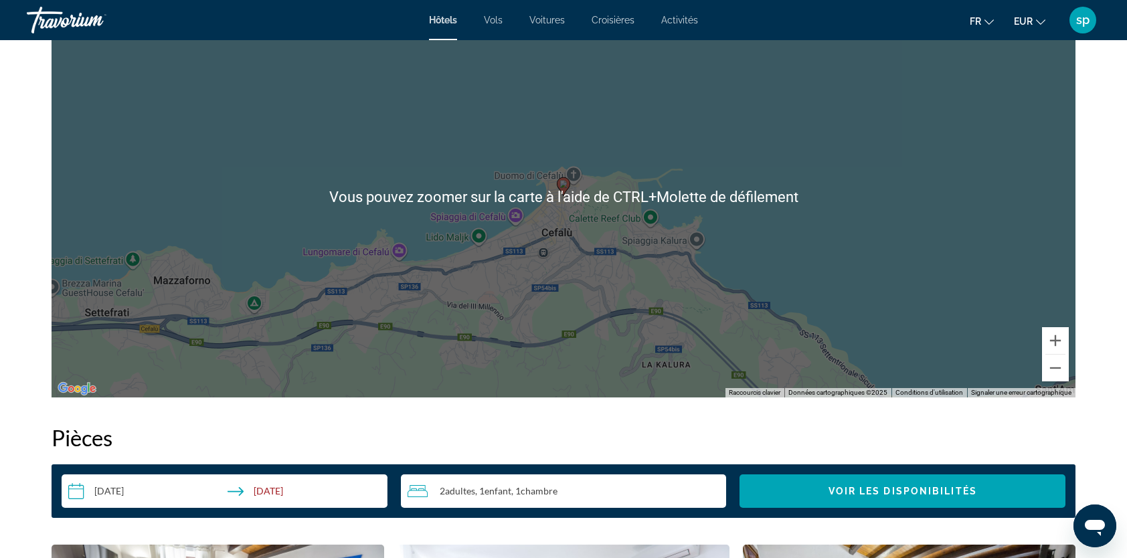
scroll to position [1406, 0]
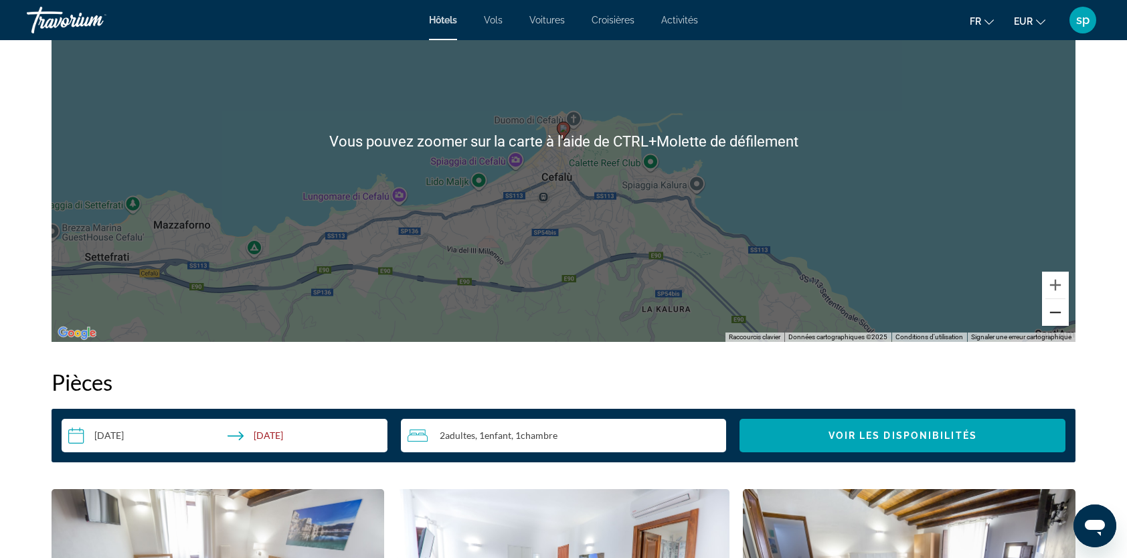
click at [1055, 314] on button "Zoom arrière" at bounding box center [1055, 312] width 27 height 27
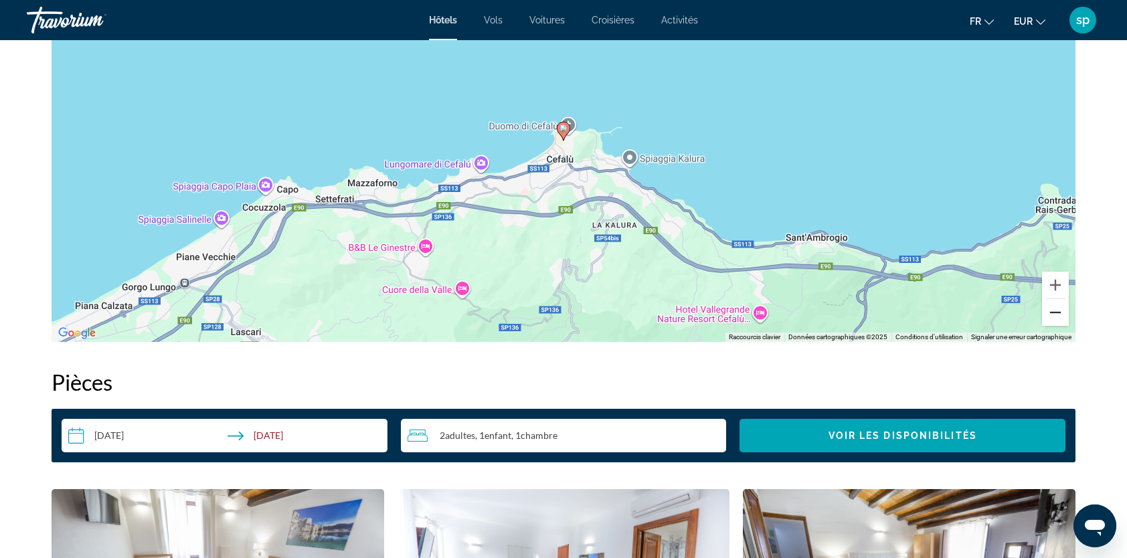
click at [1054, 314] on button "Zoom arrière" at bounding box center [1055, 312] width 27 height 27
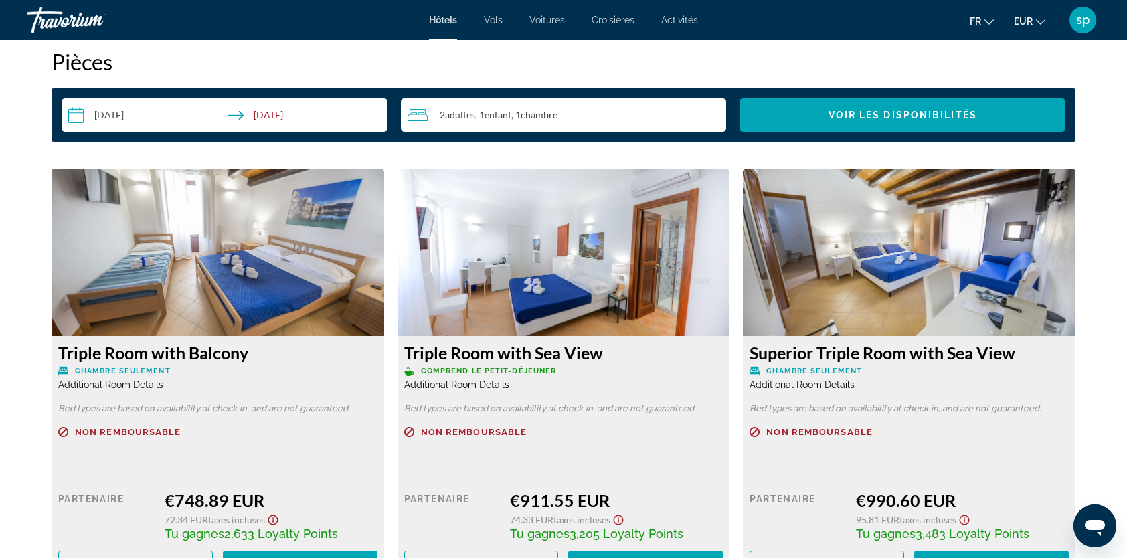
scroll to position [1740, 0]
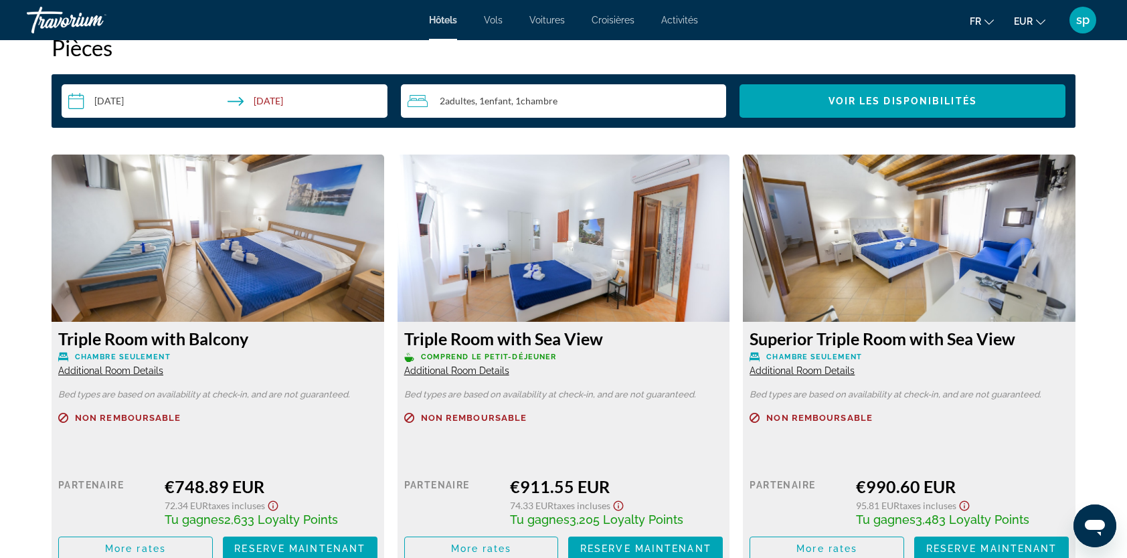
click at [477, 375] on span "Additional Room Details" at bounding box center [456, 370] width 105 height 11
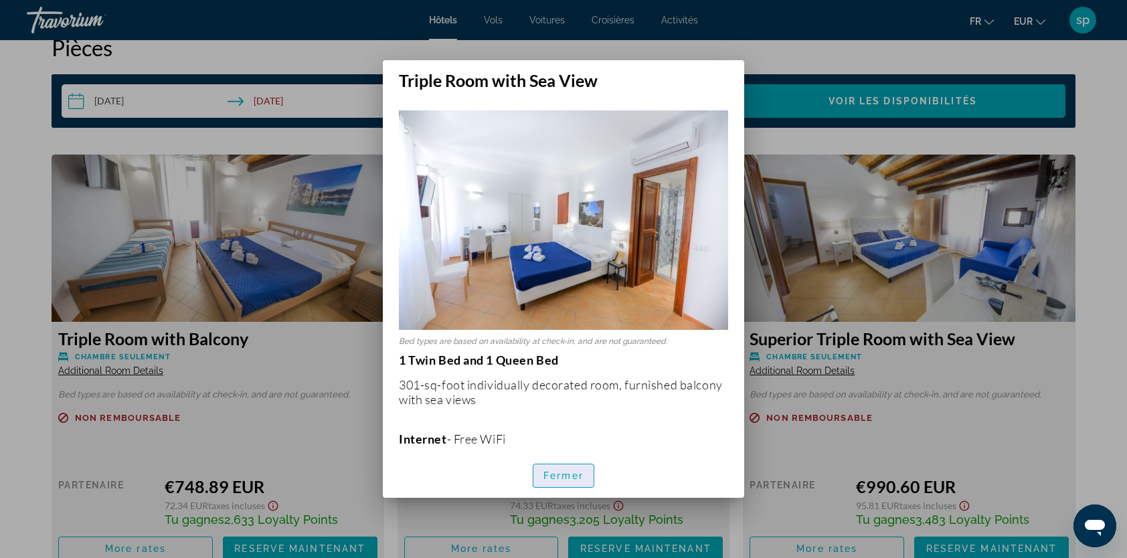
click at [578, 467] on span "button" at bounding box center [563, 476] width 60 height 32
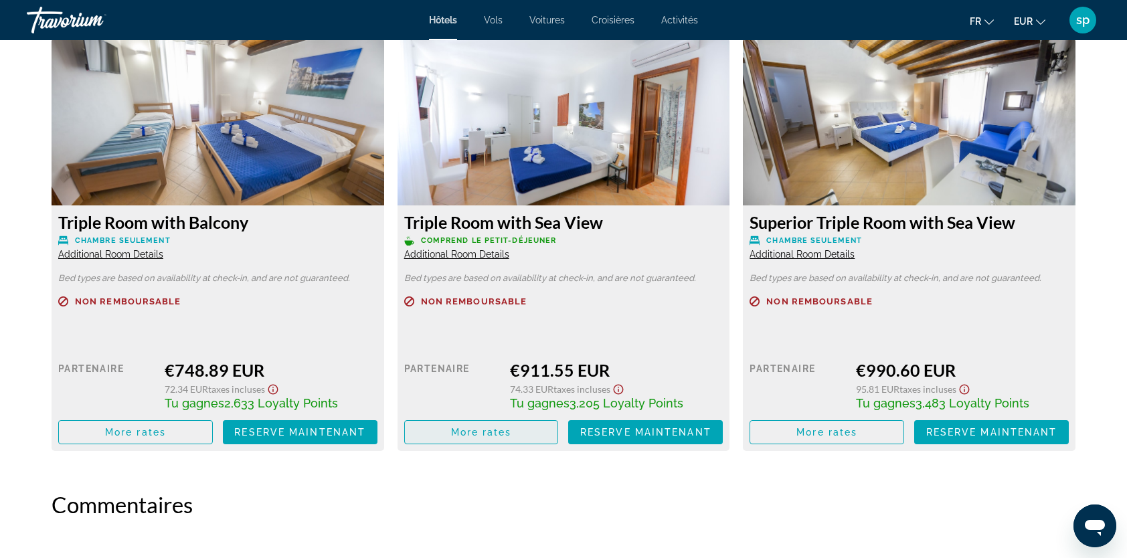
scroll to position [1874, 0]
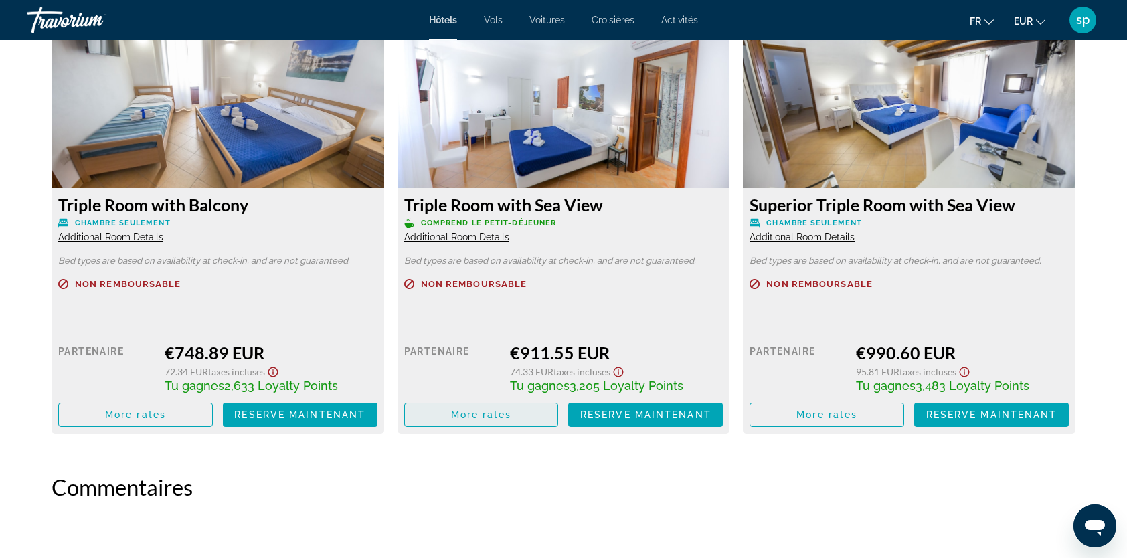
click at [502, 417] on span "More rates" at bounding box center [481, 415] width 61 height 11
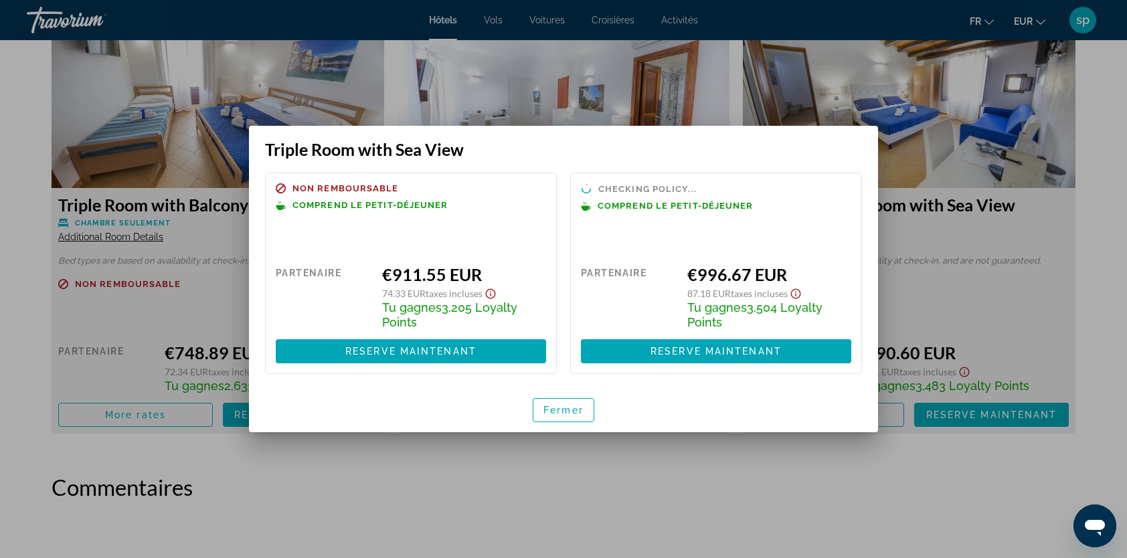
scroll to position [0, 0]
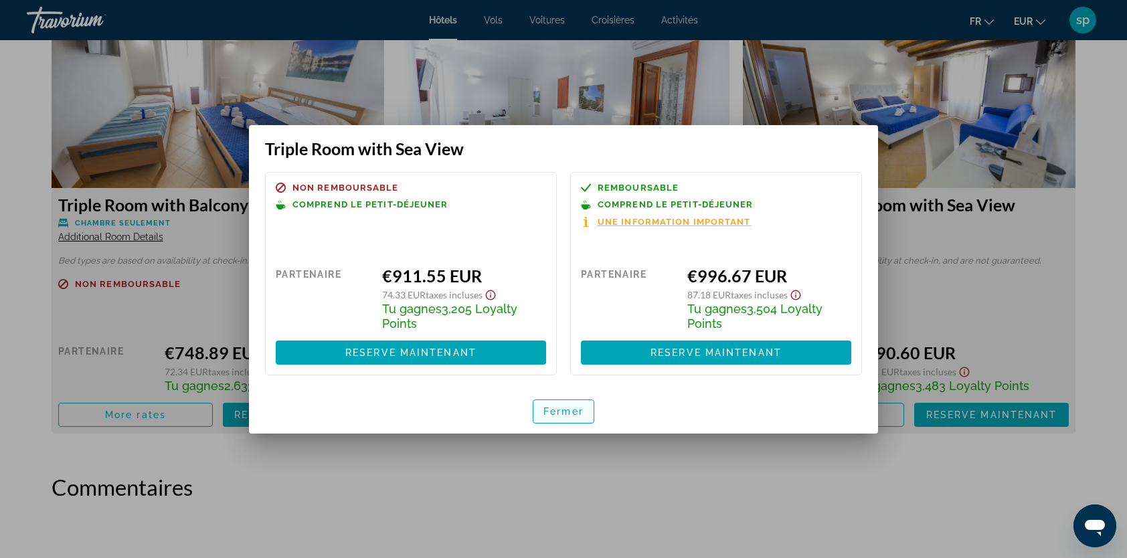
click at [574, 411] on span "Fermer" at bounding box center [564, 411] width 40 height 11
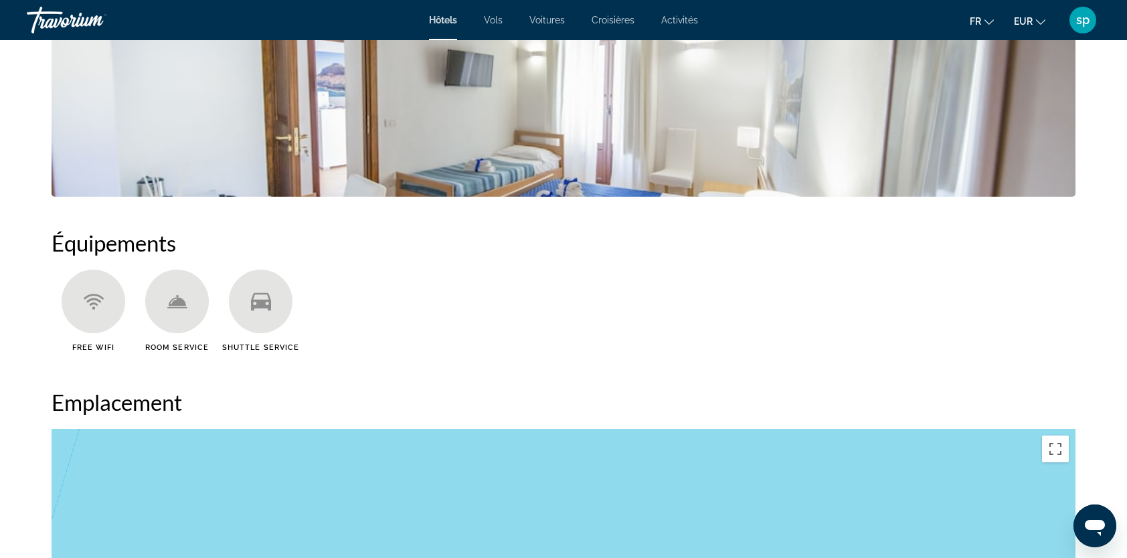
scroll to position [669, 0]
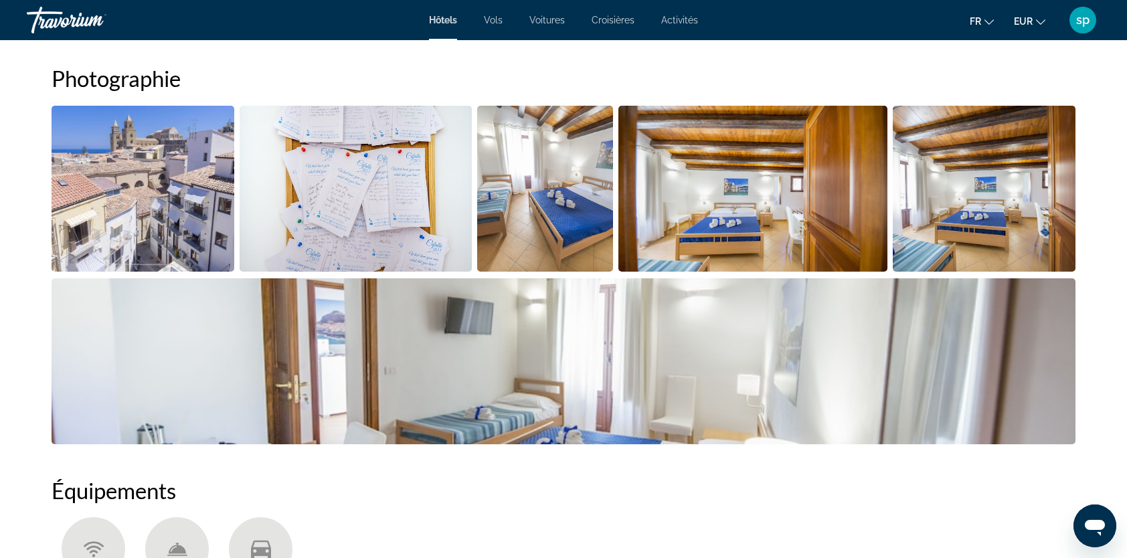
click at [64, 183] on img "Open full-screen image slider" at bounding box center [143, 189] width 183 height 166
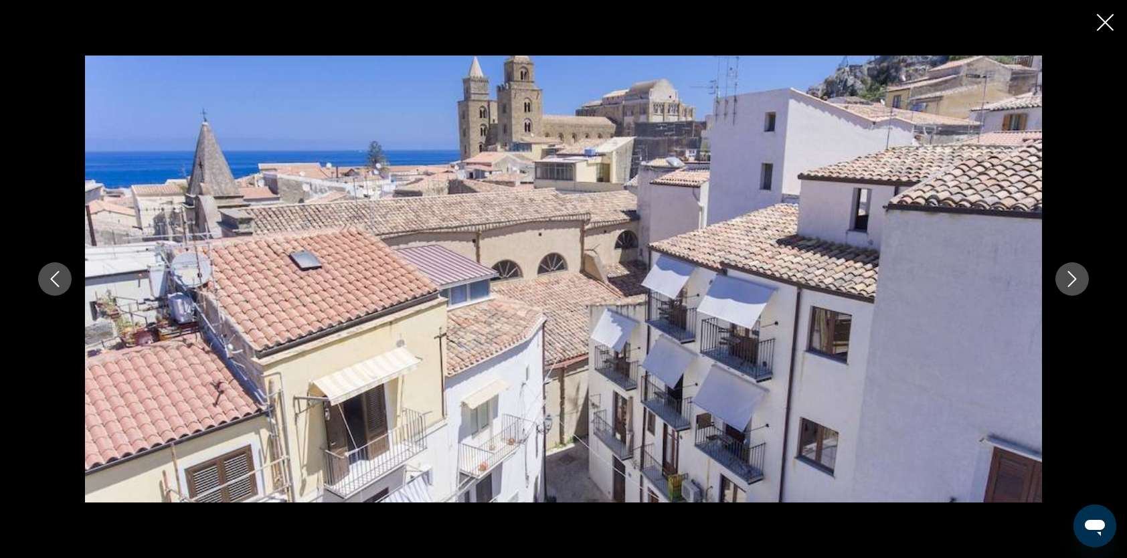
click at [1070, 280] on icon "Next image" at bounding box center [1072, 279] width 16 height 16
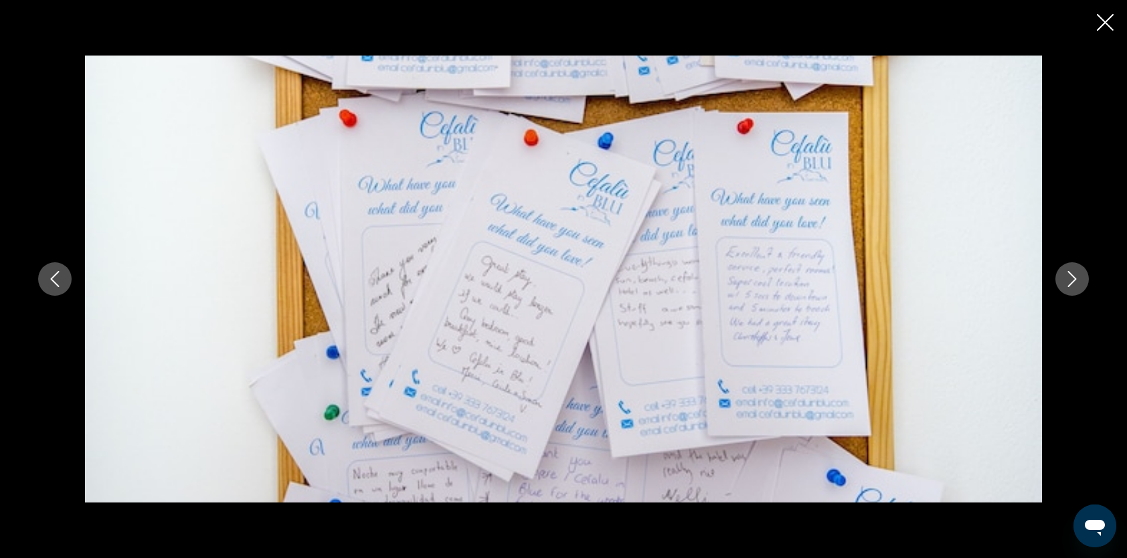
click at [1070, 280] on icon "Next image" at bounding box center [1072, 279] width 16 height 16
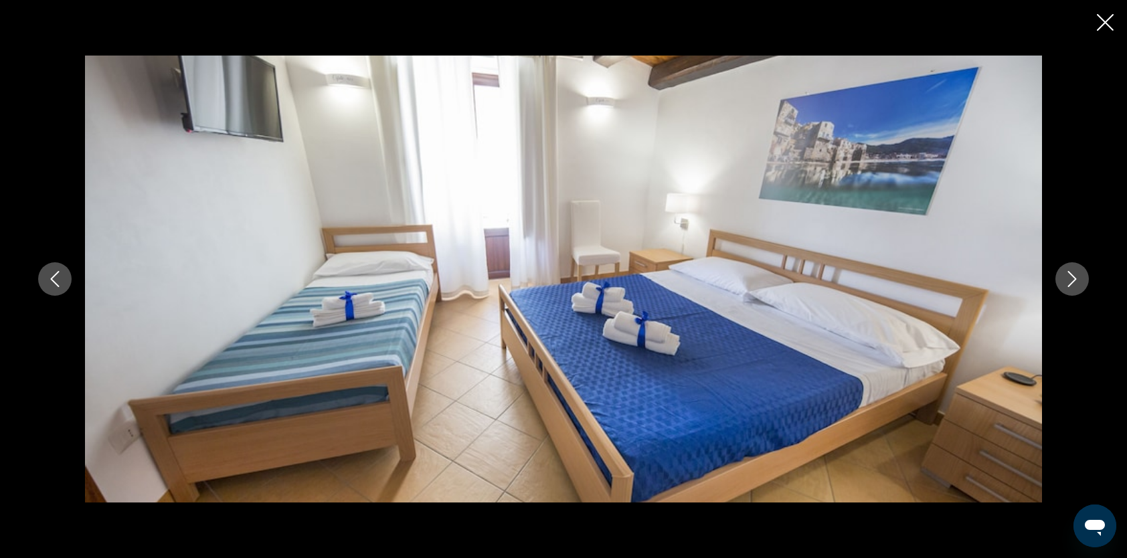
click at [1070, 280] on icon "Next image" at bounding box center [1072, 279] width 16 height 16
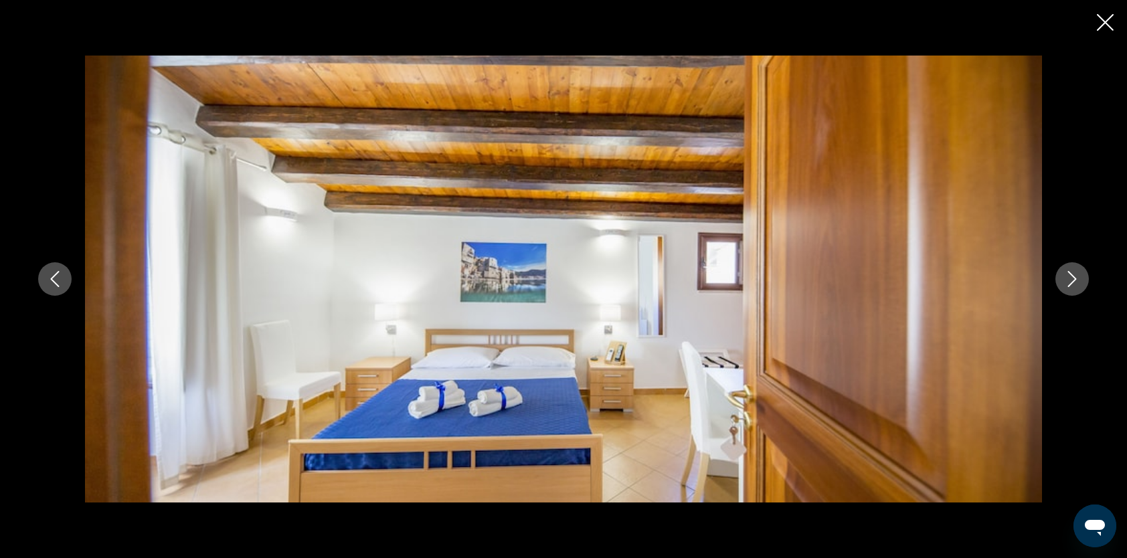
click at [1070, 280] on icon "Next image" at bounding box center [1072, 279] width 16 height 16
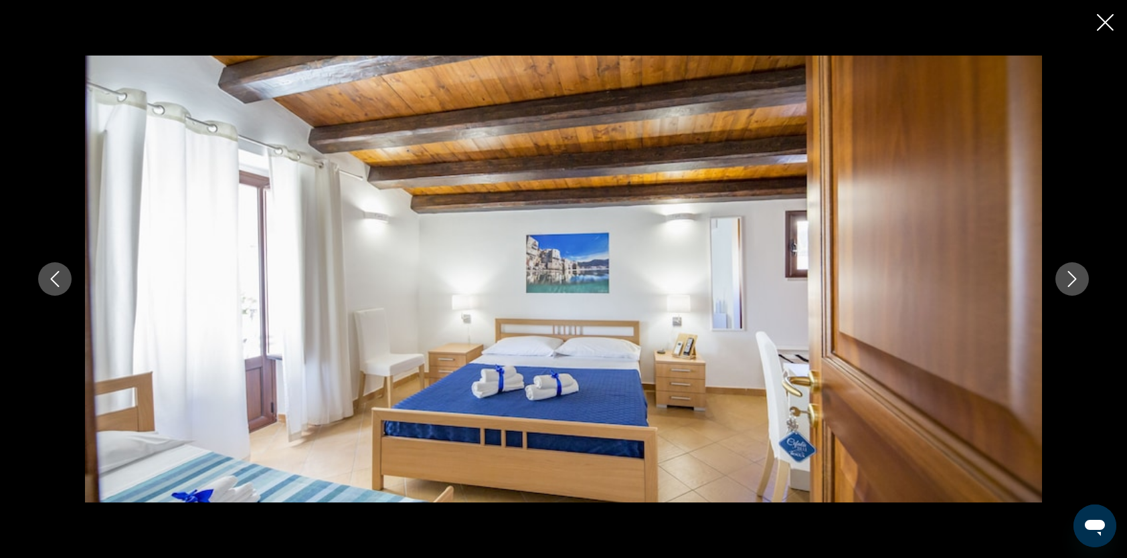
click at [1070, 280] on icon "Next image" at bounding box center [1072, 279] width 16 height 16
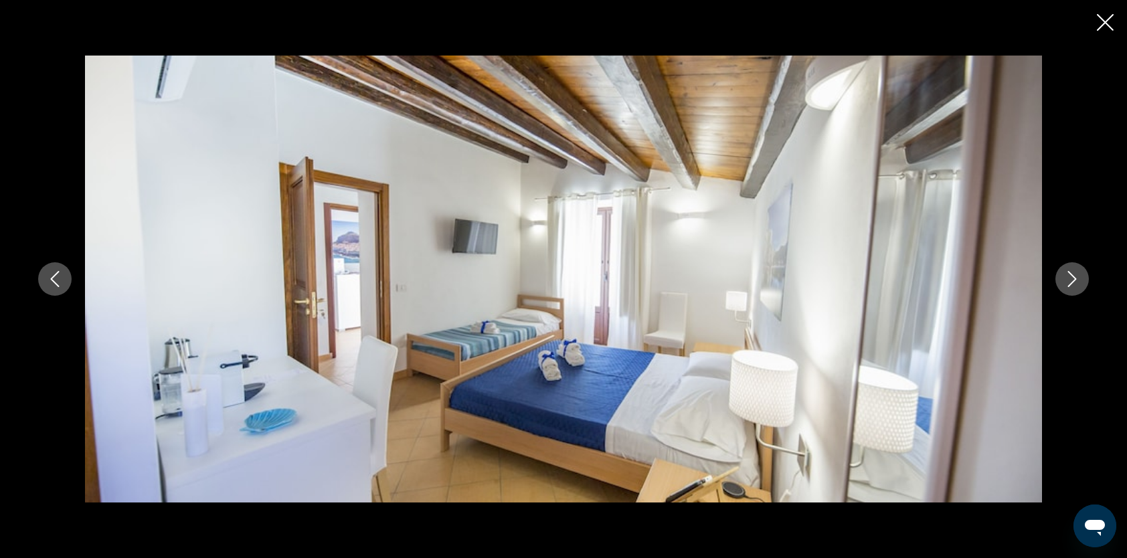
click at [1070, 280] on icon "Next image" at bounding box center [1072, 279] width 16 height 16
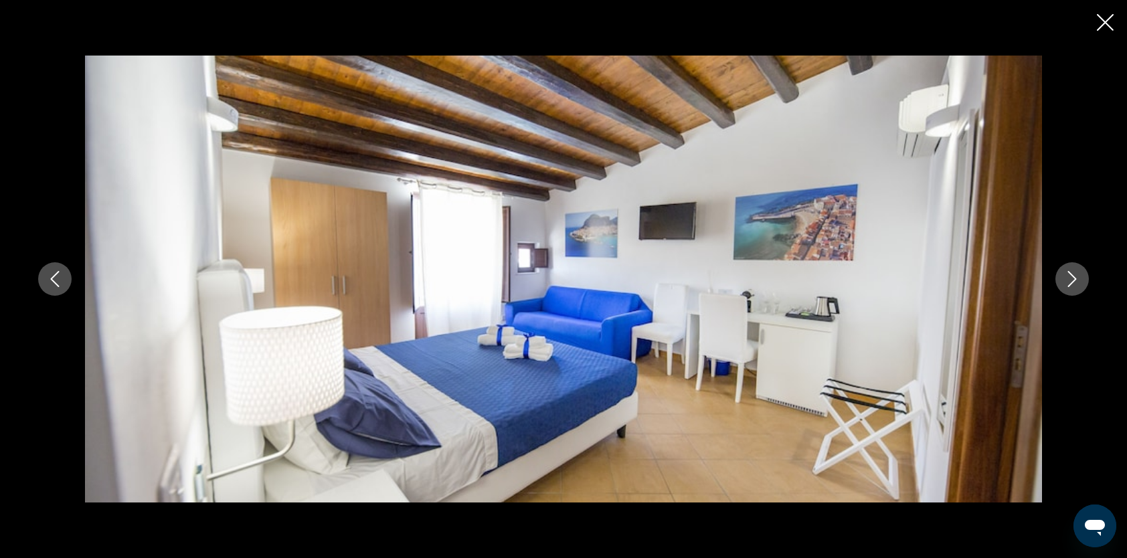
click at [1070, 281] on icon "Next image" at bounding box center [1072, 279] width 16 height 16
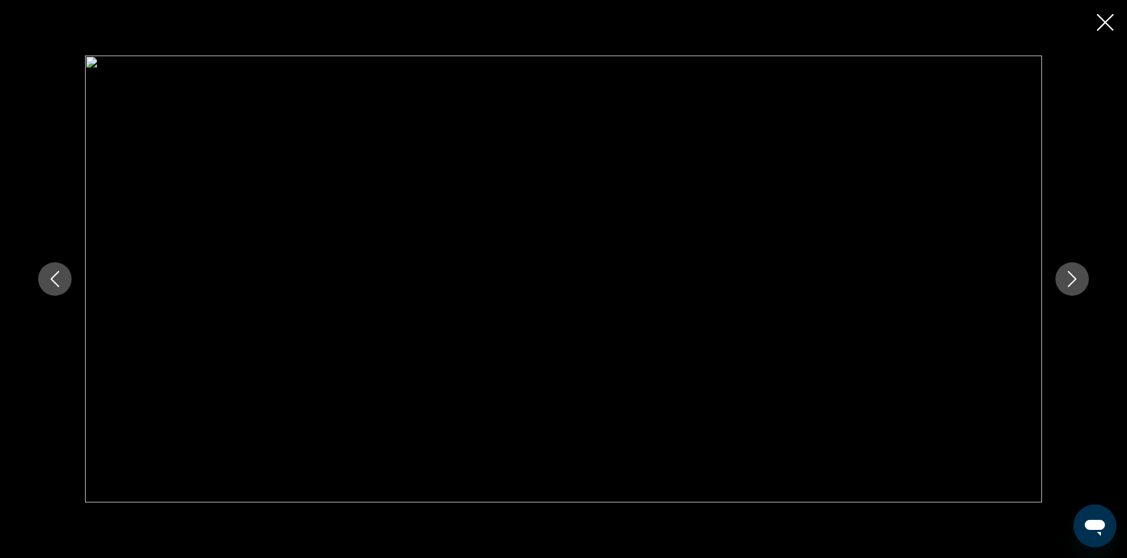
click at [1070, 281] on icon "Next image" at bounding box center [1072, 279] width 16 height 16
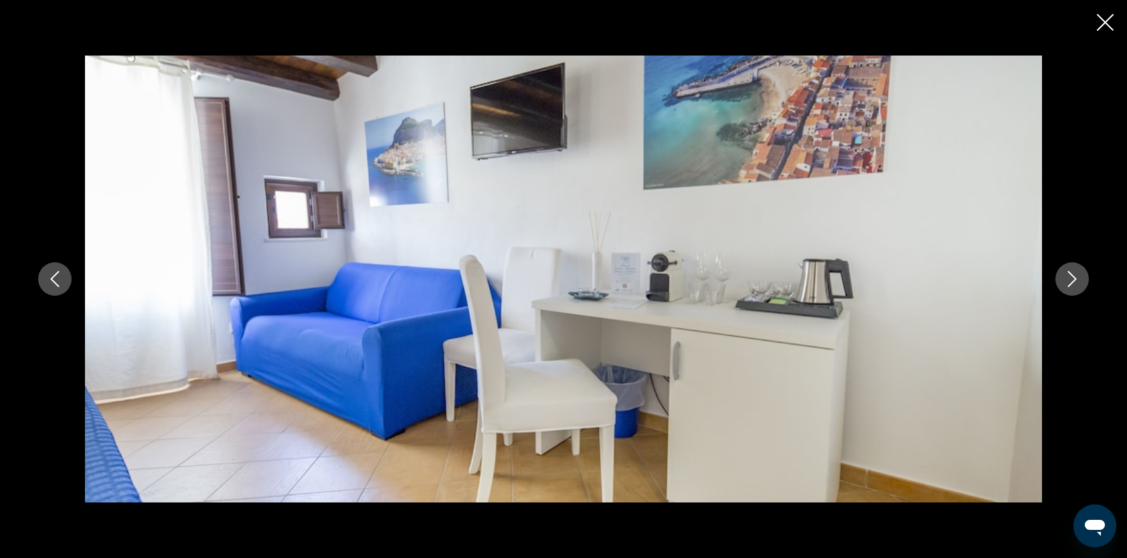
click at [1070, 281] on icon "Next image" at bounding box center [1072, 279] width 16 height 16
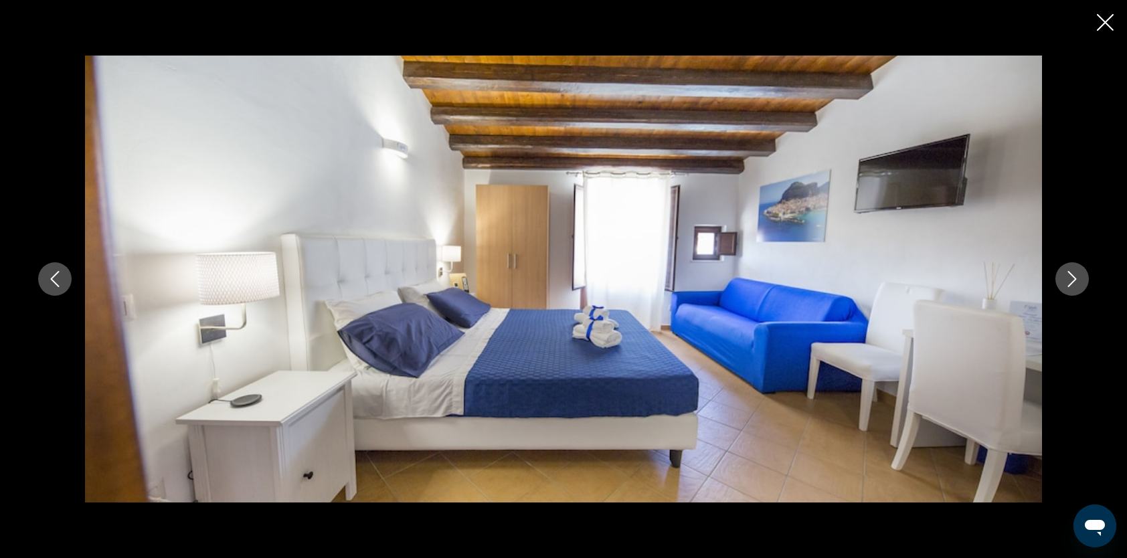
click at [1070, 282] on icon "Next image" at bounding box center [1072, 279] width 16 height 16
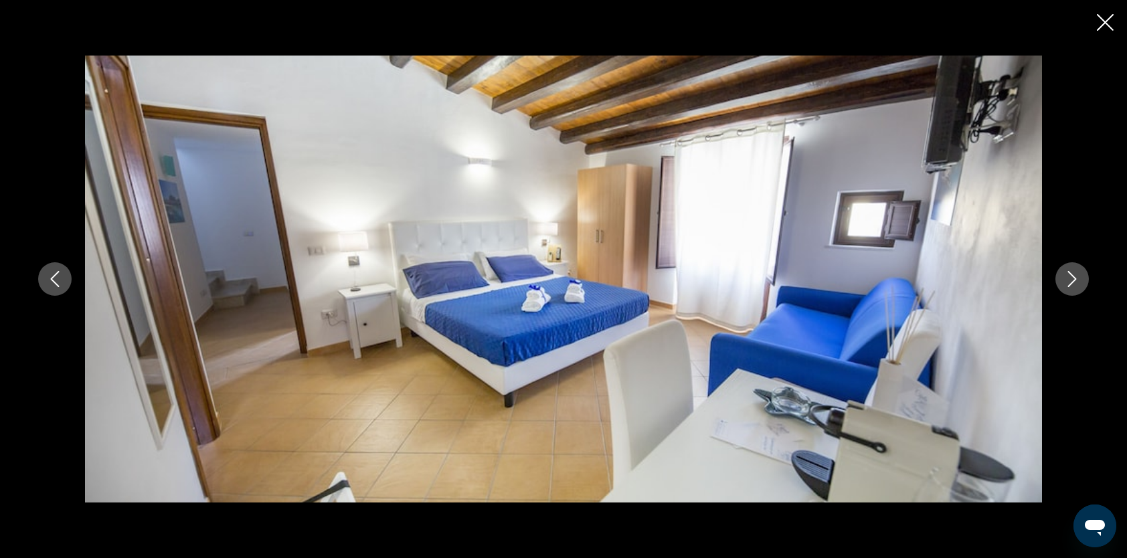
click at [1070, 282] on icon "Next image" at bounding box center [1072, 279] width 16 height 16
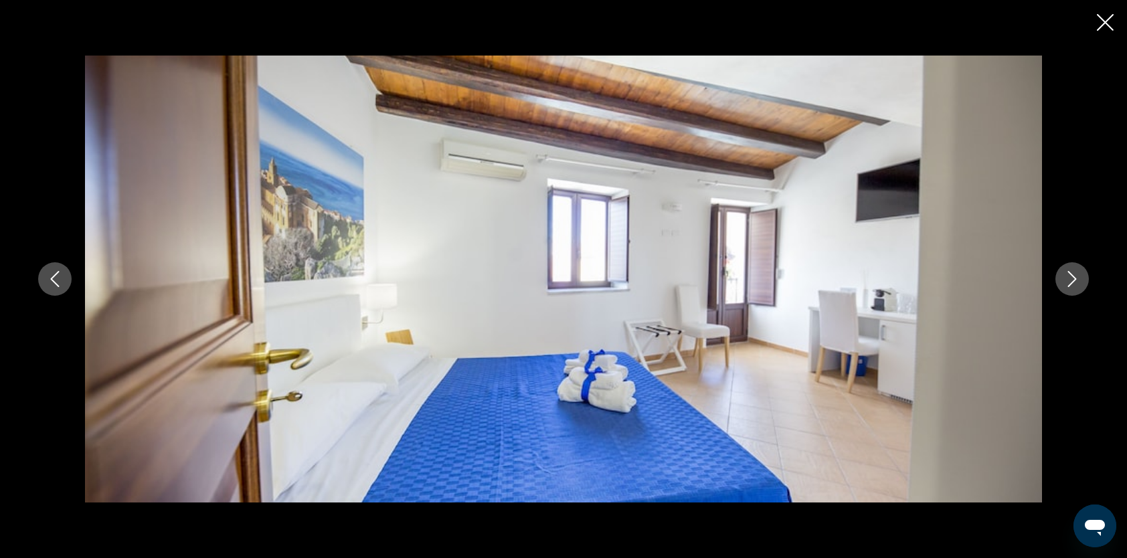
click at [1070, 282] on icon "Next image" at bounding box center [1072, 279] width 16 height 16
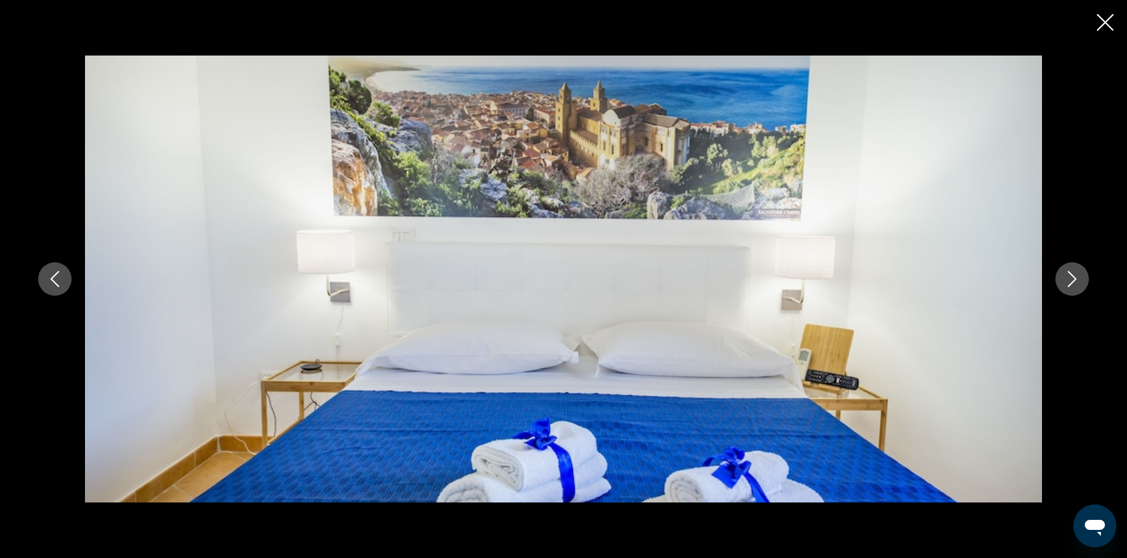
click at [1070, 282] on icon "Next image" at bounding box center [1072, 279] width 16 height 16
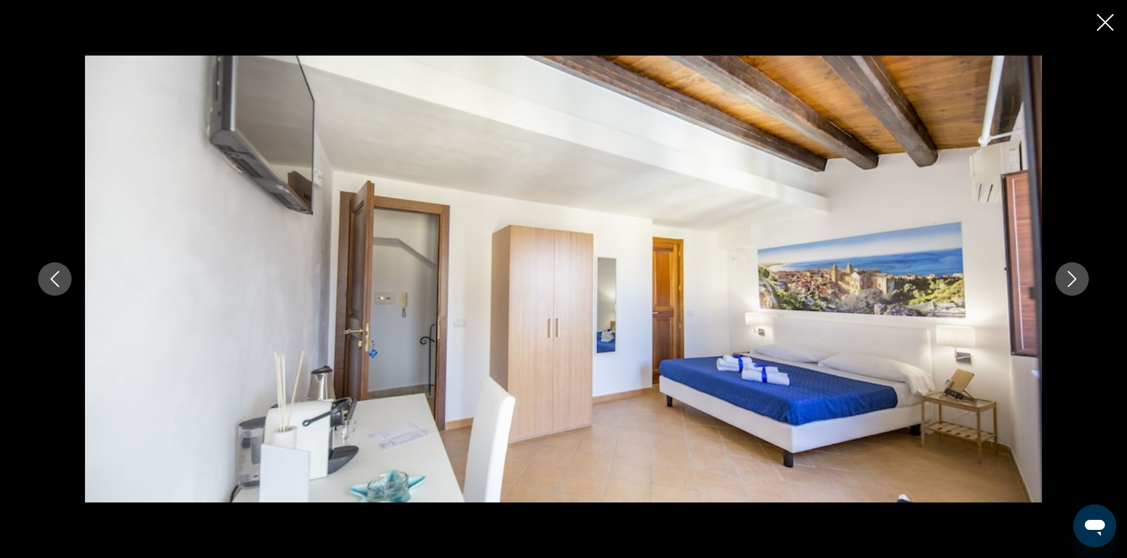
click at [1071, 283] on icon "Next image" at bounding box center [1072, 279] width 9 height 16
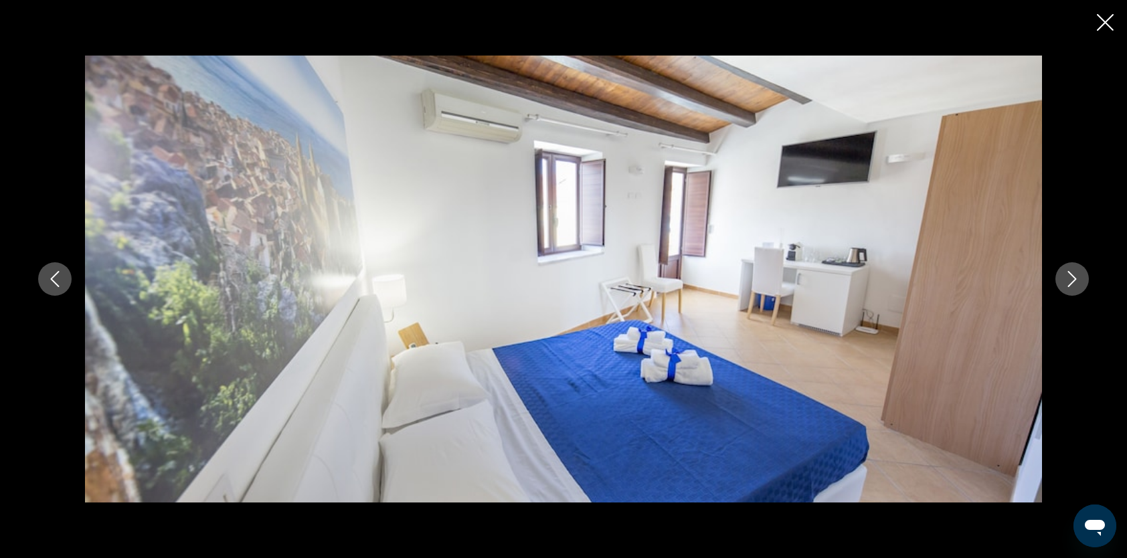
click at [1072, 284] on icon "Next image" at bounding box center [1072, 279] width 16 height 16
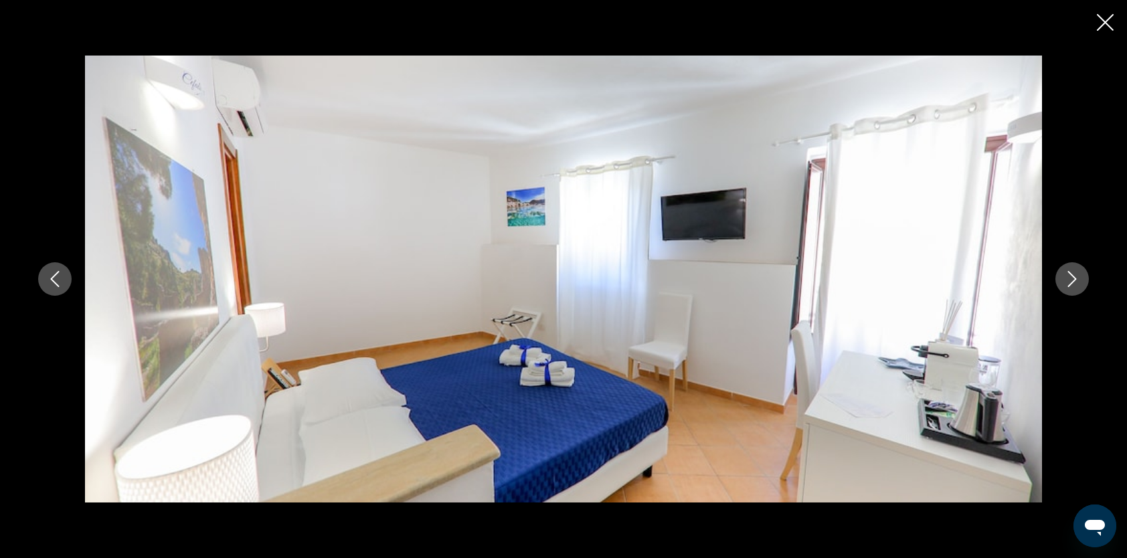
click at [1072, 284] on icon "Next image" at bounding box center [1072, 279] width 16 height 16
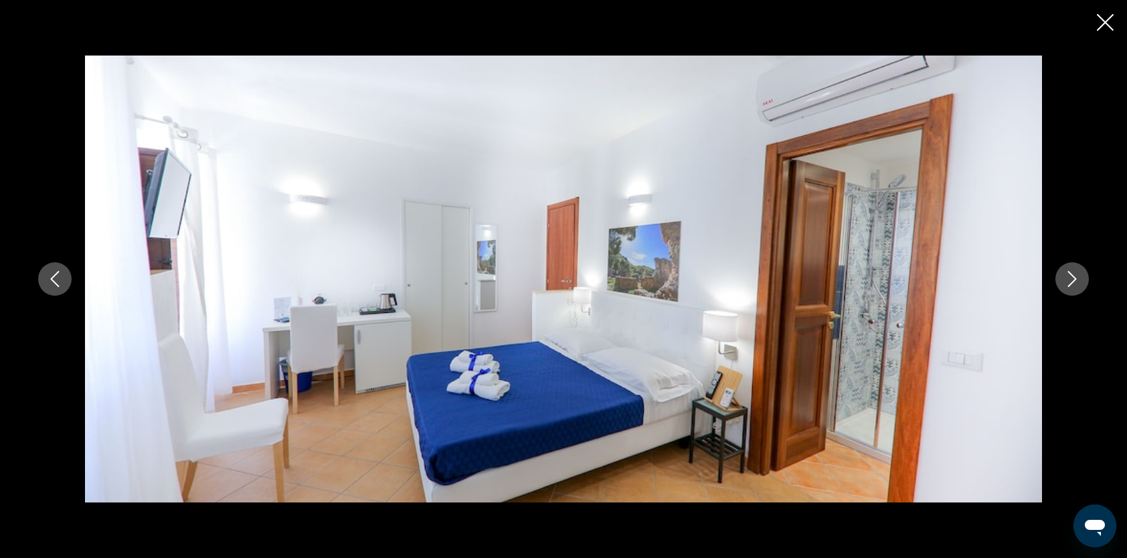
click at [1072, 284] on icon "Next image" at bounding box center [1072, 279] width 16 height 16
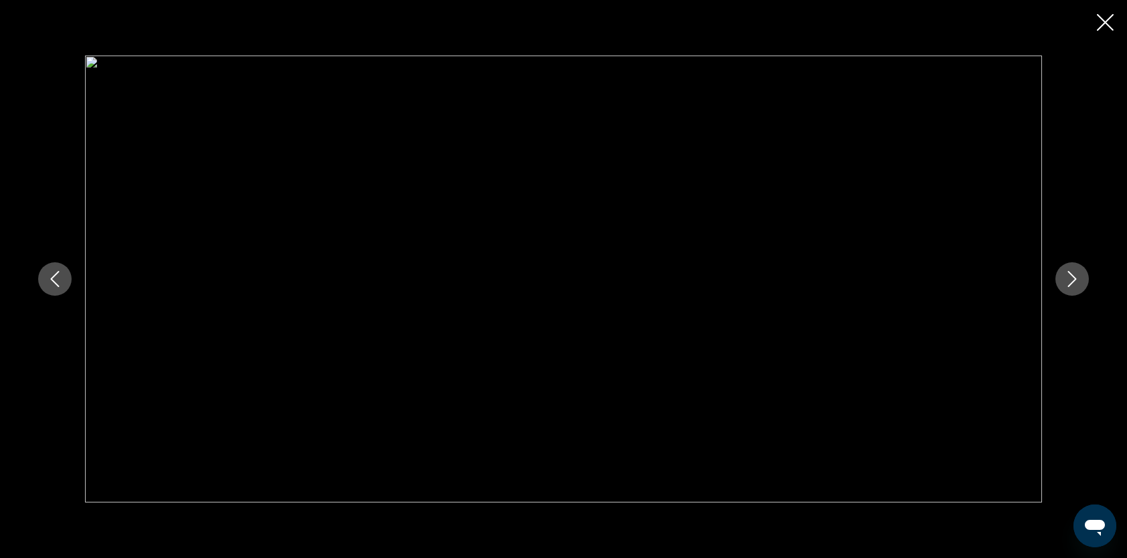
click at [1072, 284] on icon "Next image" at bounding box center [1072, 279] width 16 height 16
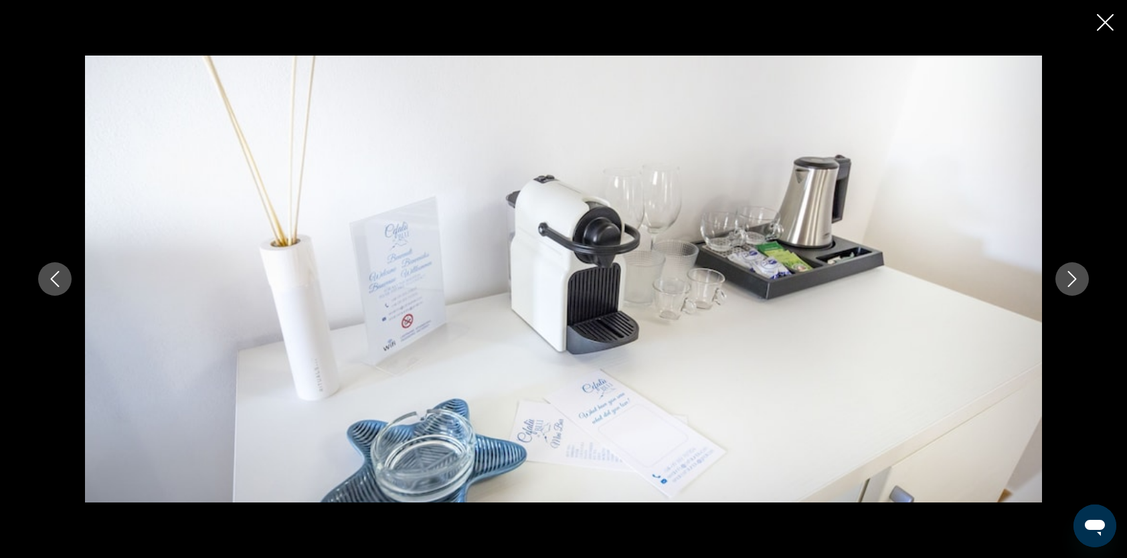
click at [1072, 284] on icon "Next image" at bounding box center [1072, 279] width 16 height 16
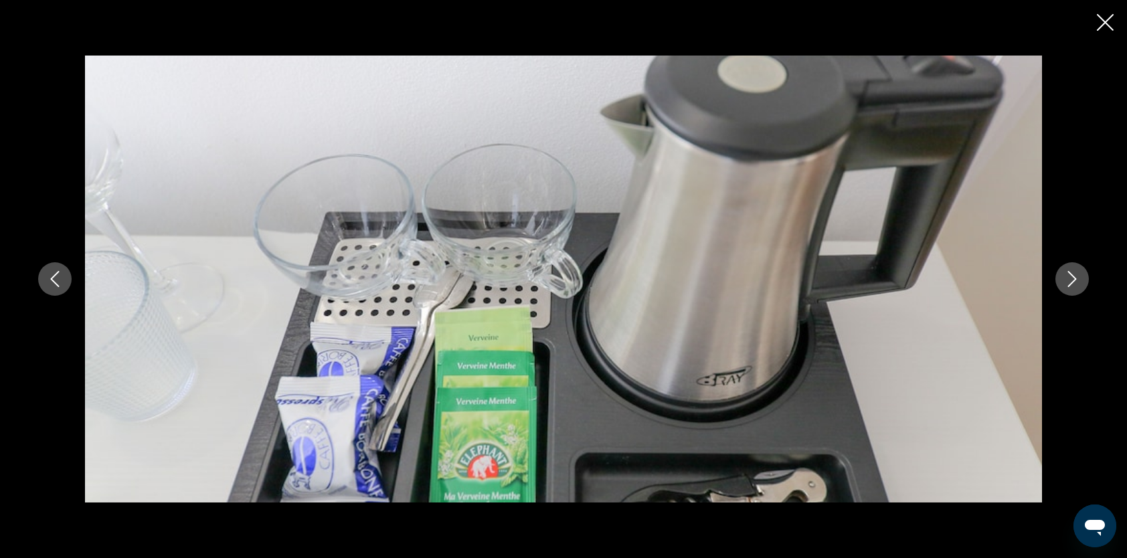
click at [1072, 284] on icon "Next image" at bounding box center [1072, 279] width 16 height 16
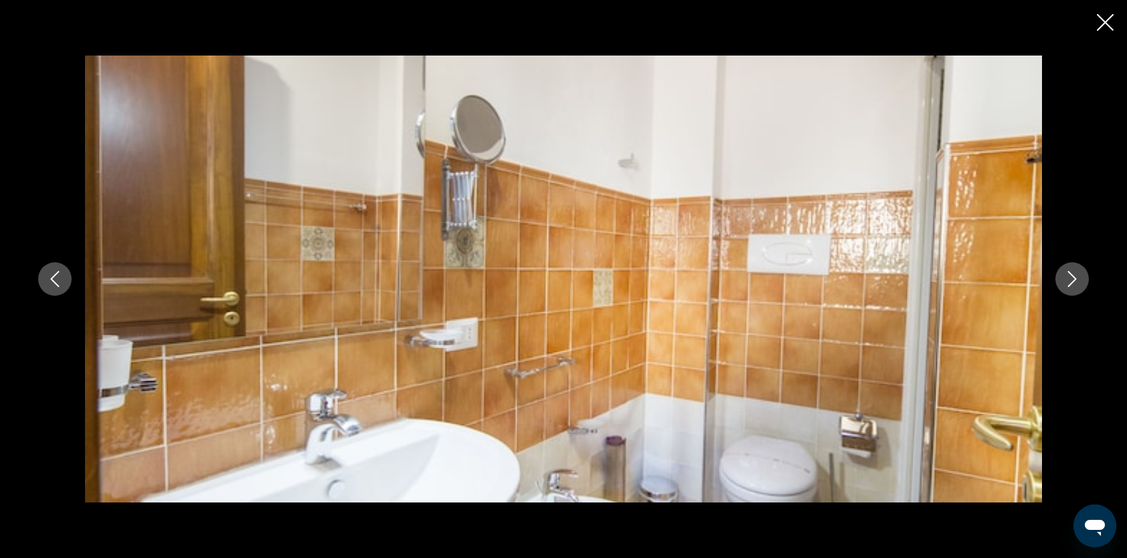
click at [1072, 284] on icon "Next image" at bounding box center [1072, 279] width 16 height 16
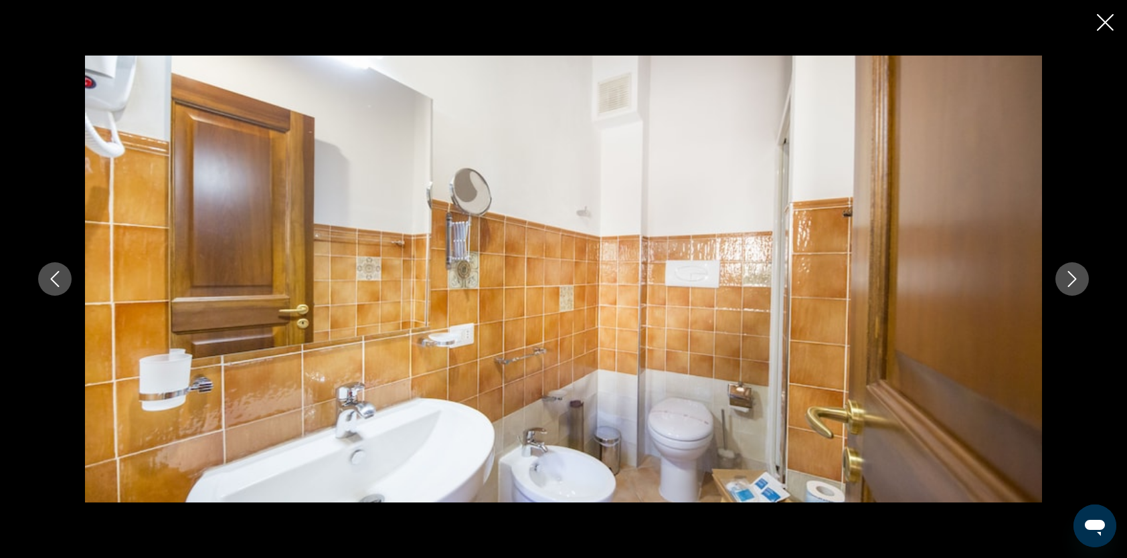
click at [1072, 284] on icon "Next image" at bounding box center [1072, 279] width 16 height 16
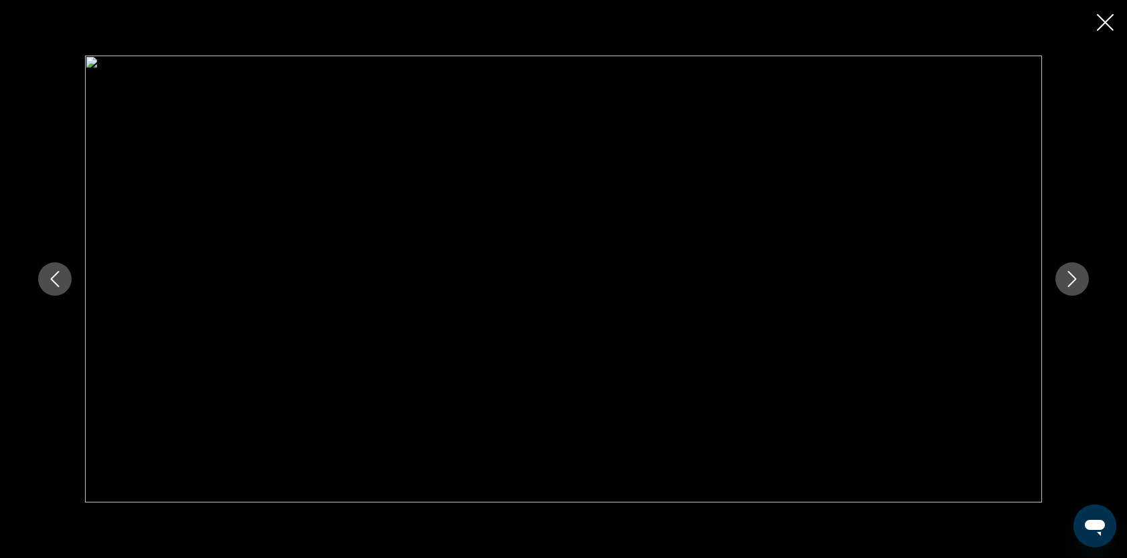
click at [1072, 284] on icon "Next image" at bounding box center [1072, 279] width 16 height 16
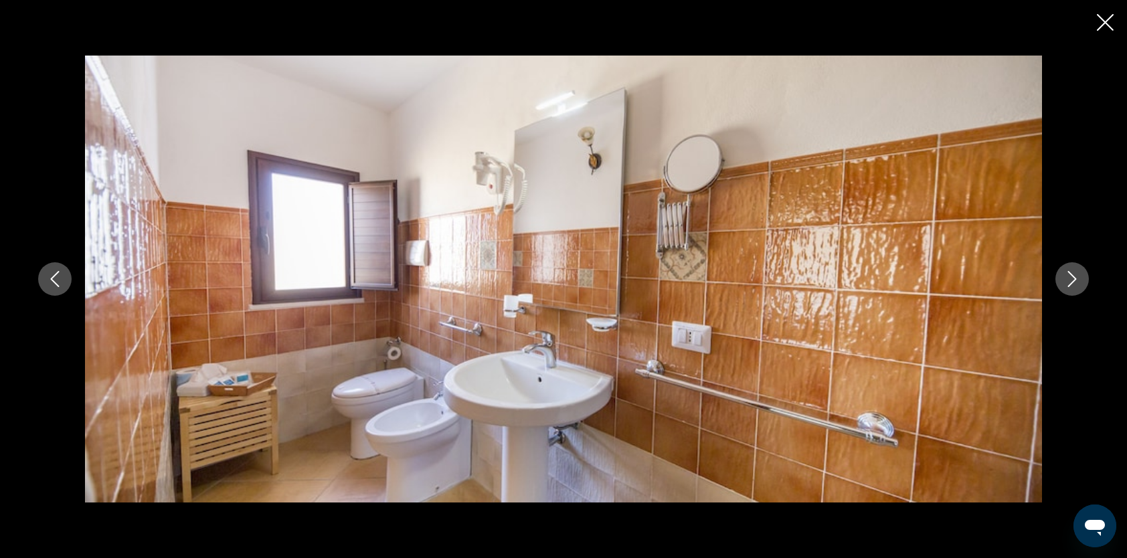
click at [1072, 284] on icon "Next image" at bounding box center [1072, 279] width 16 height 16
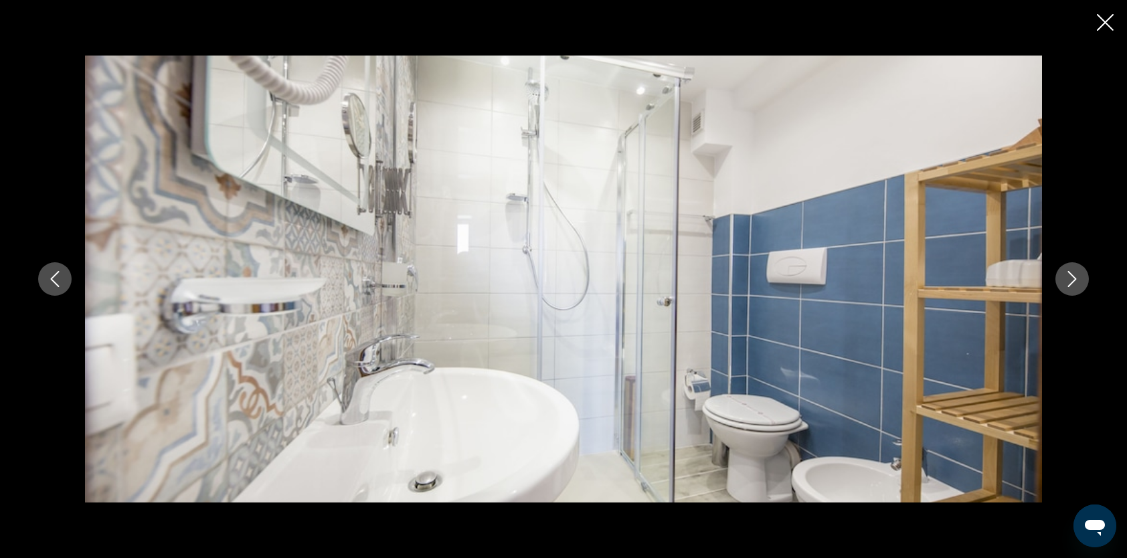
click at [1072, 284] on icon "Next image" at bounding box center [1072, 279] width 16 height 16
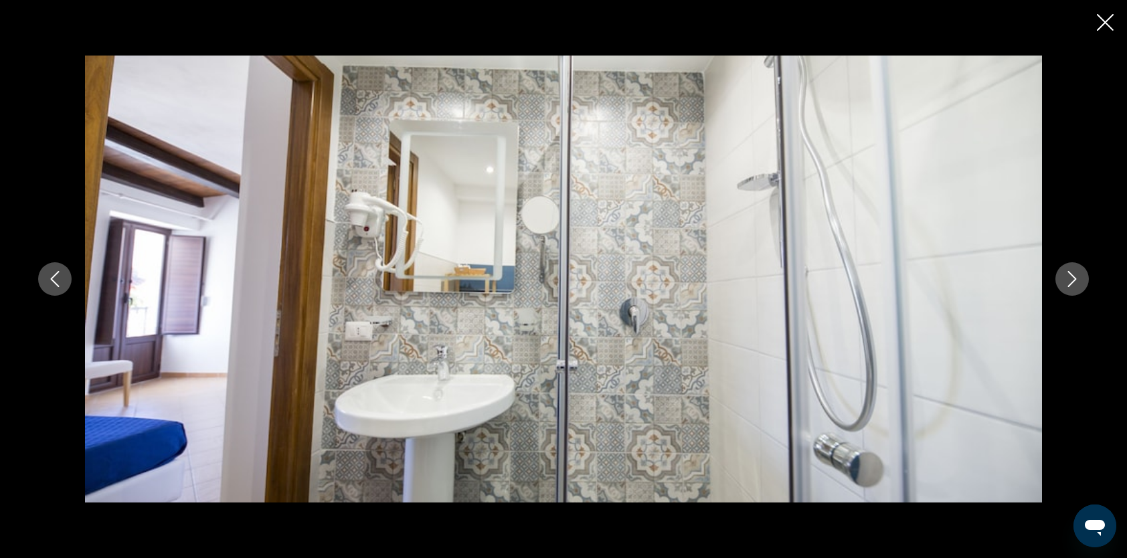
click at [1072, 284] on icon "Next image" at bounding box center [1072, 279] width 16 height 16
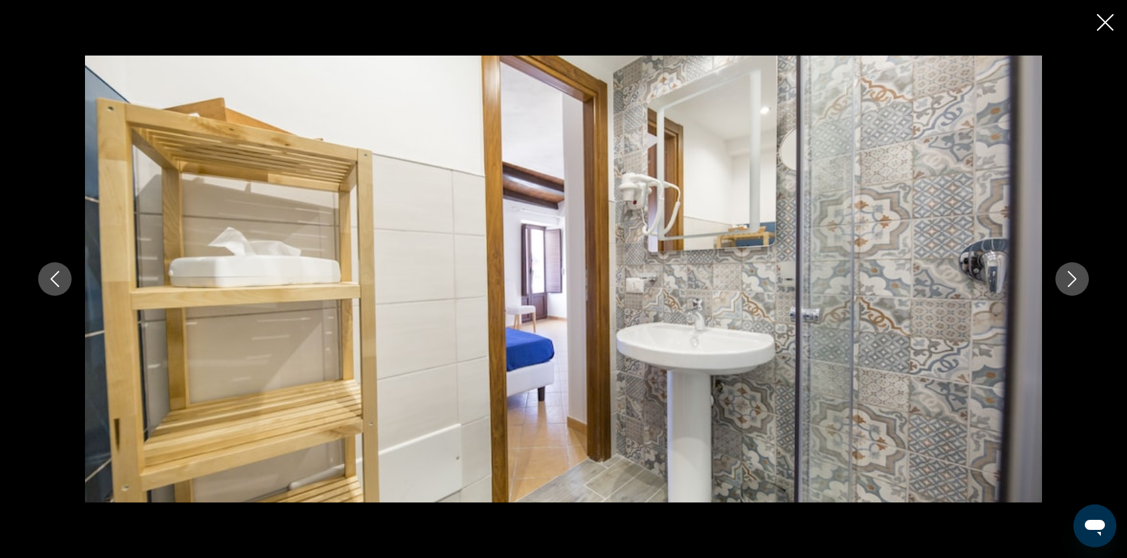
click at [1072, 284] on icon "Next image" at bounding box center [1072, 279] width 16 height 16
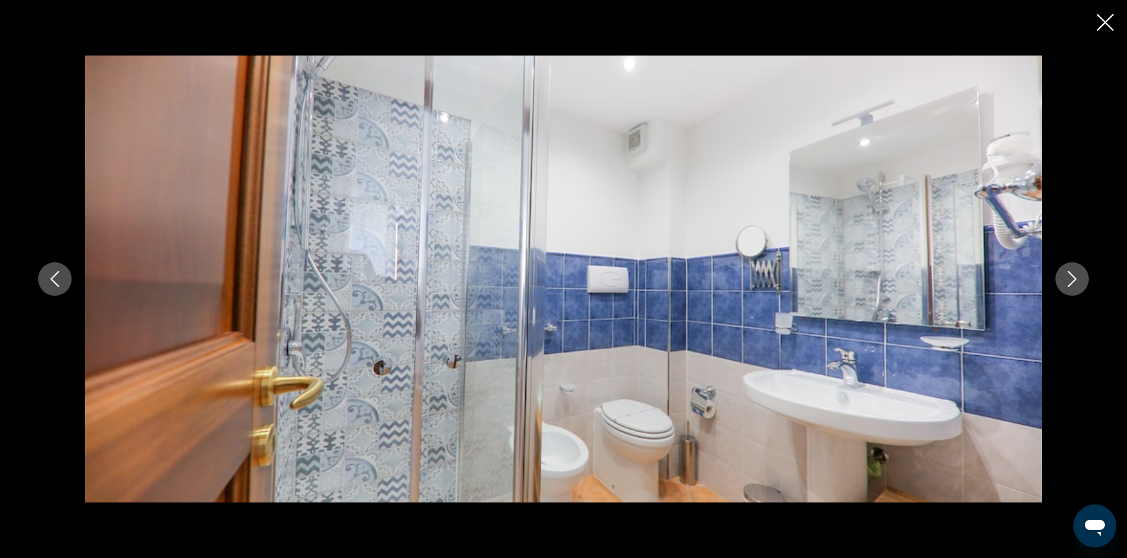
click at [1072, 284] on icon "Next image" at bounding box center [1072, 279] width 16 height 16
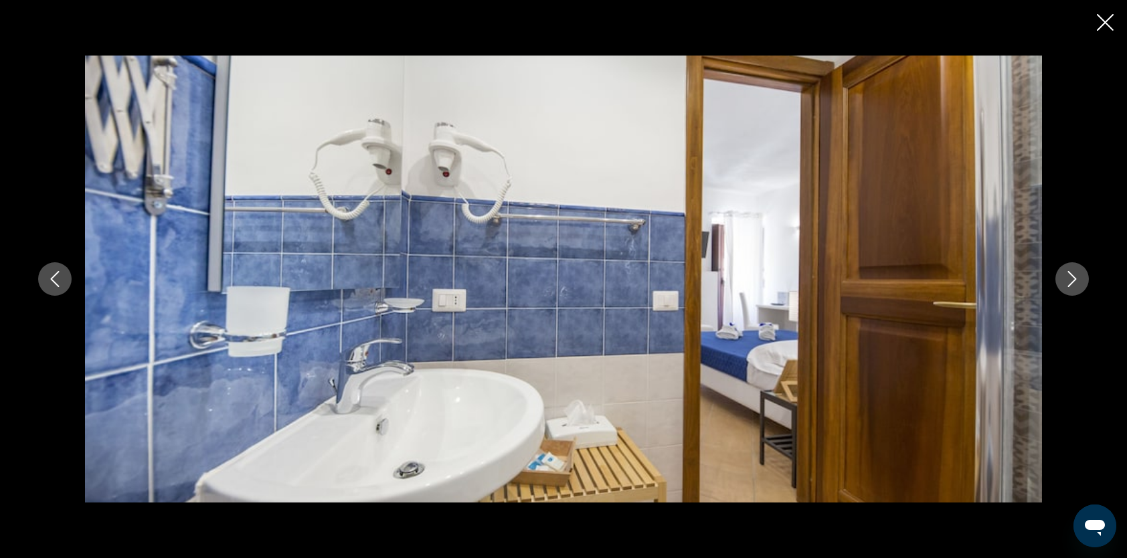
click at [1072, 284] on icon "Next image" at bounding box center [1072, 279] width 16 height 16
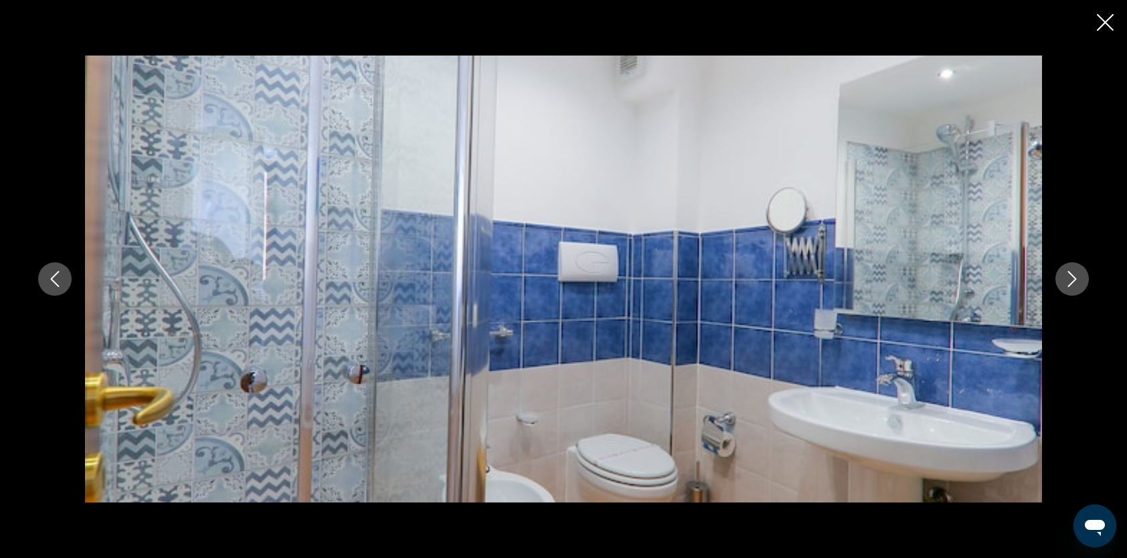
click at [1072, 285] on icon "Next image" at bounding box center [1072, 279] width 16 height 16
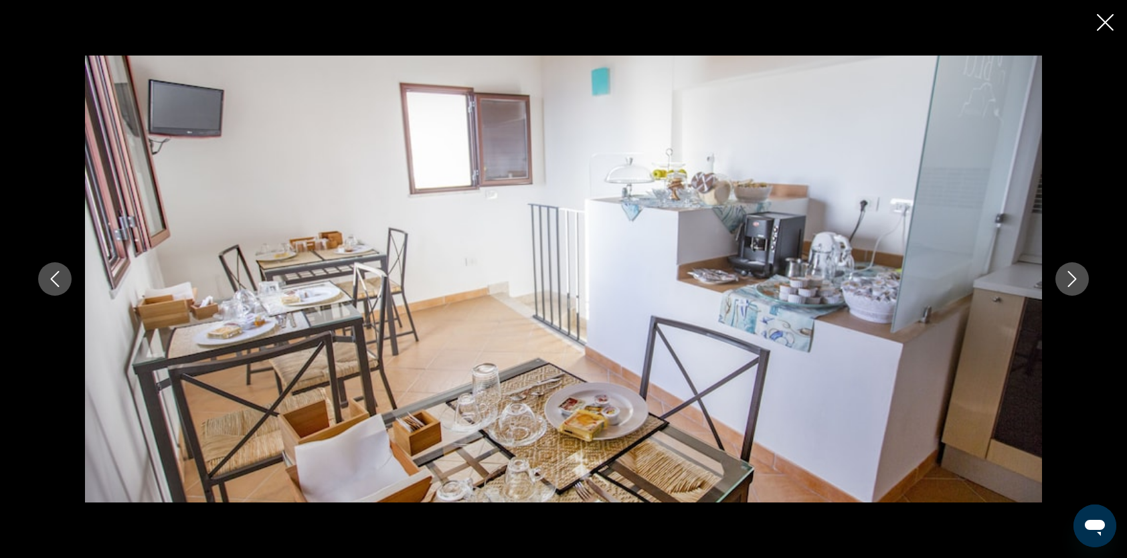
click at [59, 281] on icon "Previous image" at bounding box center [55, 279] width 16 height 16
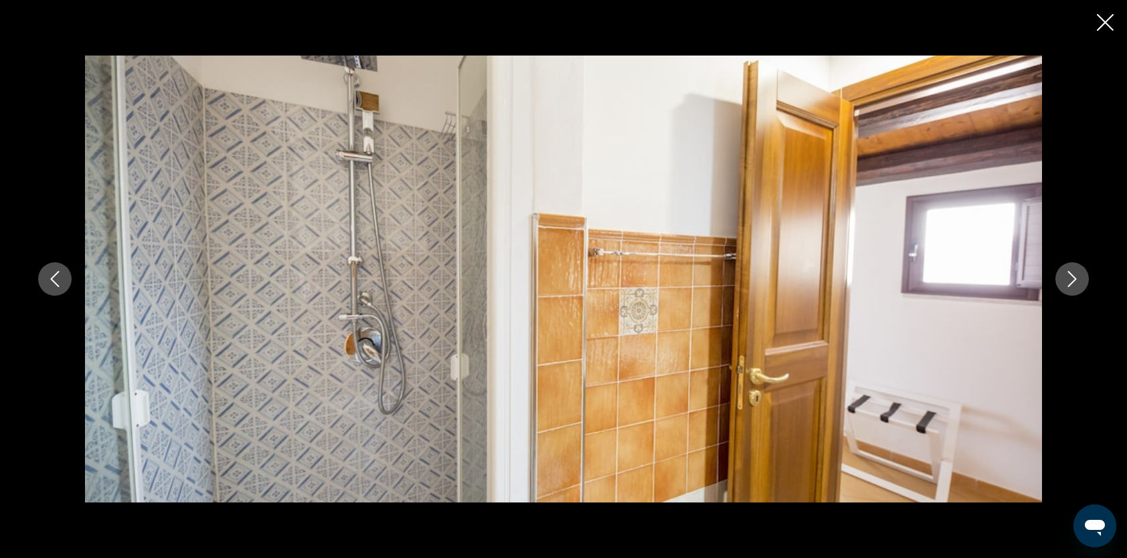
click at [1074, 286] on icon "Next image" at bounding box center [1072, 279] width 16 height 16
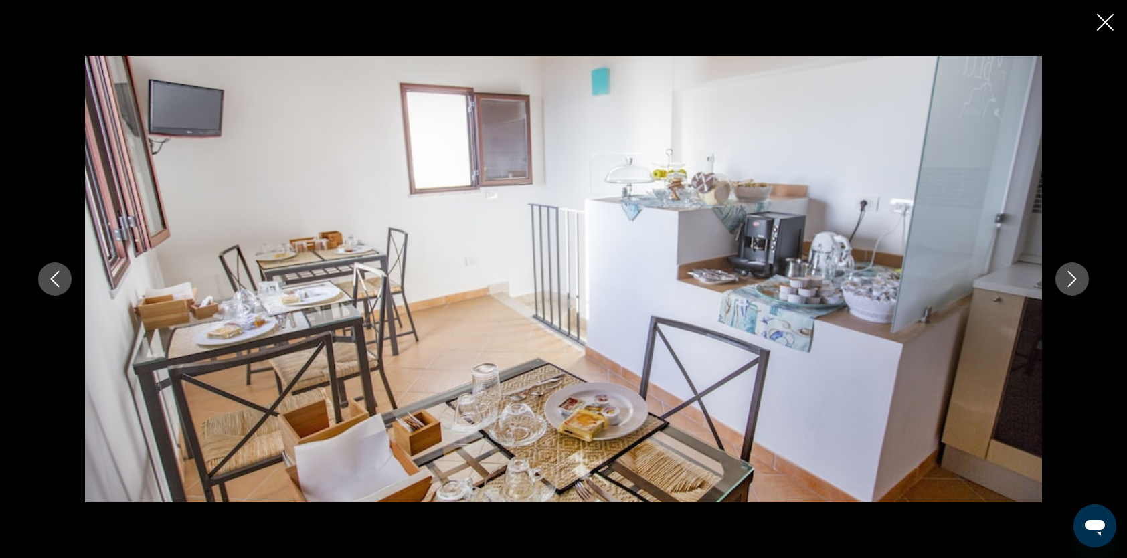
click at [1070, 286] on icon "Next image" at bounding box center [1072, 279] width 16 height 16
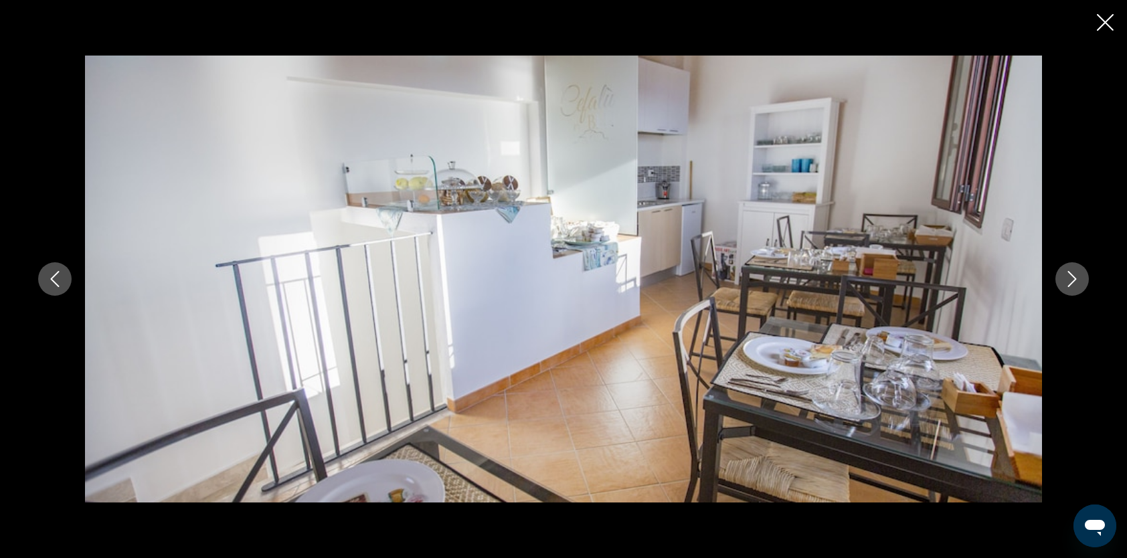
click at [1070, 286] on icon "Next image" at bounding box center [1072, 279] width 16 height 16
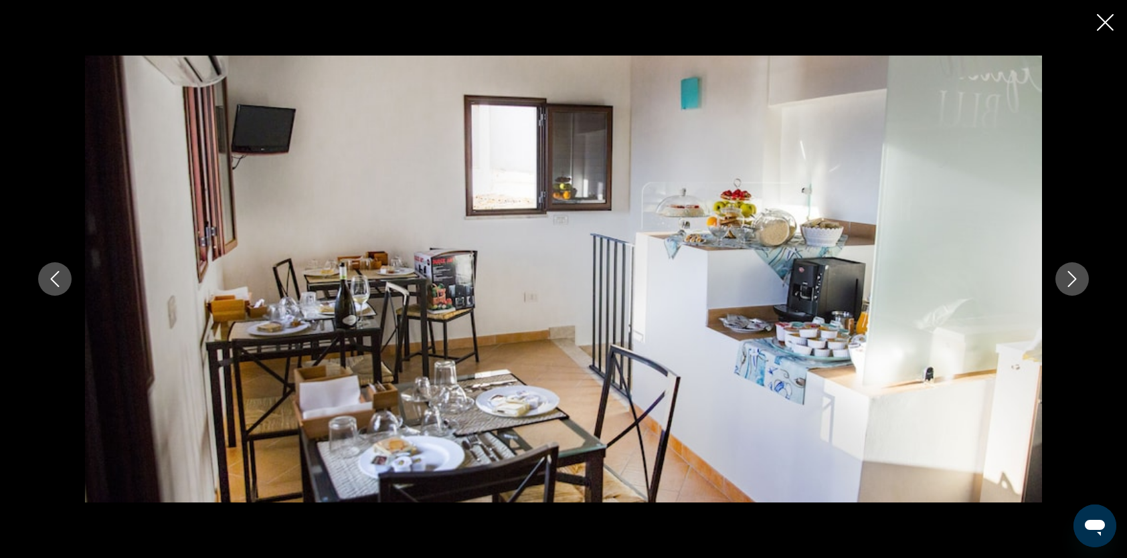
click at [1070, 286] on icon "Next image" at bounding box center [1072, 279] width 16 height 16
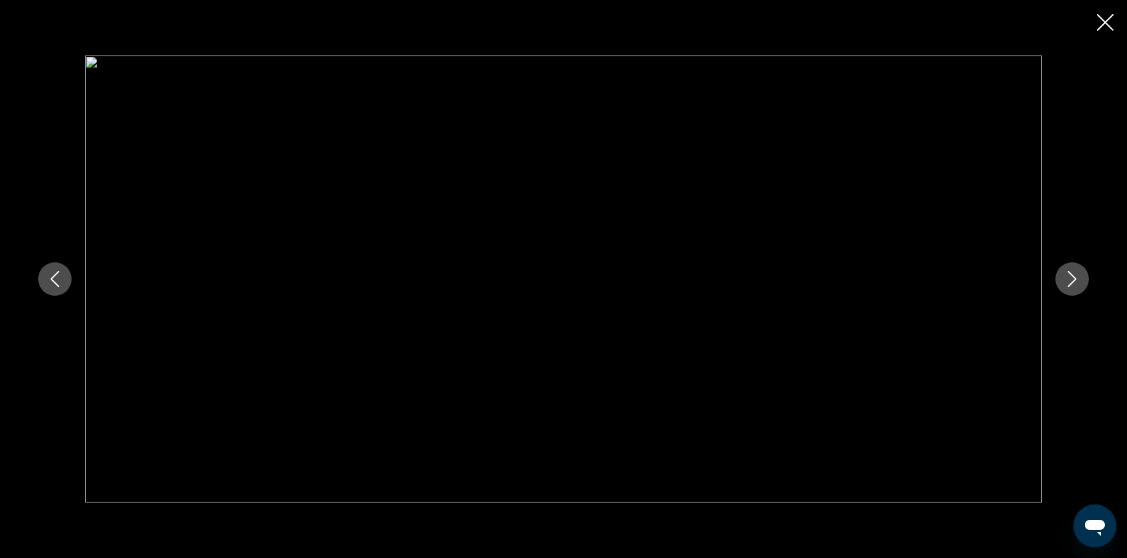
click at [1070, 286] on icon "Next image" at bounding box center [1072, 279] width 16 height 16
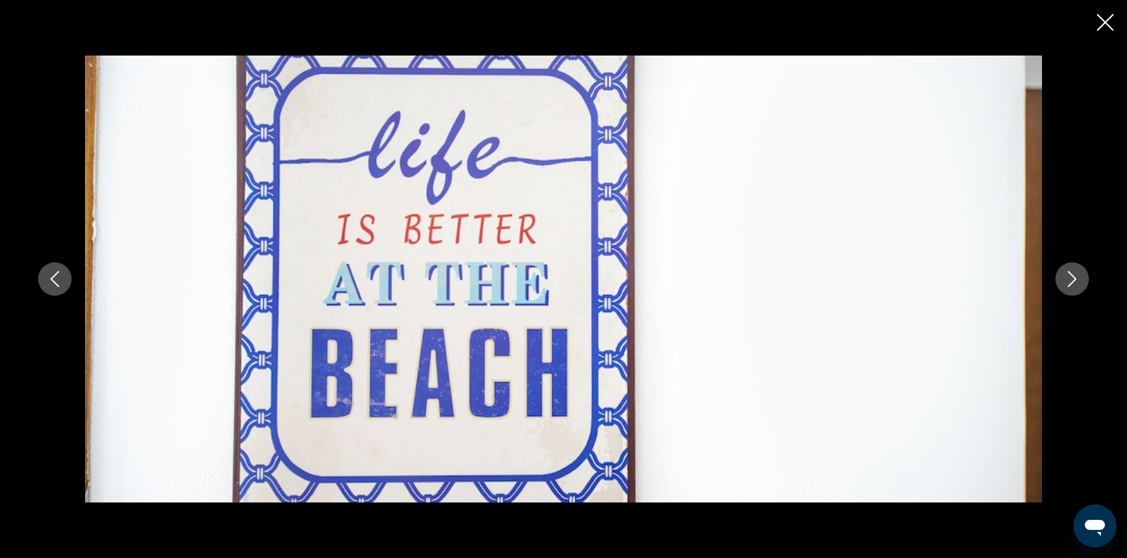
click at [1070, 286] on icon "Next image" at bounding box center [1072, 279] width 16 height 16
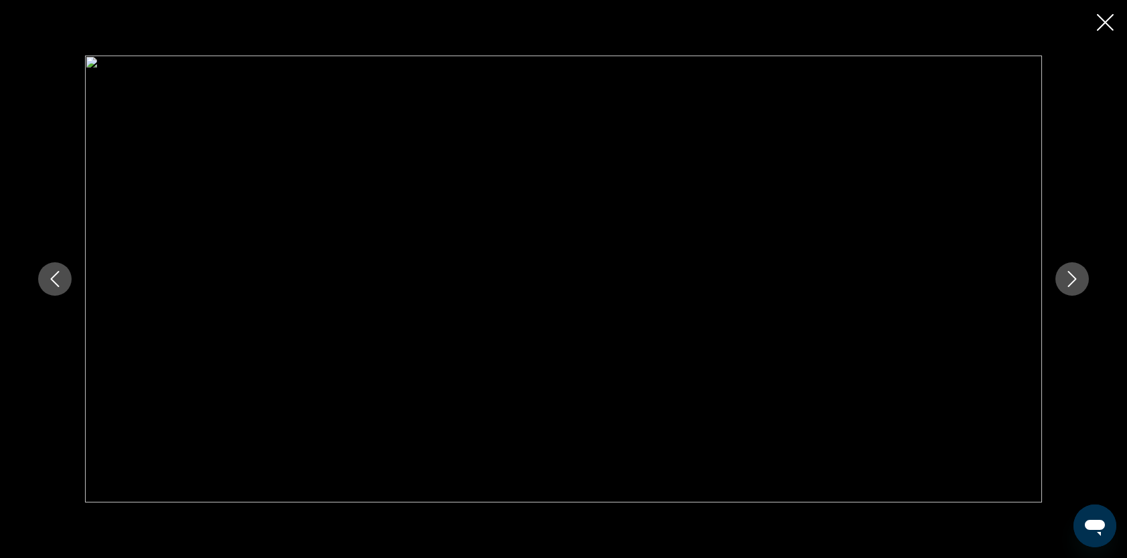
click at [1070, 286] on icon "Next image" at bounding box center [1072, 279] width 16 height 16
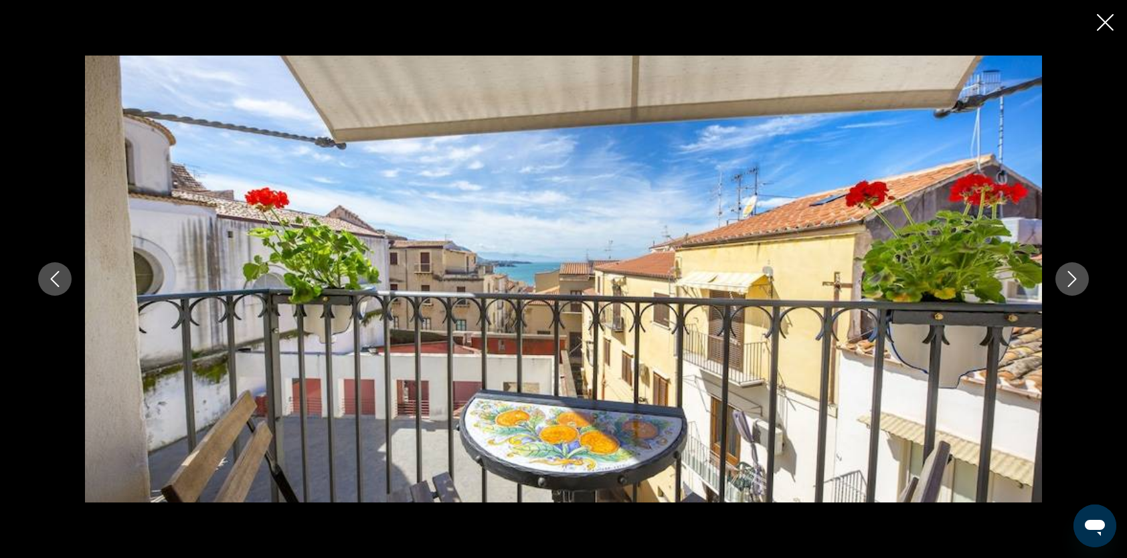
click at [1070, 286] on icon "Next image" at bounding box center [1072, 279] width 16 height 16
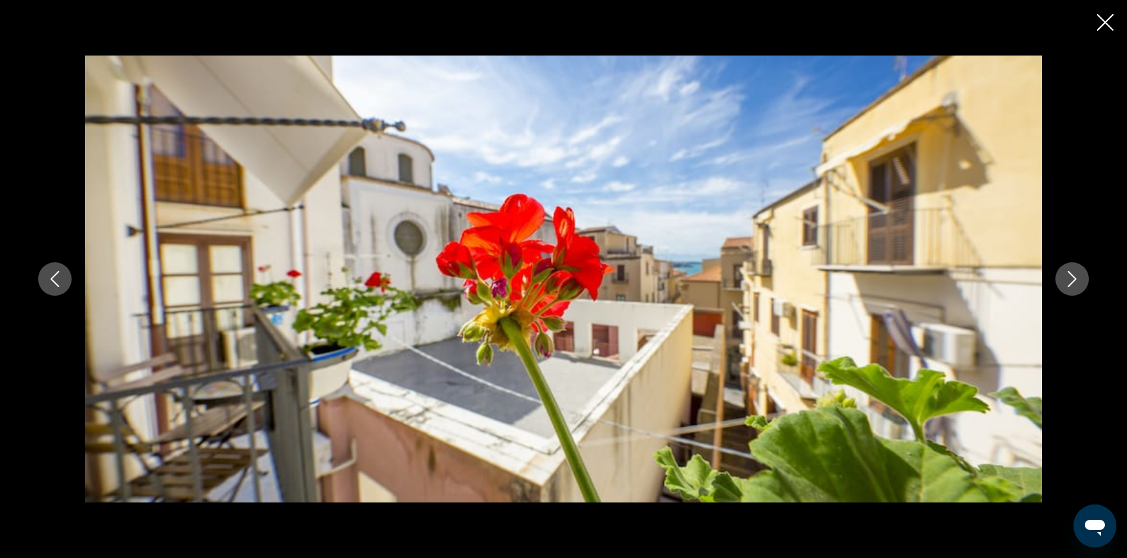
click at [1070, 286] on icon "Next image" at bounding box center [1072, 279] width 16 height 16
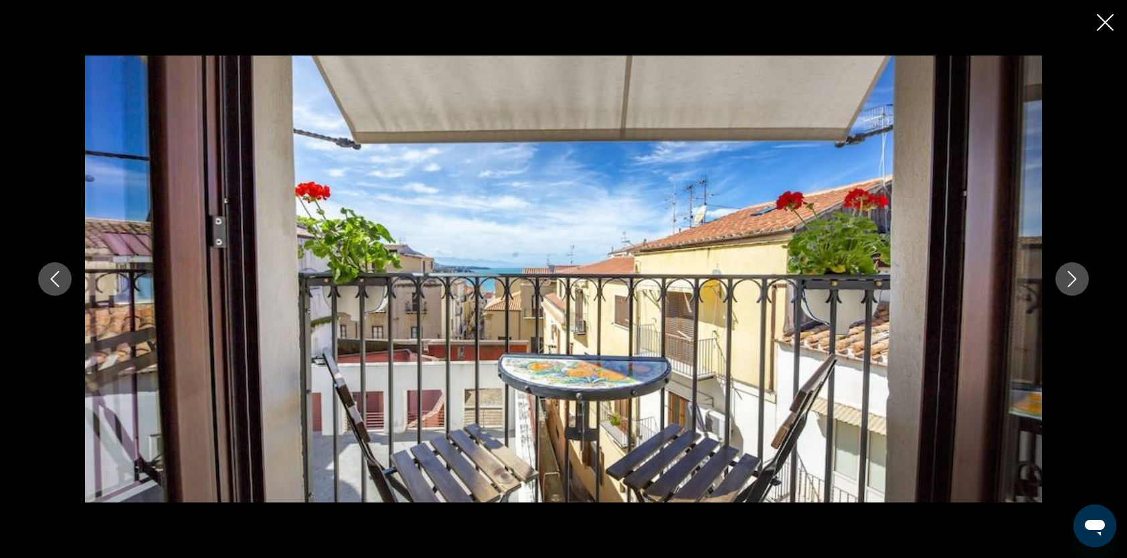
click at [1070, 286] on icon "Next image" at bounding box center [1072, 279] width 16 height 16
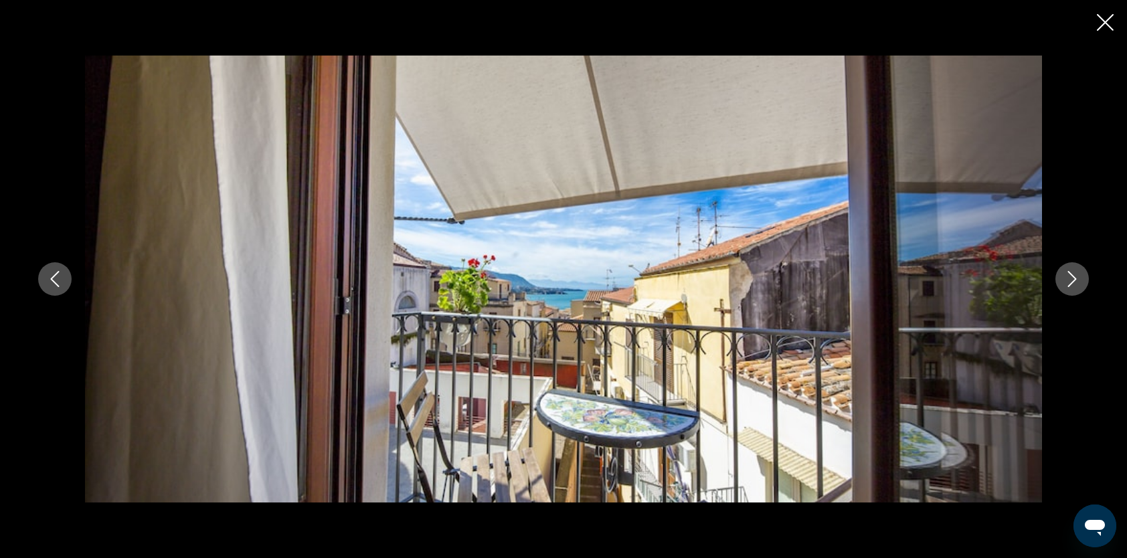
click at [1070, 286] on icon "Next image" at bounding box center [1072, 279] width 16 height 16
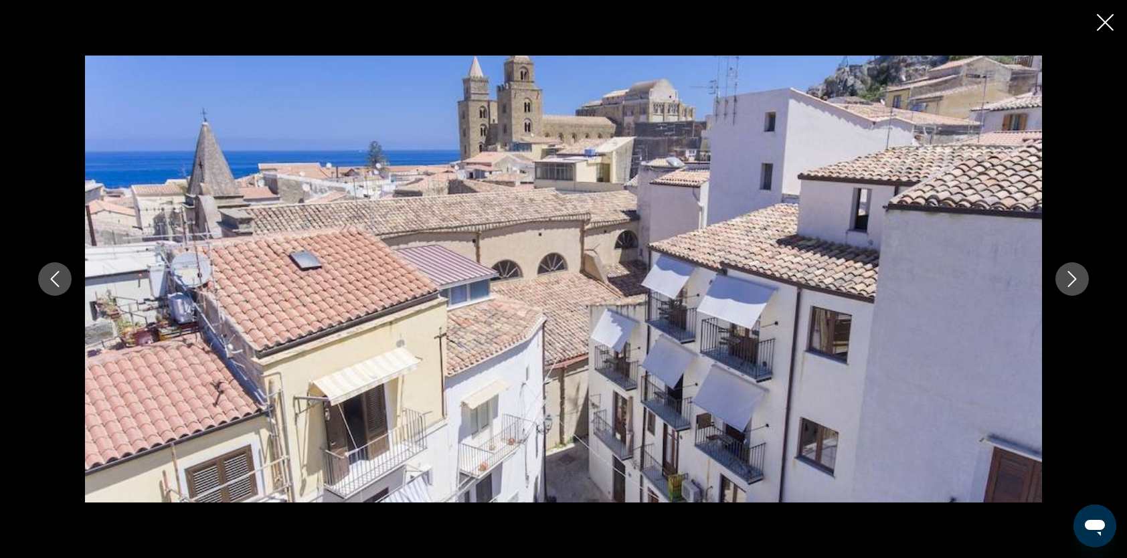
click at [1070, 286] on icon "Next image" at bounding box center [1072, 279] width 16 height 16
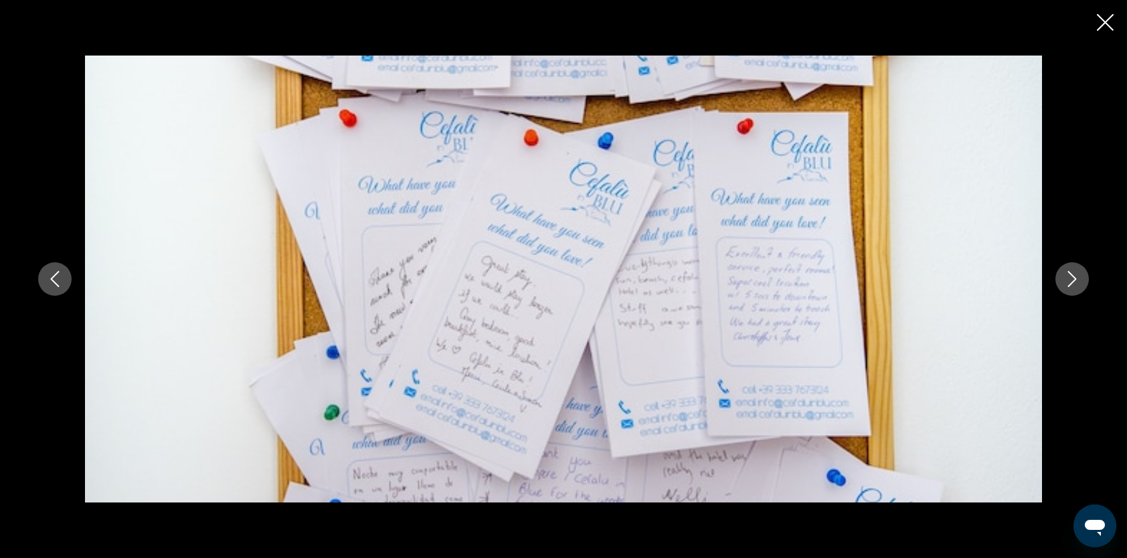
click at [1070, 286] on icon "Next image" at bounding box center [1072, 279] width 16 height 16
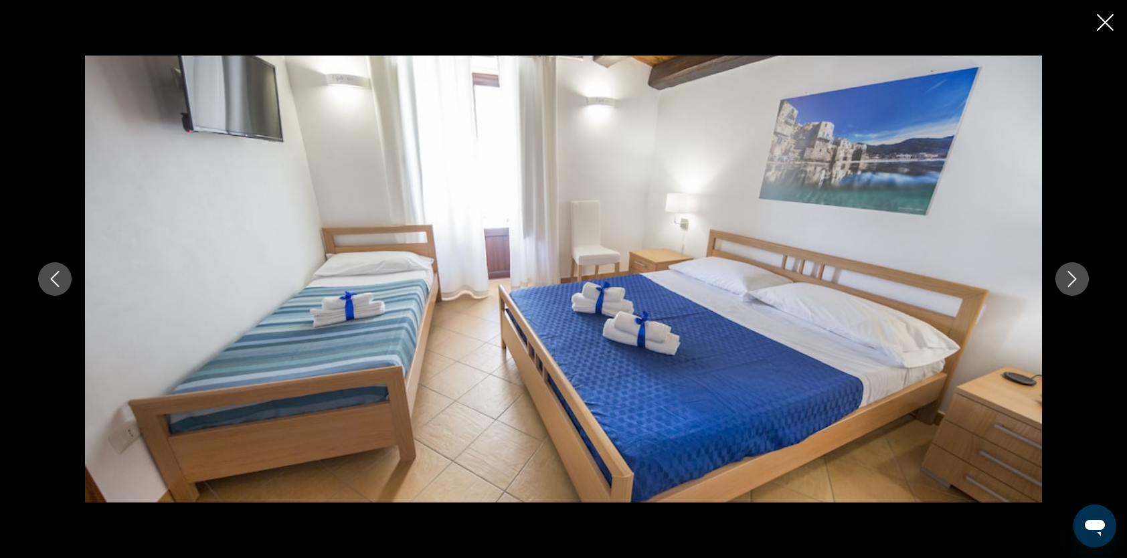
click at [1070, 286] on icon "Next image" at bounding box center [1072, 279] width 16 height 16
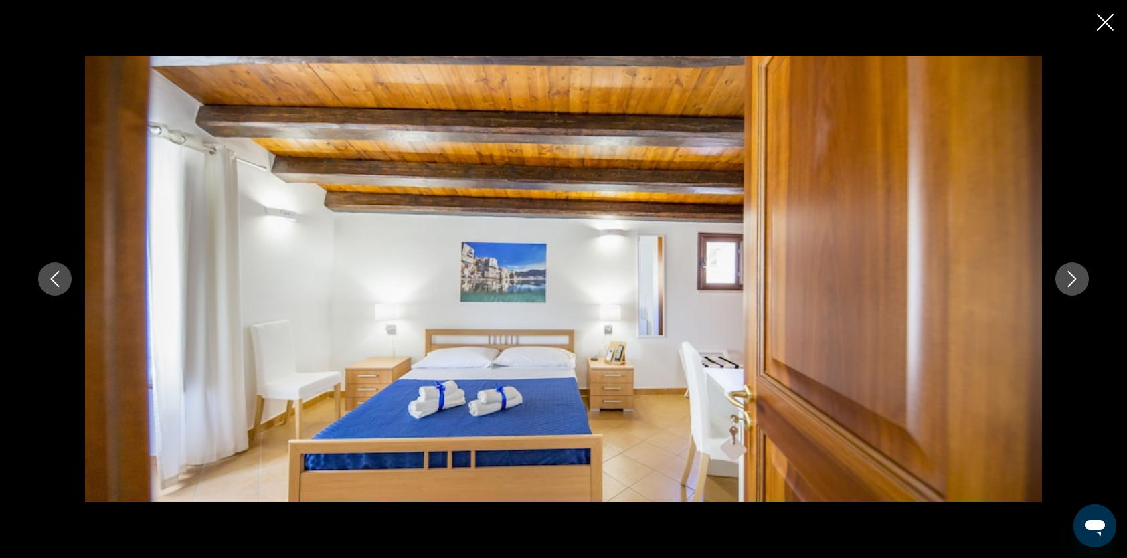
click at [1101, 28] on icon "Close slideshow" at bounding box center [1105, 22] width 17 height 17
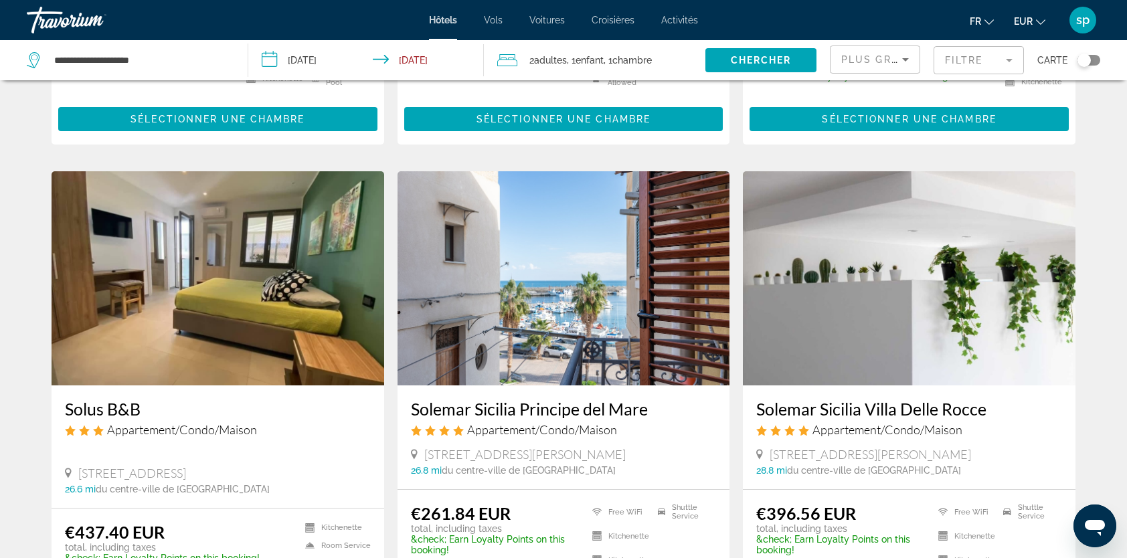
scroll to position [937, 0]
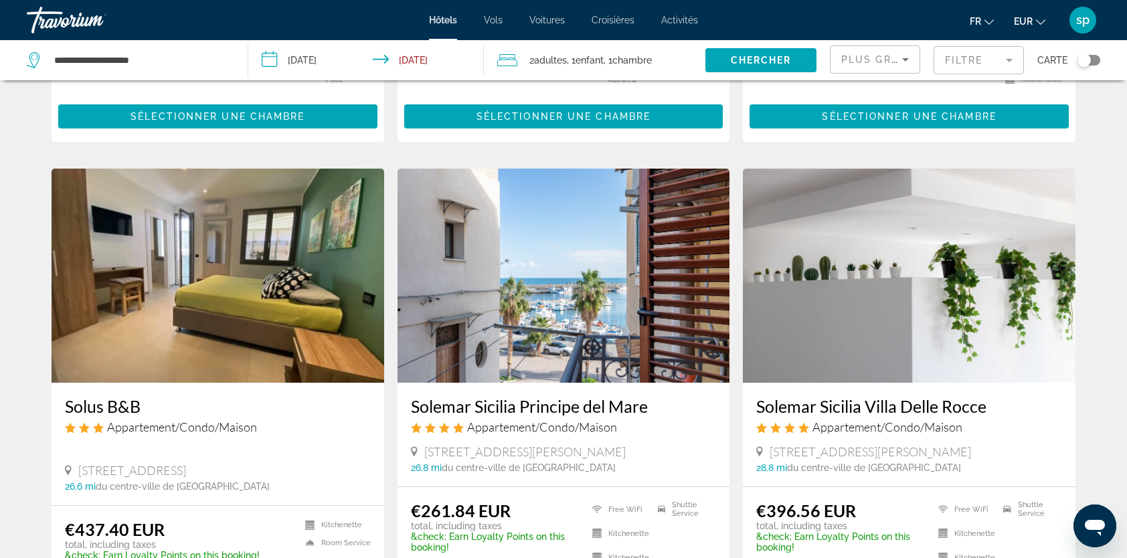
click at [542, 309] on img "Main content" at bounding box center [564, 276] width 333 height 214
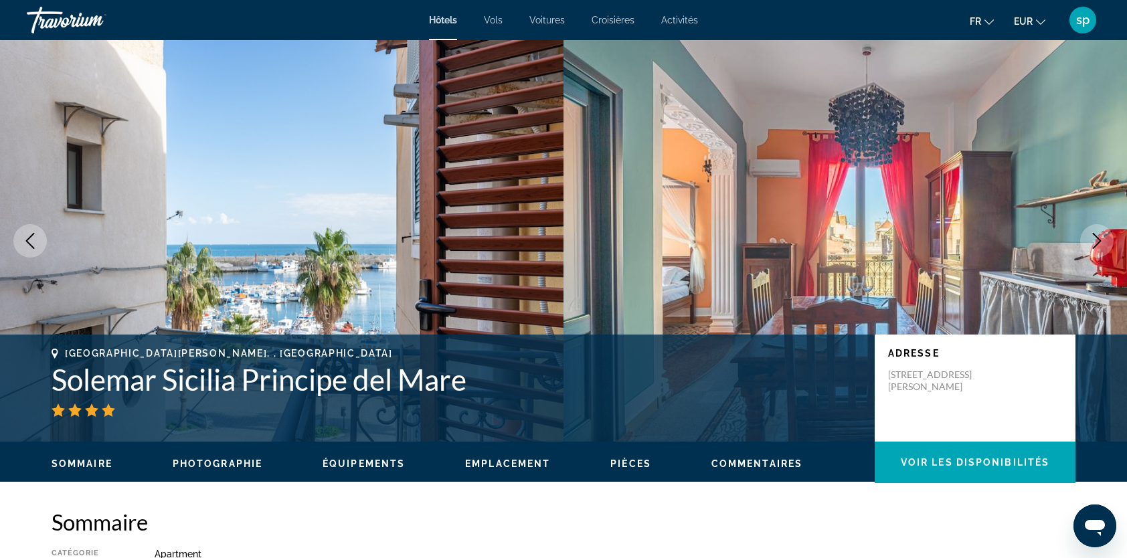
click at [1092, 245] on icon "Next image" at bounding box center [1097, 241] width 16 height 16
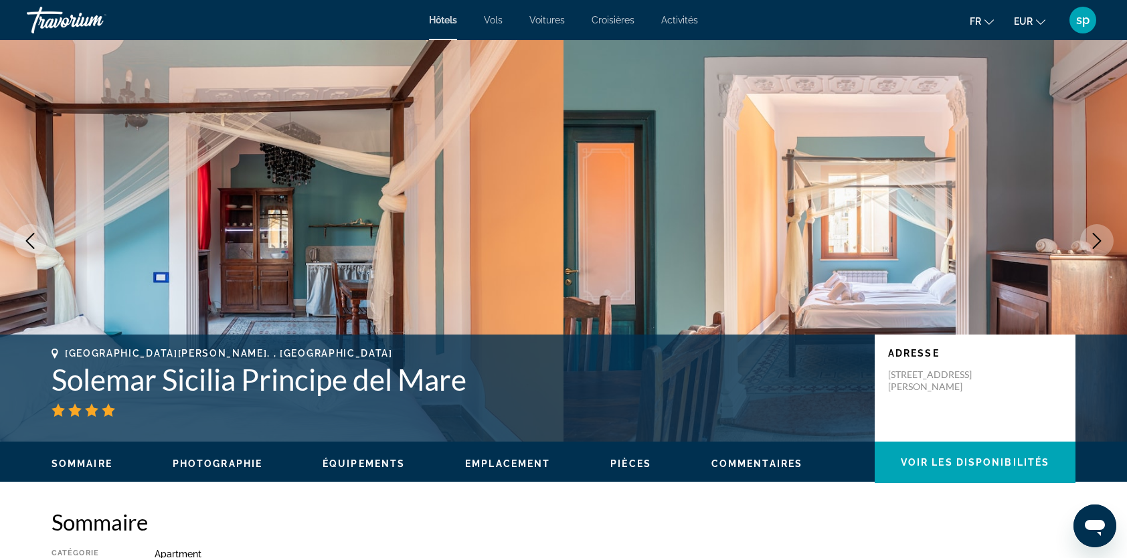
click at [1092, 245] on icon "Next image" at bounding box center [1097, 241] width 16 height 16
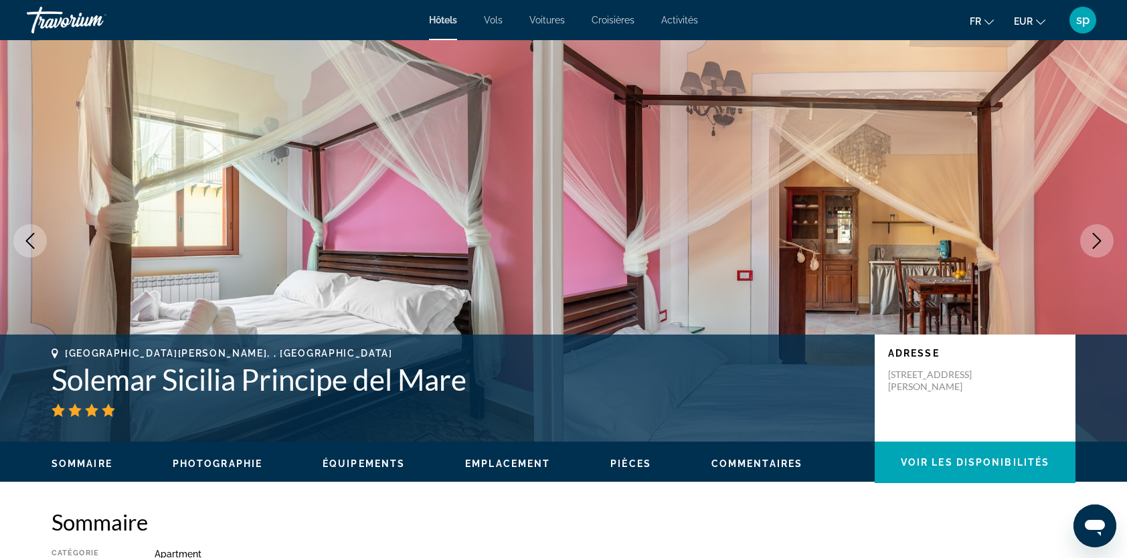
click at [1092, 245] on icon "Next image" at bounding box center [1097, 241] width 16 height 16
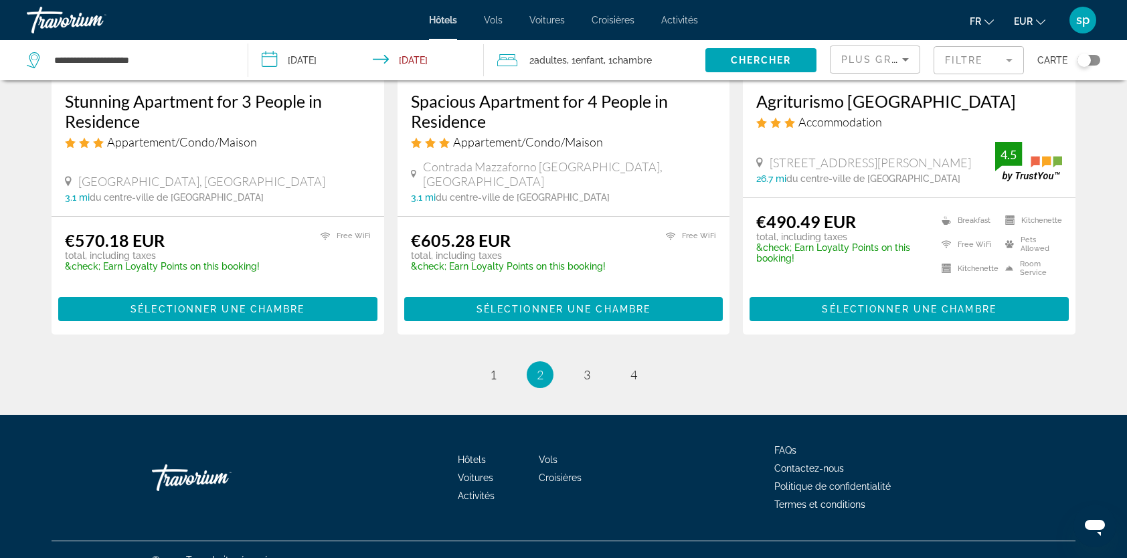
scroll to position [1740, 0]
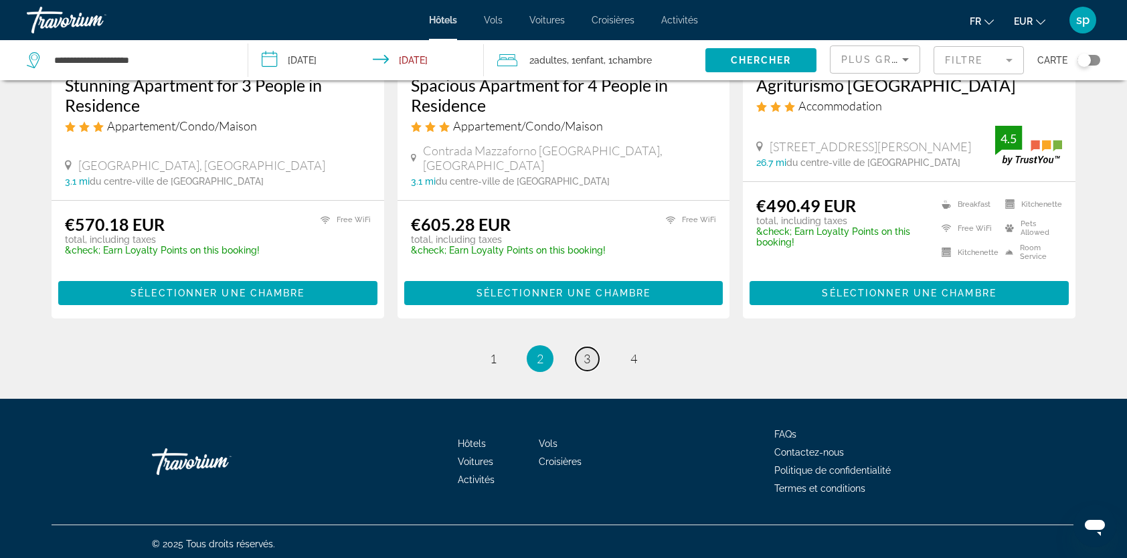
click at [590, 352] on span "3" at bounding box center [587, 358] width 7 height 15
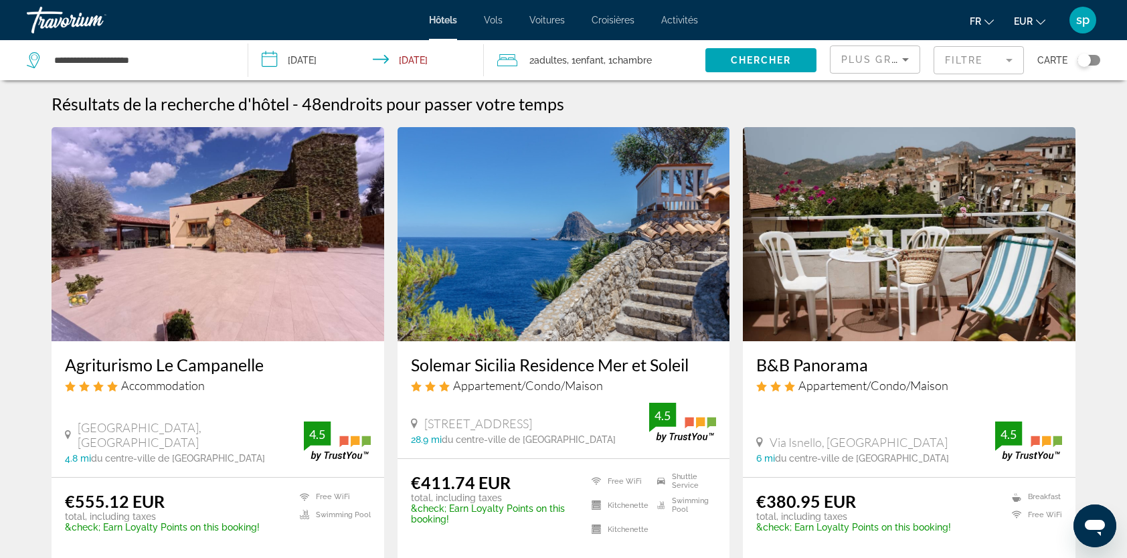
click at [578, 245] on img "Main content" at bounding box center [564, 234] width 333 height 214
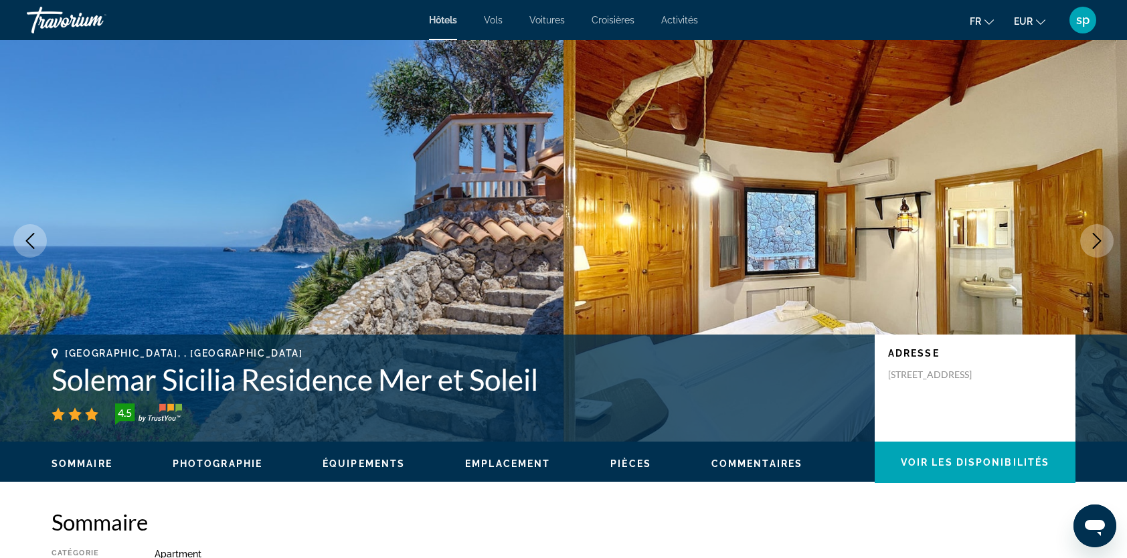
click at [1096, 242] on icon "Next image" at bounding box center [1097, 241] width 16 height 16
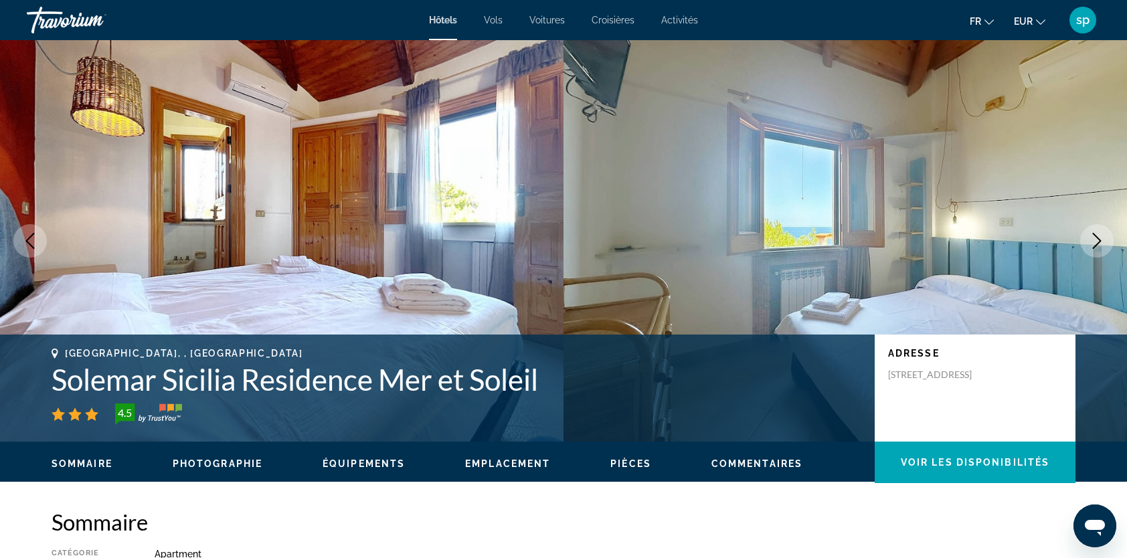
click at [1096, 242] on icon "Next image" at bounding box center [1097, 241] width 16 height 16
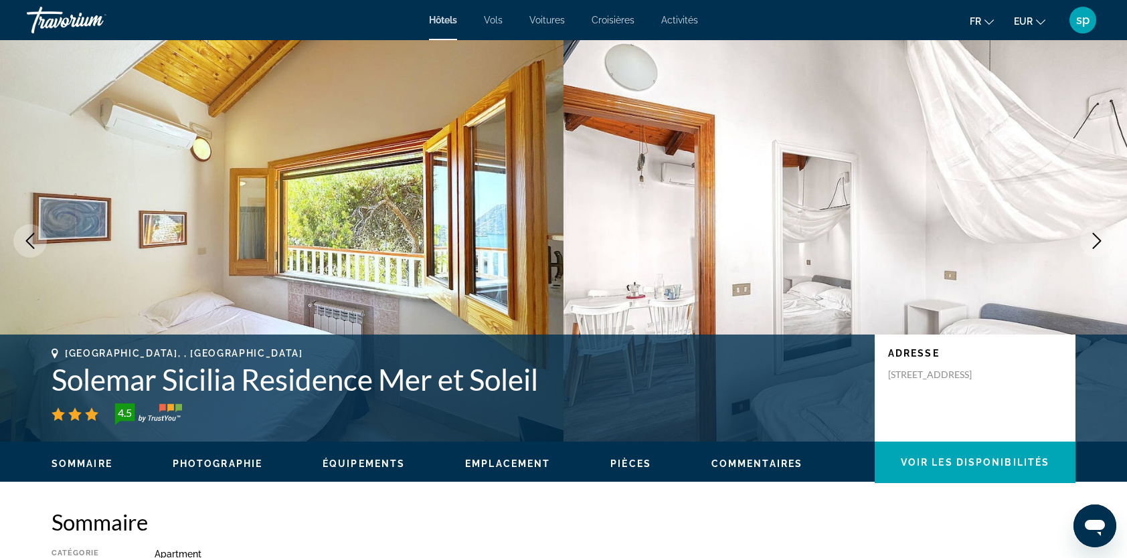
click at [1096, 242] on icon "Next image" at bounding box center [1097, 241] width 16 height 16
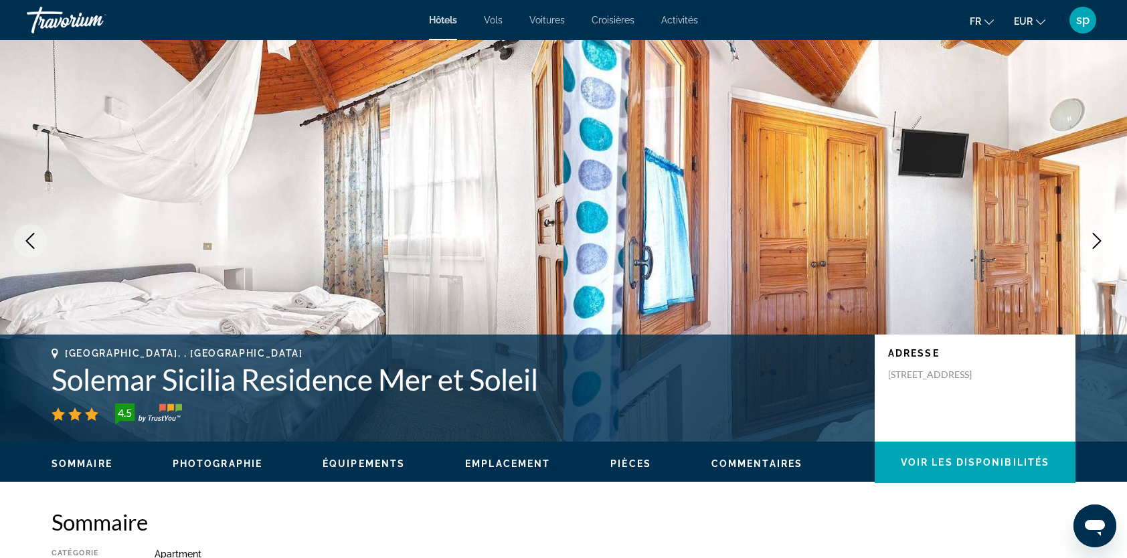
click at [1096, 242] on icon "Next image" at bounding box center [1097, 241] width 16 height 16
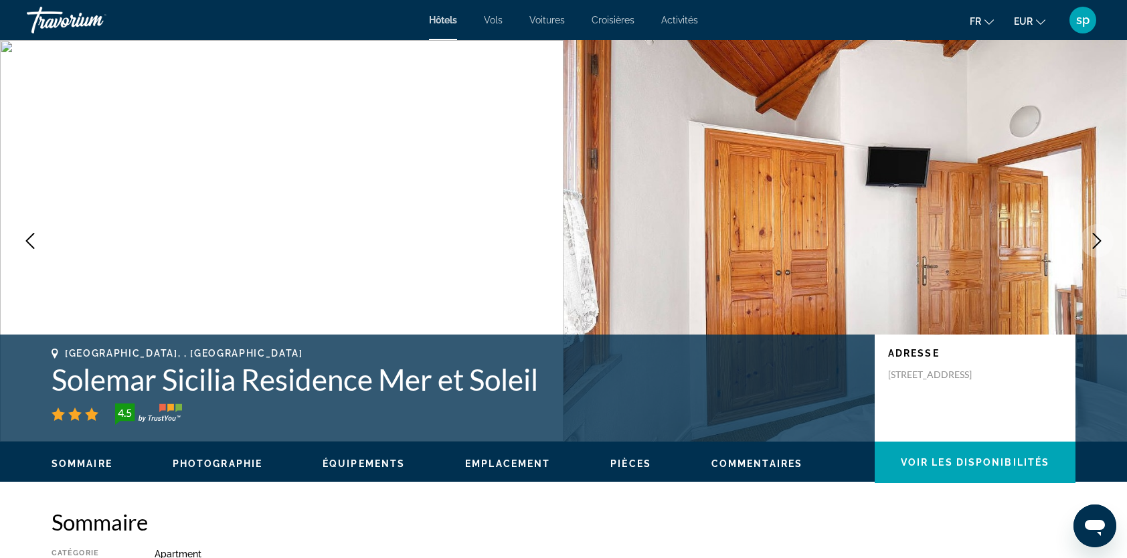
click at [1096, 242] on icon "Next image" at bounding box center [1097, 241] width 16 height 16
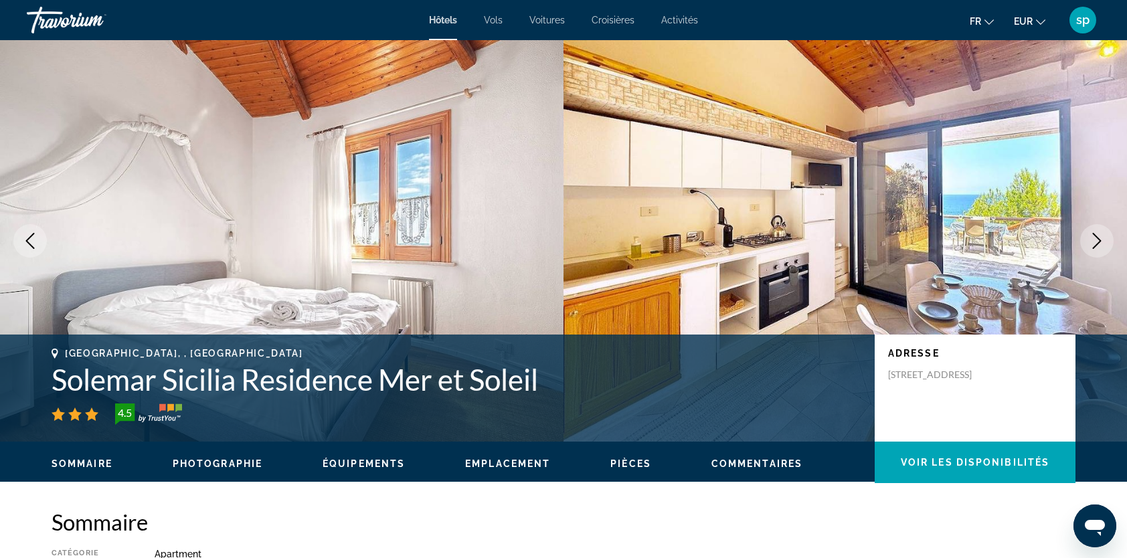
click at [1096, 242] on icon "Next image" at bounding box center [1097, 241] width 16 height 16
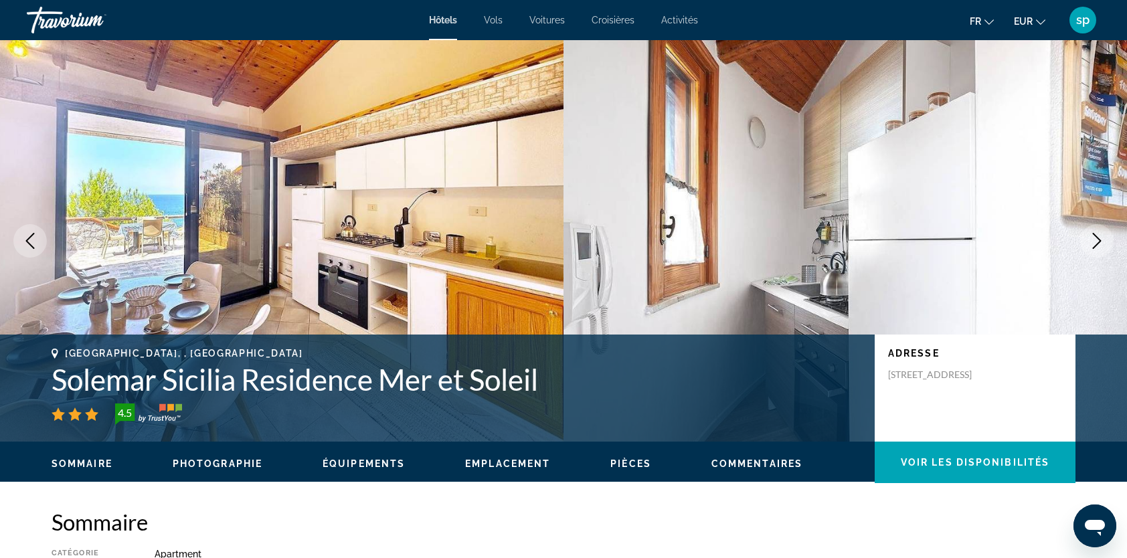
click at [1096, 242] on icon "Next image" at bounding box center [1097, 241] width 16 height 16
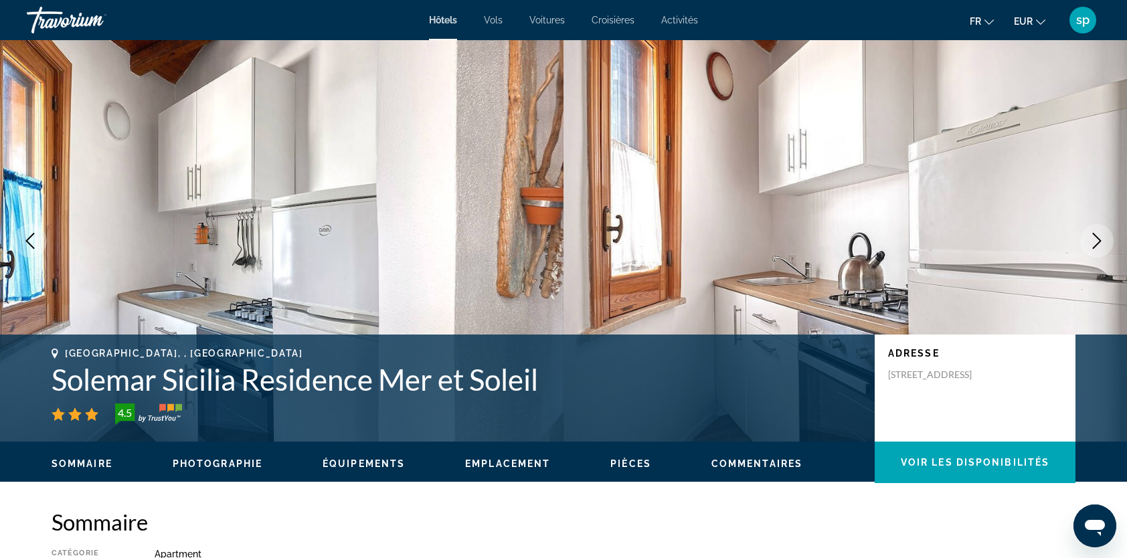
click at [1096, 242] on icon "Next image" at bounding box center [1097, 241] width 16 height 16
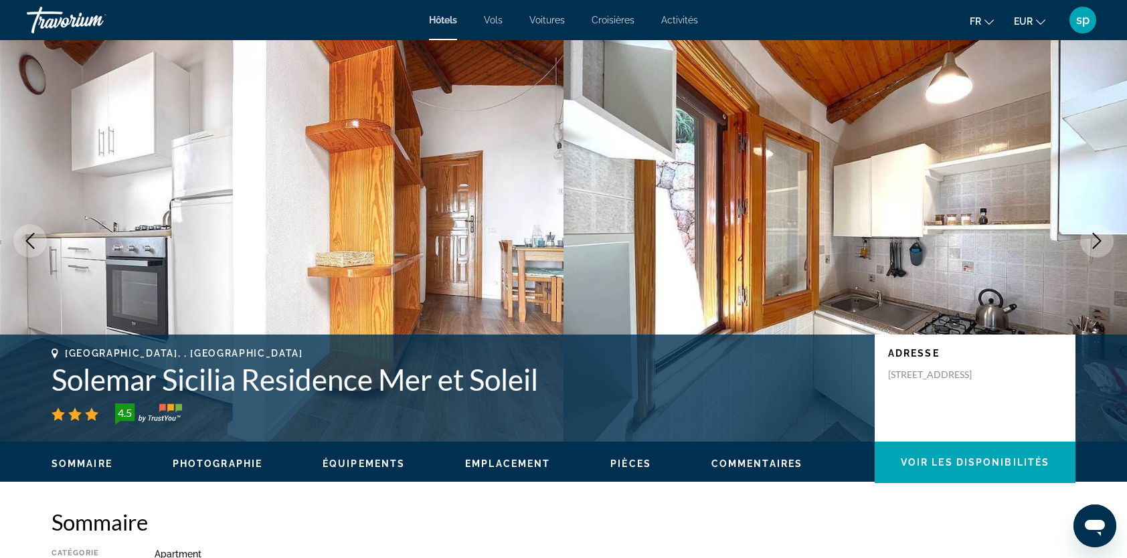
click at [1096, 242] on icon "Next image" at bounding box center [1097, 241] width 16 height 16
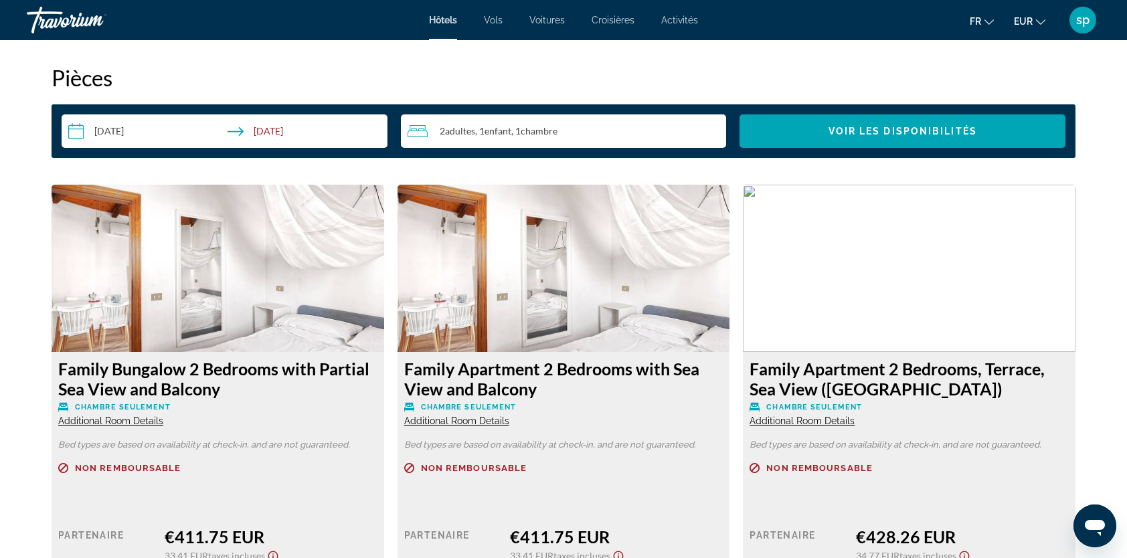
scroll to position [1740, 0]
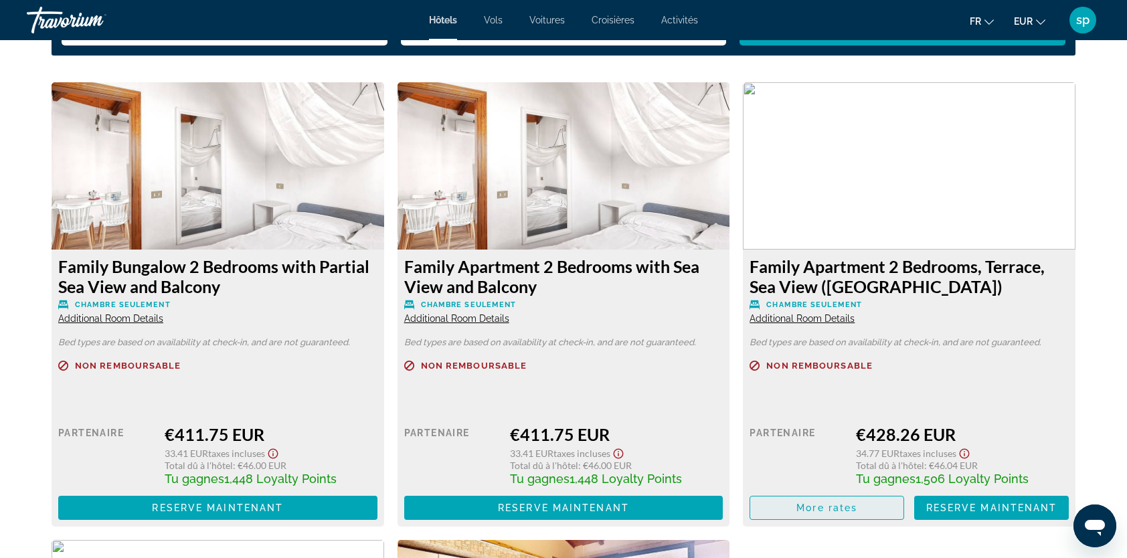
click at [844, 507] on span "More rates" at bounding box center [827, 508] width 61 height 11
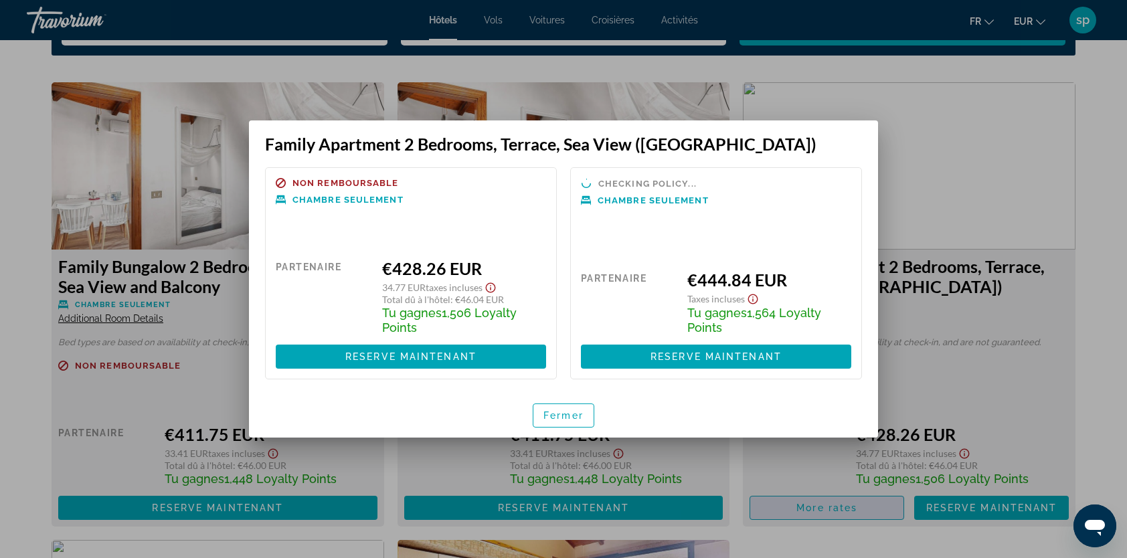
scroll to position [0, 0]
click at [569, 422] on span "button" at bounding box center [563, 416] width 60 height 32
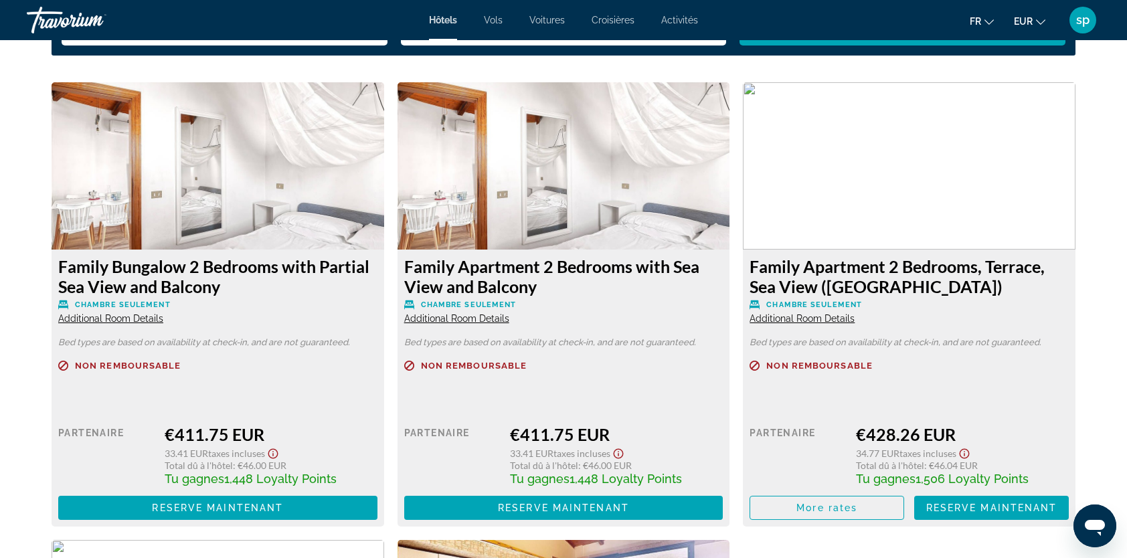
click at [802, 323] on span "Additional Room Details" at bounding box center [802, 318] width 105 height 11
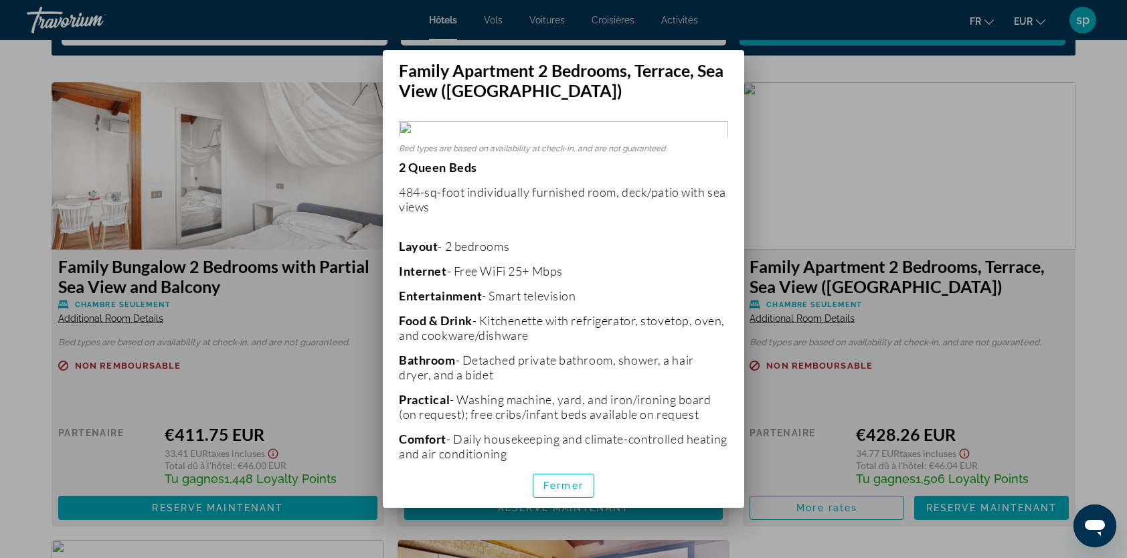
scroll to position [0, 0]
click at [568, 491] on span "button" at bounding box center [563, 486] width 60 height 32
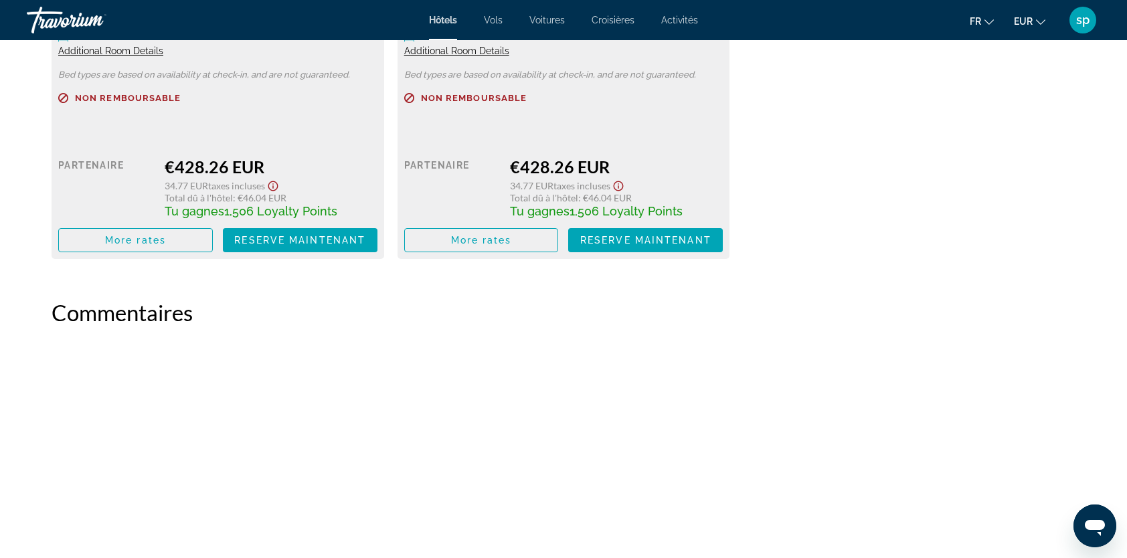
scroll to position [2276, 0]
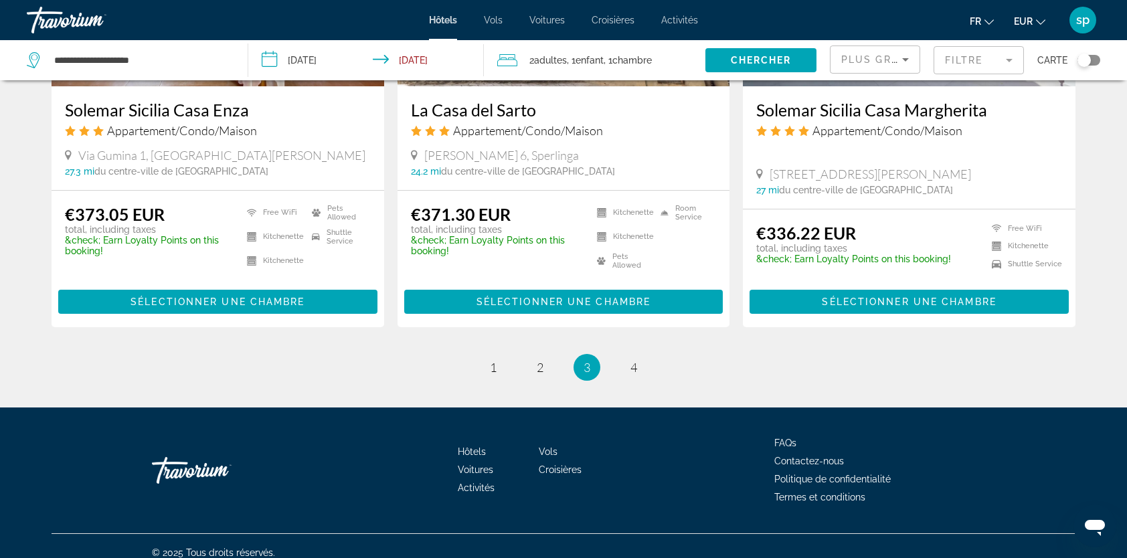
scroll to position [1740, 0]
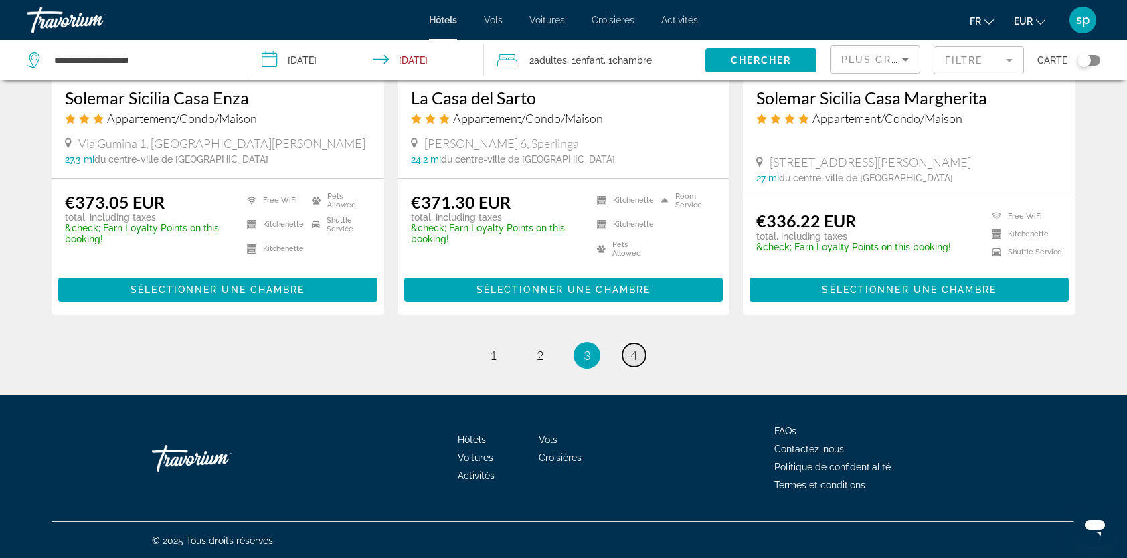
click at [631, 357] on span "4" at bounding box center [634, 355] width 7 height 15
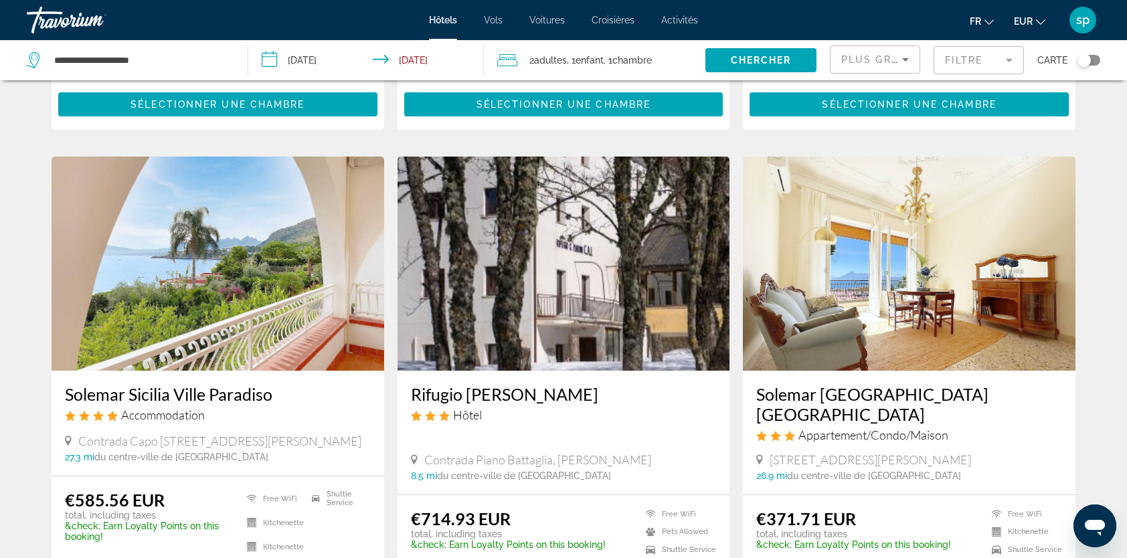
scroll to position [937, 0]
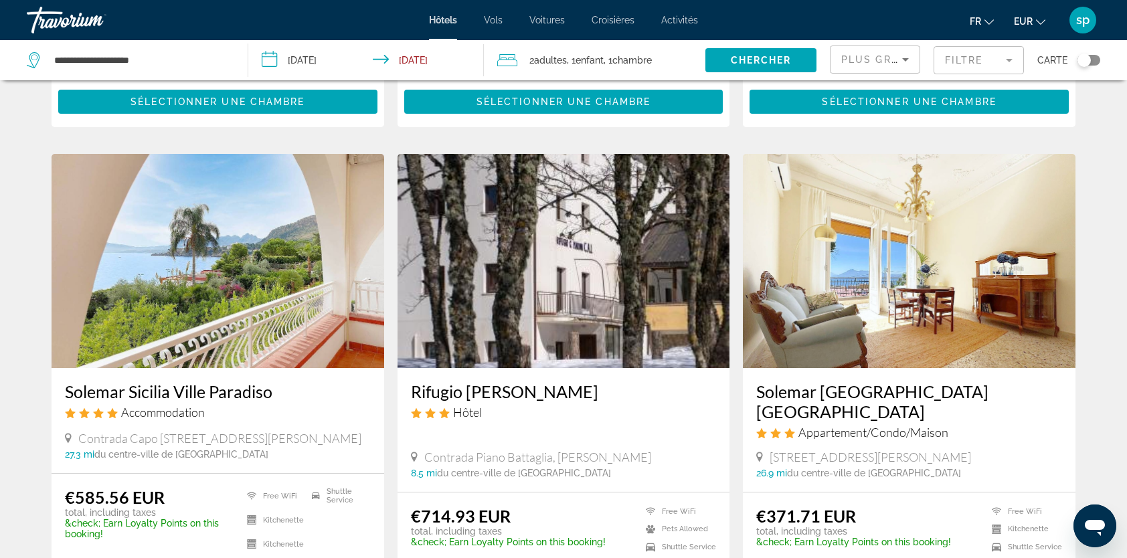
click at [244, 309] on img "Main content" at bounding box center [218, 261] width 333 height 214
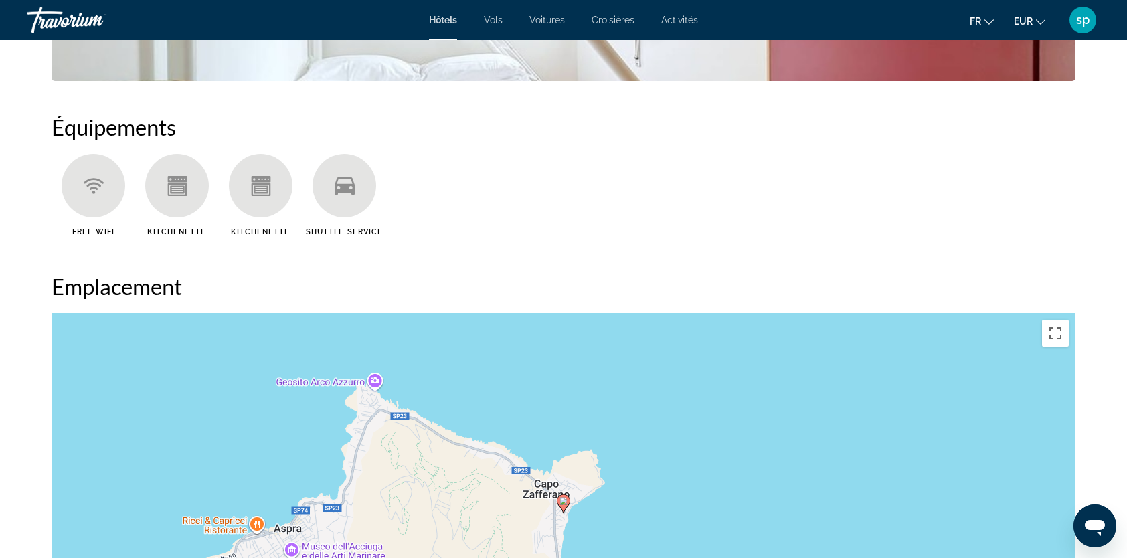
scroll to position [870, 0]
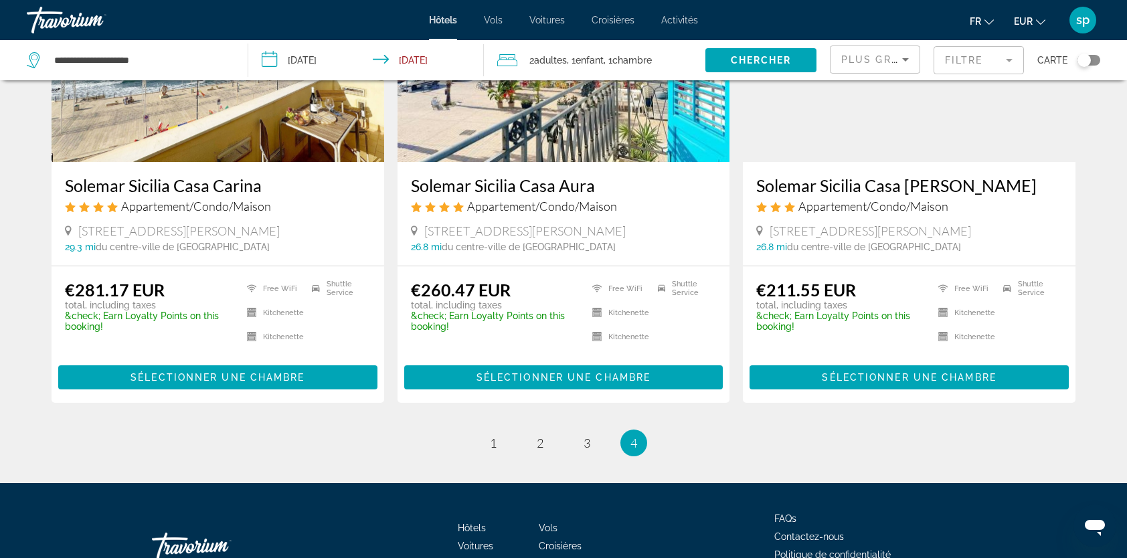
scroll to position [1445, 0]
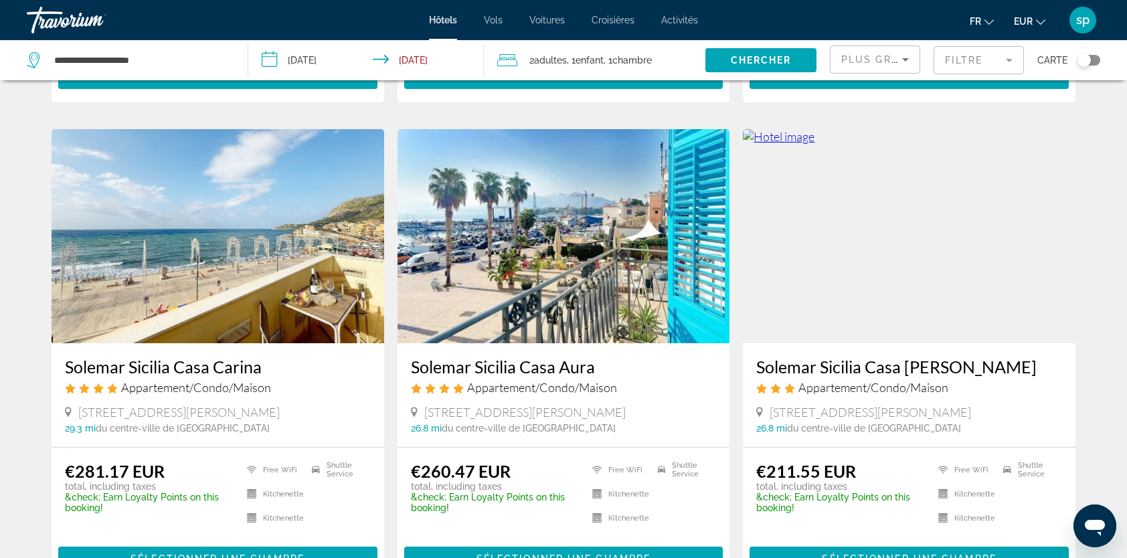
click at [877, 218] on img "Main content" at bounding box center [909, 236] width 333 height 214
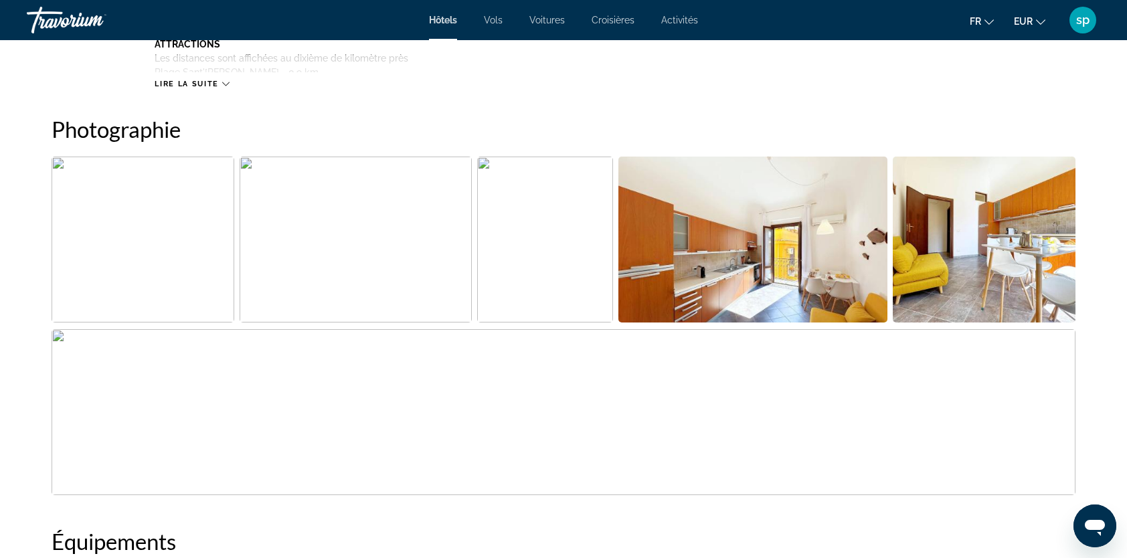
scroll to position [669, 0]
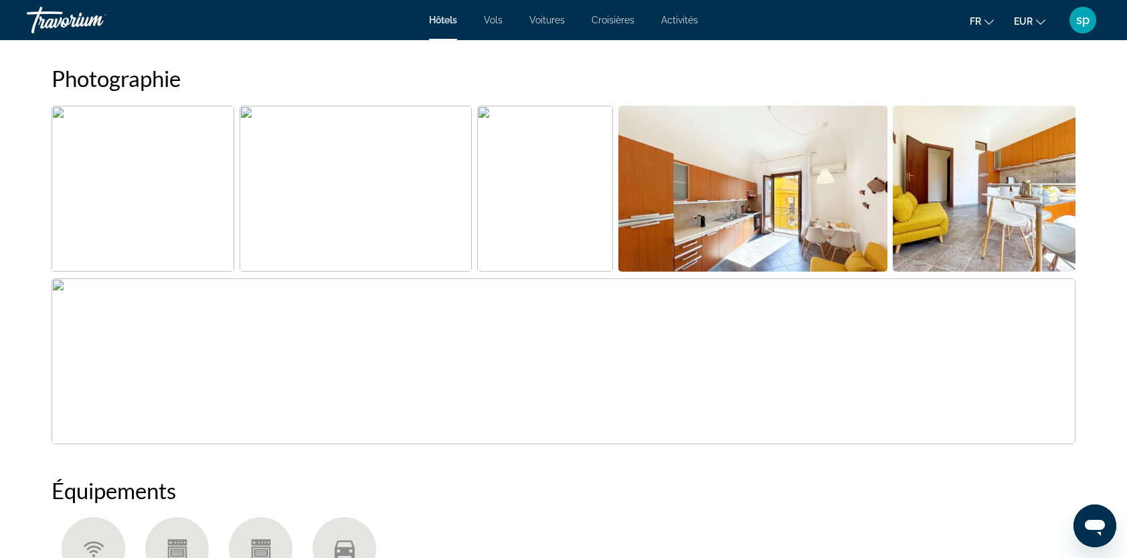
click at [763, 225] on img "Open full-screen image slider" at bounding box center [754, 189] width 270 height 166
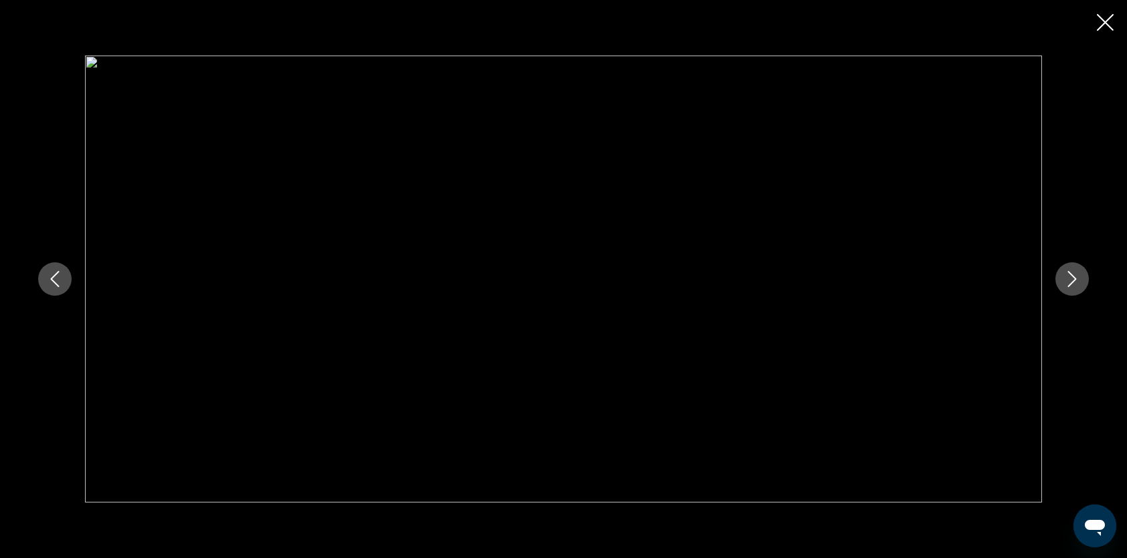
click at [1072, 273] on icon "Next image" at bounding box center [1072, 279] width 16 height 16
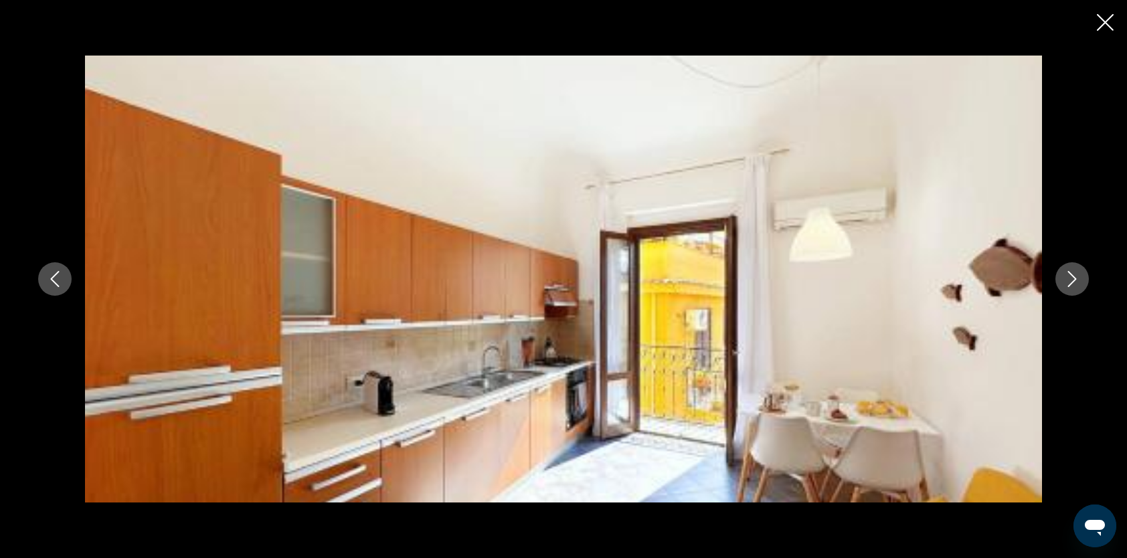
click at [1070, 272] on icon "Next image" at bounding box center [1072, 279] width 16 height 16
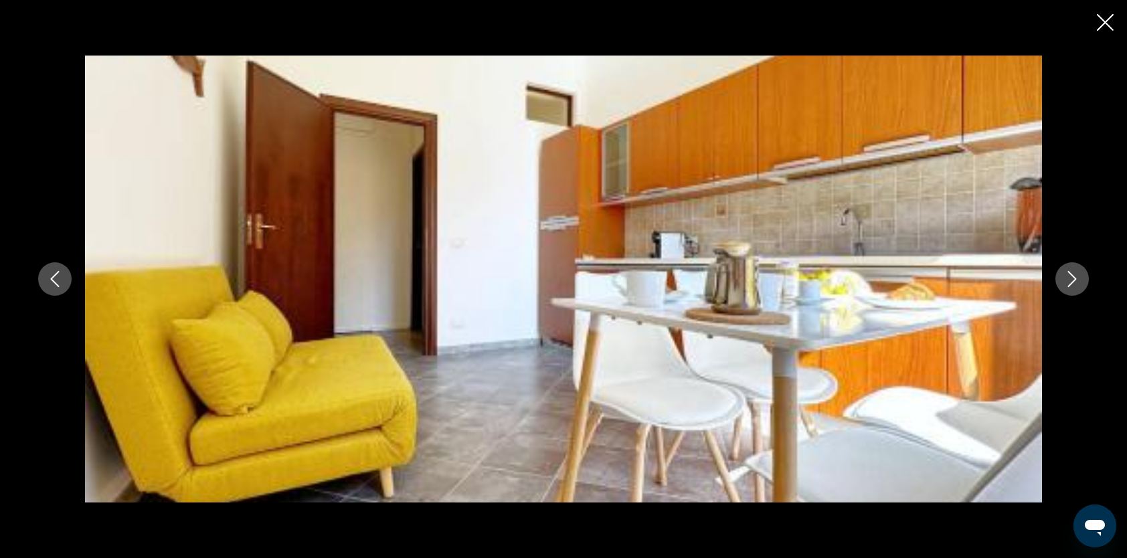
click at [1068, 272] on icon "Next image" at bounding box center [1072, 279] width 9 height 16
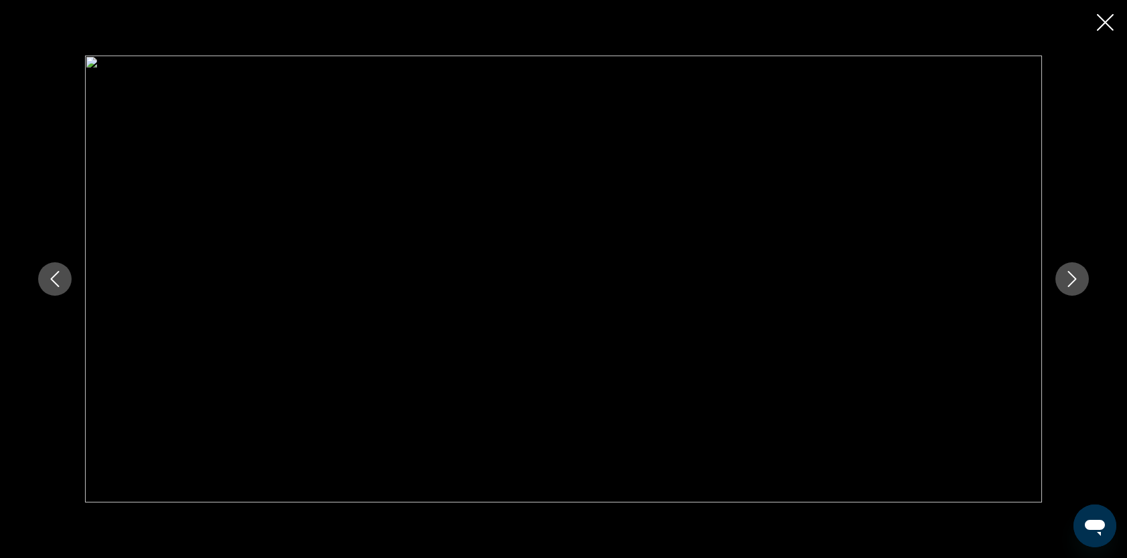
click at [1067, 272] on icon "Next image" at bounding box center [1072, 279] width 16 height 16
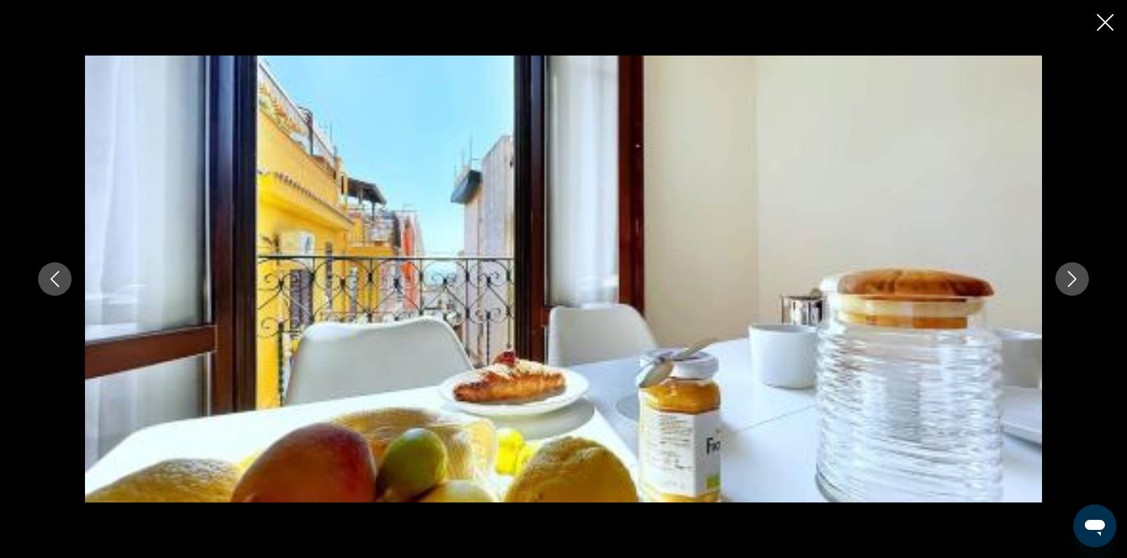
click at [1067, 272] on icon "Next image" at bounding box center [1072, 279] width 16 height 16
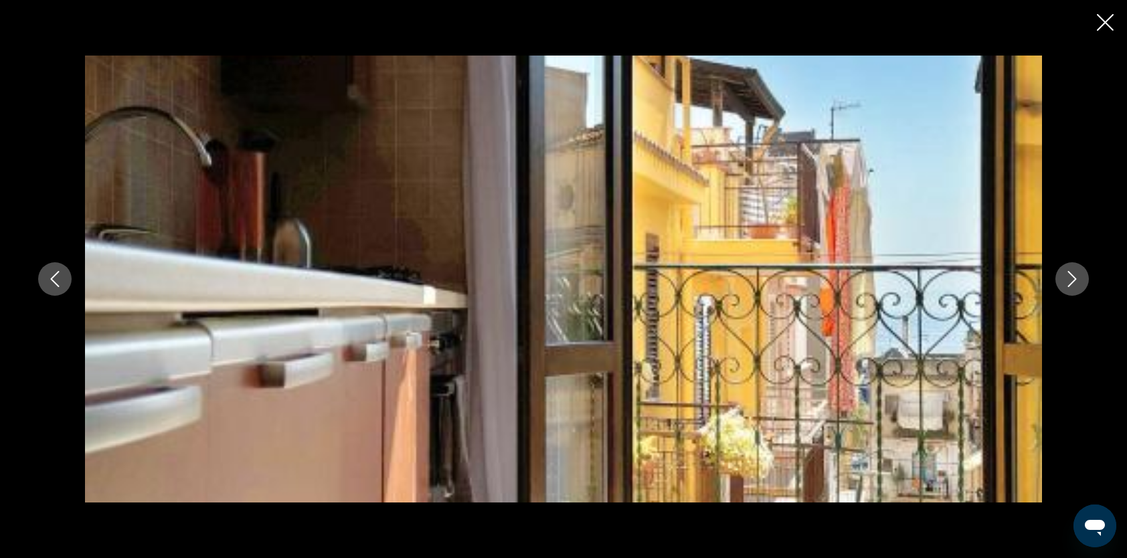
click at [1066, 273] on icon "Next image" at bounding box center [1072, 279] width 16 height 16
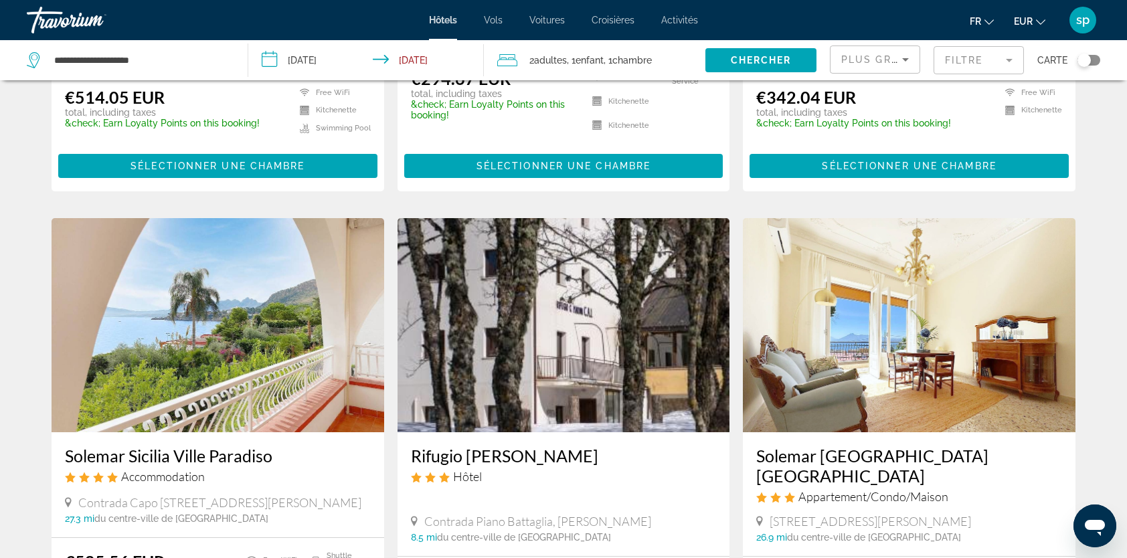
scroll to position [843, 0]
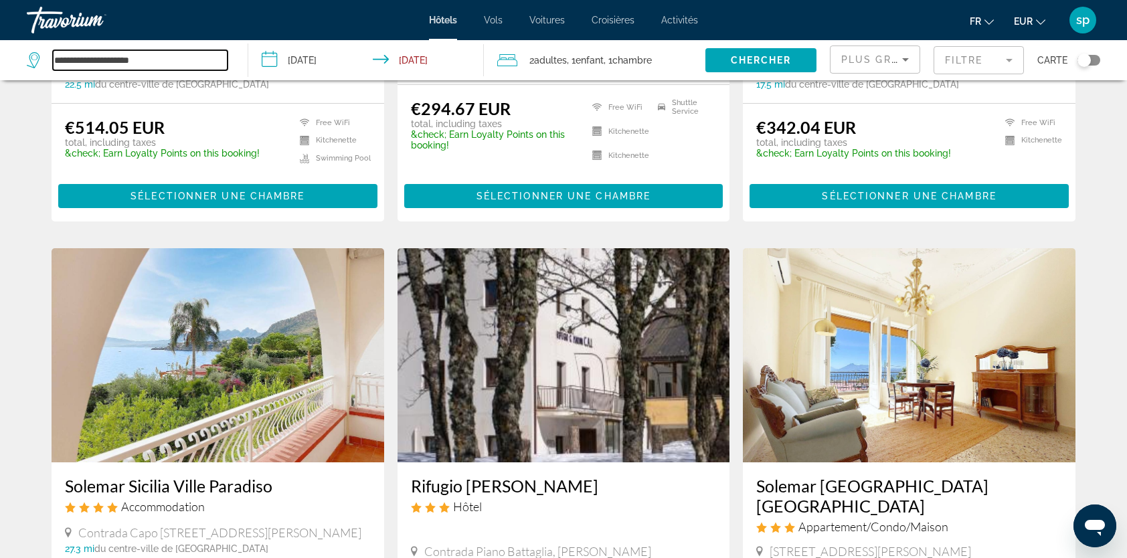
click at [161, 60] on input "**********" at bounding box center [140, 60] width 175 height 20
drag, startPoint x: 159, startPoint y: 60, endPoint x: -30, endPoint y: 83, distance: 190.2
